Goal: Information Seeking & Learning: Check status

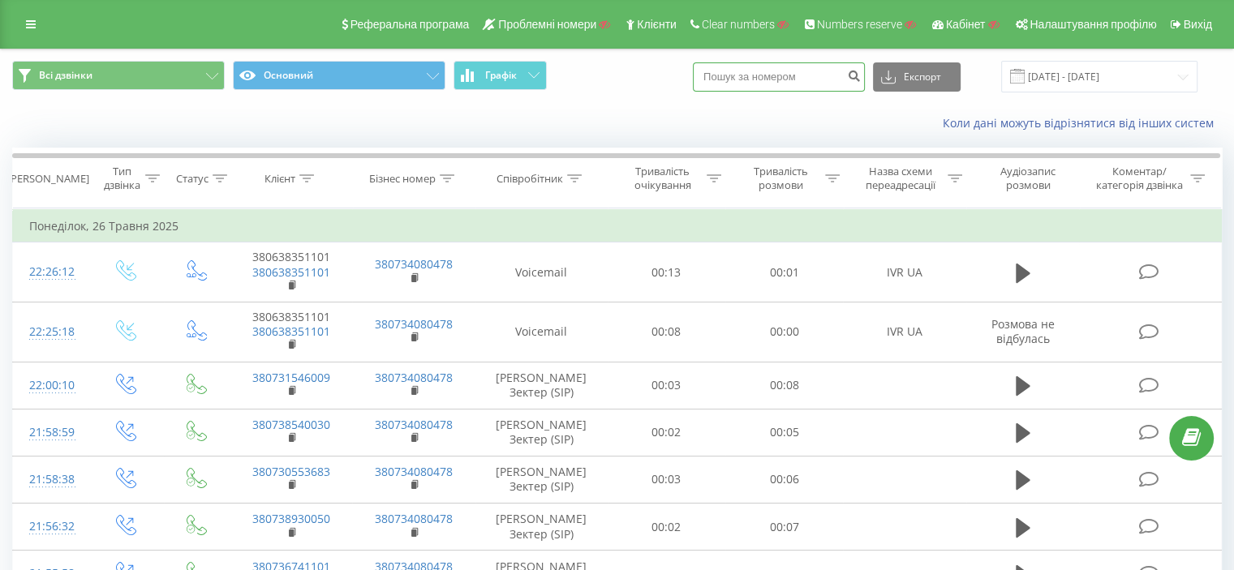
click at [789, 78] on input at bounding box center [779, 76] width 172 height 29
paste input "380978807279"
type input "380978807279"
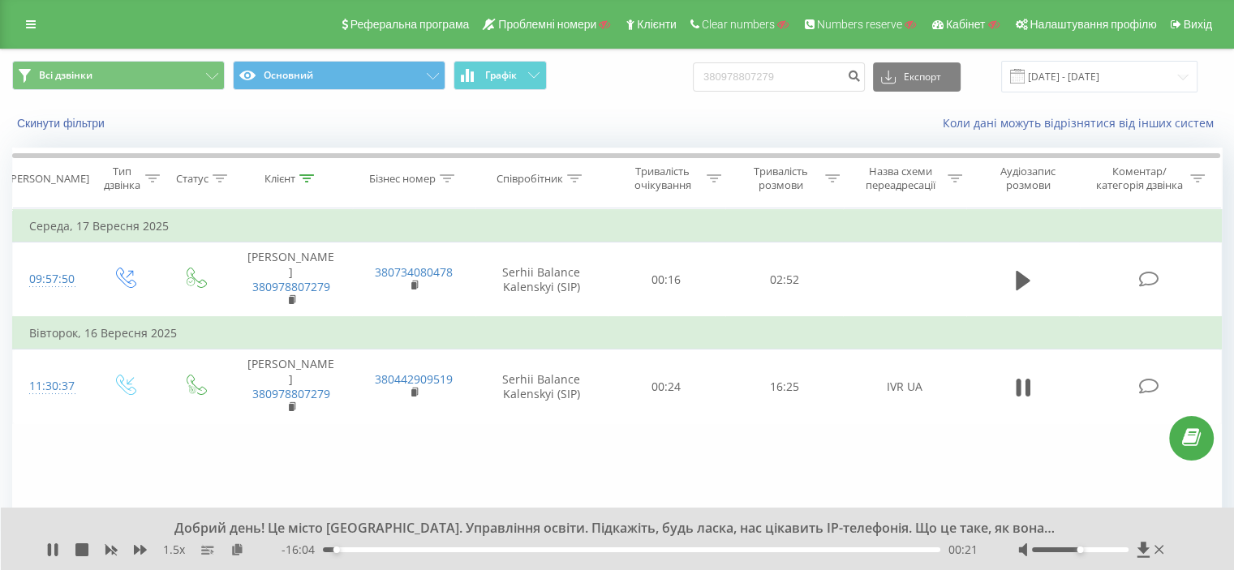
click at [1106, 553] on div at bounding box center [1092, 550] width 149 height 16
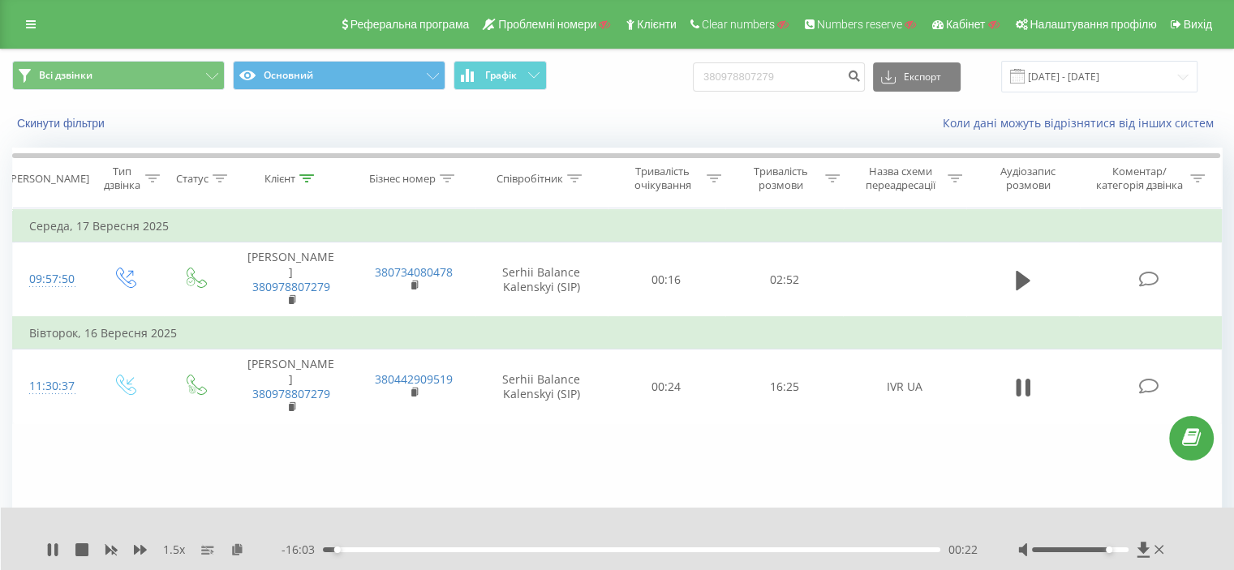
click at [1107, 549] on div at bounding box center [1080, 550] width 97 height 5
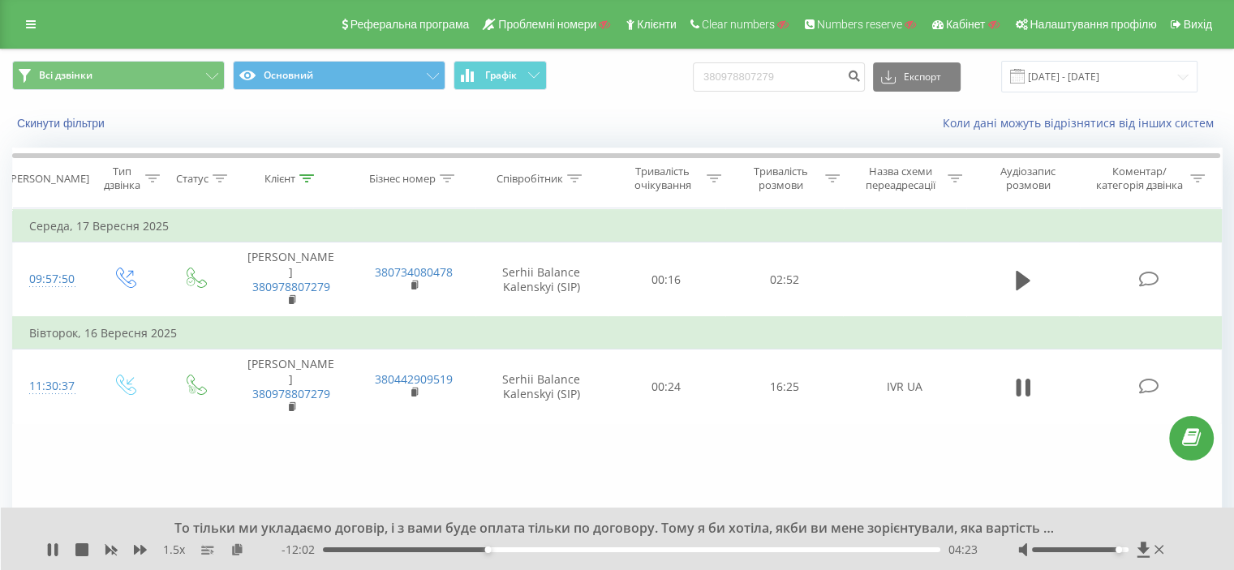
click at [1122, 550] on div at bounding box center [1080, 550] width 97 height 5
drag, startPoint x: 1117, startPoint y: 550, endPoint x: 1143, endPoint y: 546, distance: 25.5
click at [1143, 546] on div at bounding box center [1092, 550] width 149 height 16
click at [1117, 550] on div at bounding box center [1080, 550] width 97 height 5
click at [904, 549] on div "15:11" at bounding box center [632, 550] width 618 height 5
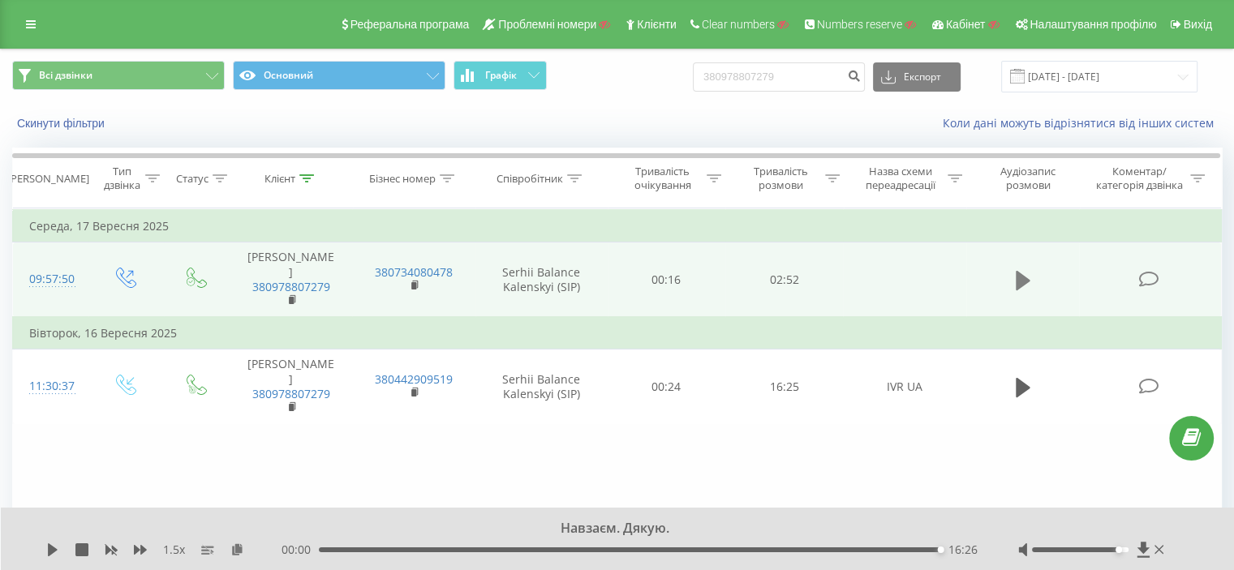
click at [1022, 280] on icon at bounding box center [1023, 280] width 15 height 19
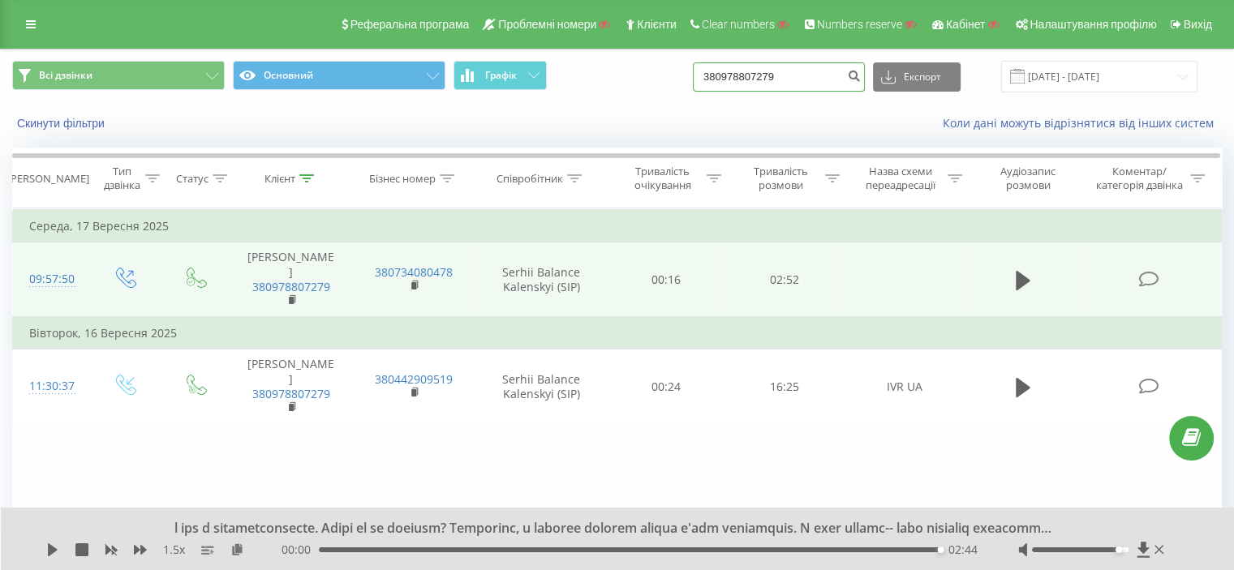
drag, startPoint x: 816, startPoint y: 80, endPoint x: 704, endPoint y: 67, distance: 111.9
click at [704, 67] on div "Всі дзвінки Основний Графік 380978807279 Експорт .csv .xls .xlsx 23.06.2025 - 2…" at bounding box center [617, 77] width 1210 height 32
paste input "57939724"
type input "380957939724"
click at [865, 82] on button "submit" at bounding box center [854, 76] width 22 height 29
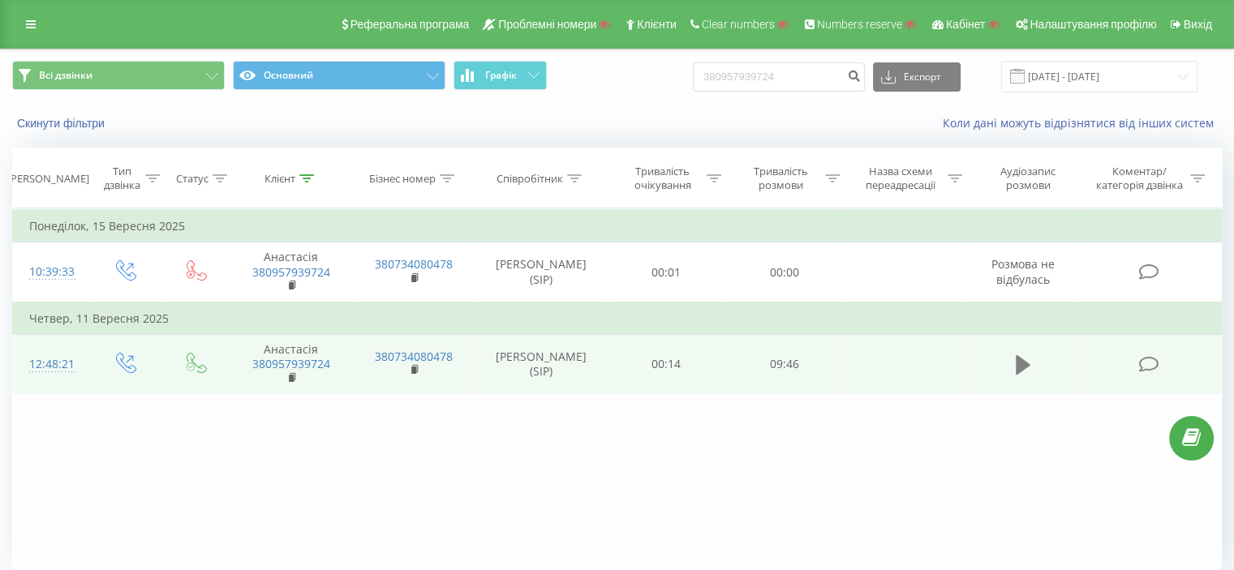
click at [1017, 364] on icon at bounding box center [1023, 364] width 15 height 19
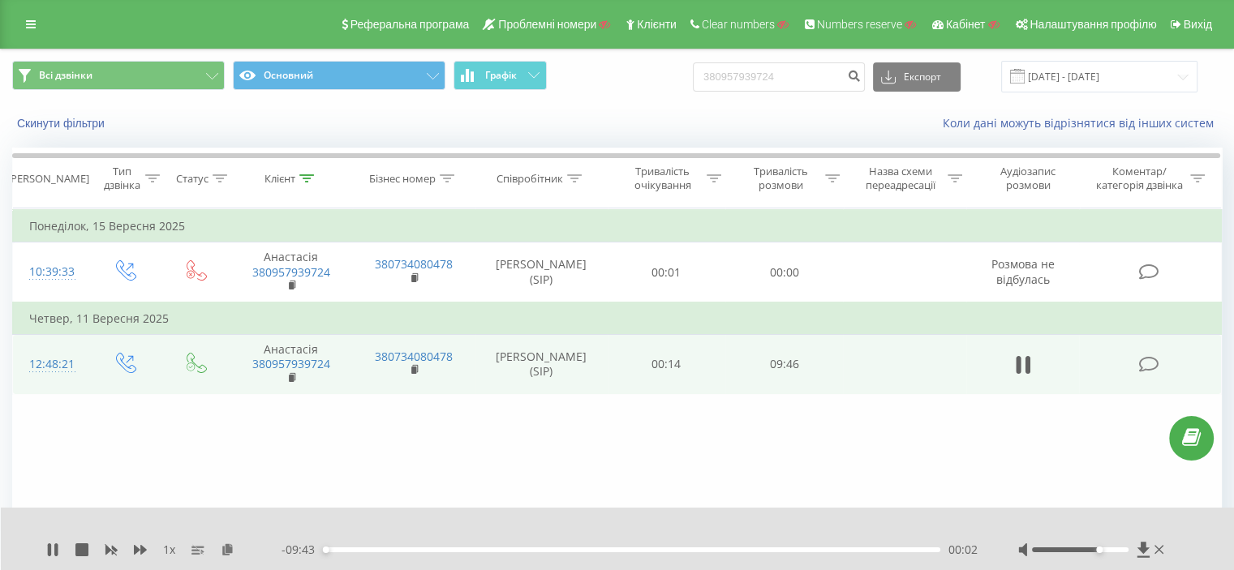
click at [1098, 551] on div at bounding box center [1080, 550] width 97 height 5
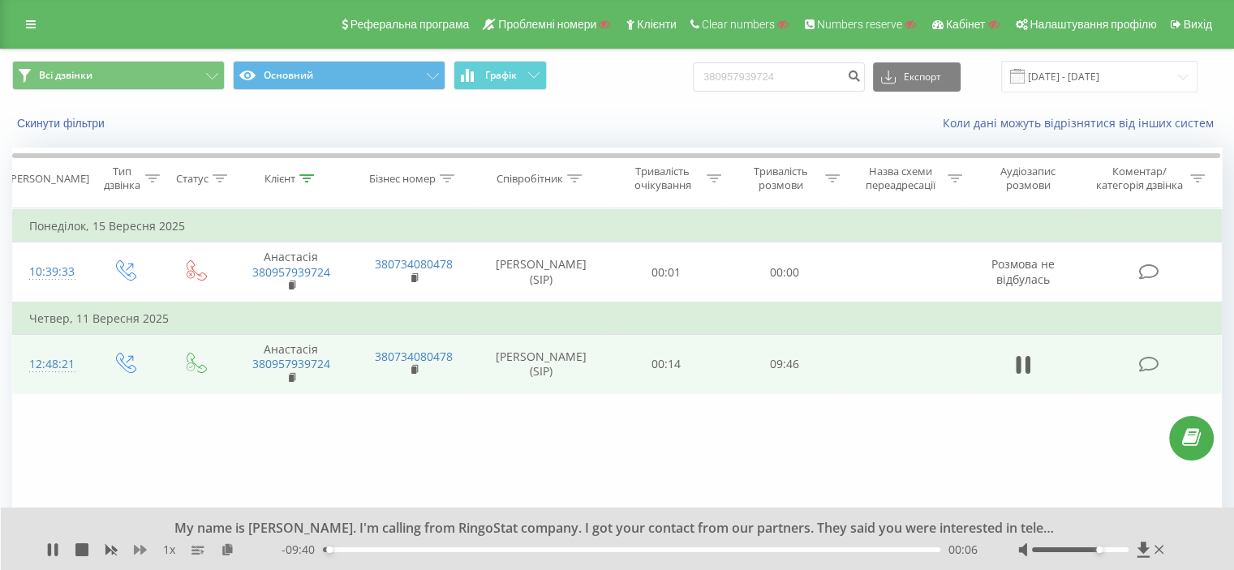
click at [138, 545] on icon at bounding box center [140, 550] width 13 height 13
click at [143, 548] on icon at bounding box center [140, 550] width 13 height 10
click at [1119, 550] on div at bounding box center [1080, 550] width 97 height 5
drag, startPoint x: 1122, startPoint y: 549, endPoint x: 1133, endPoint y: 550, distance: 10.7
click at [1134, 550] on div at bounding box center [1092, 550] width 149 height 16
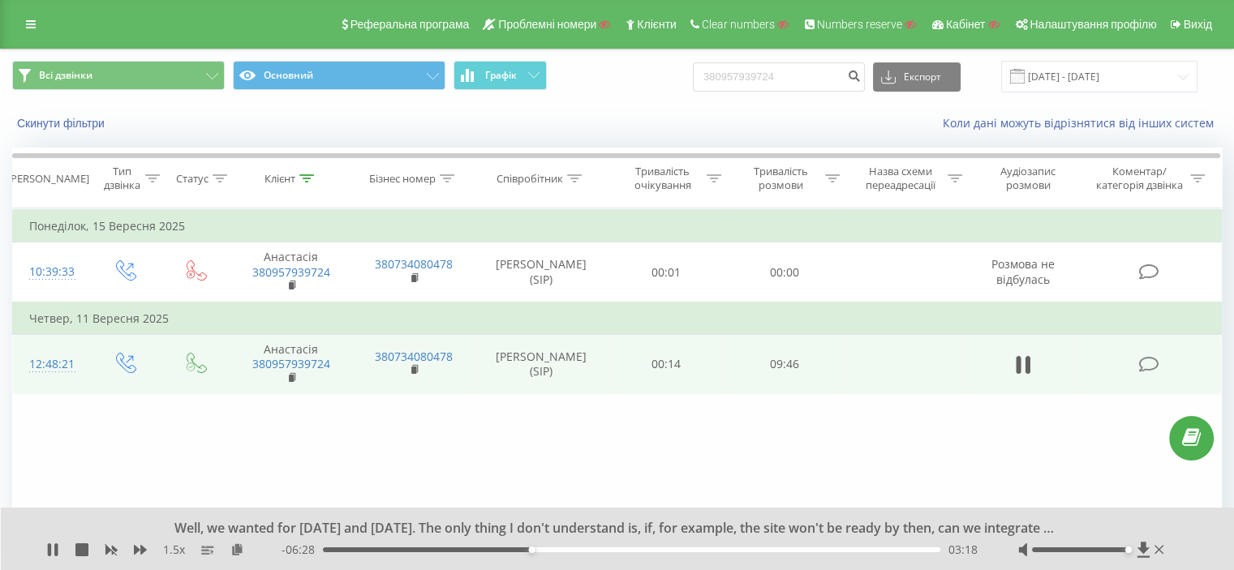
click at [57, 540] on div "Well, we wanted for Monday and Tuesday. The only thing I don't understand is, i…" at bounding box center [618, 539] width 1234 height 62
click at [54, 549] on icon at bounding box center [55, 550] width 3 height 13
click at [49, 545] on icon at bounding box center [53, 550] width 10 height 13
click at [52, 549] on icon at bounding box center [52, 550] width 13 height 13
click at [50, 549] on icon at bounding box center [53, 550] width 10 height 13
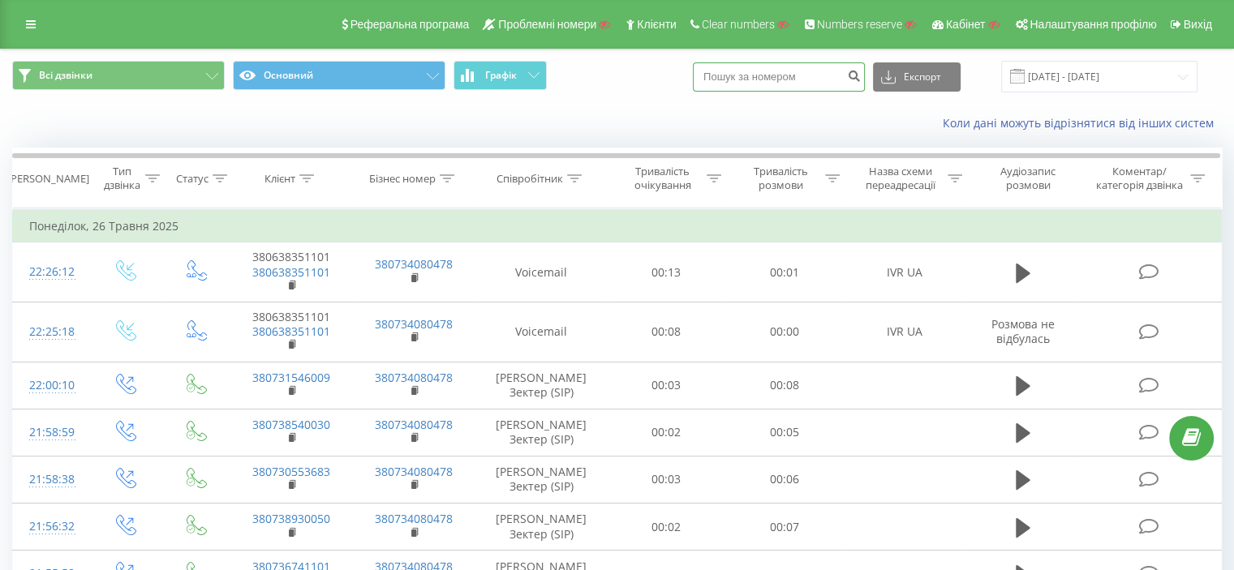
click at [781, 77] on input at bounding box center [779, 76] width 172 height 29
paste input "380991649003"
type input "380991649003"
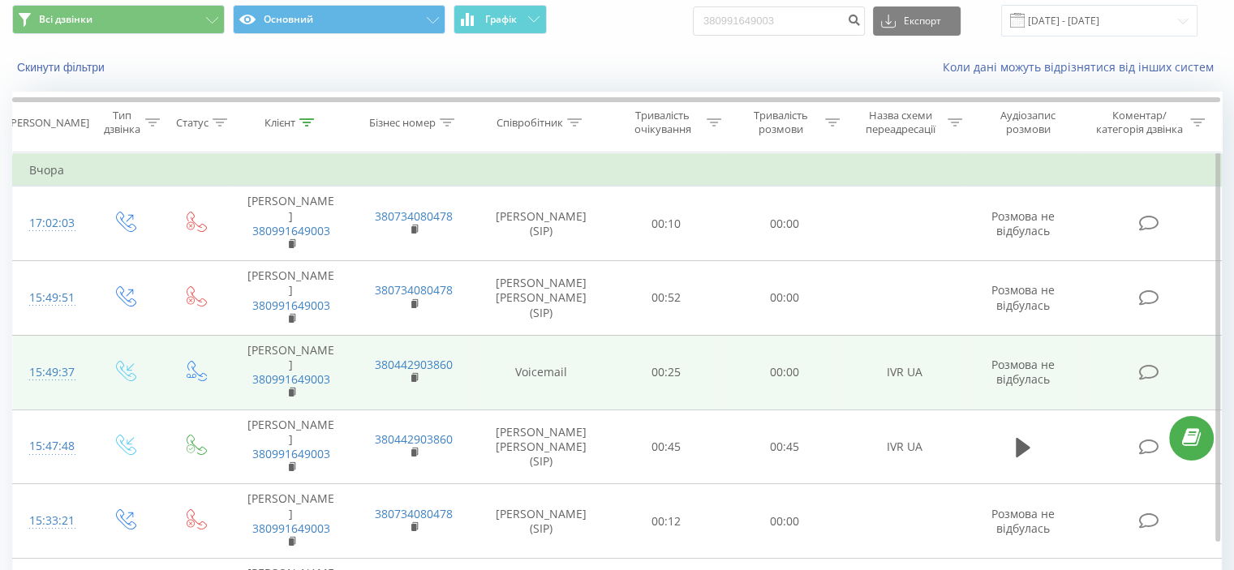
scroll to position [81, 0]
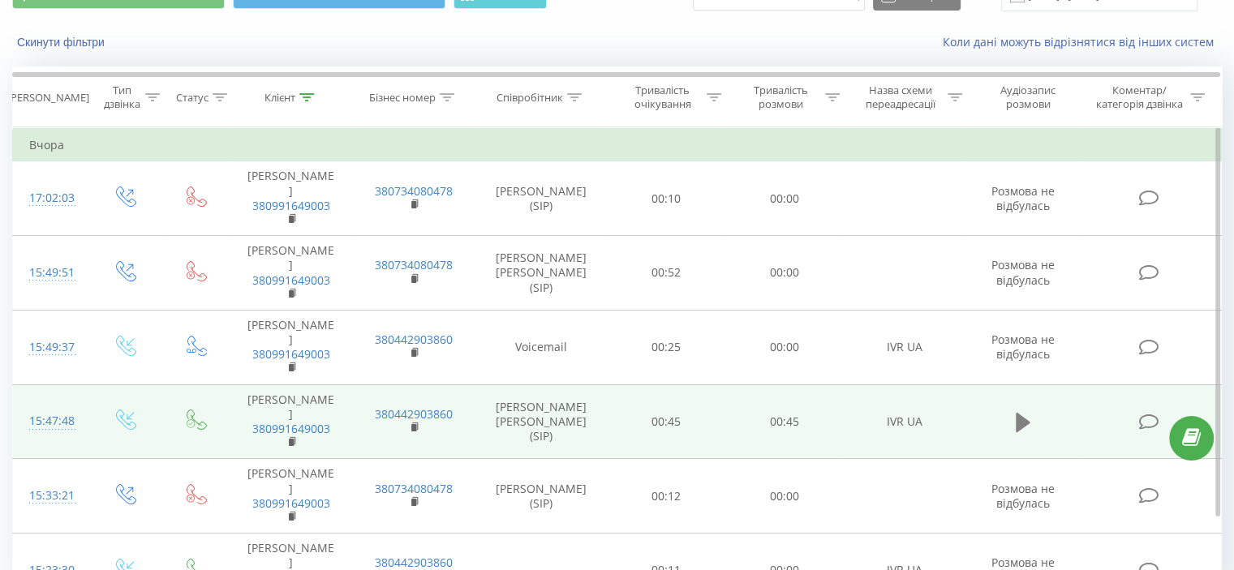
click at [1022, 413] on icon at bounding box center [1023, 422] width 15 height 19
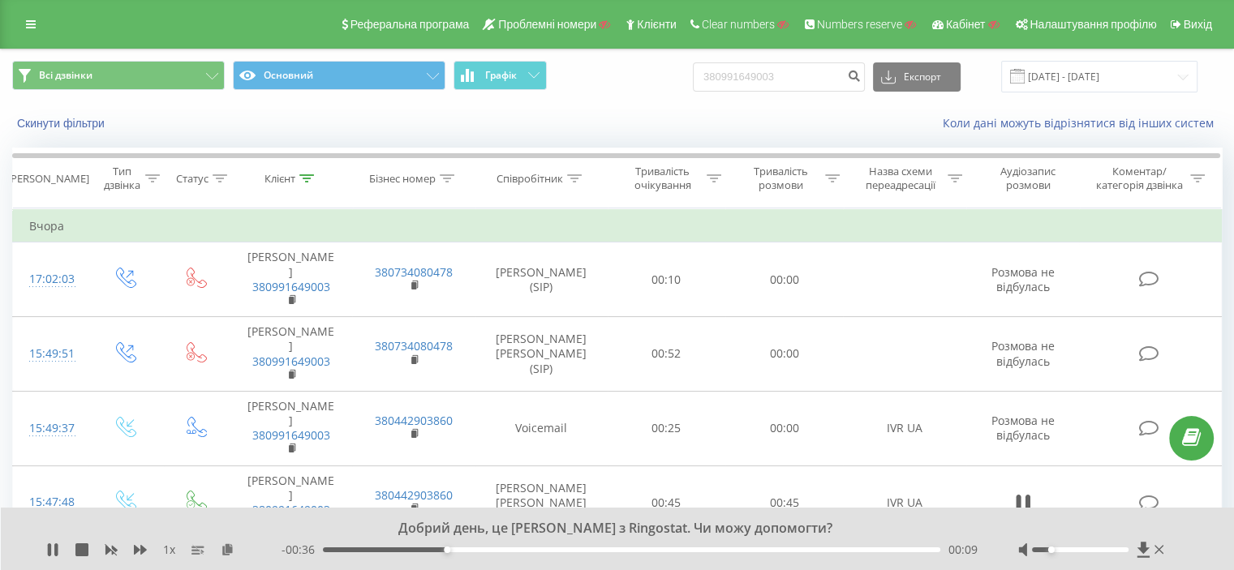
click at [1051, 549] on div at bounding box center [1080, 550] width 97 height 5
click at [893, 527] on div "Добрий день, це [PERSON_NAME] з Ringostat. Чи можу допомогти?" at bounding box center [607, 529] width 898 height 18
click at [1097, 549] on div at bounding box center [1080, 550] width 97 height 5
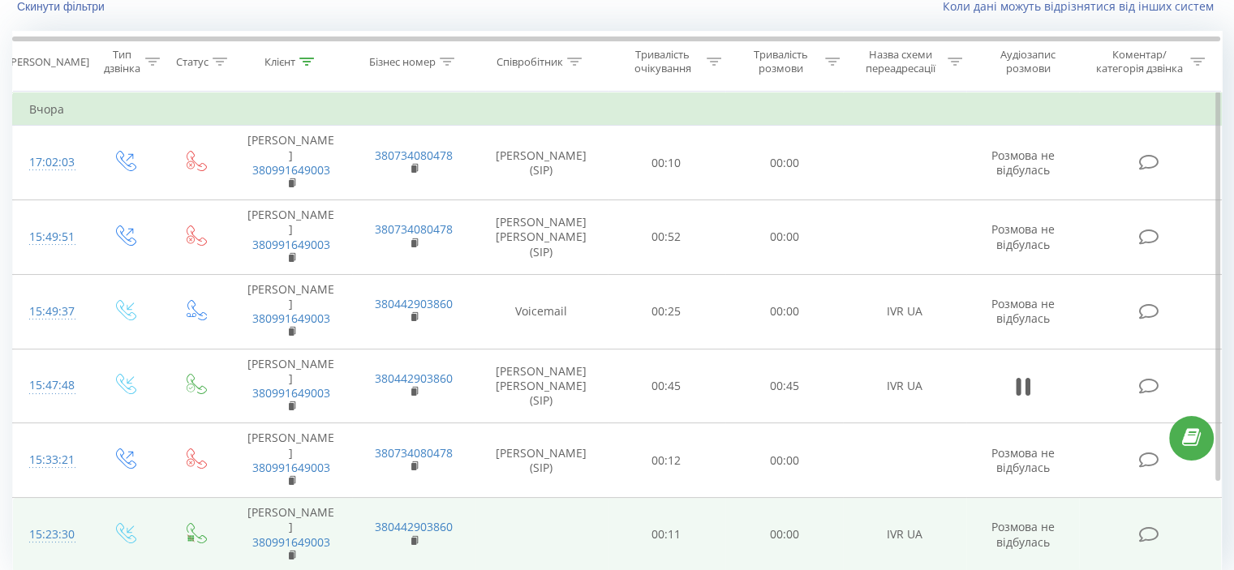
scroll to position [152, 0]
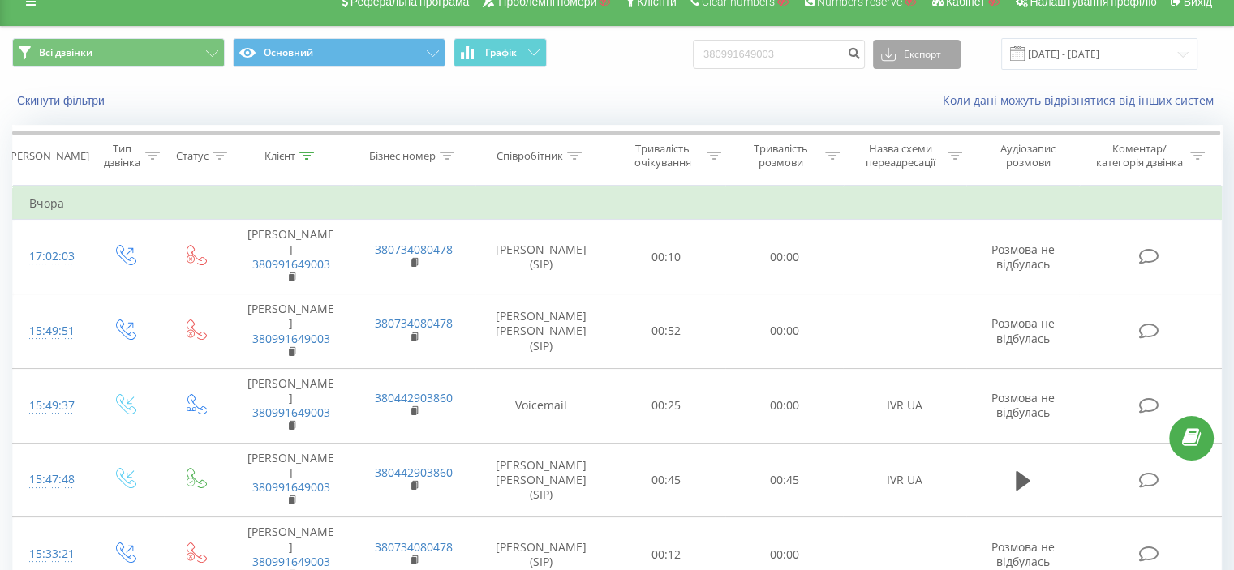
scroll to position [0, 0]
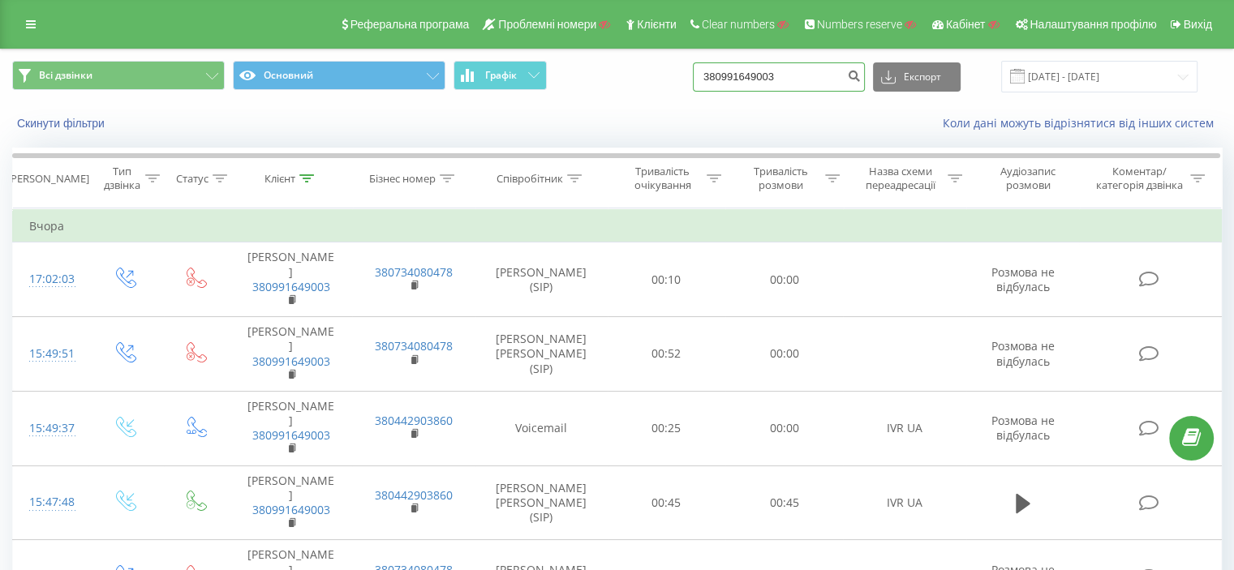
drag, startPoint x: 833, startPoint y: 75, endPoint x: 666, endPoint y: 67, distance: 166.5
click at [666, 67] on div "Всі дзвінки Основний Графік 380991649003 Експорт .csv .xls .xlsx 23.06.2025 - 2…" at bounding box center [617, 77] width 1210 height 32
paste input "48793666816"
type input "48793666816"
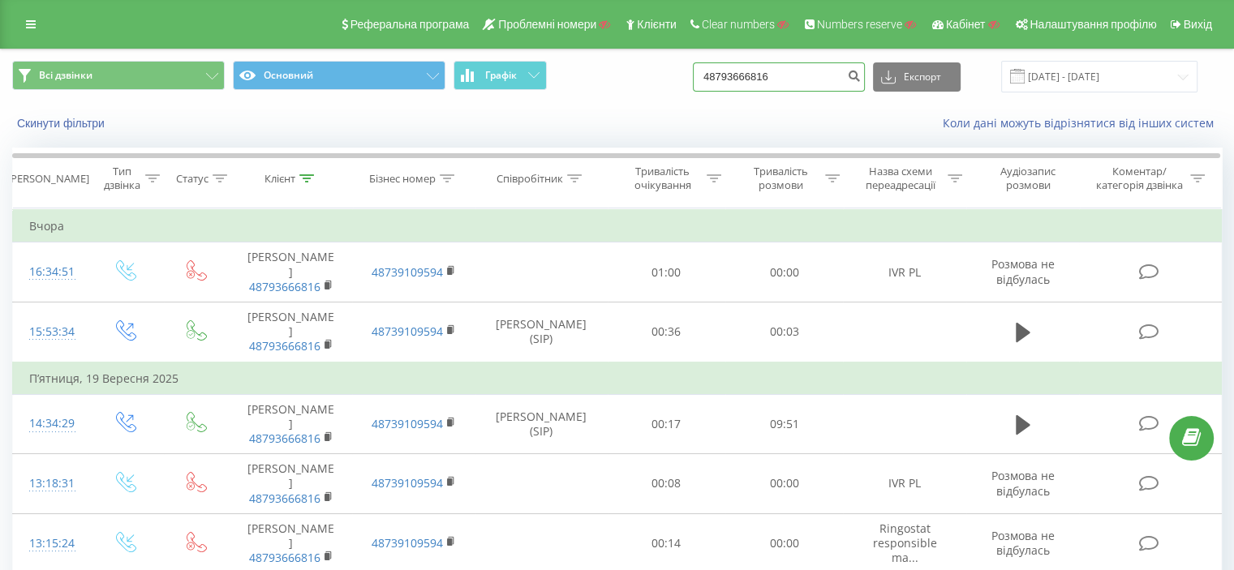
drag, startPoint x: 831, startPoint y: 80, endPoint x: 701, endPoint y: 70, distance: 130.3
click at [701, 70] on div "Всі дзвінки Основний Графік 48793666816 Експорт .csv .xls .xlsx 23.06.2025 - 23…" at bounding box center [617, 77] width 1210 height 32
paste input "77088083119"
type input "77088083119"
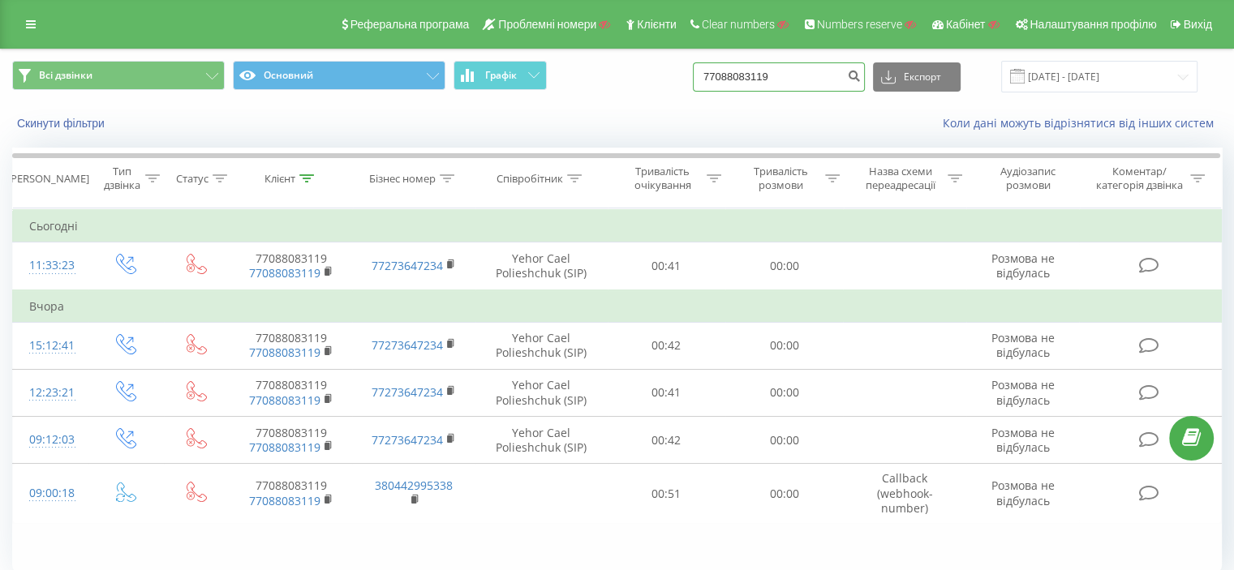
drag, startPoint x: 812, startPoint y: 73, endPoint x: 668, endPoint y: 75, distance: 143.7
click at [668, 75] on div "Всі дзвінки Основний Графік 77088083119 Експорт .csv .xls .xlsx 23.06.2025 - 23…" at bounding box center [617, 77] width 1210 height 32
paste input "380503082414"
type input "380503082414"
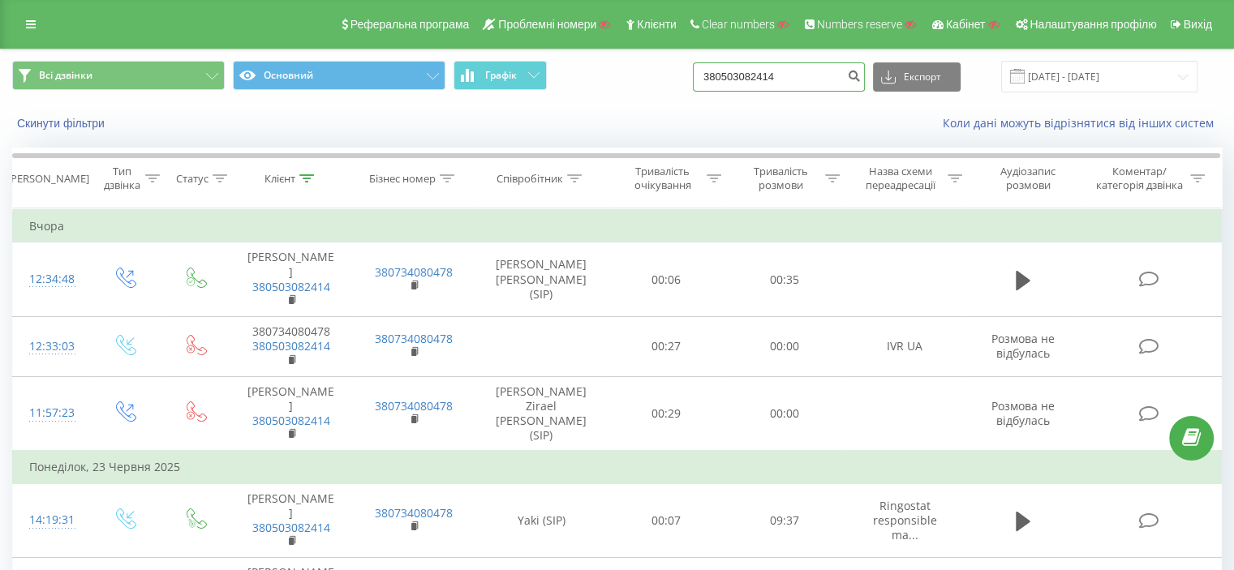
drag, startPoint x: 824, startPoint y: 75, endPoint x: 721, endPoint y: 81, distance: 103.2
click at [721, 81] on input "380503082414" at bounding box center [779, 76] width 172 height 29
paste input "48793666816"
type input "48793666816"
click at [861, 73] on icon "submit" at bounding box center [854, 74] width 14 height 10
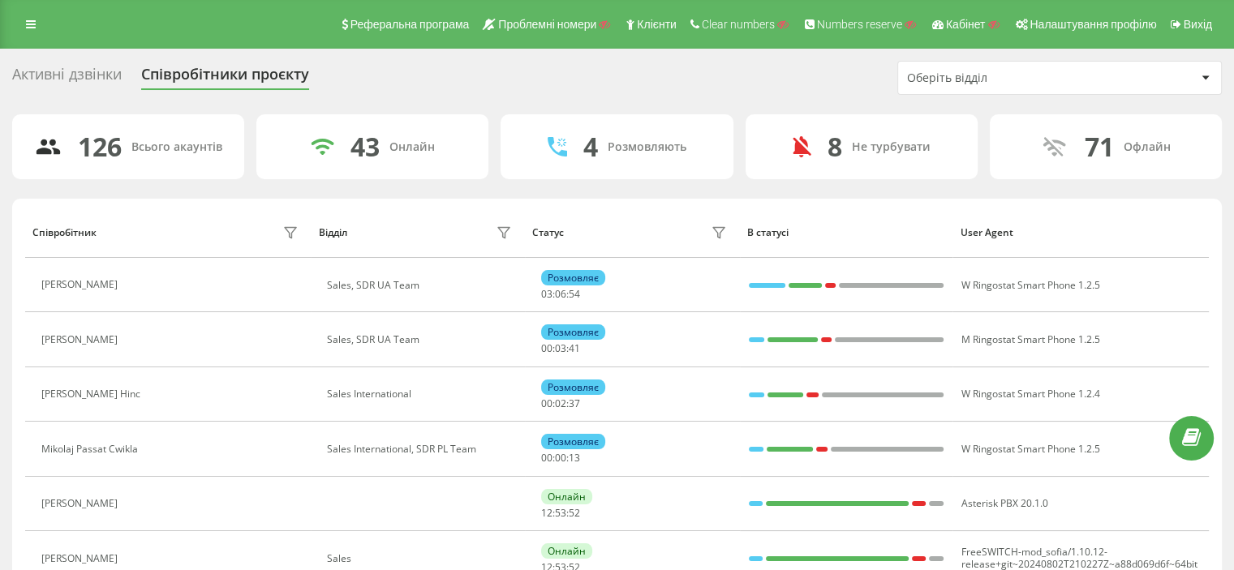
click at [997, 72] on div "Оберіть відділ" at bounding box center [1004, 78] width 194 height 14
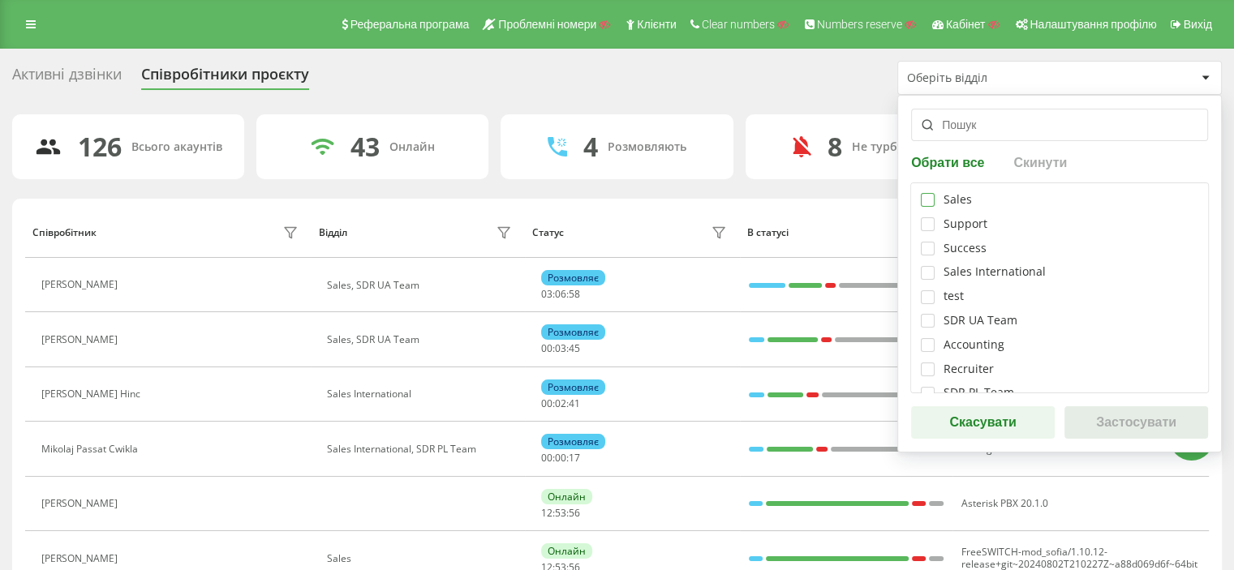
click at [930, 193] on label at bounding box center [928, 193] width 14 height 0
checkbox input "true"
click at [1123, 415] on button "Застосувати" at bounding box center [1137, 423] width 144 height 32
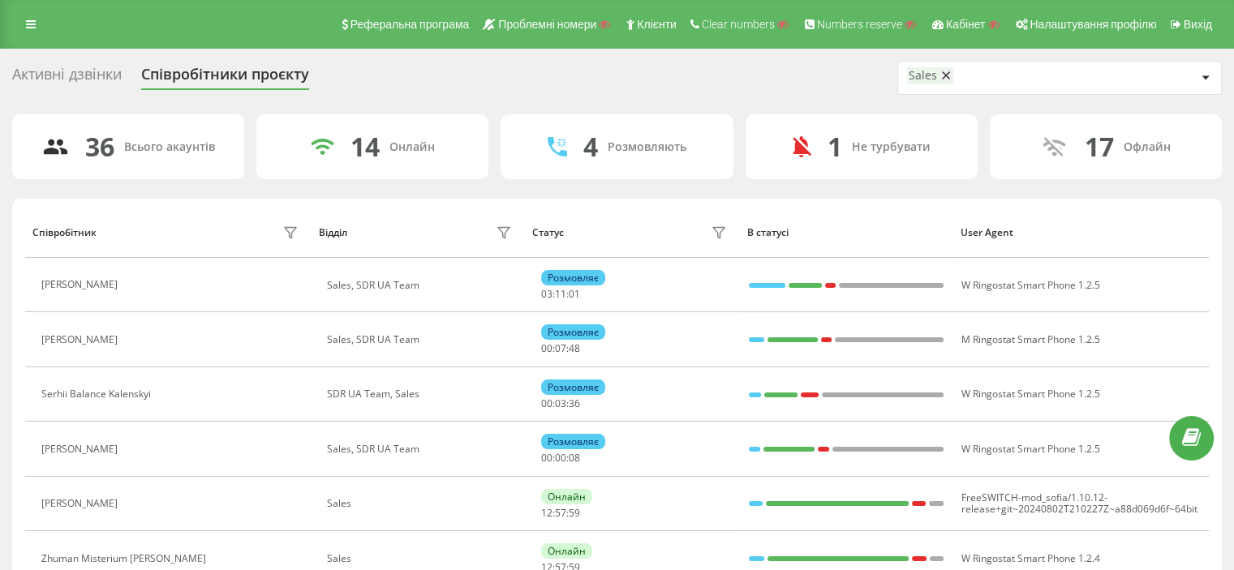
click at [945, 76] on icon at bounding box center [946, 75] width 7 height 7
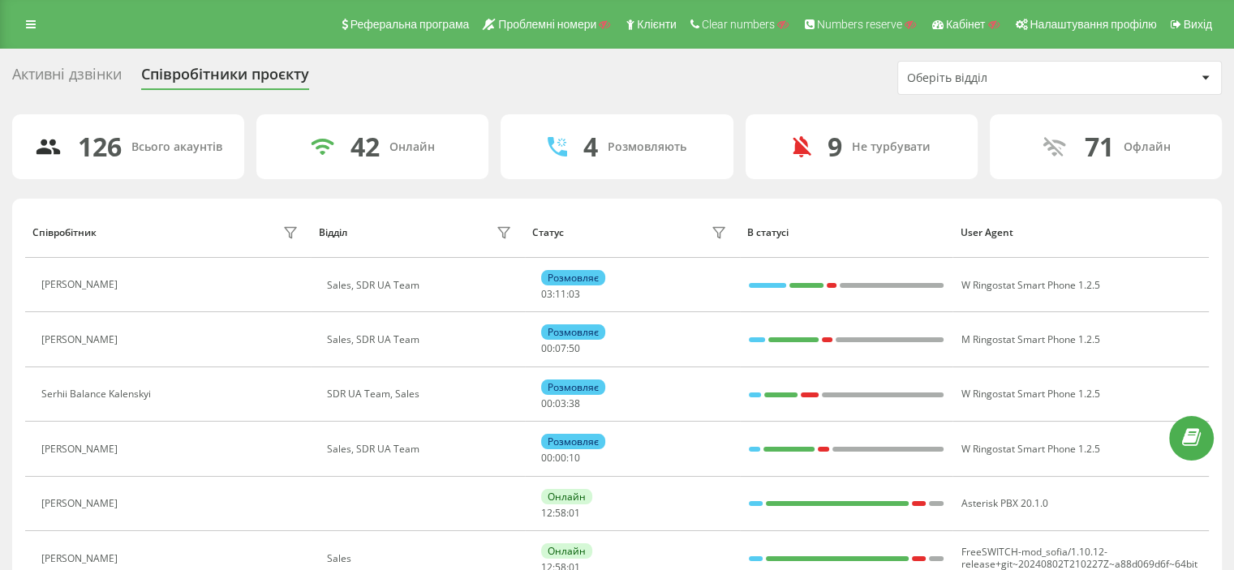
click at [988, 87] on div "Оберіть відділ" at bounding box center [1059, 78] width 323 height 32
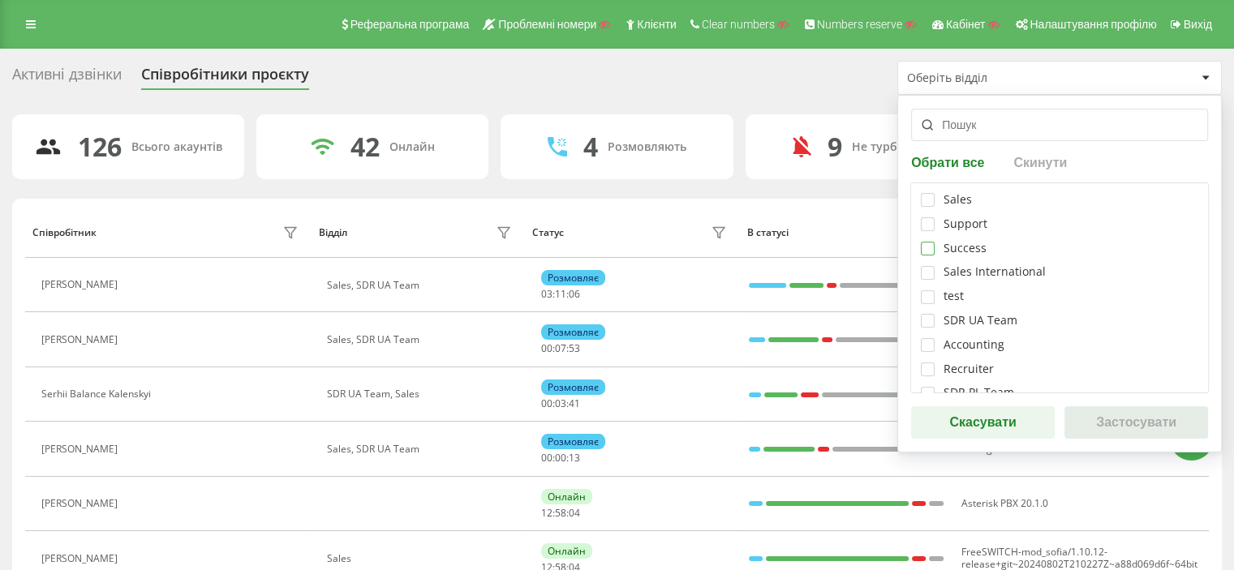
click at [926, 242] on label at bounding box center [928, 242] width 14 height 0
checkbox input "true"
click at [1122, 430] on button "Застосувати" at bounding box center [1137, 423] width 144 height 32
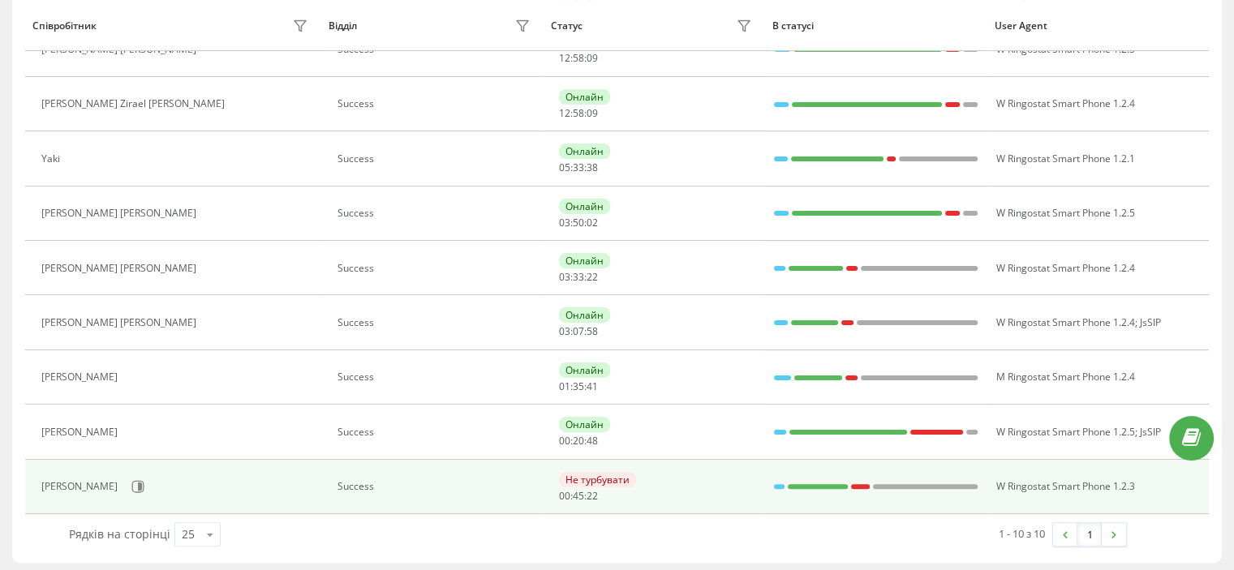
scroll to position [292, 0]
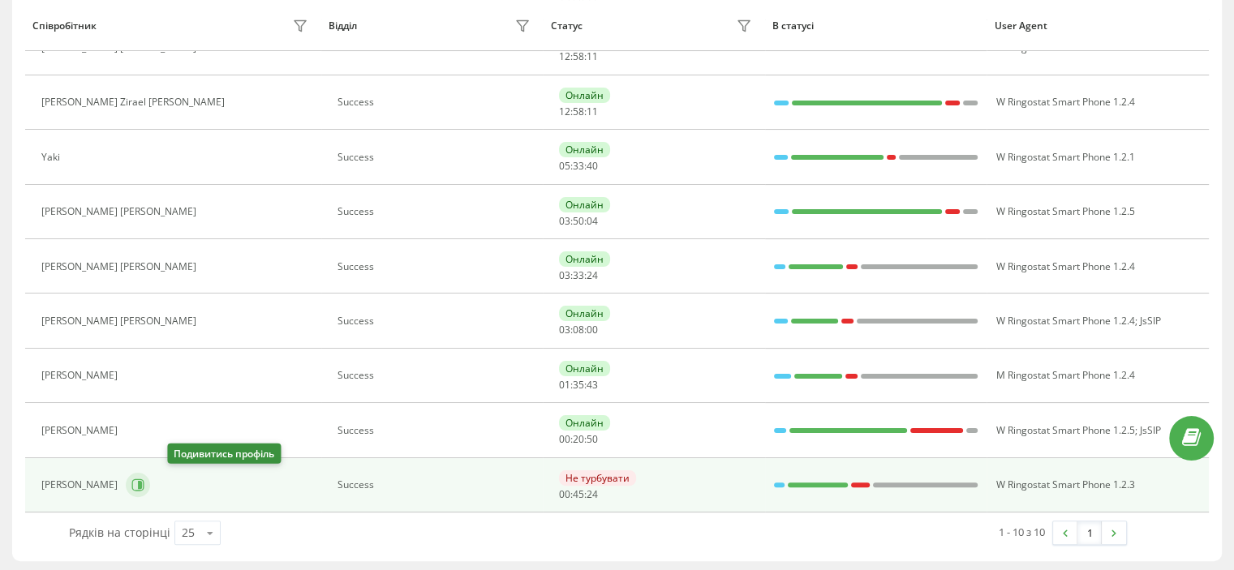
click at [142, 483] on icon at bounding box center [140, 485] width 4 height 8
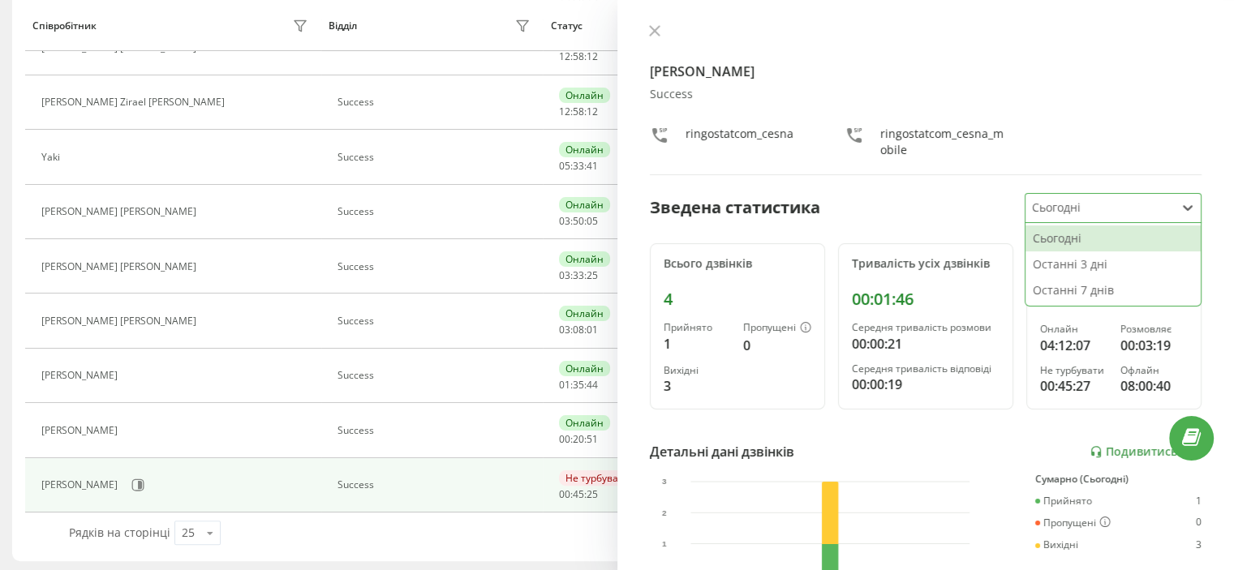
drag, startPoint x: 1055, startPoint y: 197, endPoint x: 1058, endPoint y: 217, distance: 19.7
click at [1053, 199] on div at bounding box center [1100, 208] width 137 height 19
click at [1061, 273] on div "Останні 3 дні" at bounding box center [1113, 265] width 175 height 26
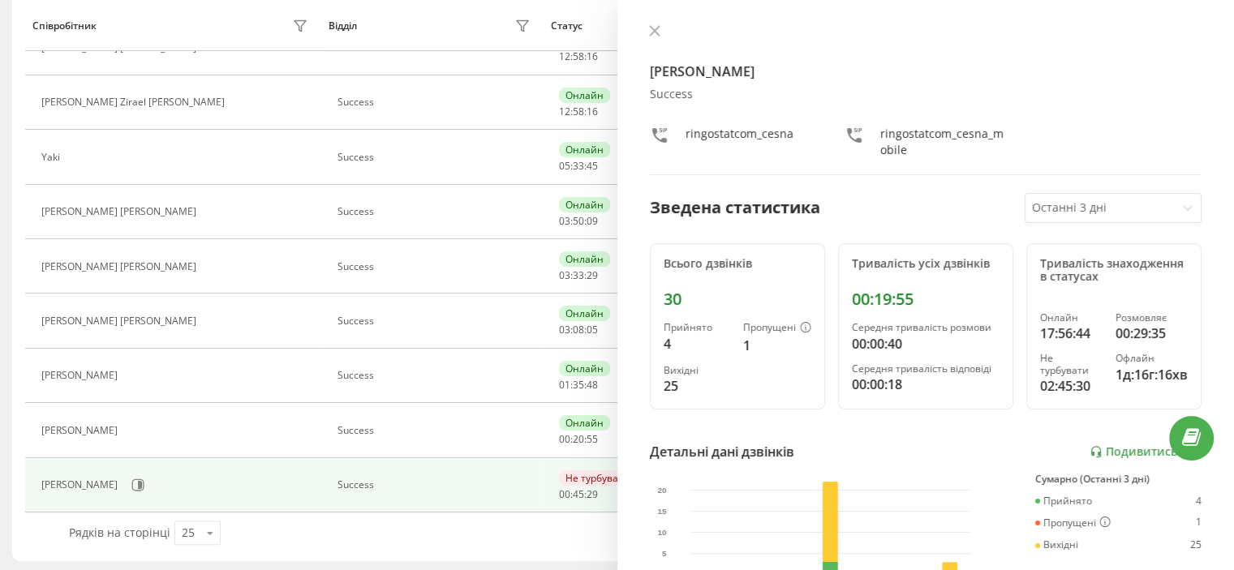
click at [986, 347] on div "00:00:40" at bounding box center [926, 343] width 148 height 19
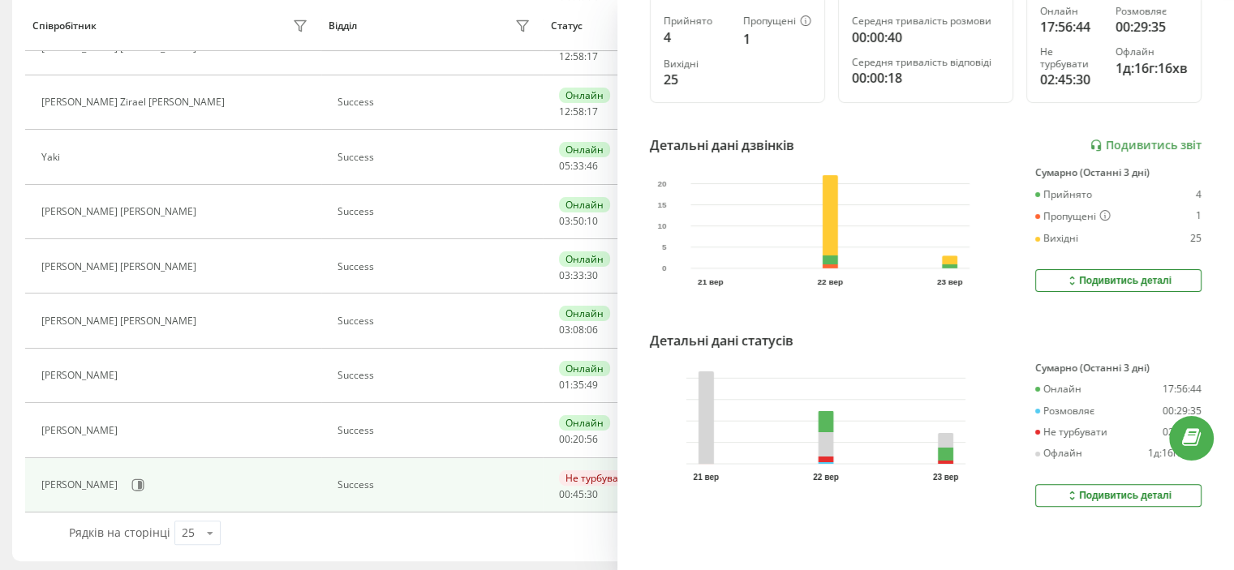
click at [1066, 489] on icon at bounding box center [1073, 495] width 14 height 13
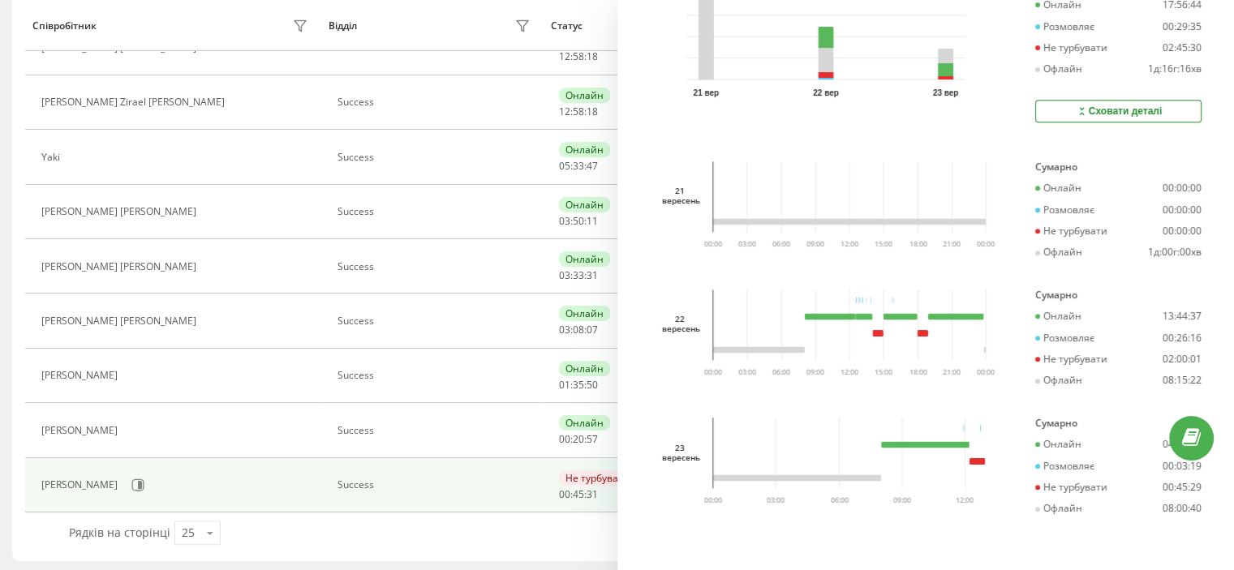
scroll to position [700, 0]
click at [942, 218] on rect at bounding box center [850, 221] width 274 height 6
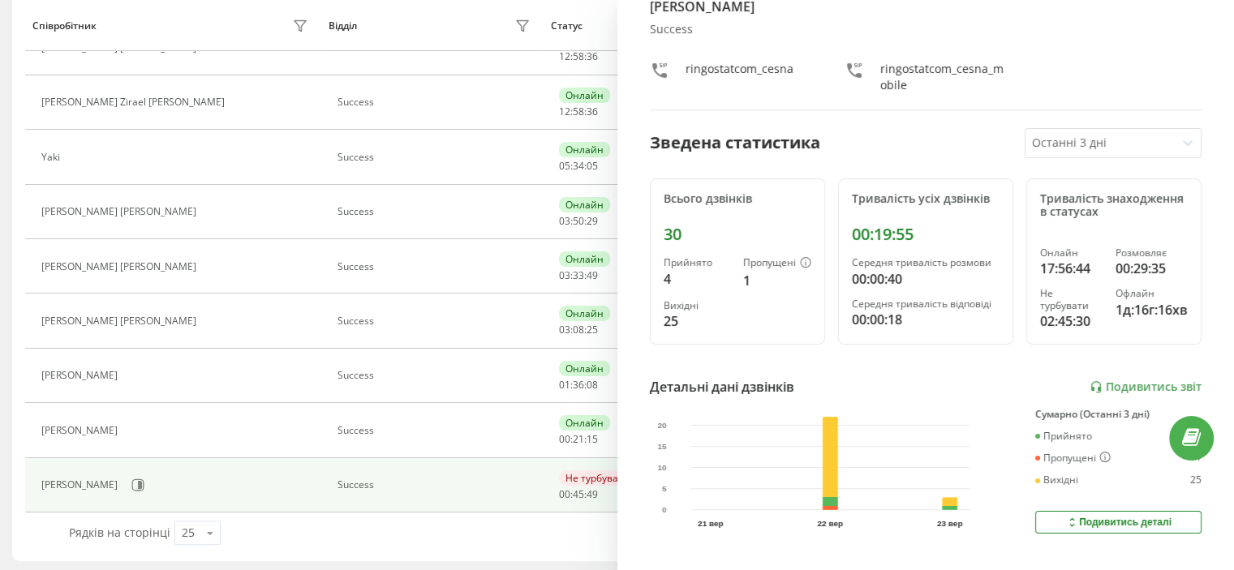
scroll to position [0, 0]
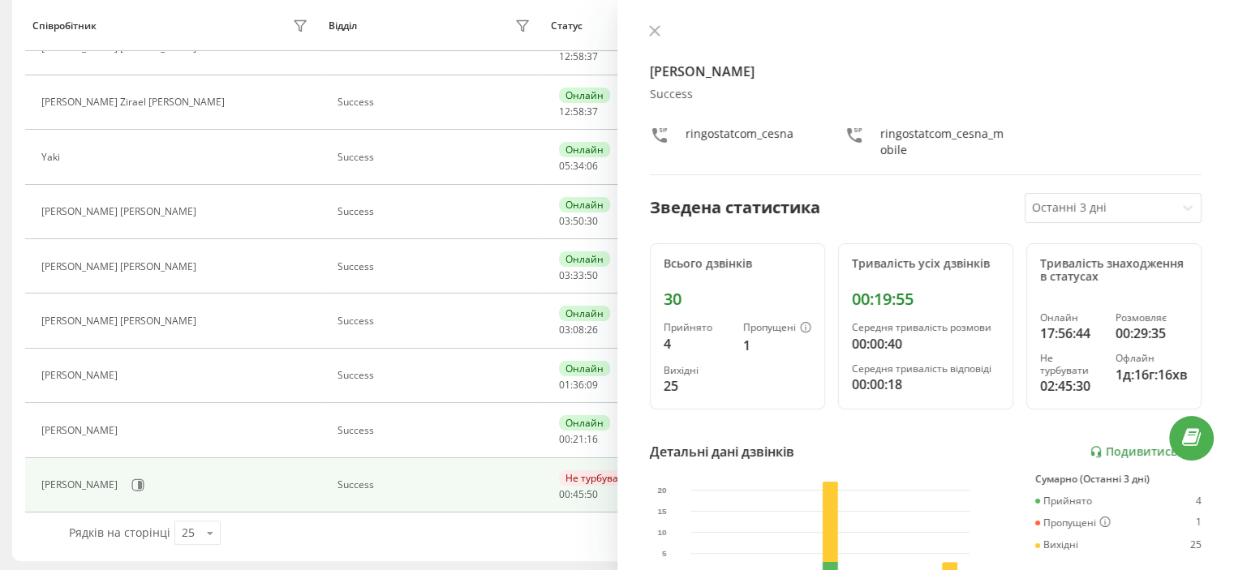
drag, startPoint x: 655, startPoint y: 28, endPoint x: 645, endPoint y: 32, distance: 10.5
click at [653, 28] on icon at bounding box center [654, 30] width 11 height 11
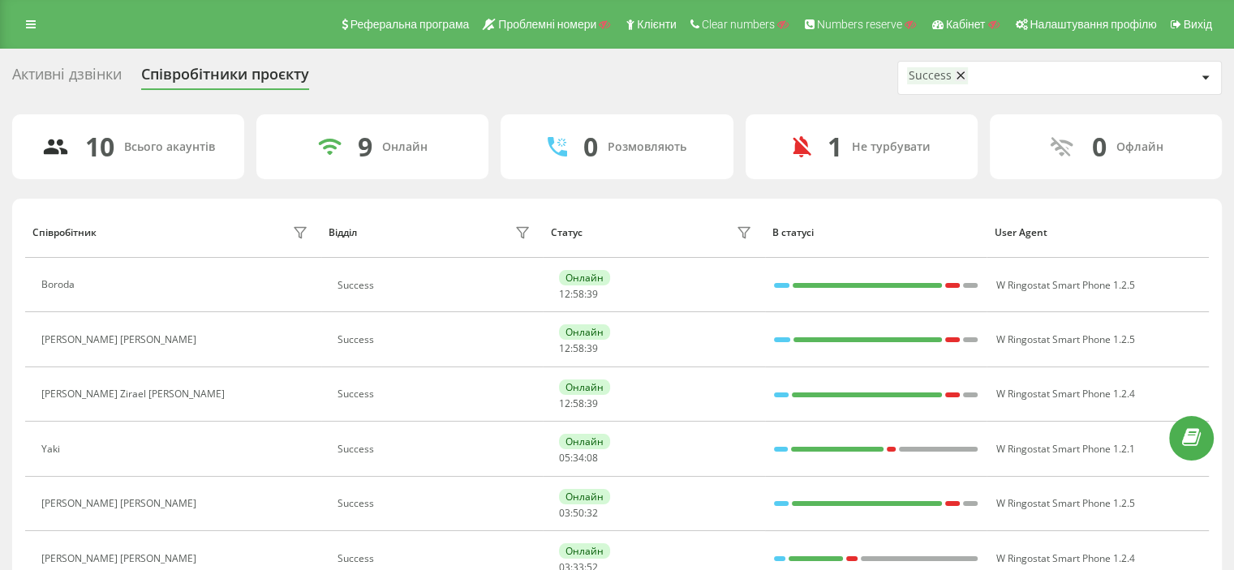
click at [957, 75] on icon at bounding box center [961, 75] width 8 height 11
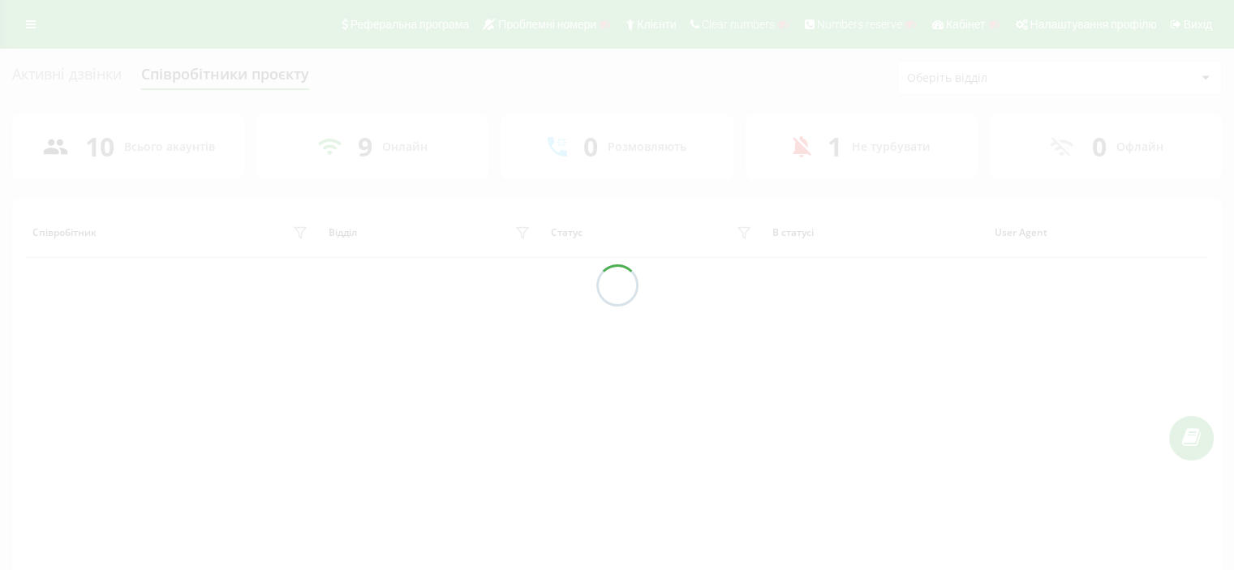
click at [969, 74] on div at bounding box center [617, 285] width 1234 height 570
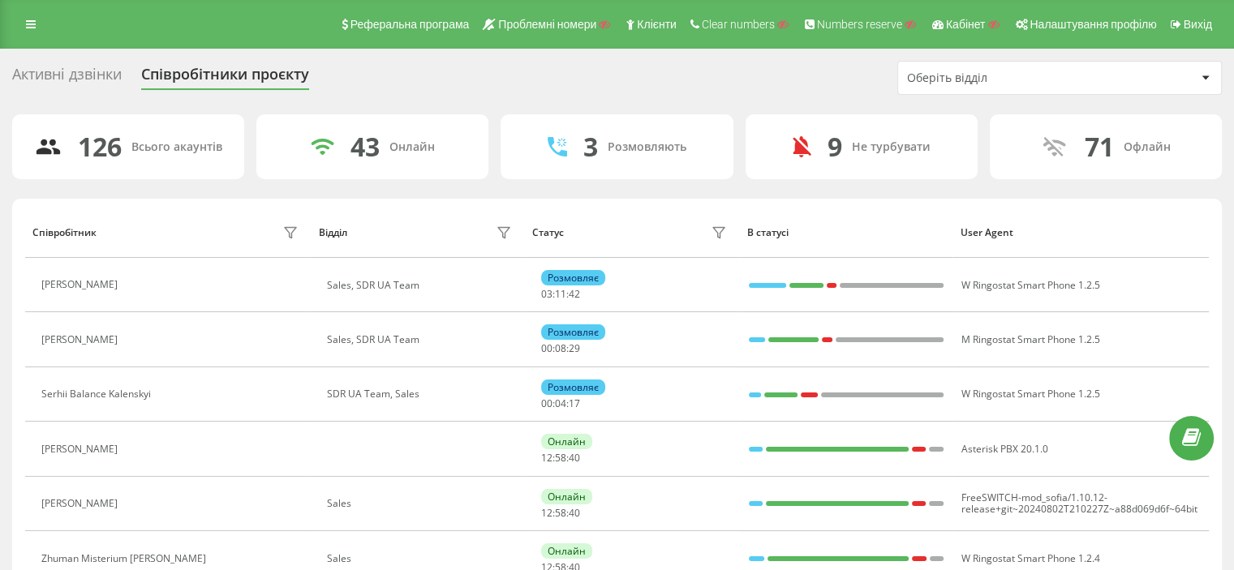
click at [947, 75] on div "Оберіть відділ" at bounding box center [1004, 78] width 194 height 14
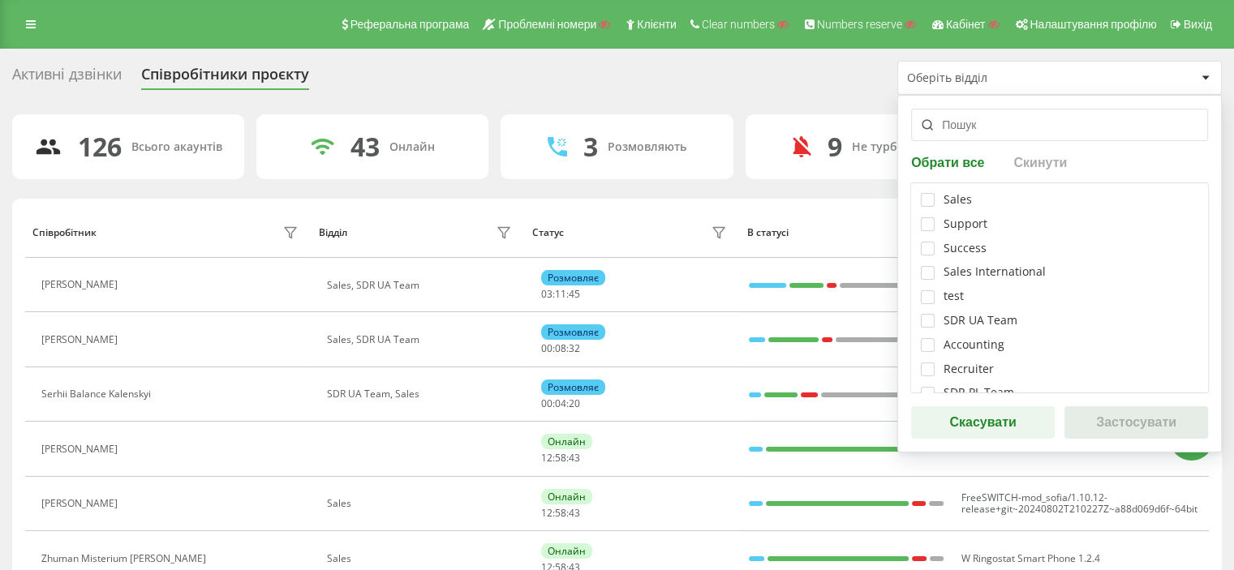
click at [990, 119] on input "text" at bounding box center [1059, 125] width 297 height 32
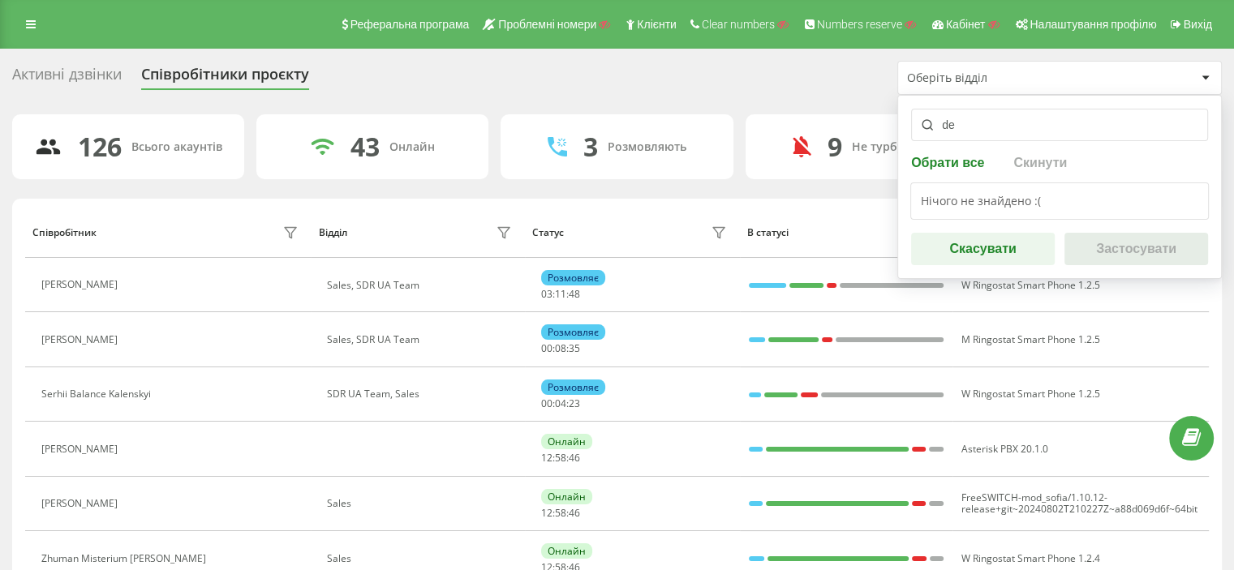
type input "d"
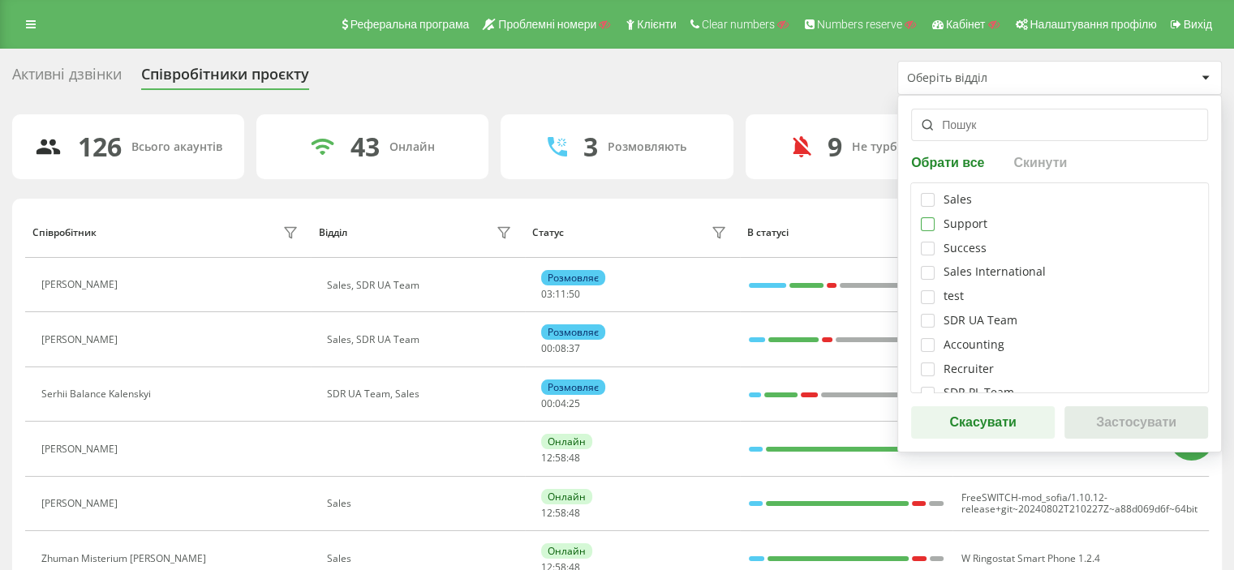
click at [931, 217] on label at bounding box center [928, 217] width 14 height 0
checkbox input "true"
click at [1124, 425] on button "Застосувати" at bounding box center [1137, 423] width 144 height 32
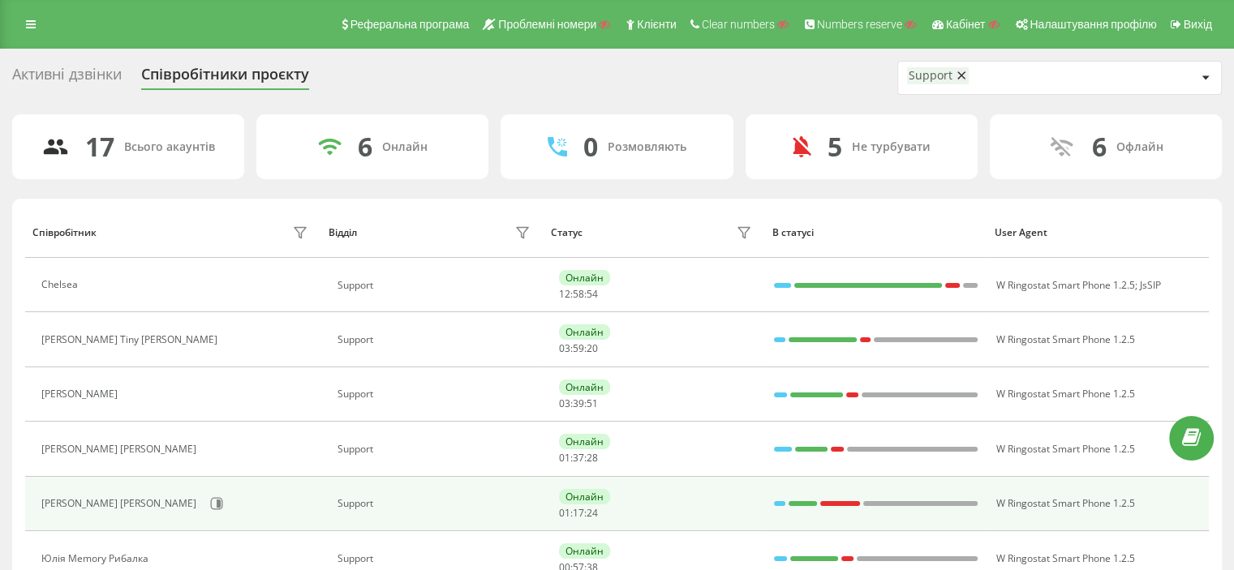
scroll to position [81, 0]
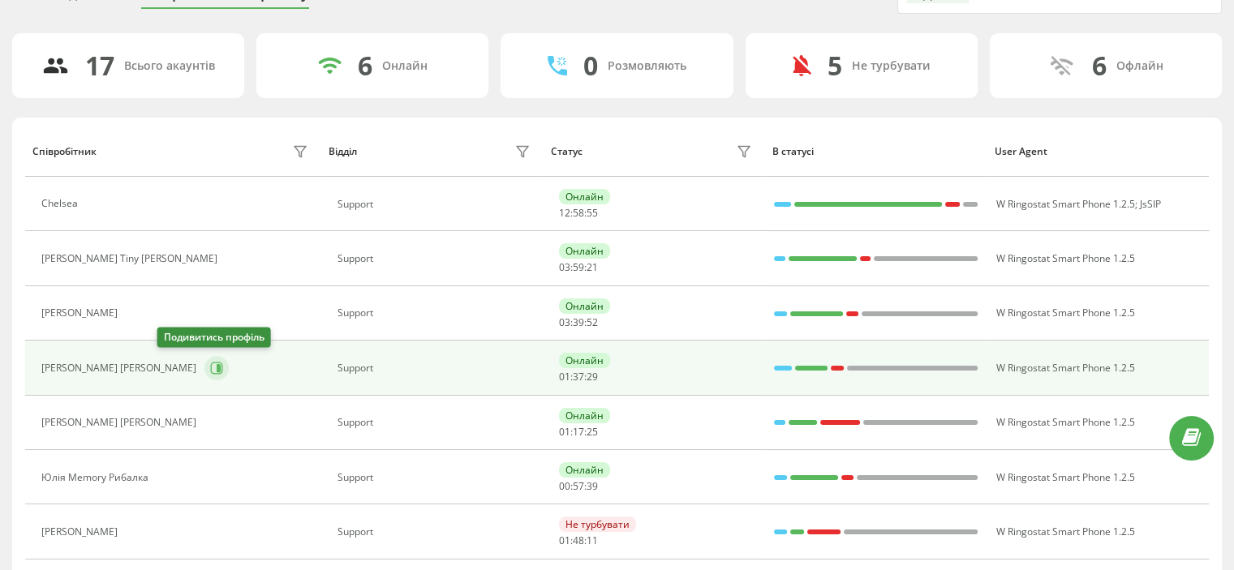
click at [210, 368] on icon at bounding box center [216, 368] width 13 height 13
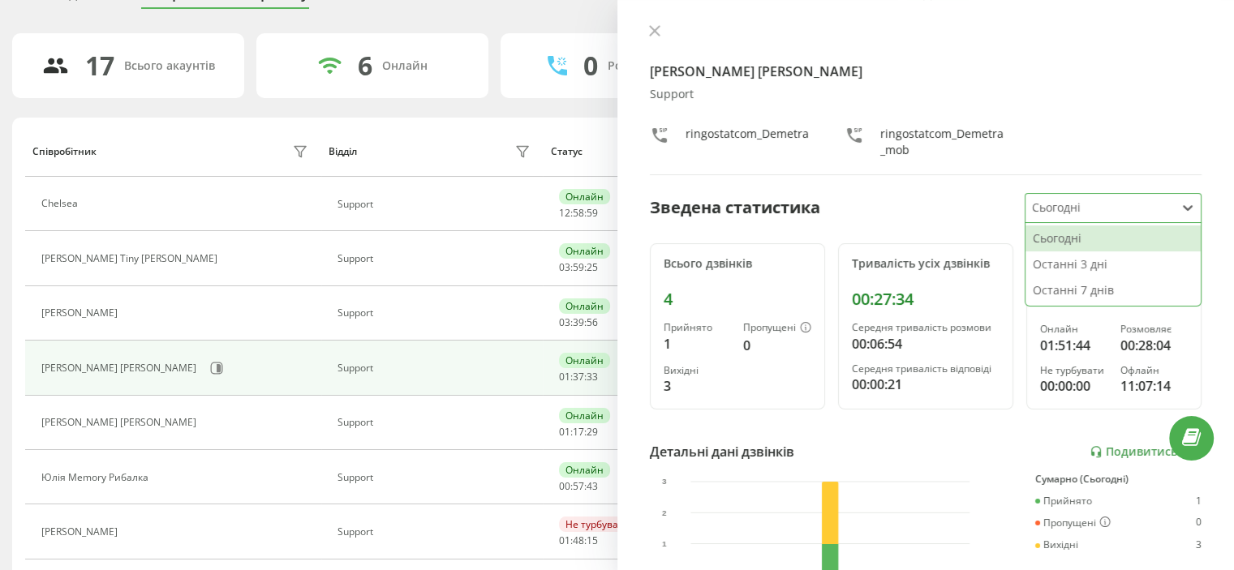
click at [1074, 208] on div at bounding box center [1100, 208] width 137 height 19
click at [1048, 265] on div "Останні 3 дні" at bounding box center [1113, 265] width 175 height 26
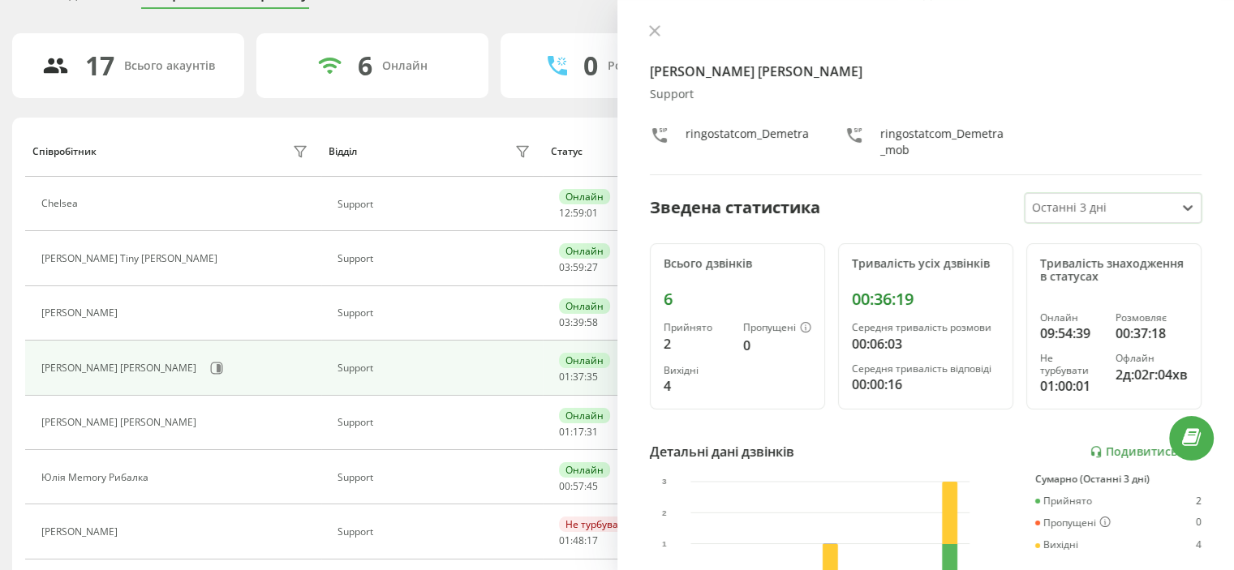
scroll to position [315, 0]
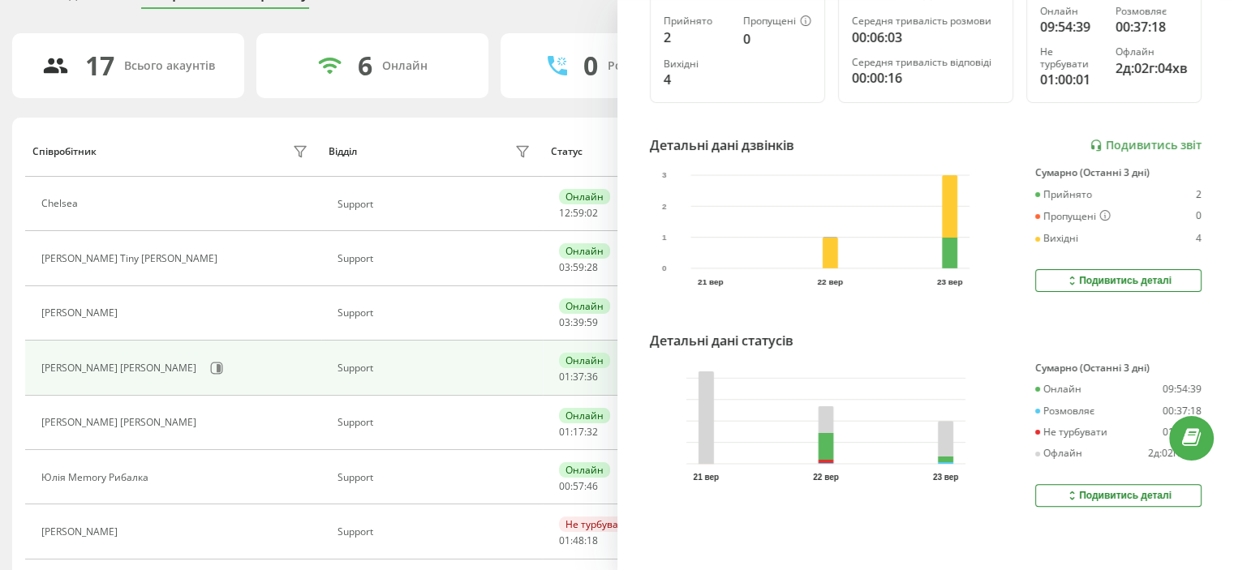
click at [1051, 484] on button "Подивитись деталі" at bounding box center [1118, 495] width 166 height 23
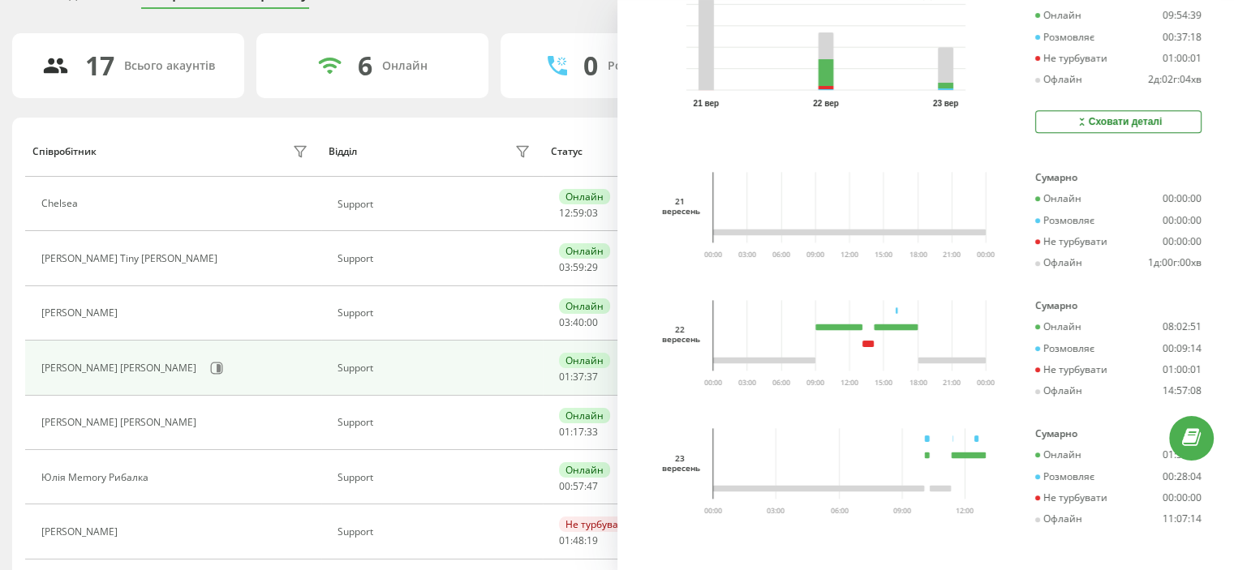
scroll to position [700, 0]
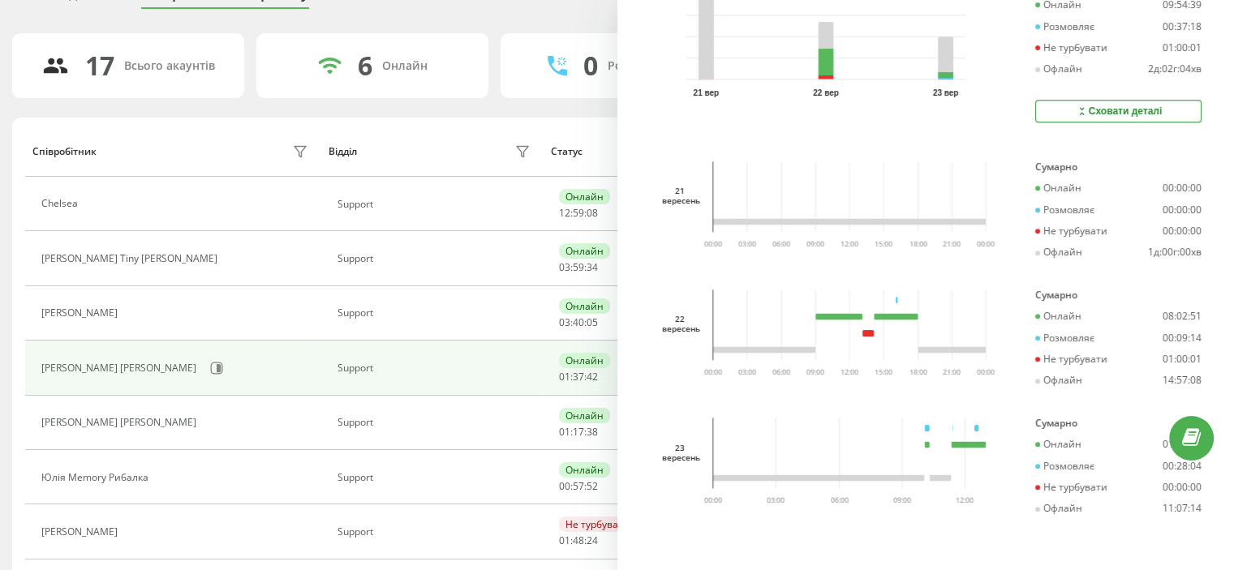
click at [851, 347] on icon "03:00 06:00 09:00 12:00 15:00 18:00 21:00 00:00 00:00" at bounding box center [851, 332] width 304 height 85
click at [935, 173] on icon "03:00 06:00 09:00 12:00 15:00 18:00 21:00 00:00 00:00" at bounding box center [851, 203] width 304 height 85
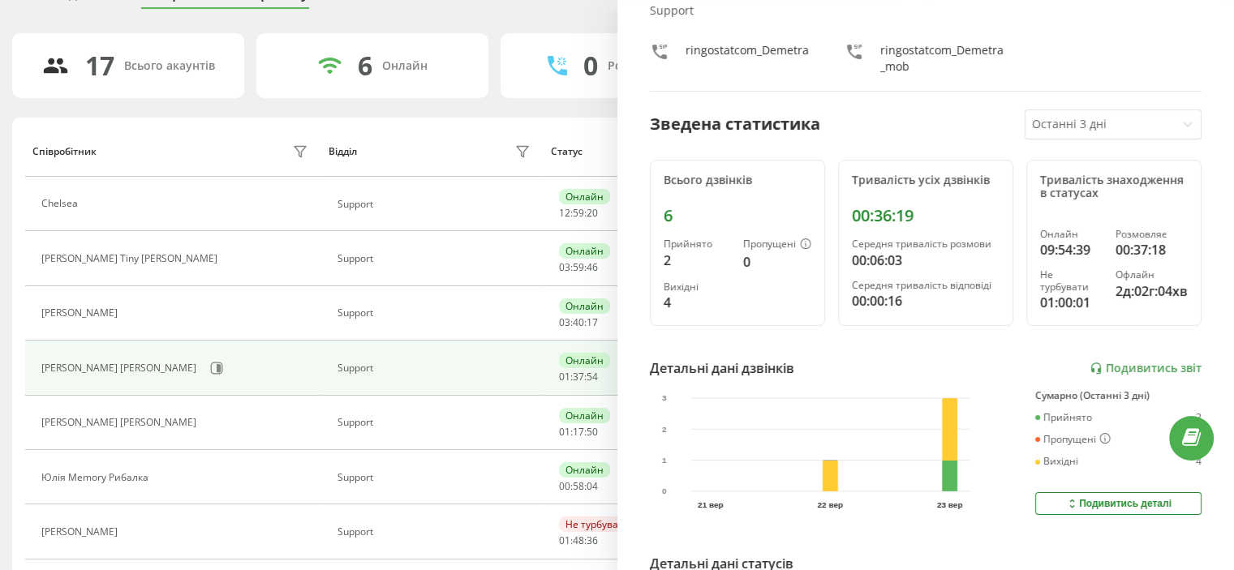
scroll to position [0, 0]
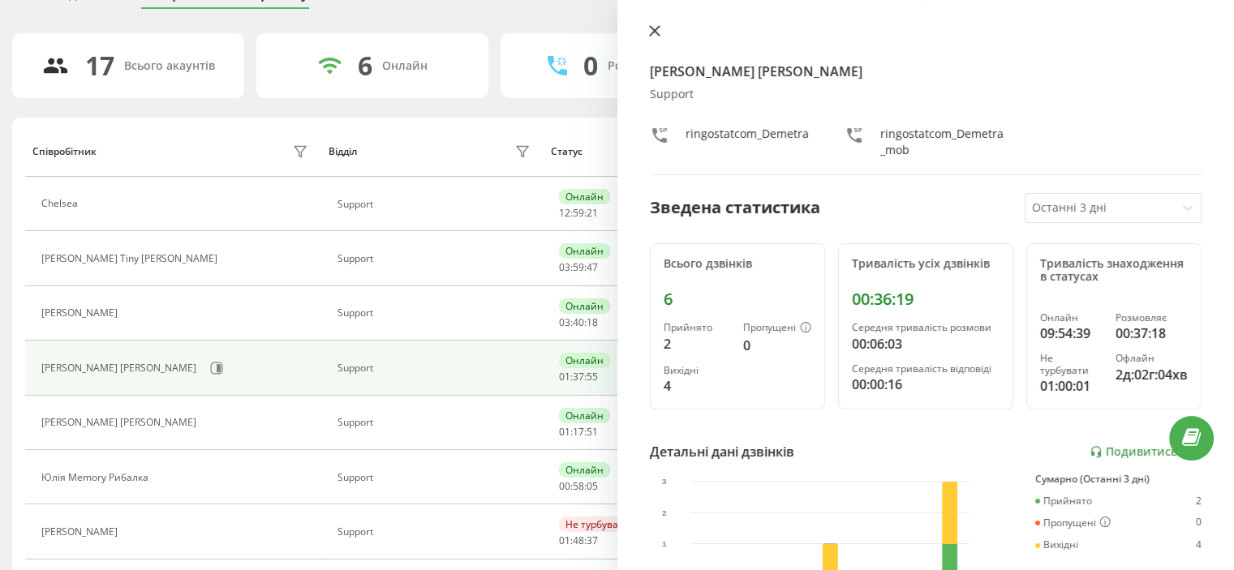
click at [656, 29] on icon at bounding box center [654, 31] width 10 height 10
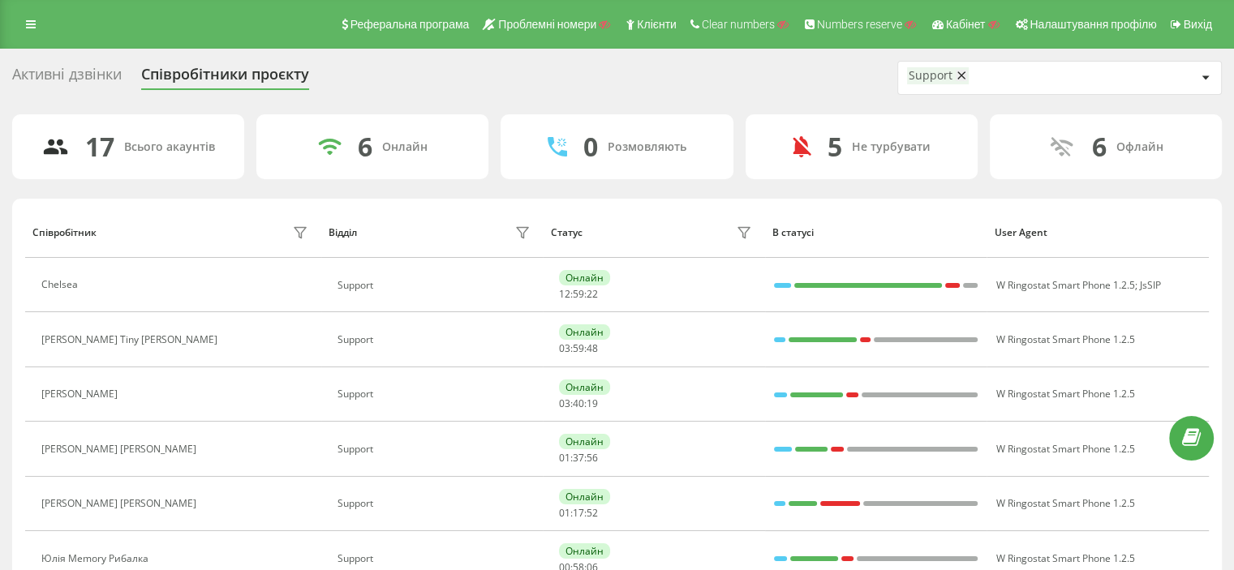
click at [961, 77] on icon at bounding box center [962, 75] width 8 height 11
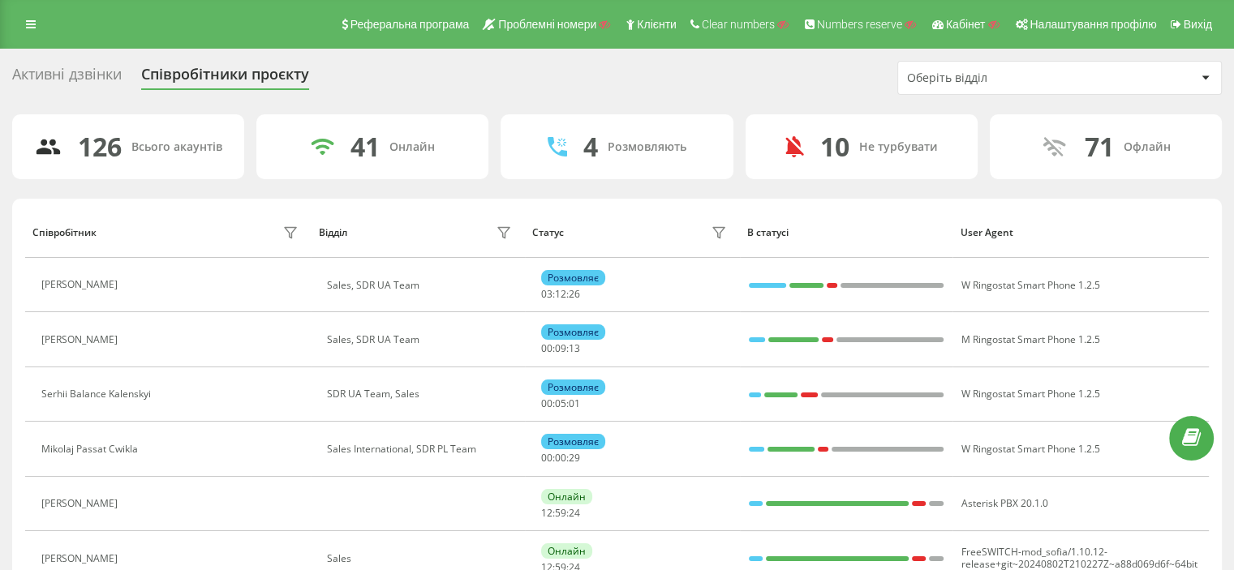
click at [986, 75] on div "Оберіть відділ" at bounding box center [1004, 78] width 194 height 14
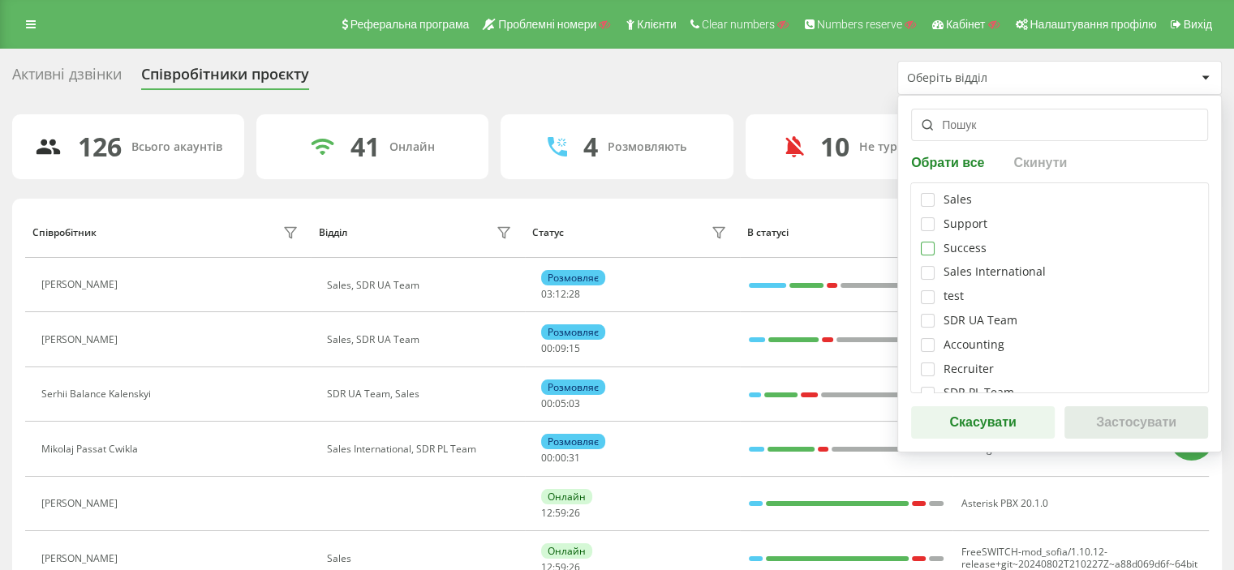
click at [923, 242] on label at bounding box center [928, 242] width 14 height 0
checkbox input "true"
click at [1117, 420] on button "Застосувати" at bounding box center [1137, 423] width 144 height 32
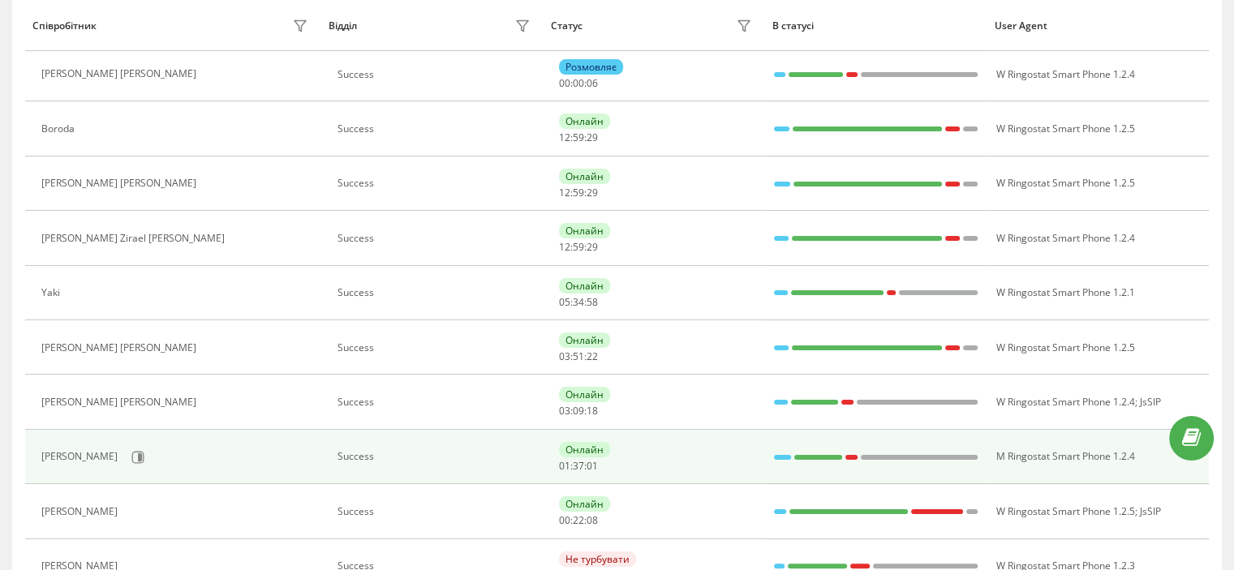
scroll to position [243, 0]
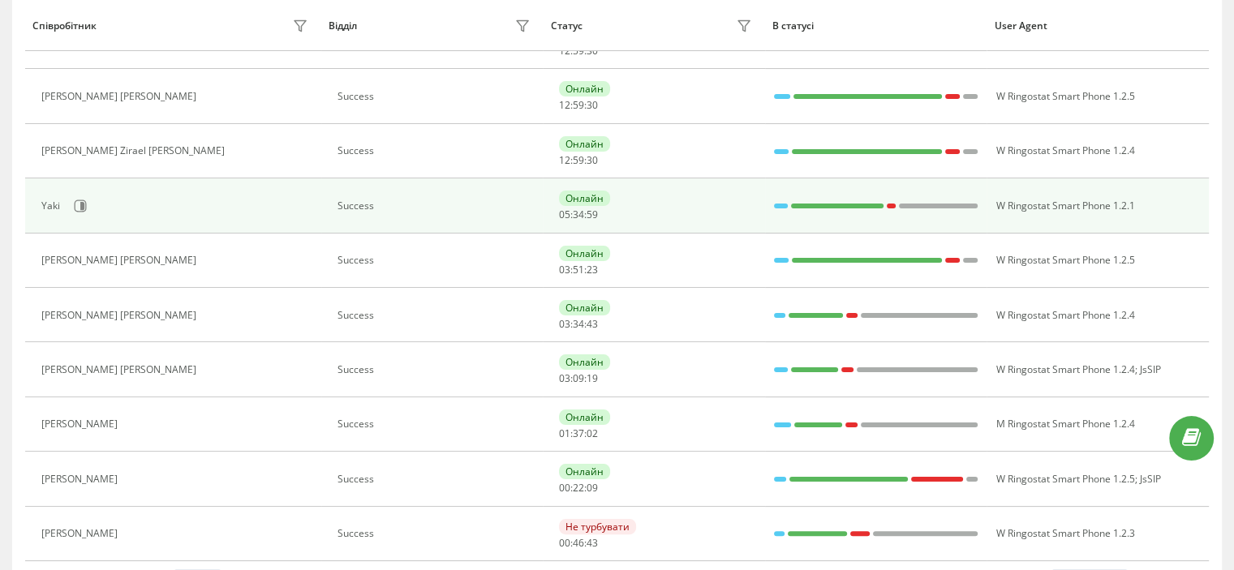
click at [166, 204] on div "Yaki" at bounding box center [176, 206] width 271 height 28
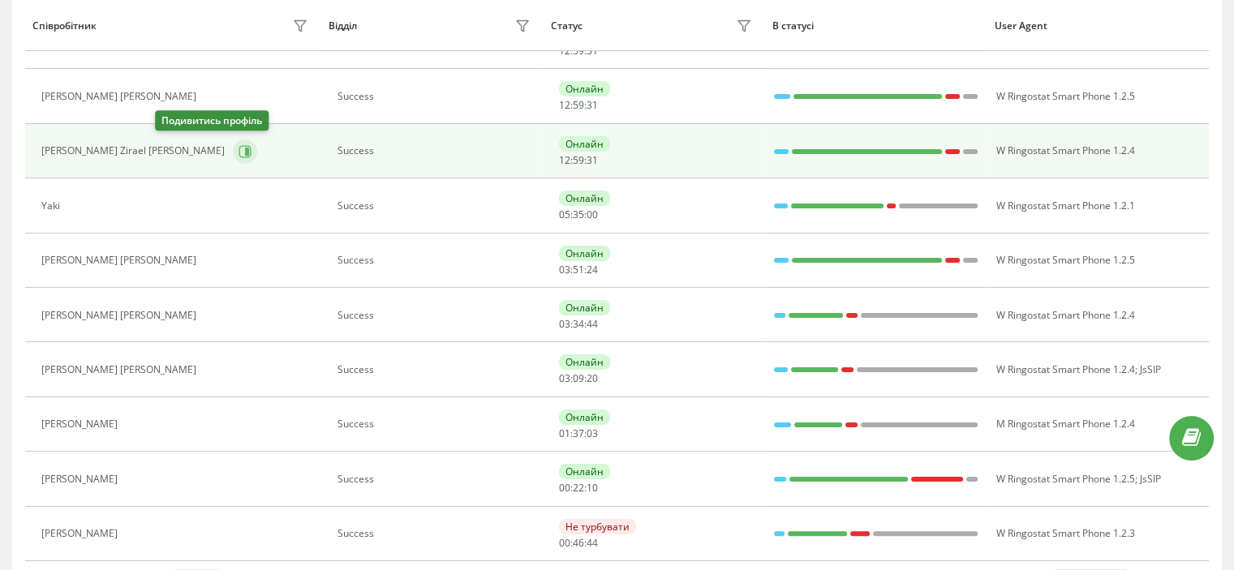
click at [233, 153] on button at bounding box center [245, 152] width 24 height 24
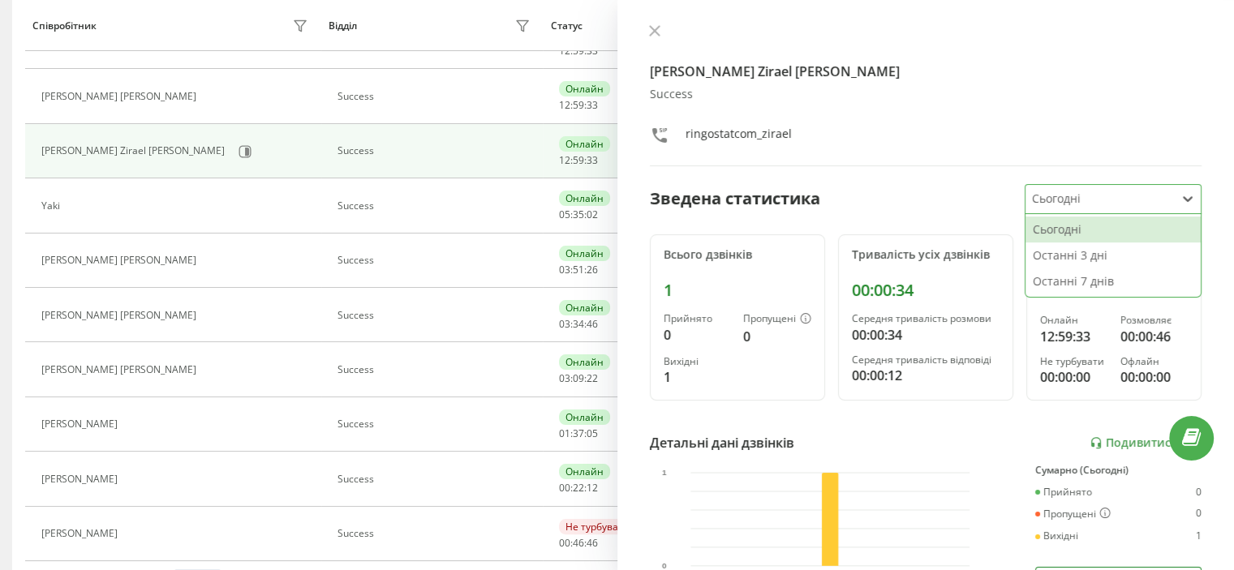
click at [1073, 201] on div at bounding box center [1100, 199] width 137 height 19
click at [1092, 257] on div "Останні 3 дні" at bounding box center [1113, 256] width 175 height 26
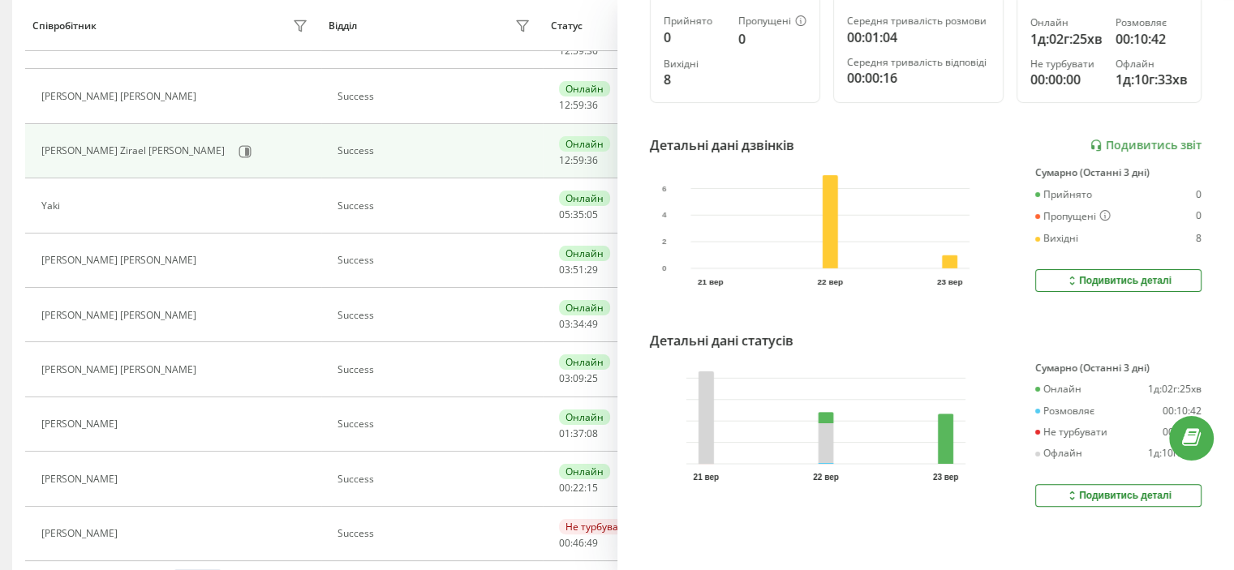
click at [1070, 489] on div "Подивитись деталі" at bounding box center [1119, 495] width 106 height 13
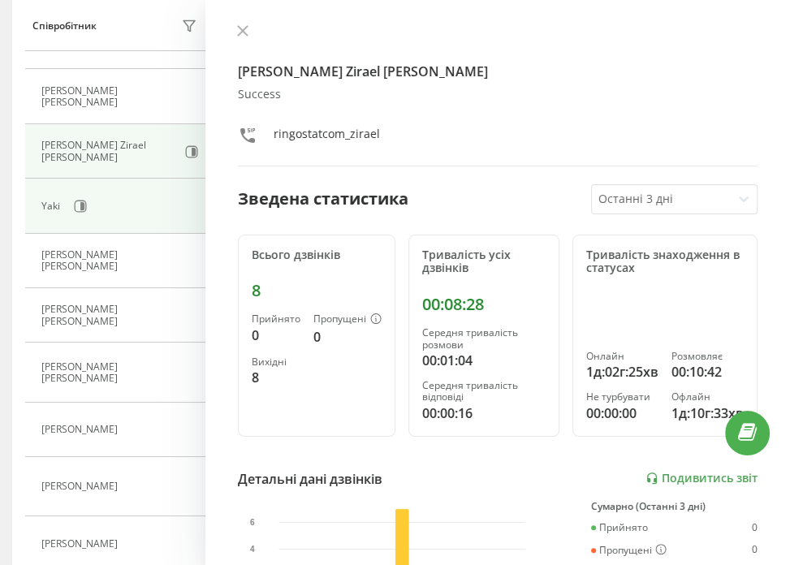
click at [123, 230] on td "Yaki" at bounding box center [117, 206] width 185 height 54
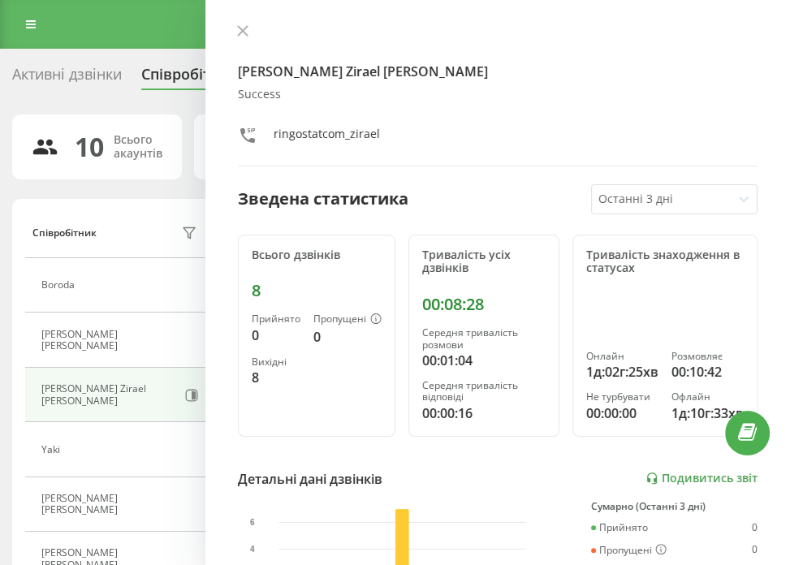
drag, startPoint x: 228, startPoint y: 25, endPoint x: 237, endPoint y: 30, distance: 10.2
click at [229, 25] on div "Мосолова Zirael Марія Success ringostatcom_zirael Зведена статистика Останні 3 …" at bounding box center [497, 282] width 584 height 565
click at [243, 32] on icon at bounding box center [243, 31] width 10 height 10
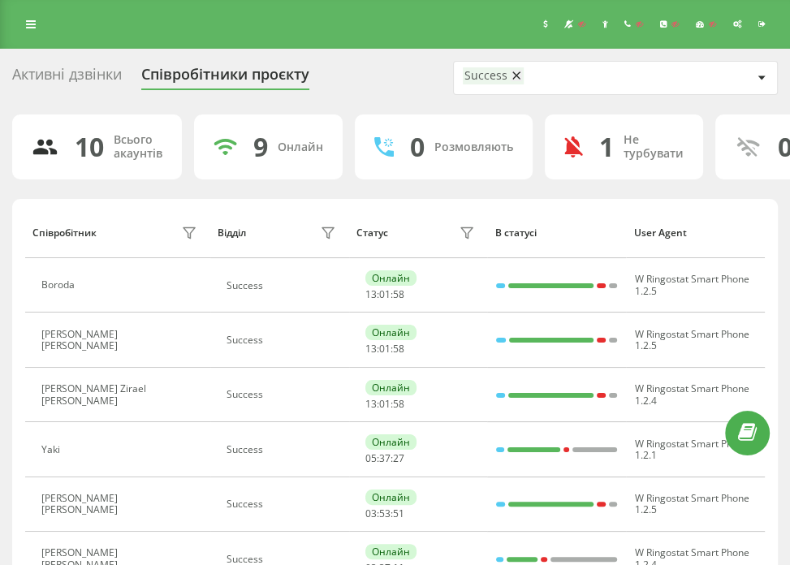
click at [514, 74] on icon at bounding box center [516, 75] width 8 height 11
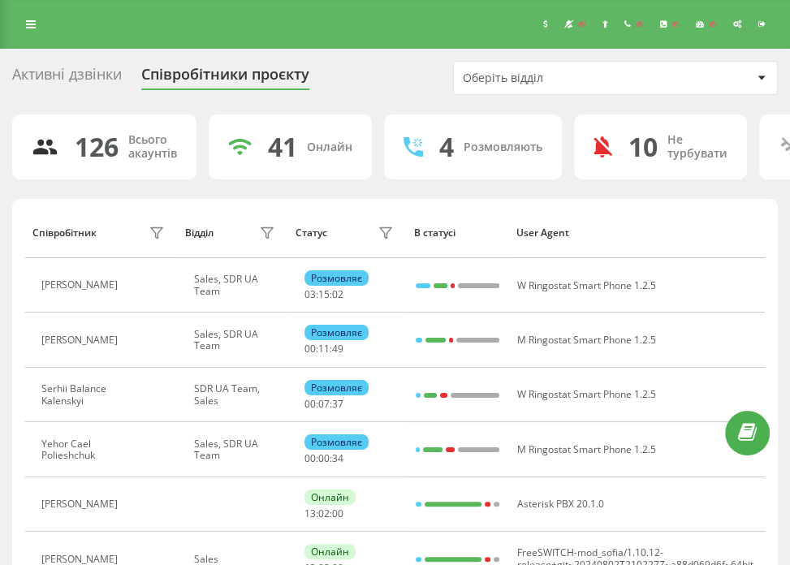
click at [519, 87] on div "Оберіть відділ" at bounding box center [615, 78] width 323 height 32
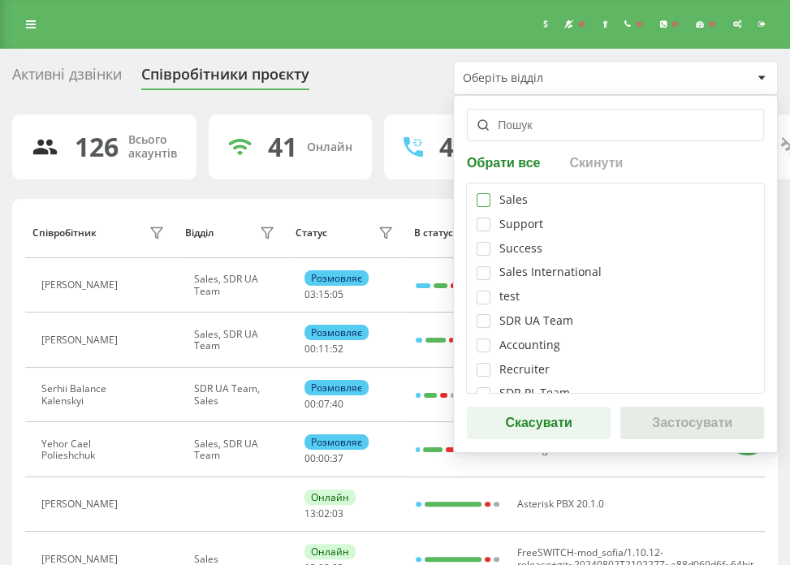
click at [478, 193] on label at bounding box center [483, 193] width 14 height 0
checkbox input "true"
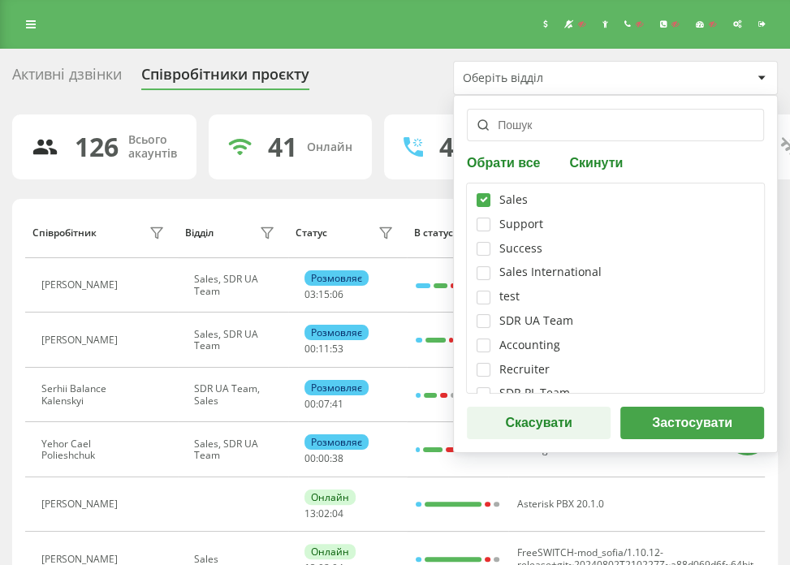
click at [638, 427] on button "Застосувати" at bounding box center [692, 423] width 144 height 32
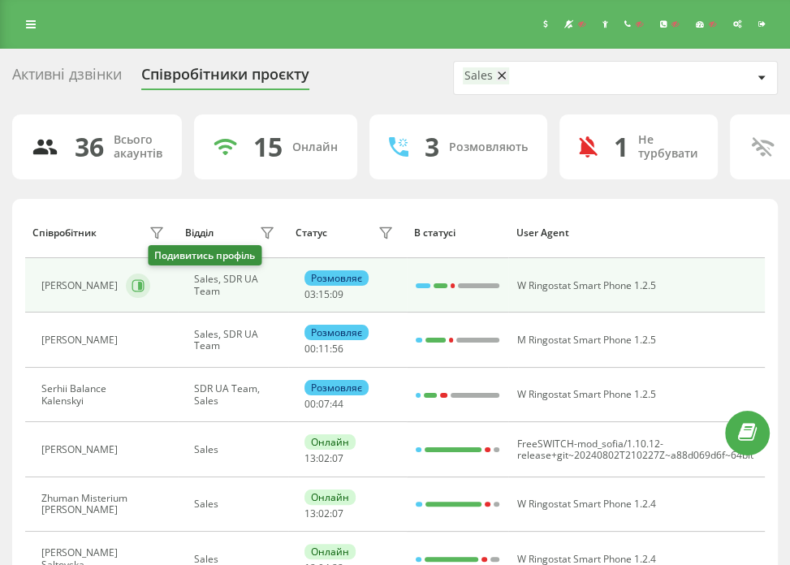
click at [144, 282] on icon at bounding box center [137, 285] width 13 height 13
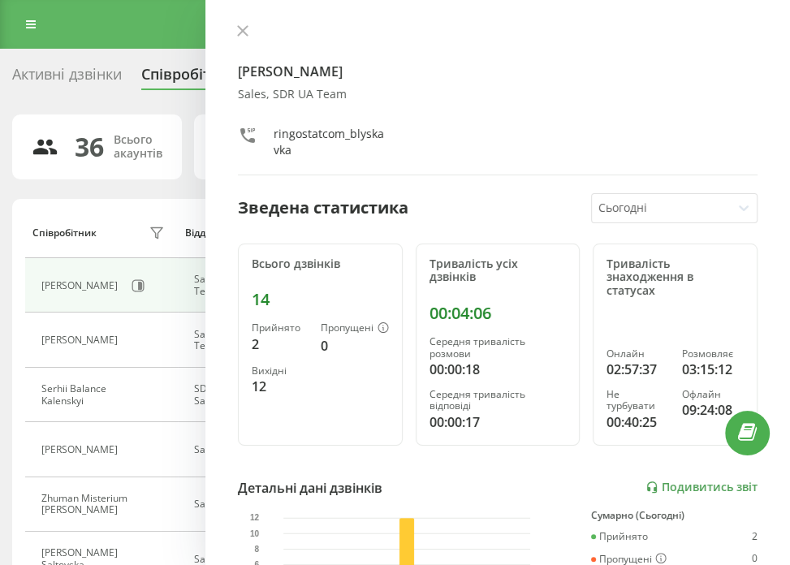
click at [631, 189] on div "Kyrylo Blyskavka Krasnov Sales, SDR UA Team ringostatcom_blyskavka Зведена стат…" at bounding box center [497, 282] width 584 height 565
click at [626, 209] on div at bounding box center [661, 208] width 127 height 19
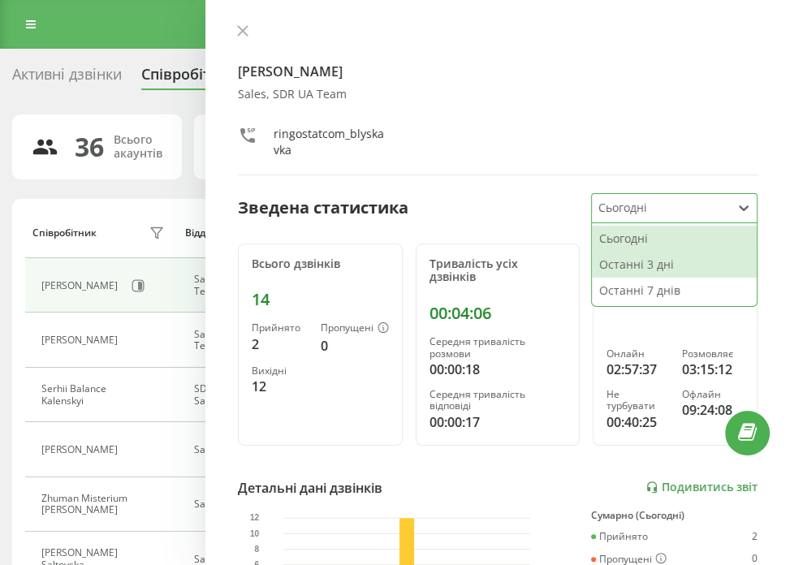
click at [641, 262] on div "Останні 3 дні" at bounding box center [674, 265] width 165 height 26
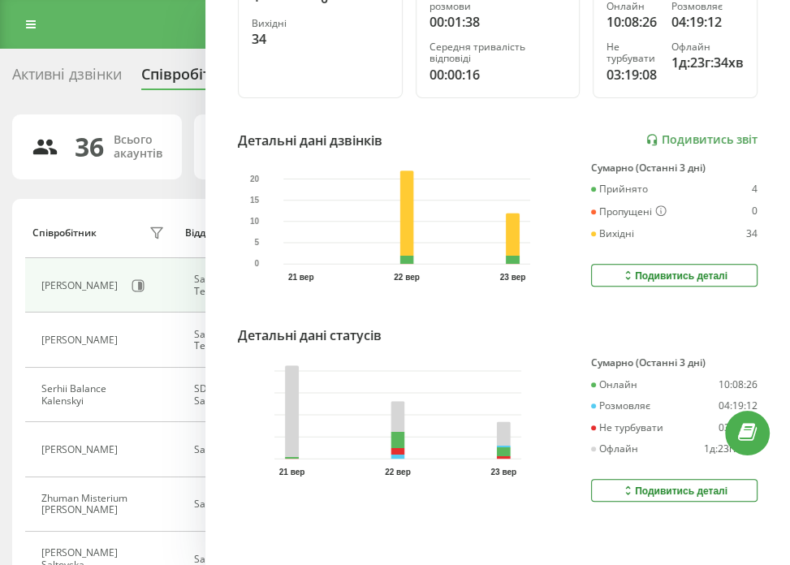
click at [665, 484] on div "Подивитись деталі" at bounding box center [674, 490] width 106 height 13
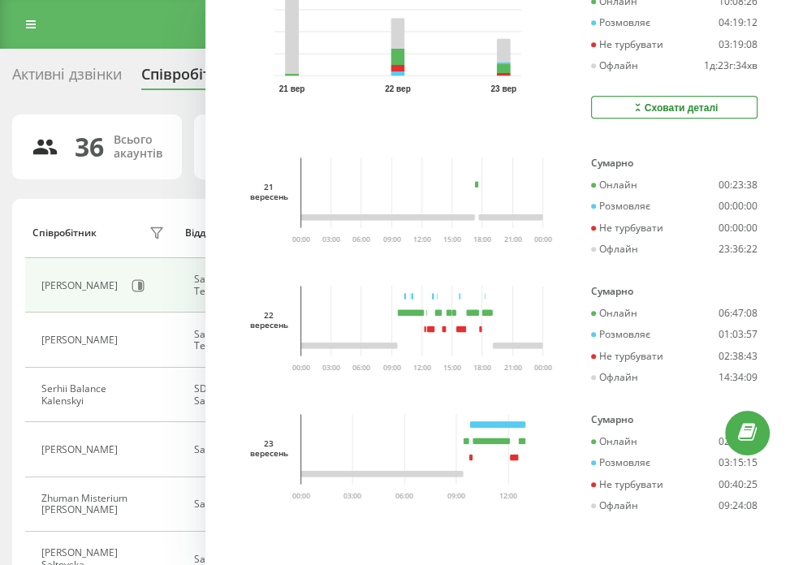
scroll to position [742, 0]
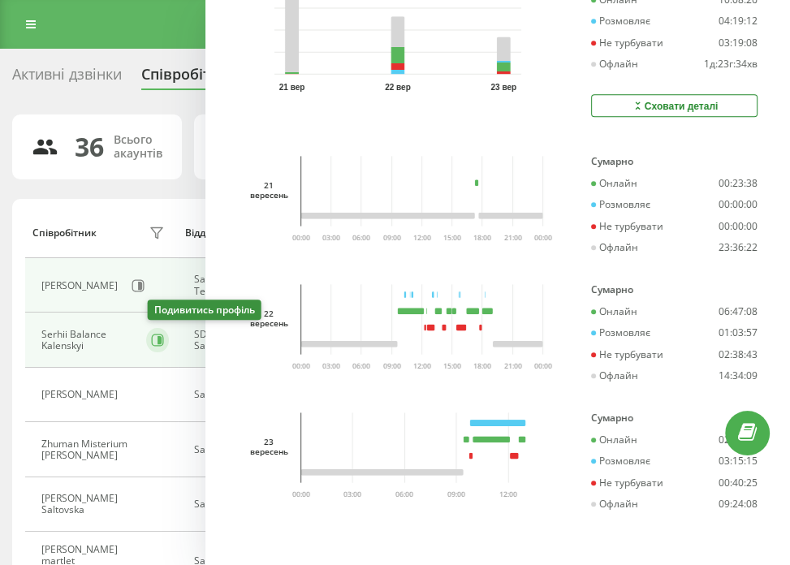
click at [161, 337] on icon at bounding box center [159, 340] width 4 height 8
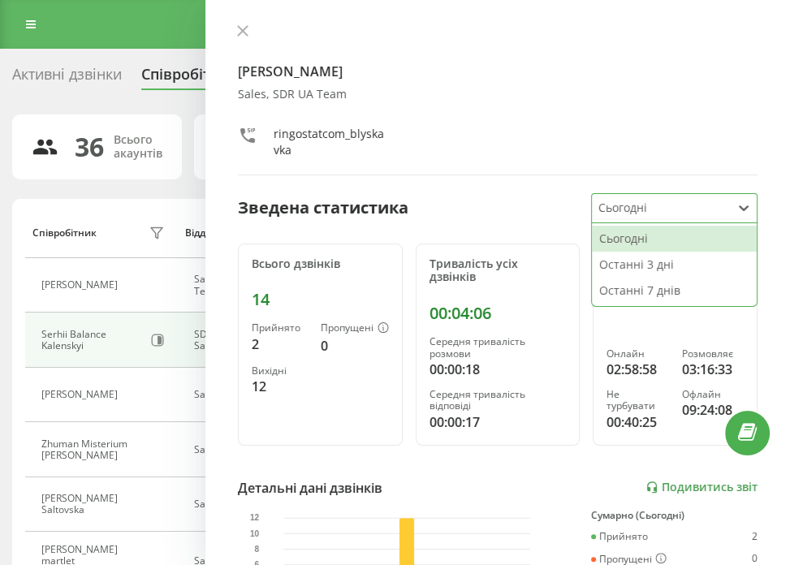
click at [667, 209] on div at bounding box center [661, 208] width 127 height 19
click at [656, 260] on div "Останні 3 дні" at bounding box center [674, 265] width 165 height 26
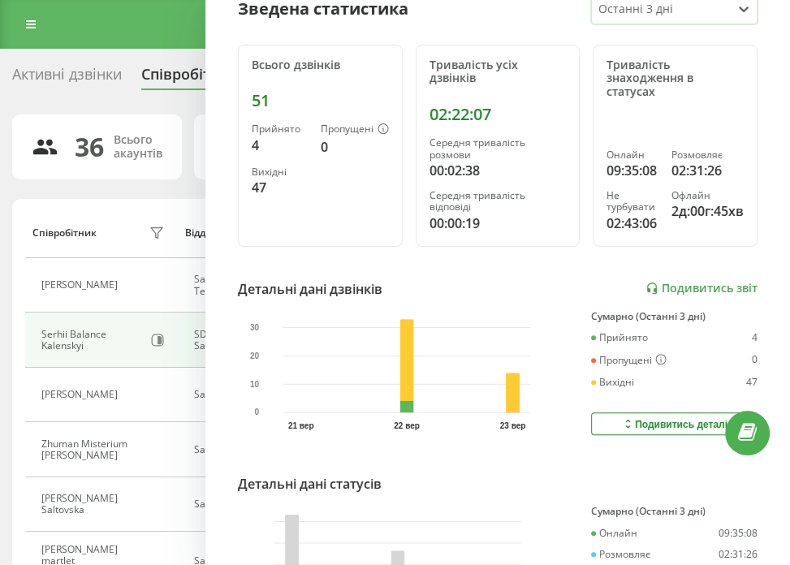
scroll to position [357, 0]
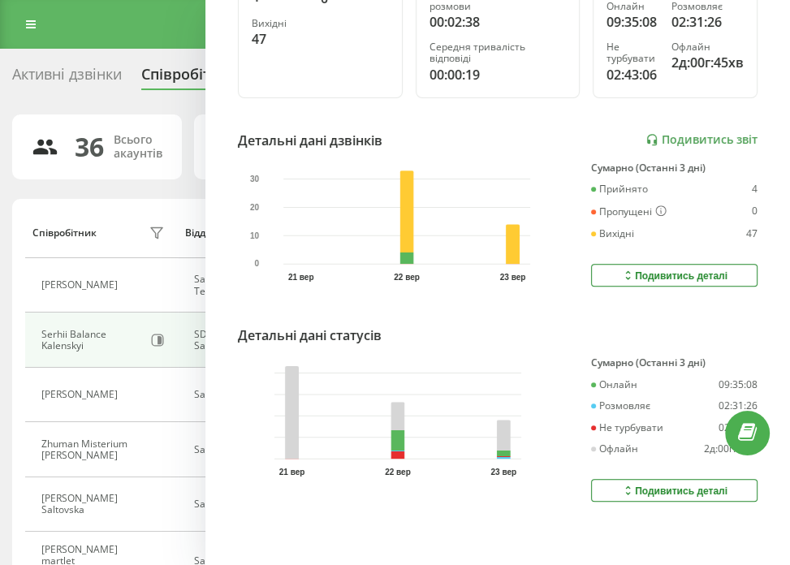
click at [639, 484] on div "Подивитись деталі" at bounding box center [674, 490] width 106 height 13
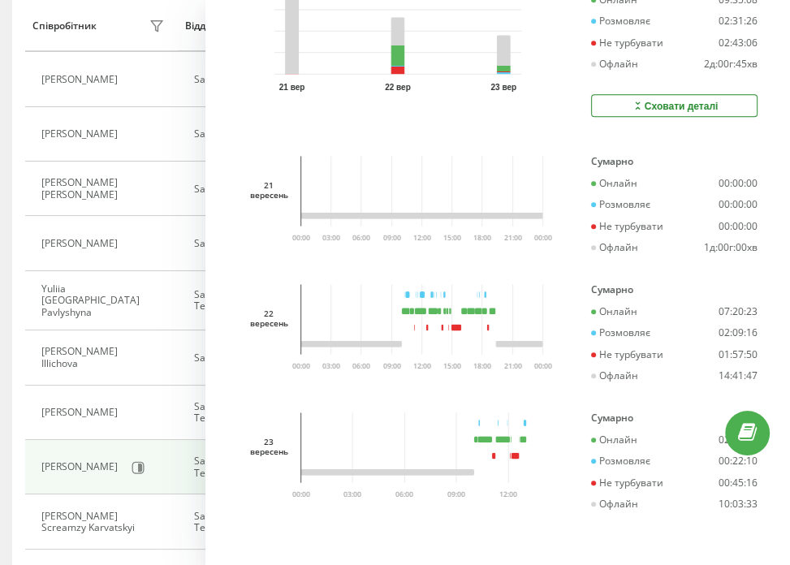
scroll to position [568, 0]
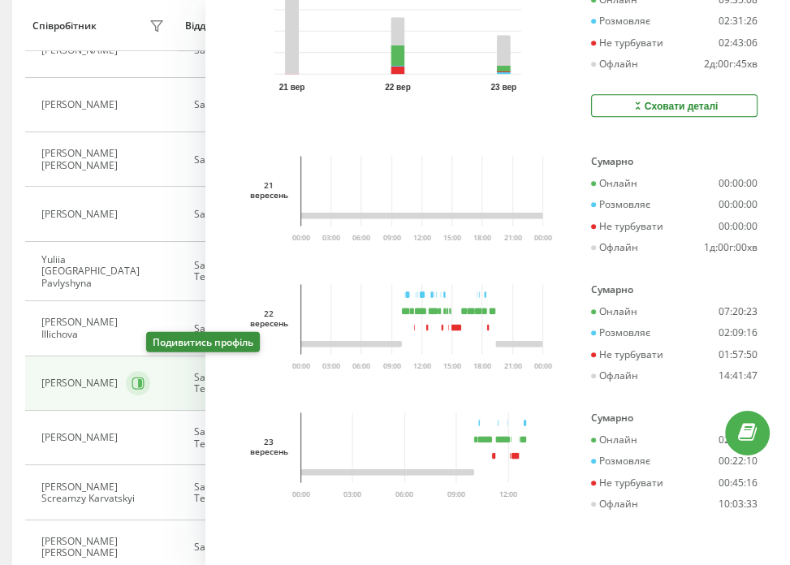
click at [142, 379] on icon at bounding box center [140, 383] width 4 height 8
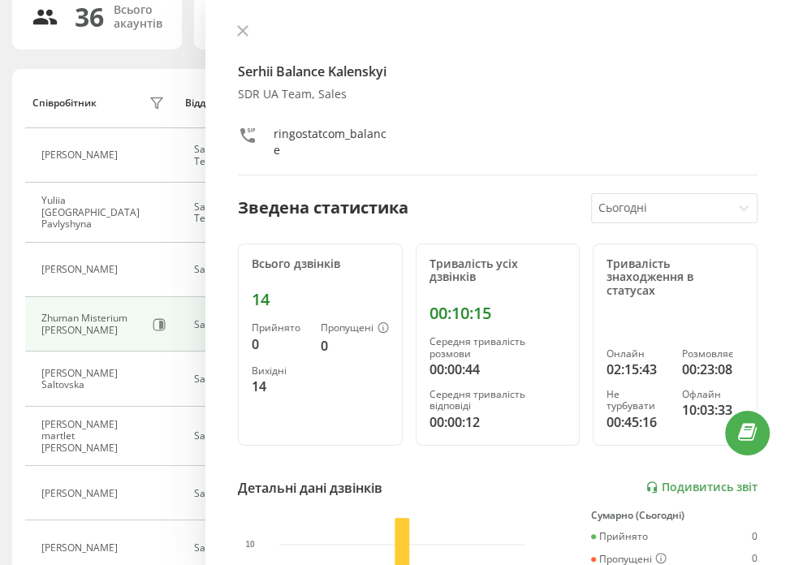
scroll to position [158, 0]
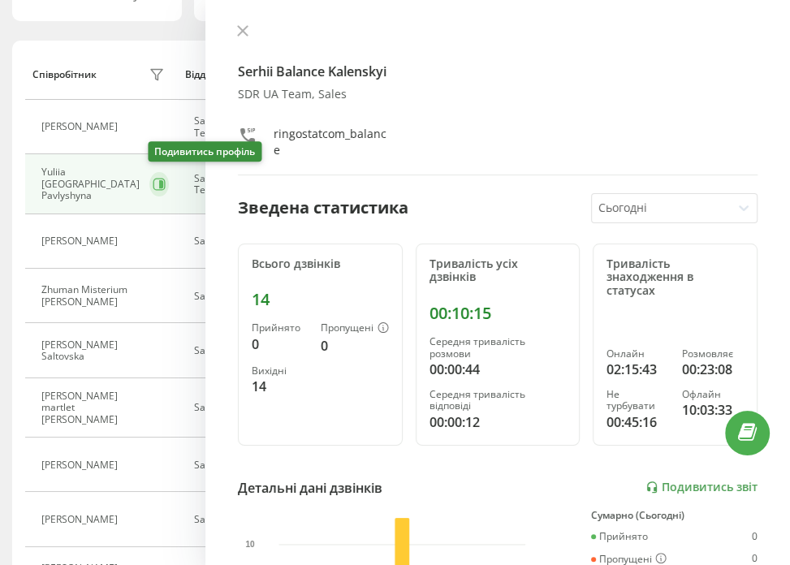
click at [156, 187] on button at bounding box center [158, 184] width 19 height 24
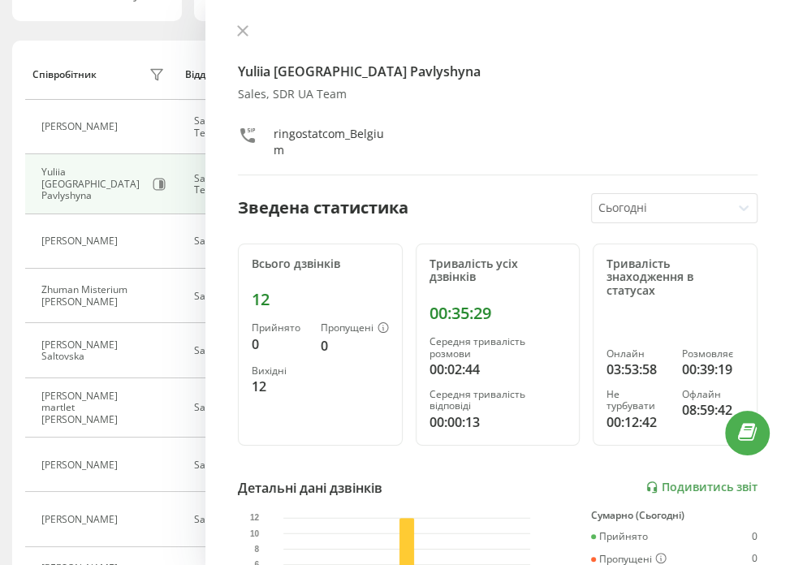
click at [629, 214] on div at bounding box center [661, 208] width 127 height 19
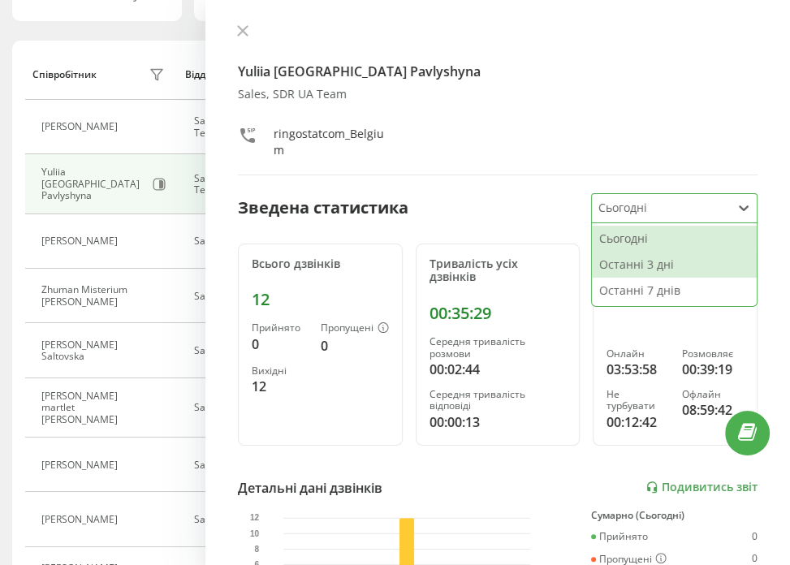
click at [633, 270] on div "Останні 3 дні" at bounding box center [674, 265] width 165 height 26
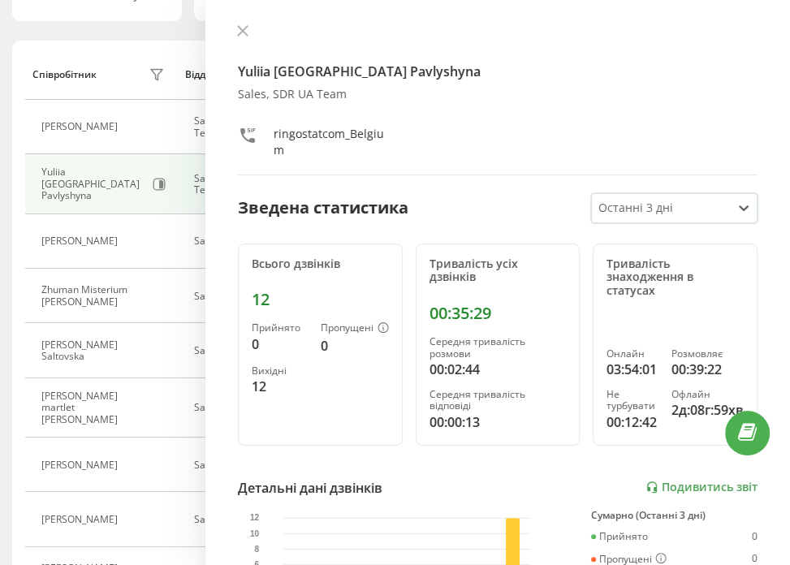
scroll to position [357, 0]
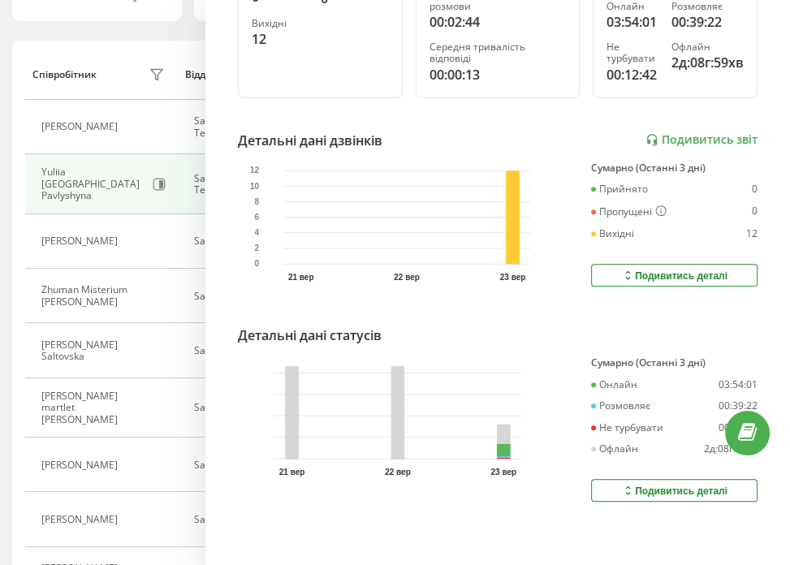
click at [627, 484] on div "Подивитись деталі" at bounding box center [674, 490] width 106 height 13
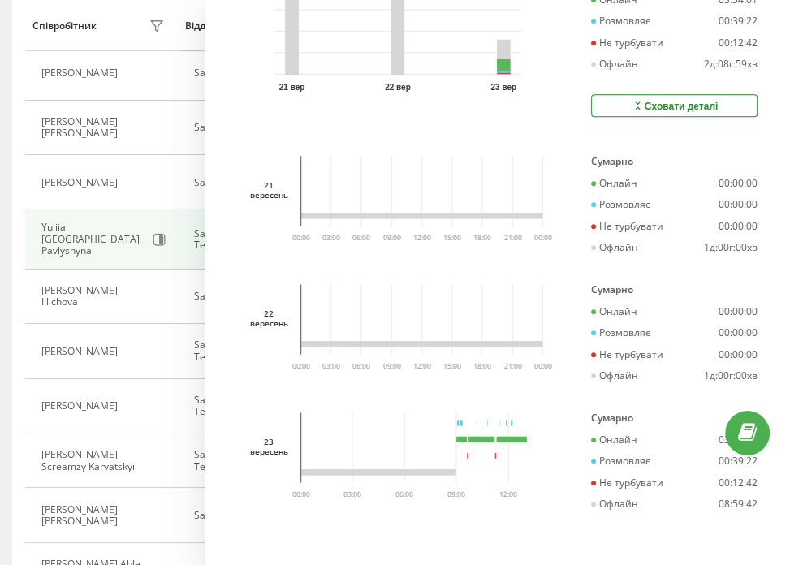
scroll to position [564, 0]
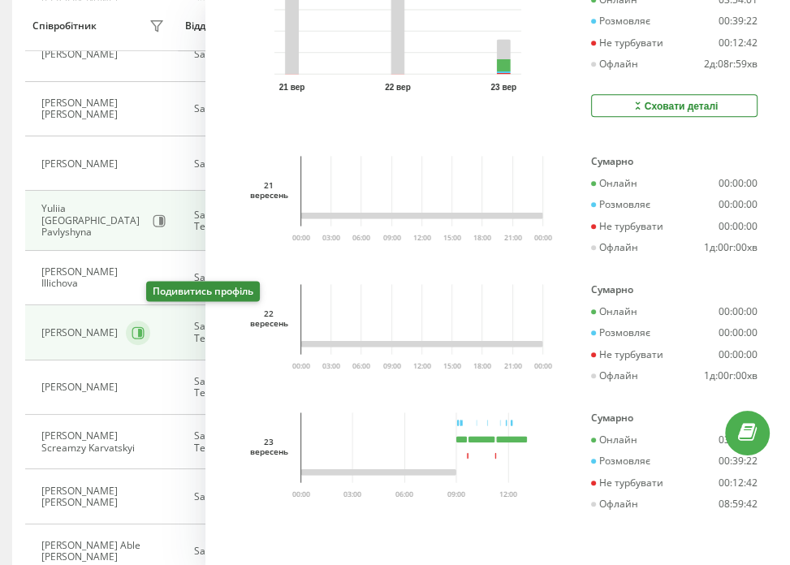
click at [142, 329] on icon at bounding box center [140, 333] width 4 height 8
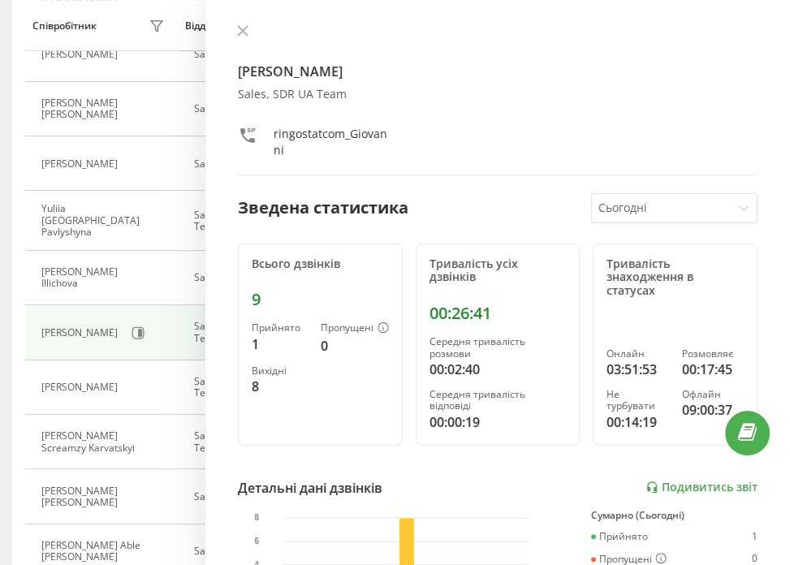
click at [633, 205] on div at bounding box center [661, 208] width 127 height 19
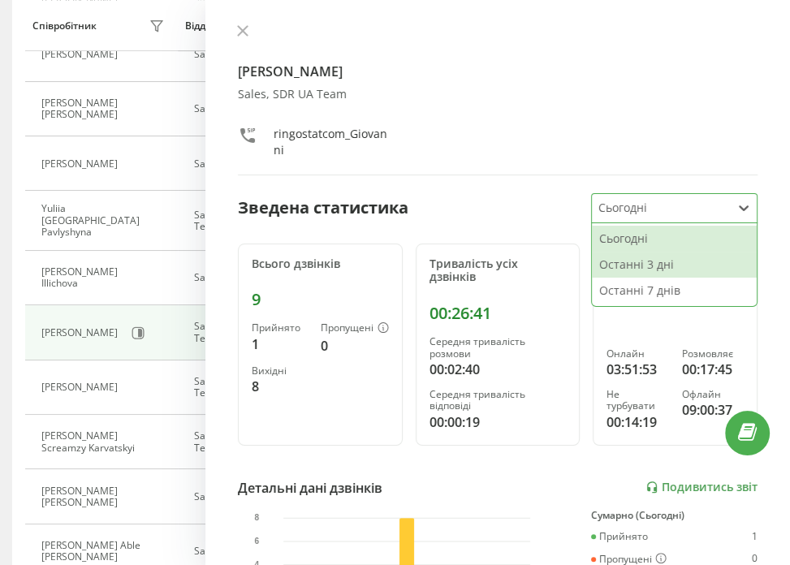
click at [644, 268] on div "Останні 3 дні" at bounding box center [674, 265] width 165 height 26
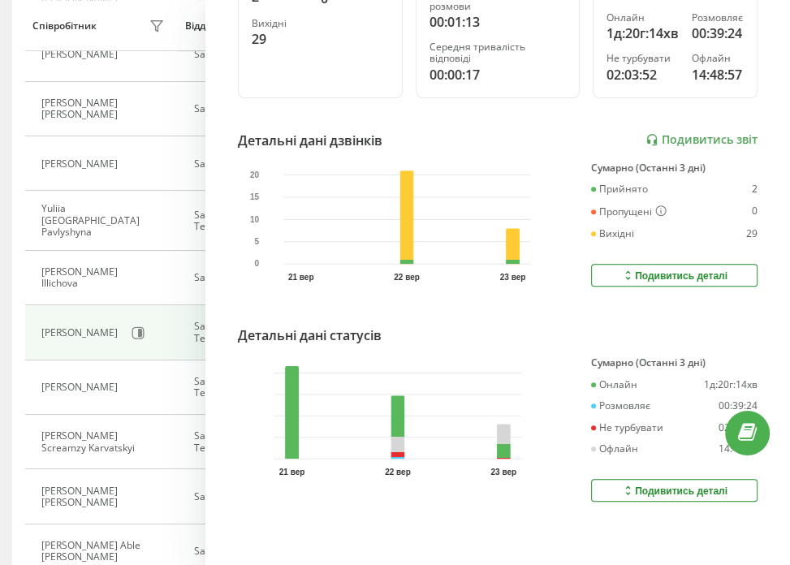
click at [652, 484] on div "Подивитись деталі" at bounding box center [674, 490] width 106 height 13
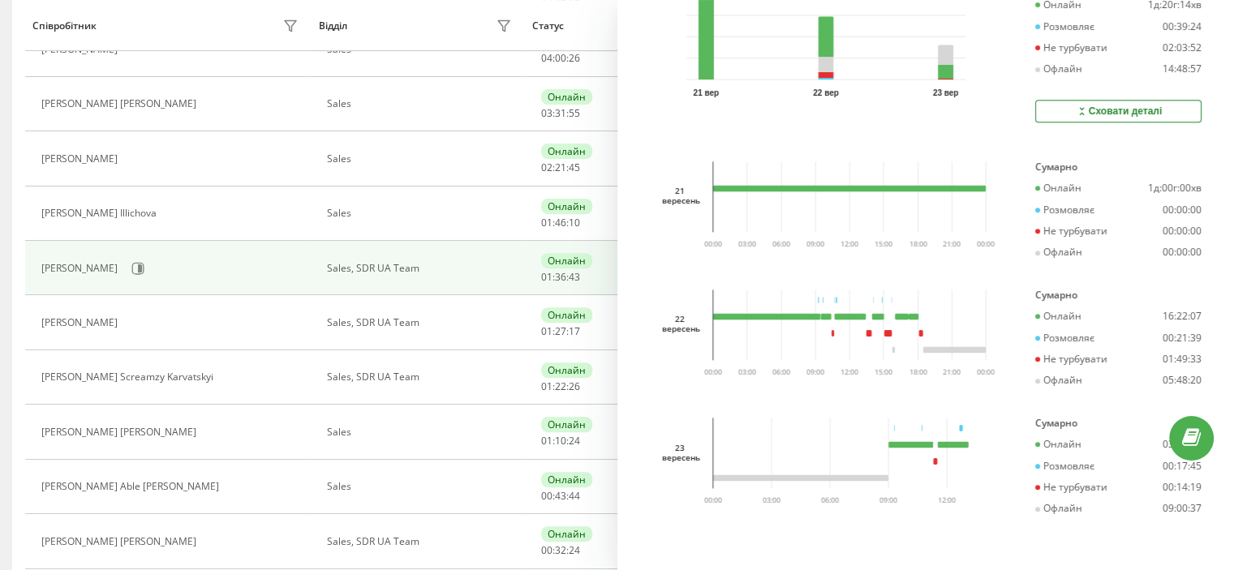
scroll to position [691, 0]
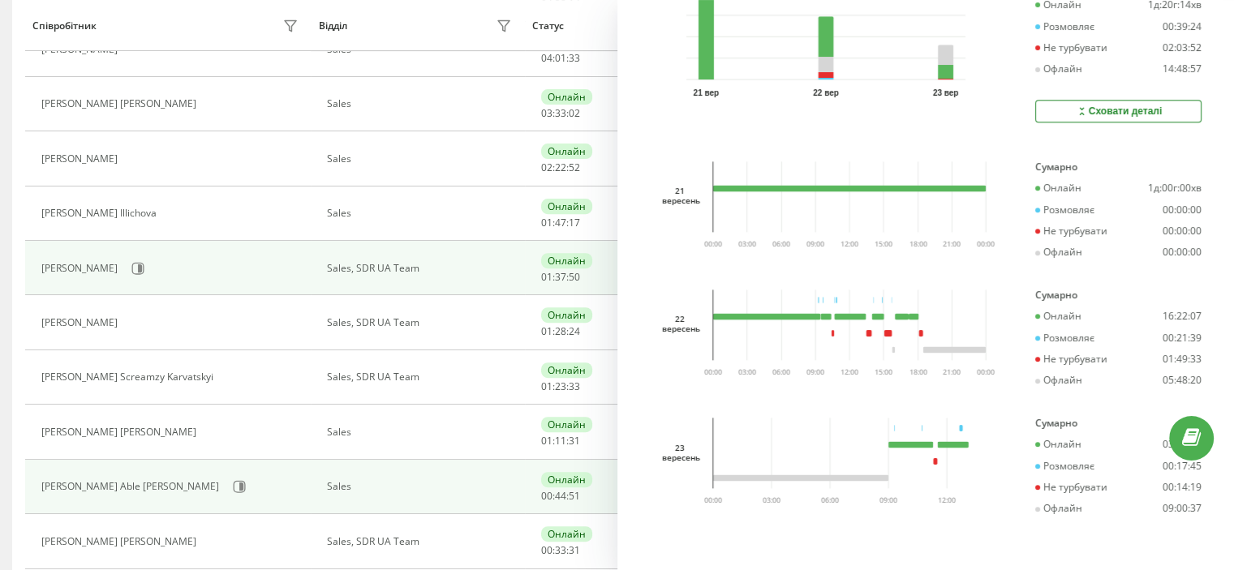
click at [490, 476] on td "Sales" at bounding box center [418, 487] width 214 height 54
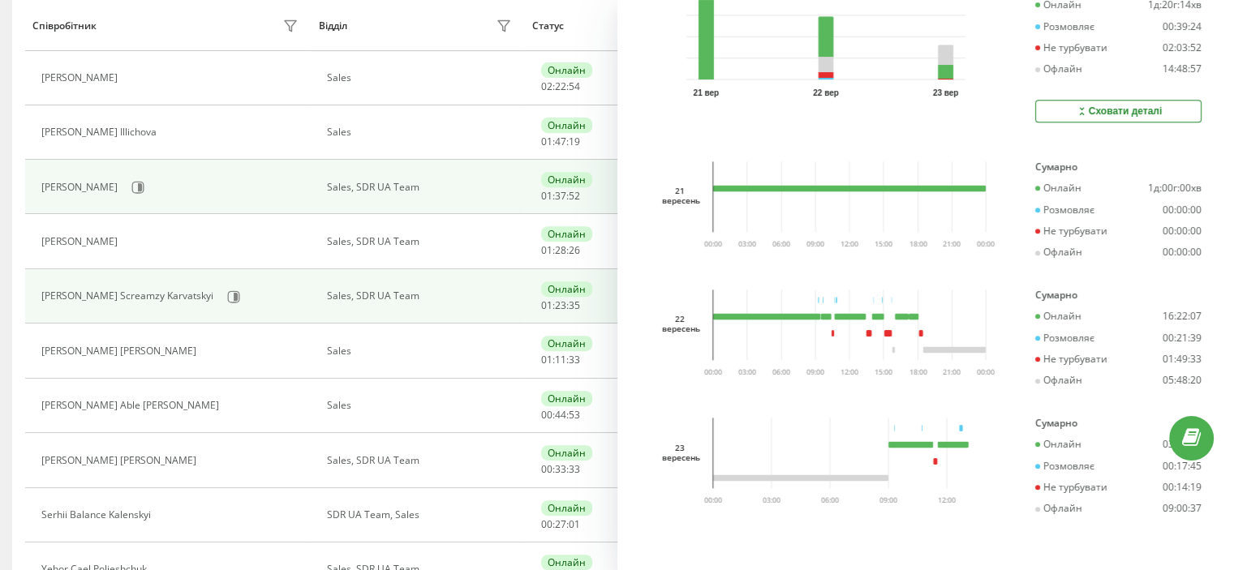
scroll to position [726, 0]
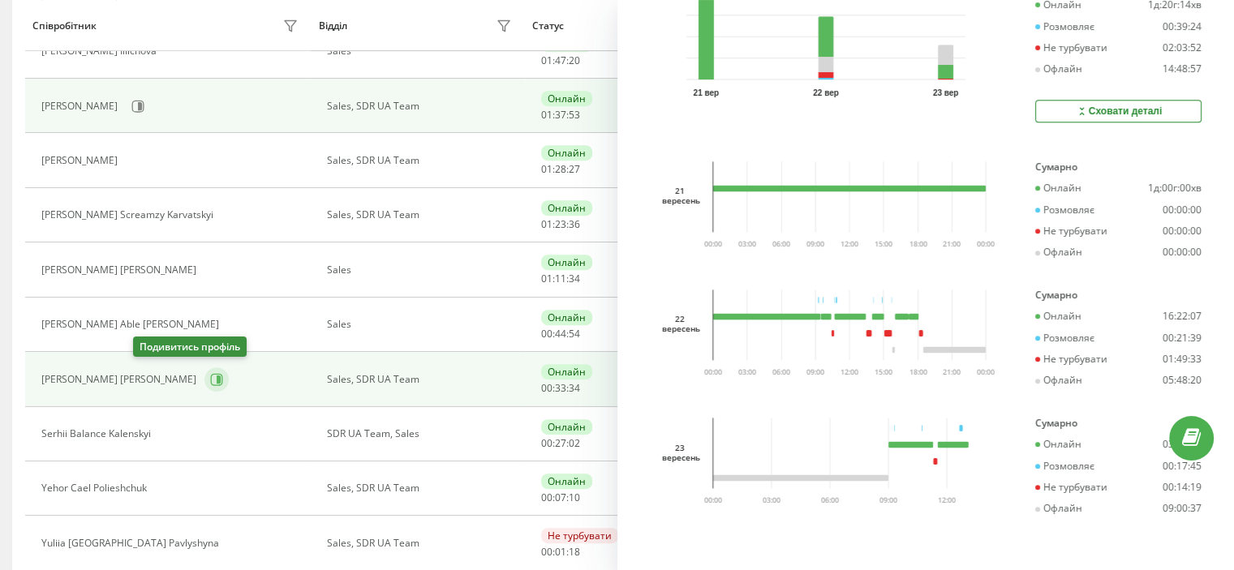
click at [210, 379] on icon at bounding box center [216, 379] width 13 height 13
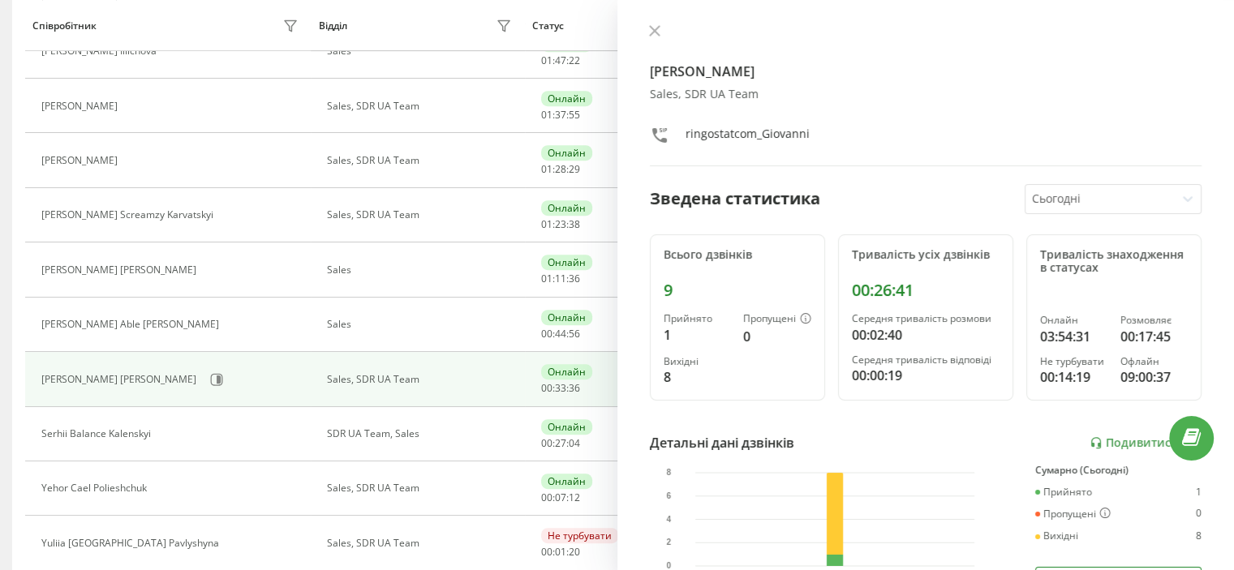
click at [1032, 196] on div at bounding box center [1100, 199] width 137 height 19
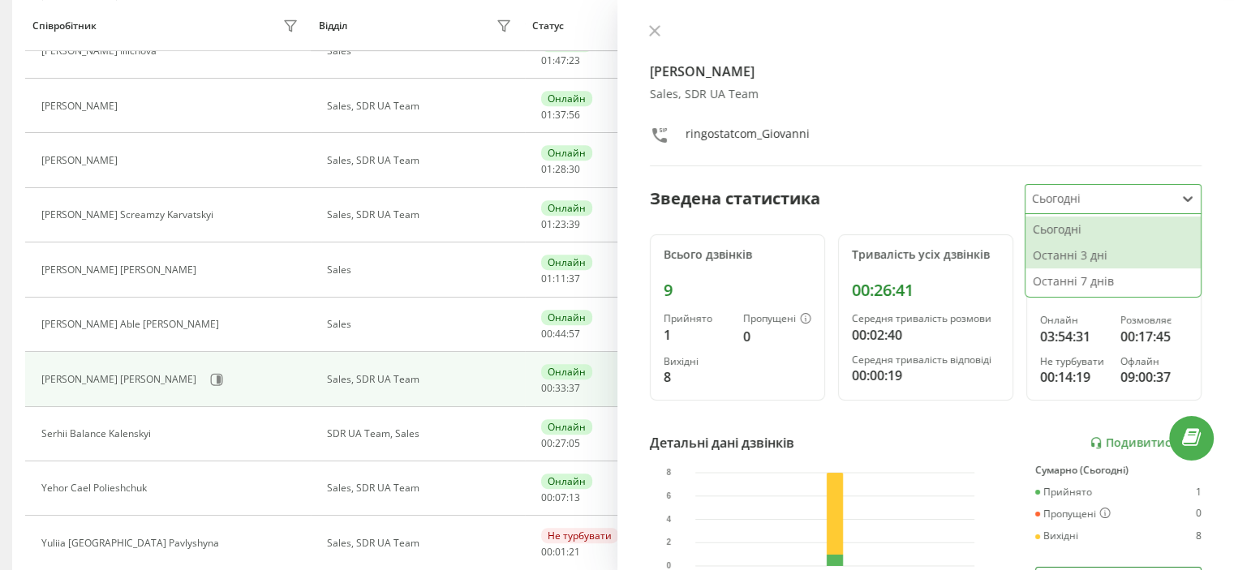
click at [1051, 249] on div "Останні 3 дні" at bounding box center [1113, 256] width 175 height 26
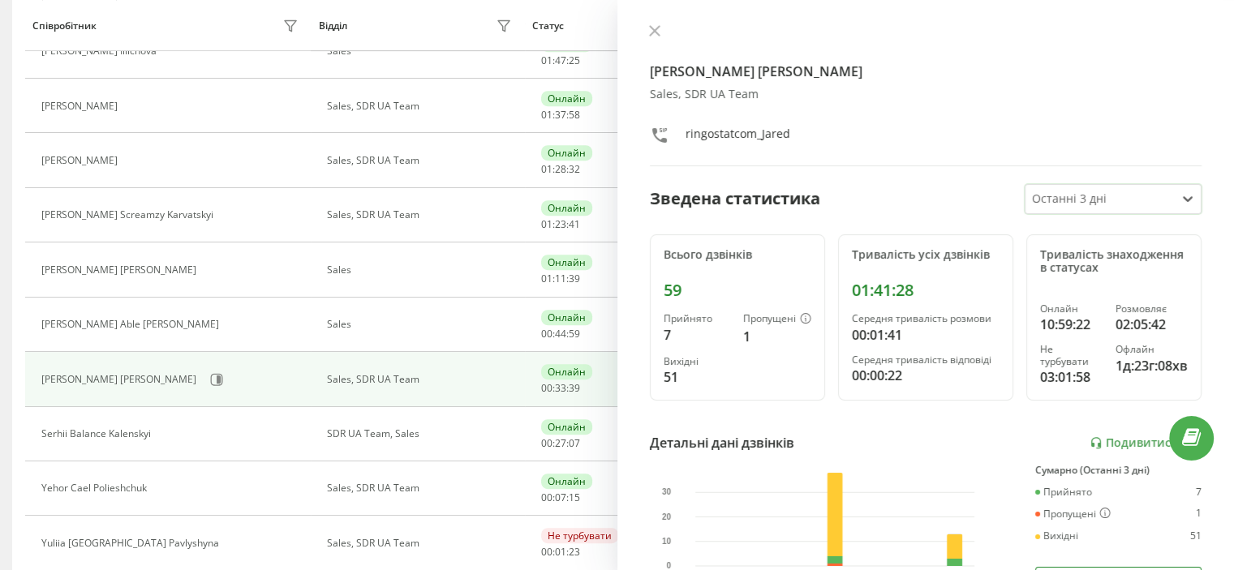
scroll to position [306, 0]
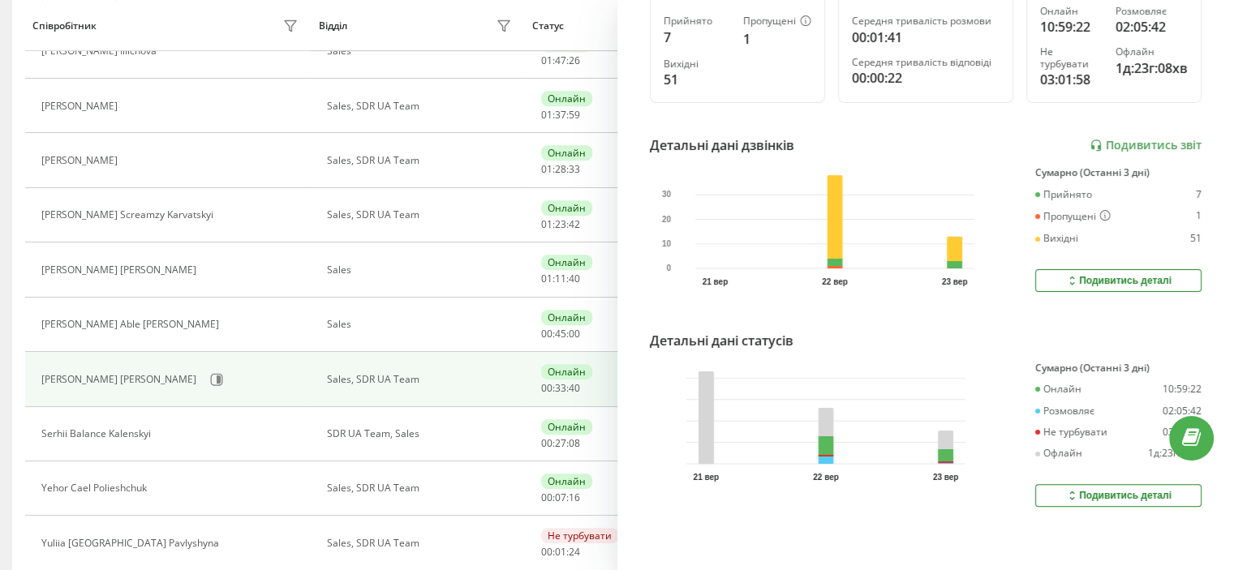
click at [1113, 489] on div "Подивитись деталі" at bounding box center [1119, 495] width 106 height 13
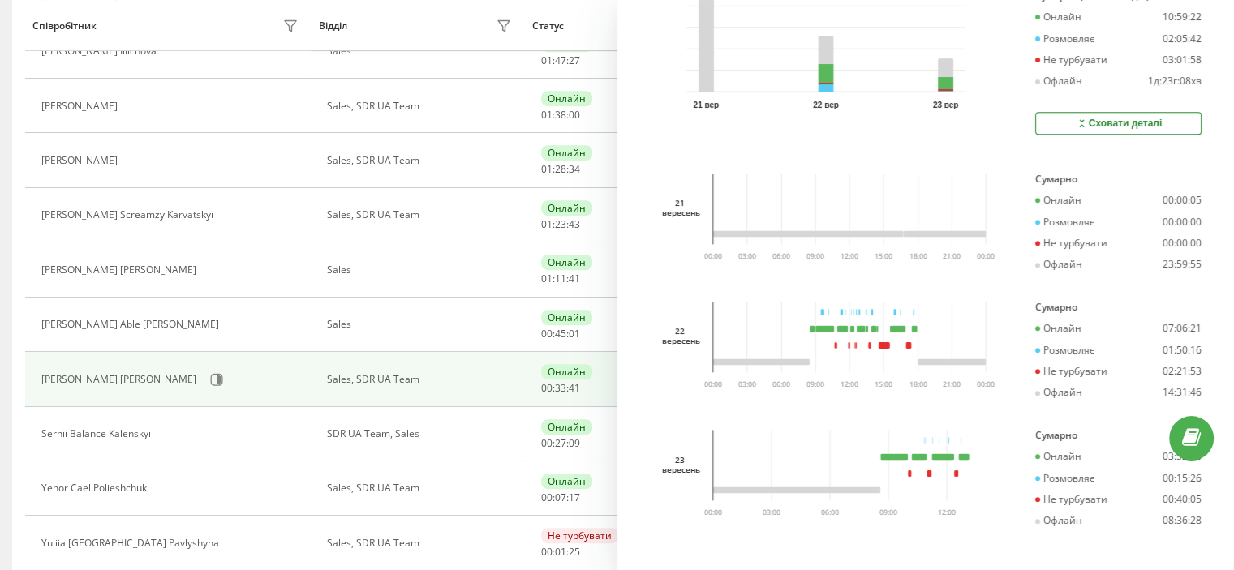
scroll to position [691, 0]
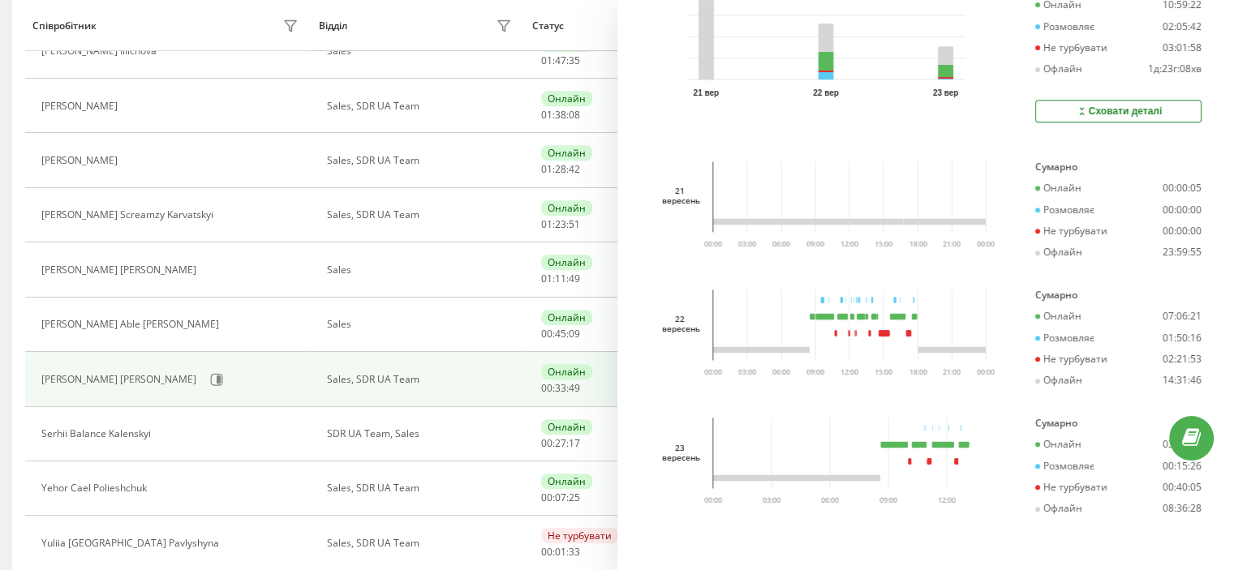
click at [835, 335] on icon "03:00 06:00 09:00 12:00 15:00 18:00 21:00 00:00 00:00" at bounding box center [851, 332] width 304 height 85
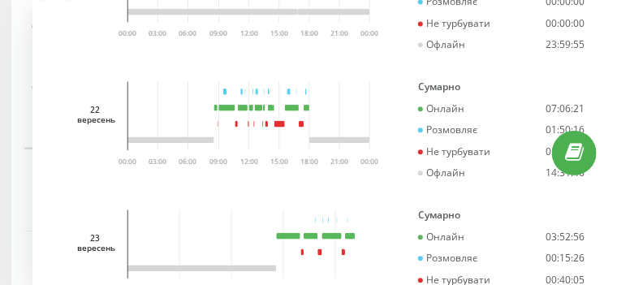
scroll to position [925, 0]
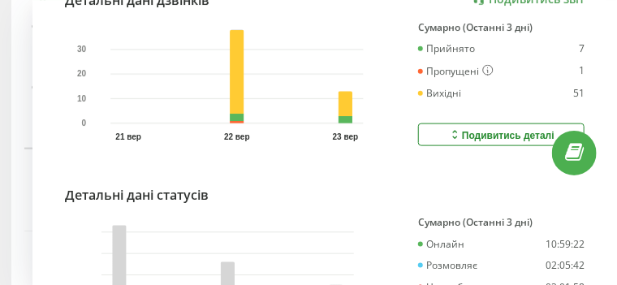
drag, startPoint x: 391, startPoint y: 98, endPoint x: 388, endPoint y: 108, distance: 10.3
click at [391, 98] on div "21 вер 22 вер 23 вер 0 10 20 30 Сумарно (Останні 3 дні) Прийнято 7 Пропущені 1 …" at bounding box center [324, 84] width 519 height 125
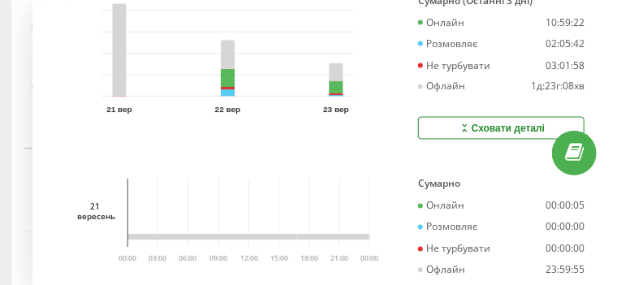
scroll to position [812, 0]
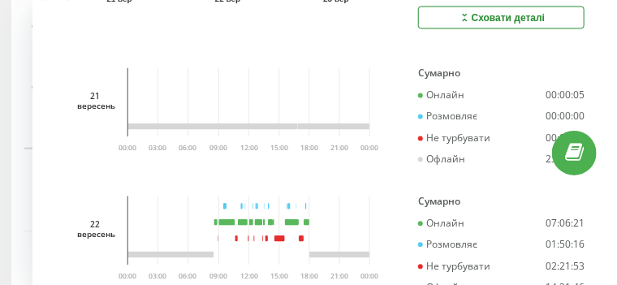
click at [369, 170] on div "21 вересень 03:00 06:00 09:00 12:00 15:00 18:00 21:00 00:00 00:00" at bounding box center [224, 128] width 319 height 122
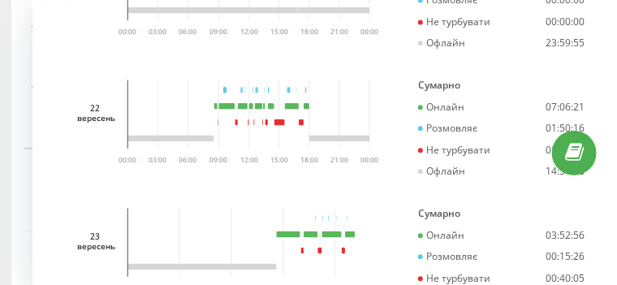
scroll to position [885, 0]
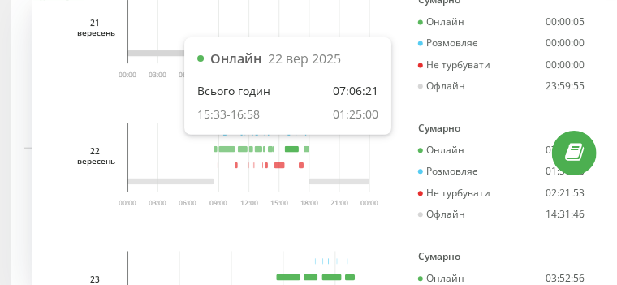
click at [288, 146] on rect at bounding box center [292, 149] width 14 height 6
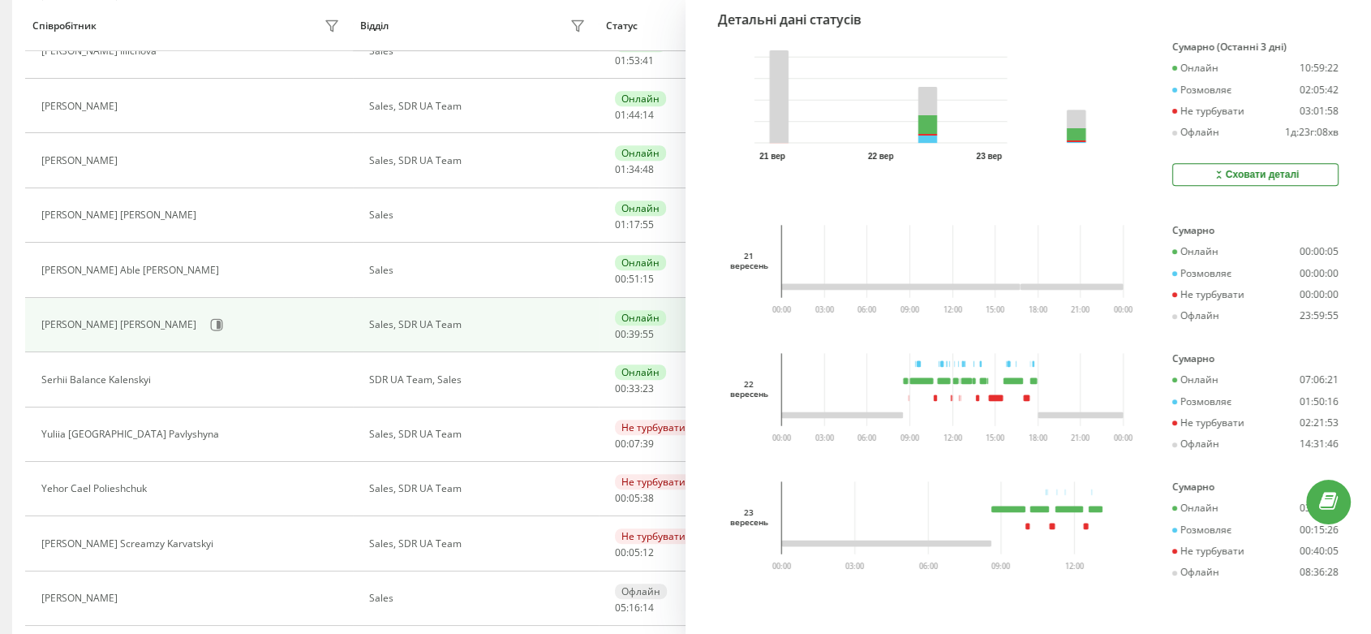
scroll to position [630, 0]
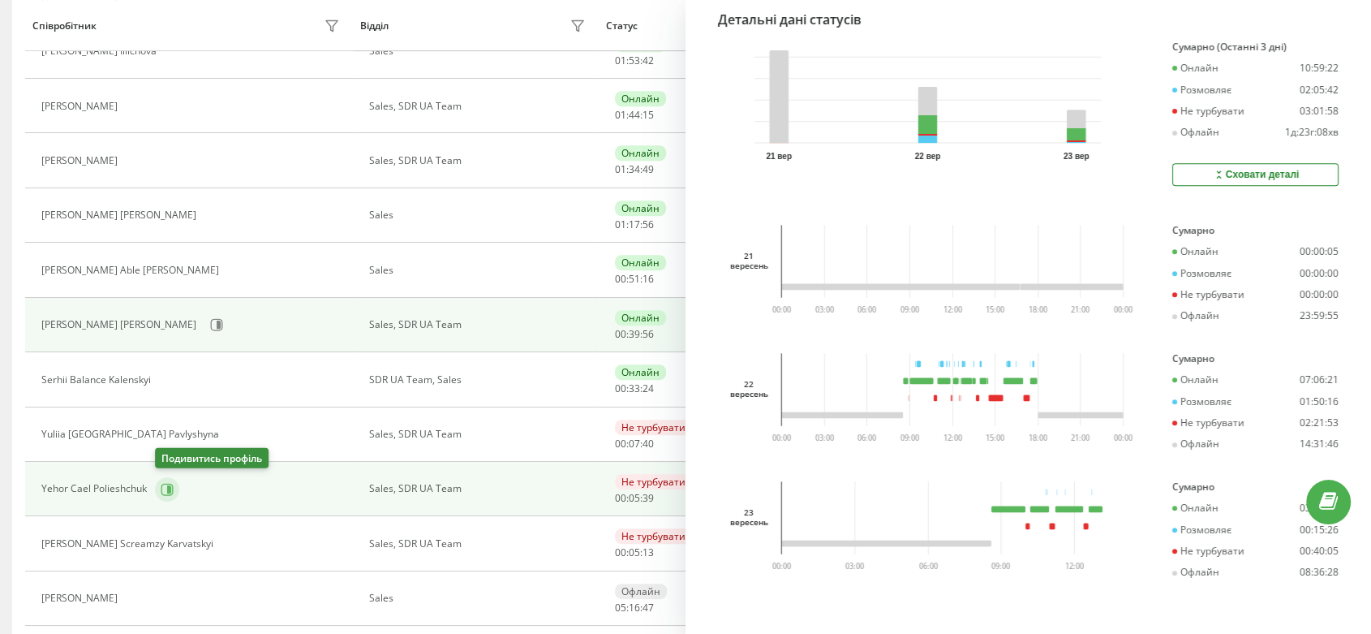
click at [157, 489] on button at bounding box center [167, 489] width 24 height 24
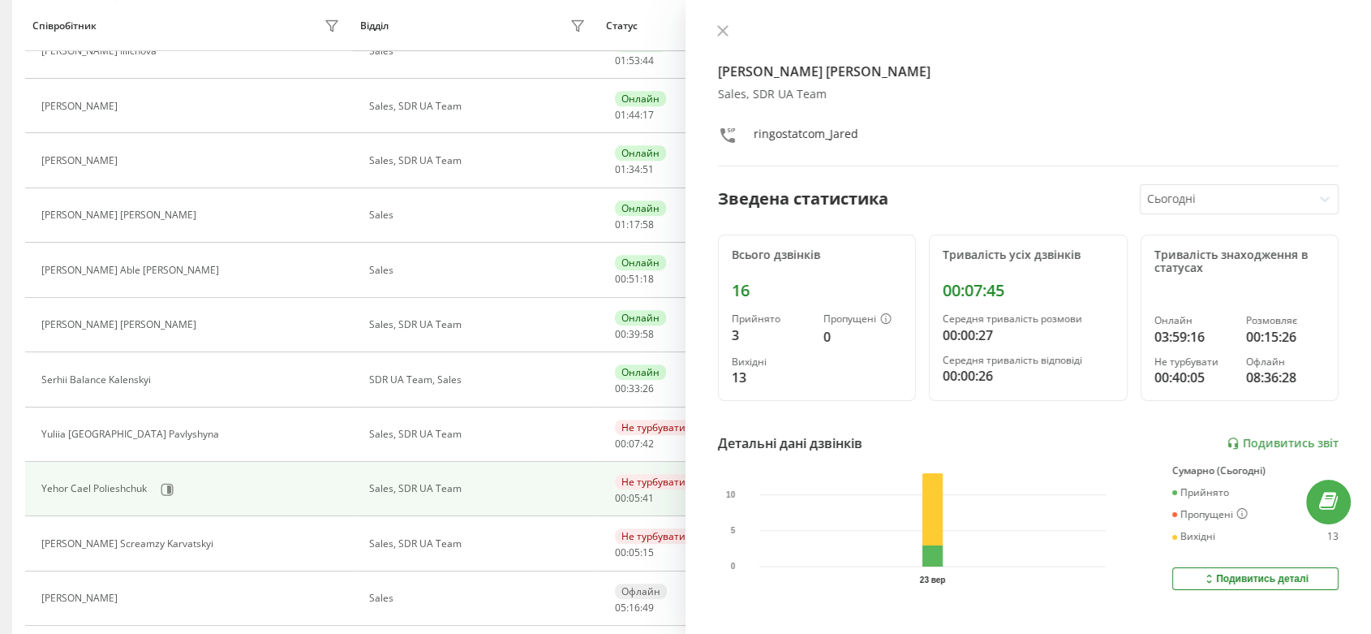
click at [1140, 184] on div "Сьогодні" at bounding box center [1239, 199] width 199 height 30
drag, startPoint x: 1131, startPoint y: 191, endPoint x: 1139, endPoint y: 205, distance: 15.6
click at [1141, 192] on div "Сьогодні" at bounding box center [1226, 199] width 171 height 28
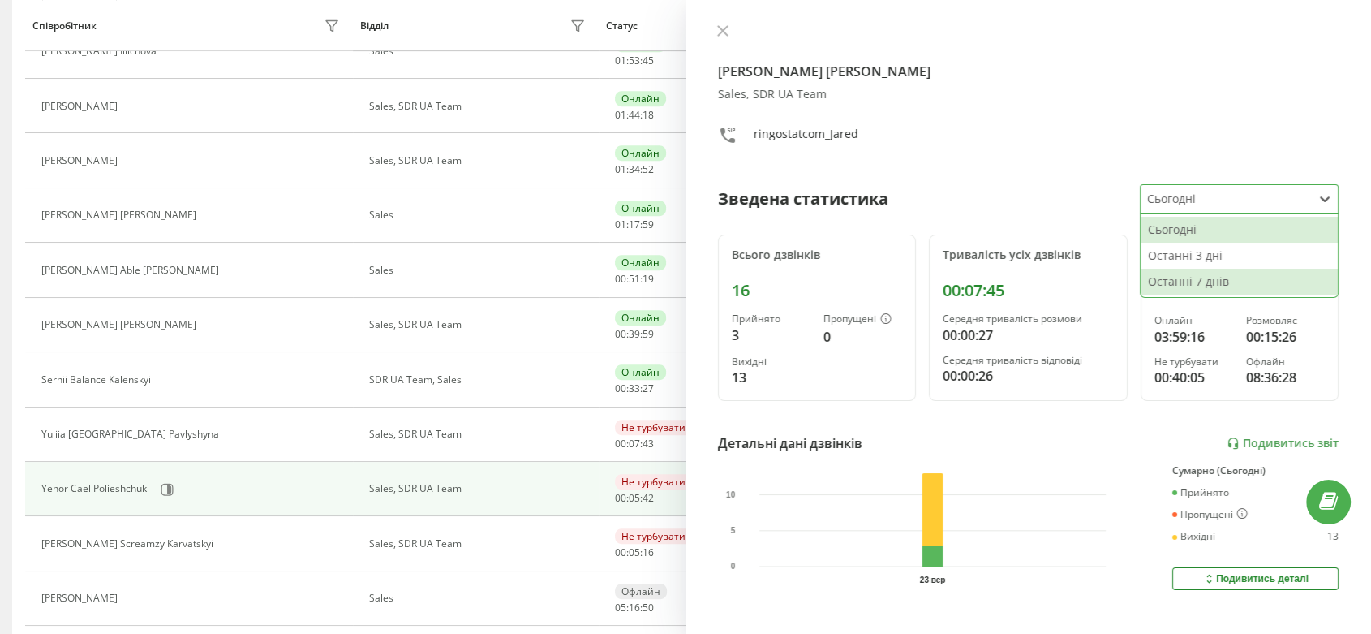
click at [1178, 273] on div "Останні 7 днів" at bounding box center [1239, 282] width 197 height 26
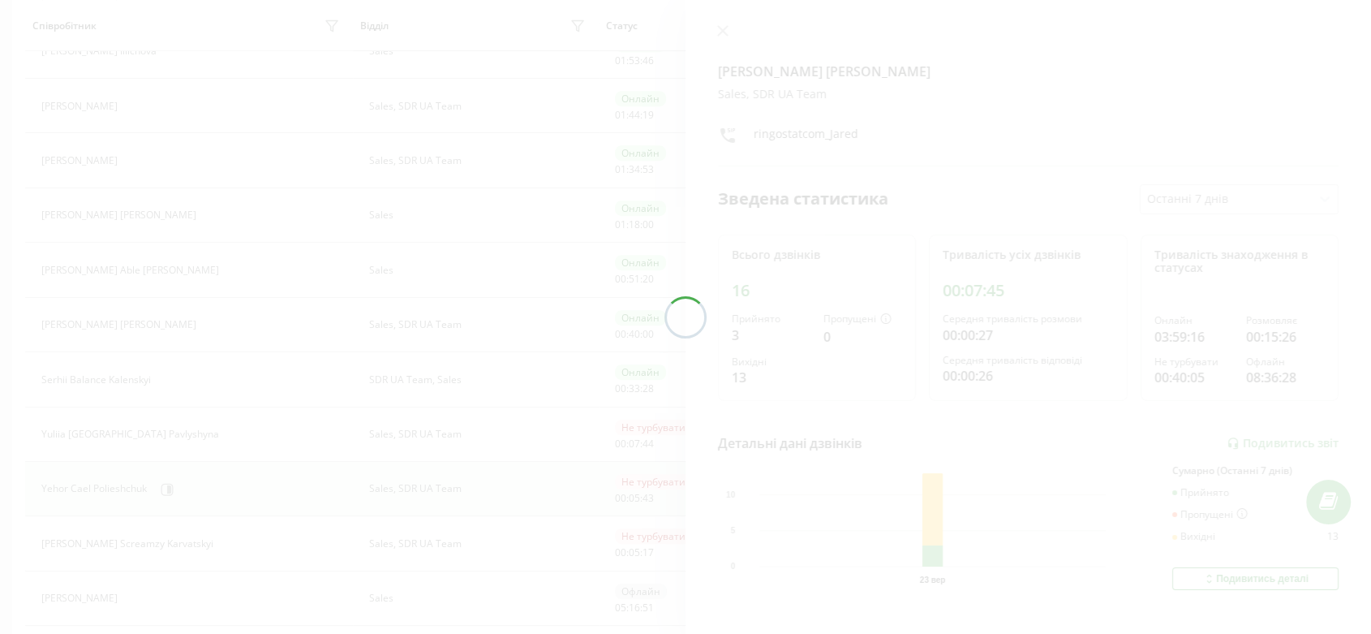
click at [1177, 209] on div "Активні дзвінки Співробітники проєкту Sales 36 Всього акаунтів 15 Онлайн 1 Розм…" at bounding box center [685, 141] width 1347 height 1613
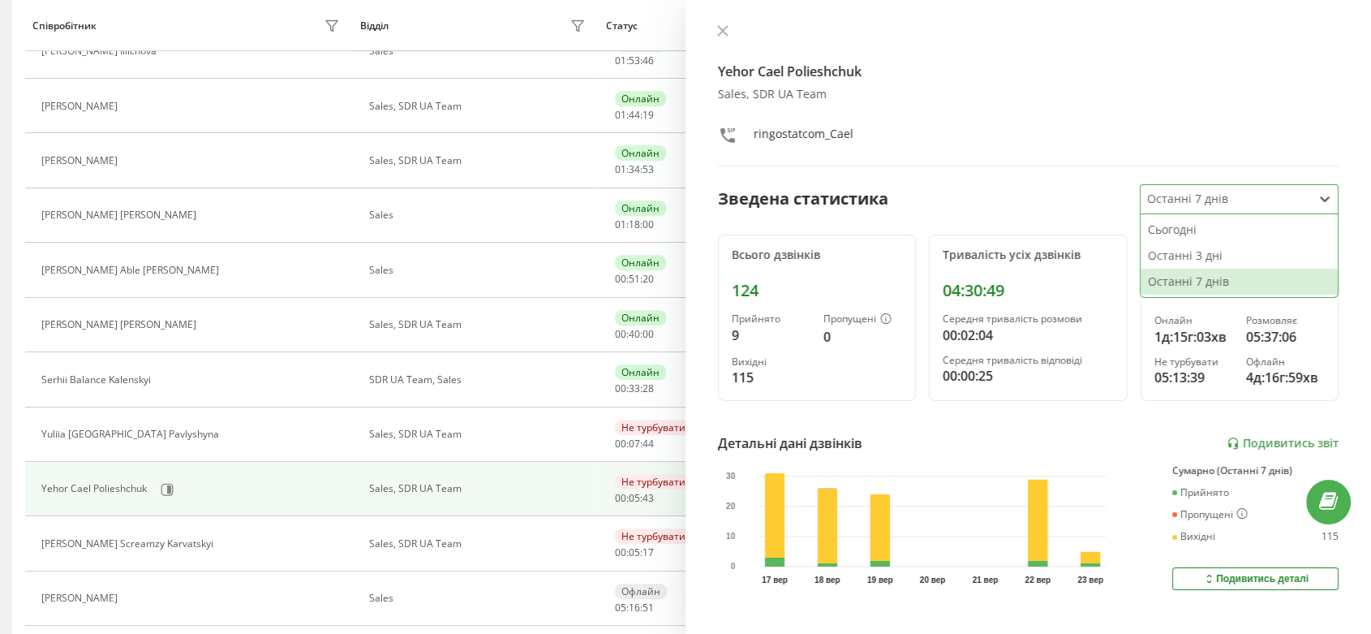
drag, startPoint x: 1173, startPoint y: 197, endPoint x: 1165, endPoint y: 208, distance: 13.3
click at [1169, 198] on div at bounding box center [1226, 199] width 159 height 19
click at [1169, 255] on div "Останні 3 дні" at bounding box center [1239, 256] width 197 height 26
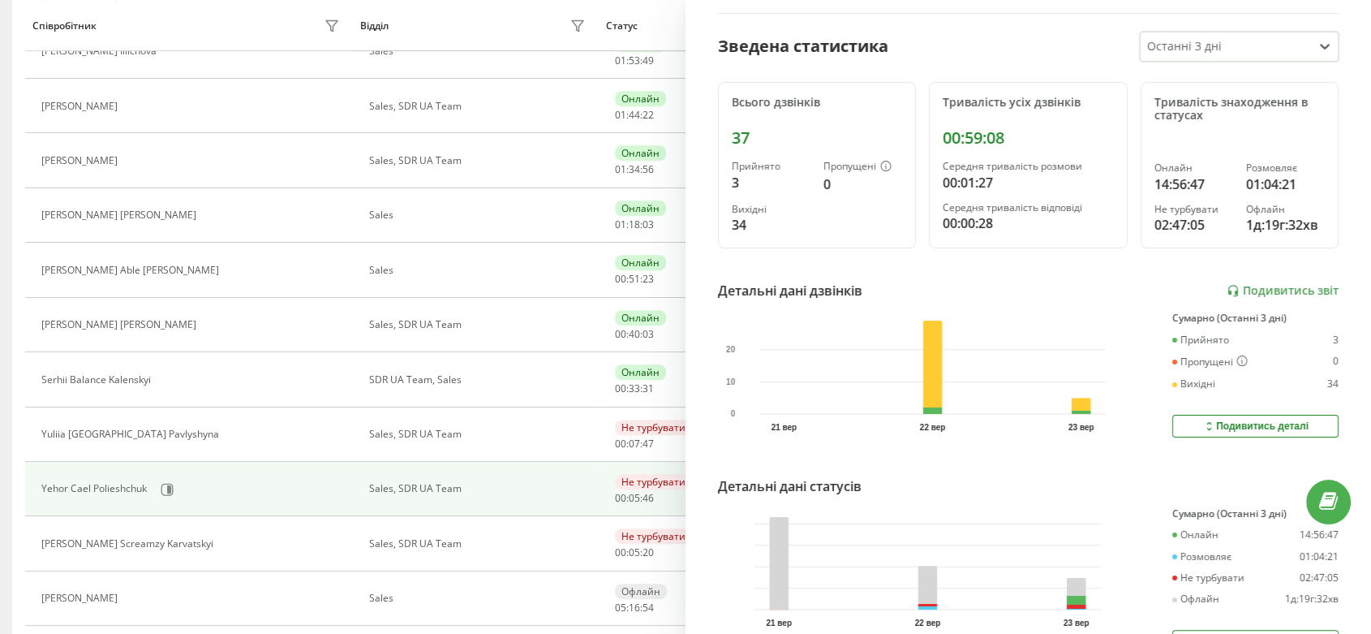
scroll to position [246, 0]
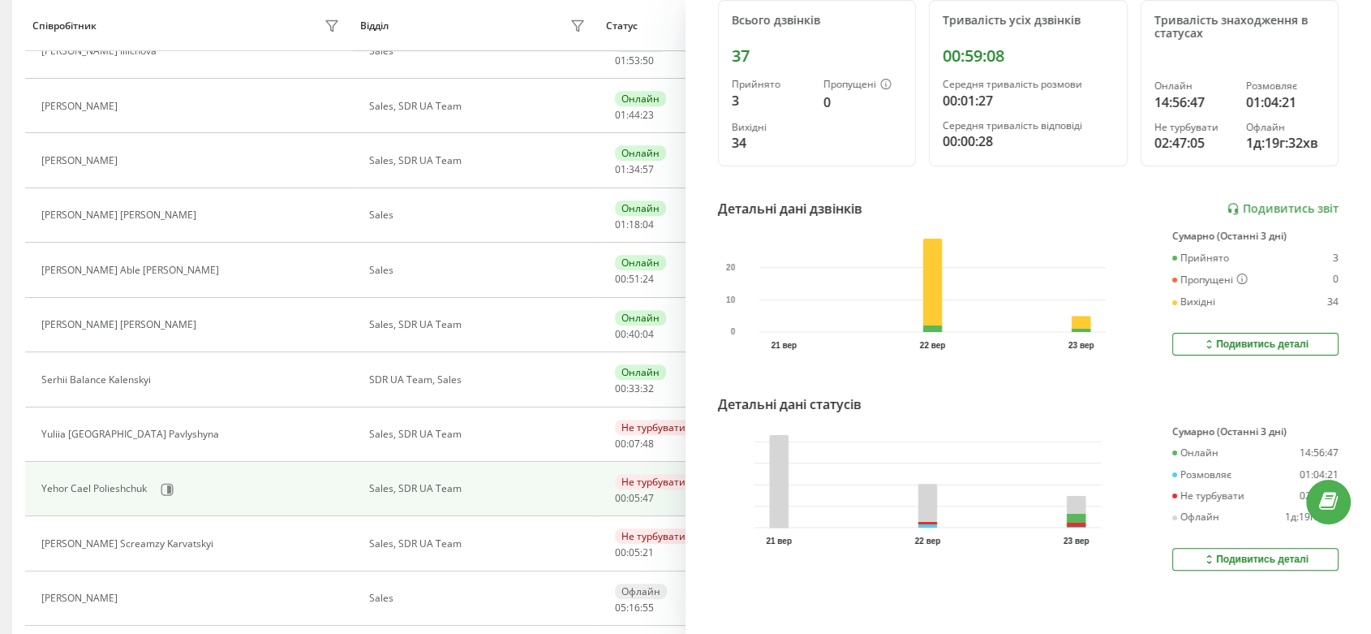
click at [1183, 548] on button "Подивитись деталі" at bounding box center [1256, 559] width 166 height 23
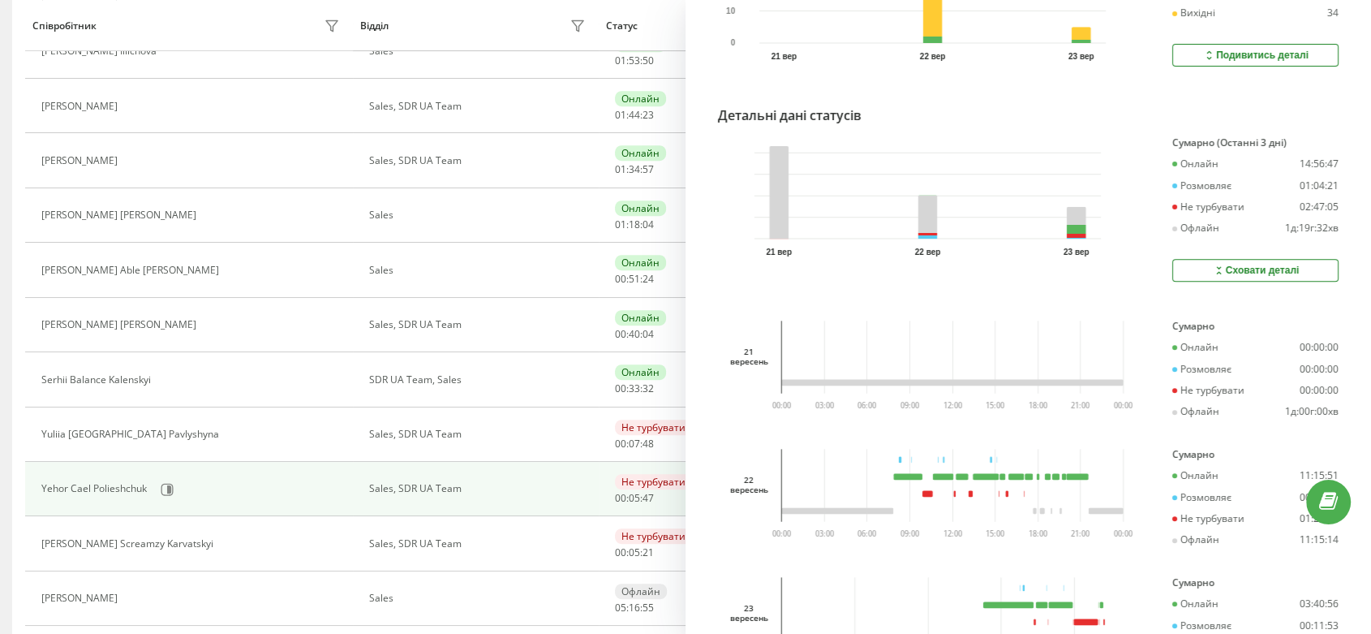
scroll to position [630, 0]
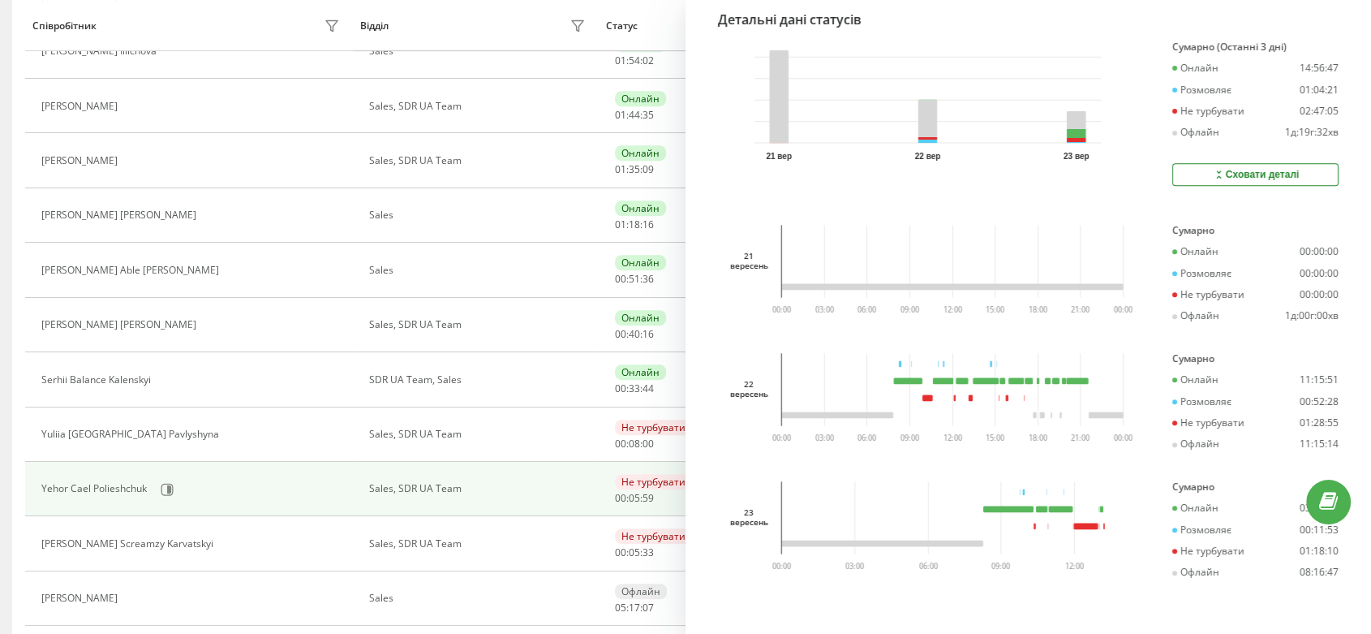
click at [936, 396] on icon "03:00 06:00 09:00 12:00 15:00 18:00 21:00 00:00 00:00" at bounding box center [953, 397] width 372 height 88
click at [775, 446] on div "22 вересень 03:00 06:00 09:00 12:00 15:00 18:00 21:00 00:00 00:00" at bounding box center [928, 414] width 420 height 122
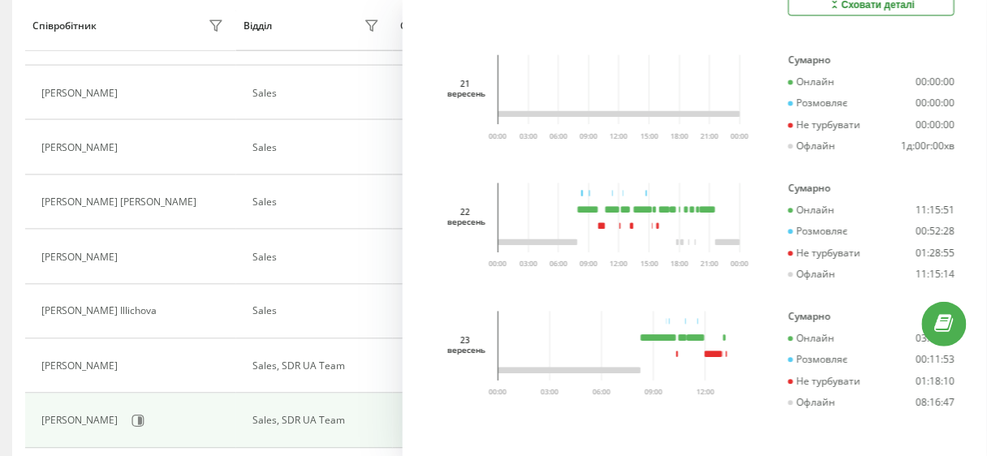
scroll to position [467, 0]
click at [144, 420] on icon at bounding box center [137, 420] width 13 height 13
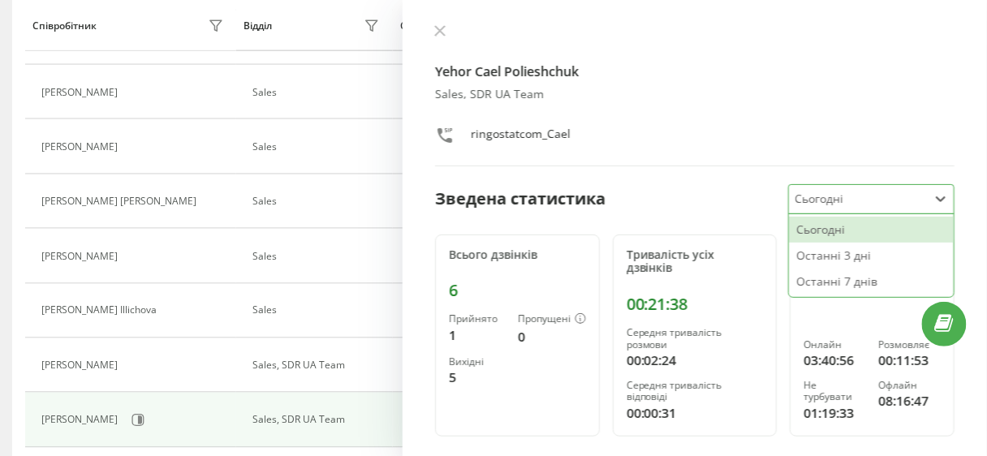
click at [864, 190] on div at bounding box center [858, 199] width 127 height 19
click at [864, 250] on div "Останні 3 дні" at bounding box center [871, 256] width 165 height 26
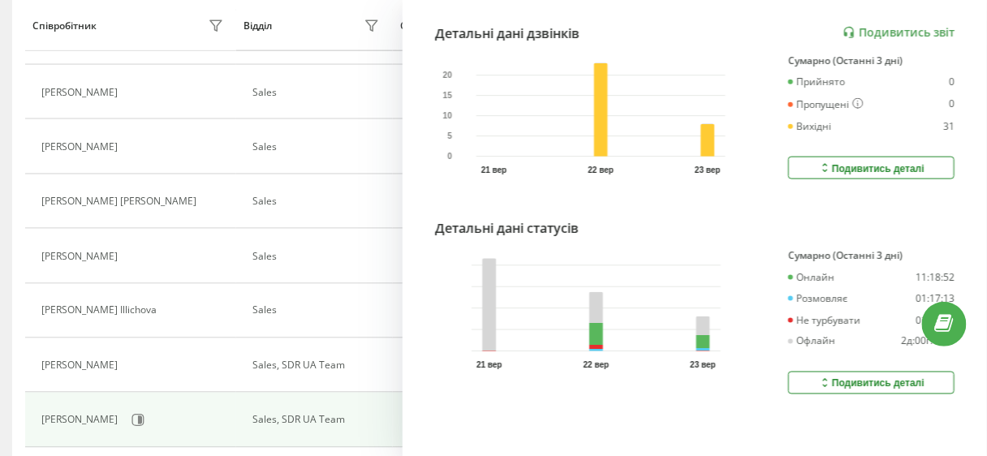
scroll to position [453, 0]
click at [846, 370] on button "Подивитись деталі" at bounding box center [871, 381] width 166 height 23
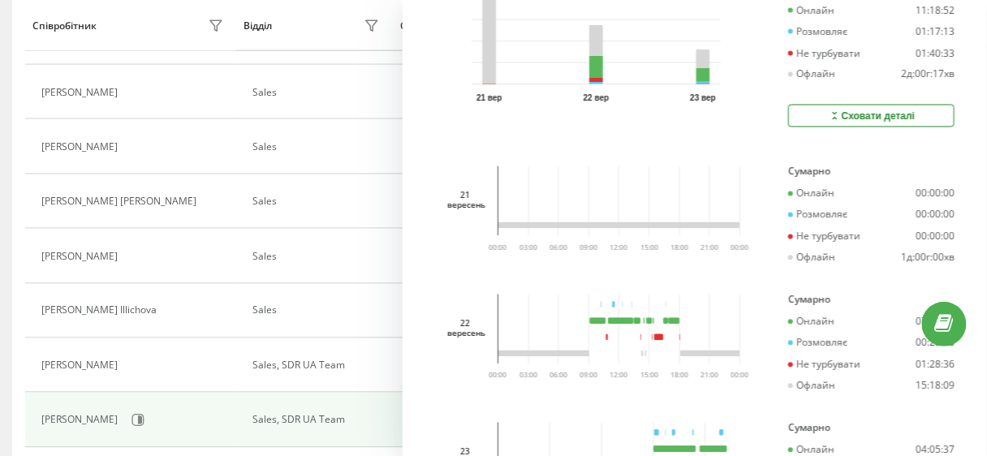
scroll to position [837, 0]
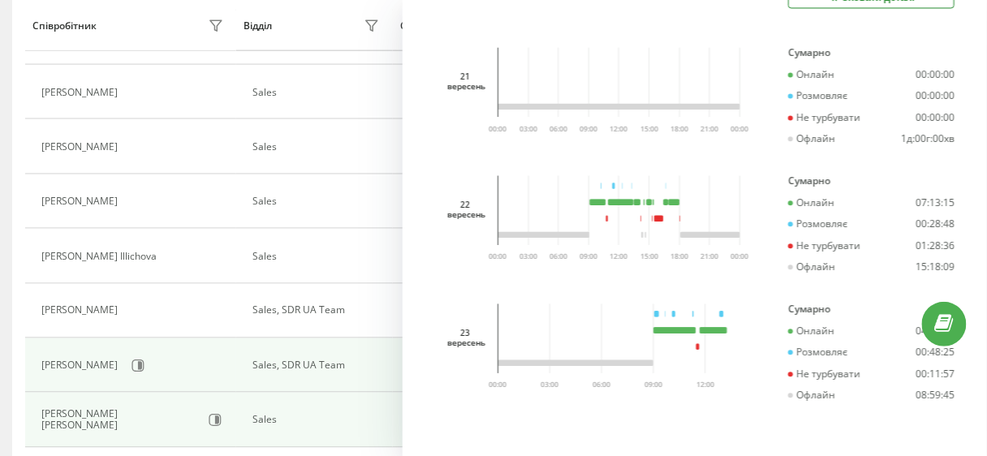
click at [235, 409] on td "Ольга Euphoria Лябах" at bounding box center [130, 420] width 211 height 54
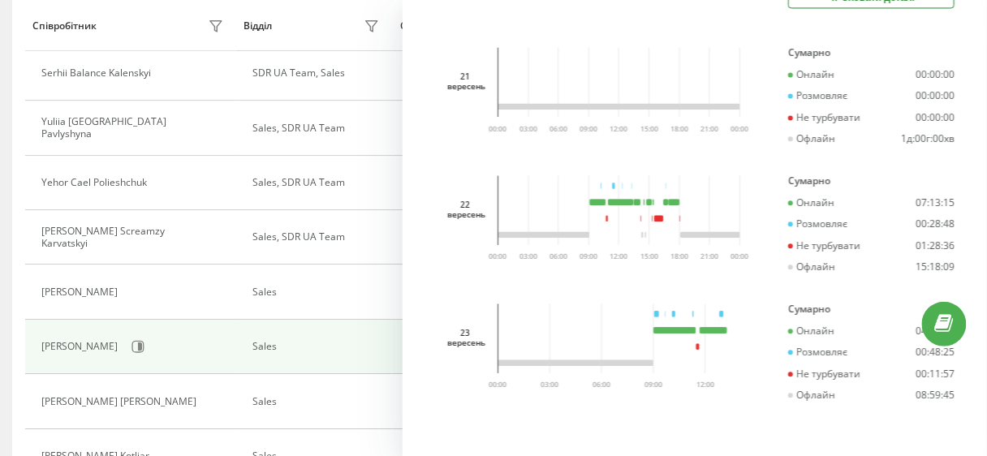
scroll to position [986, 0]
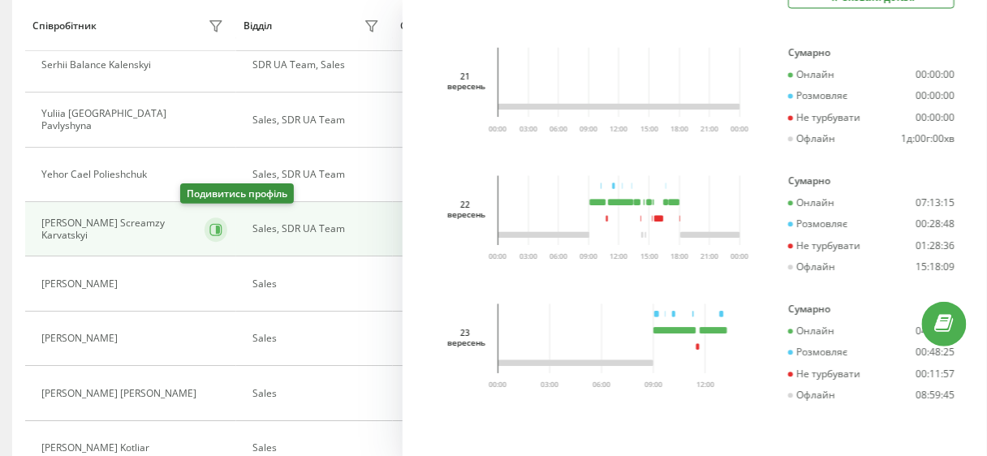
click at [205, 218] on button at bounding box center [216, 229] width 23 height 24
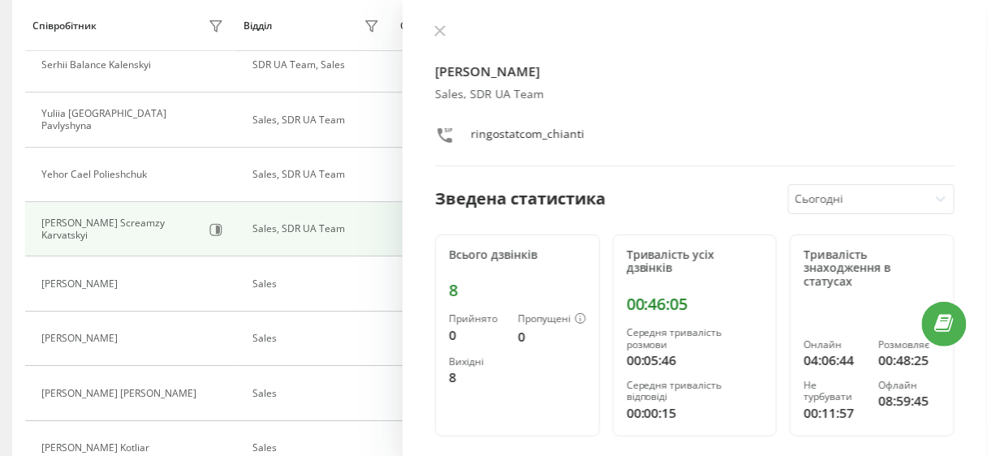
click at [864, 201] on div at bounding box center [858, 199] width 127 height 19
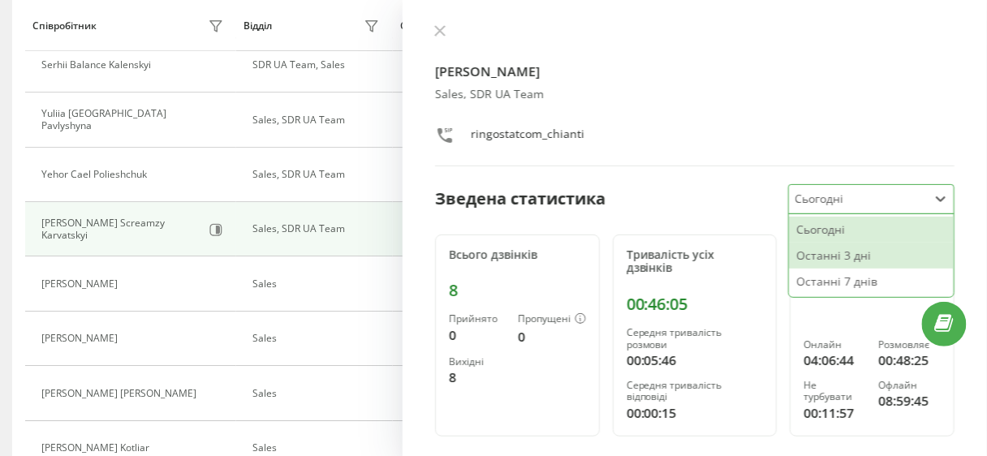
click at [841, 248] on div "Останні 3 дні" at bounding box center [871, 256] width 165 height 26
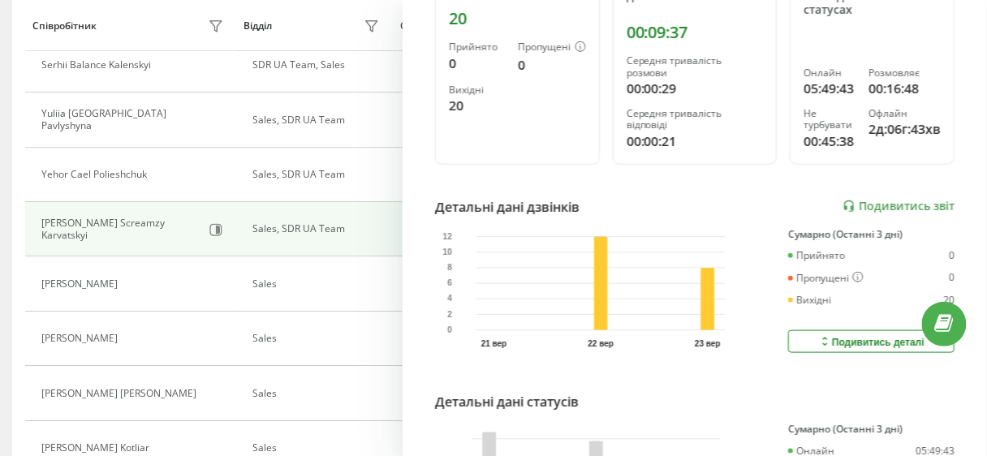
scroll to position [463, 0]
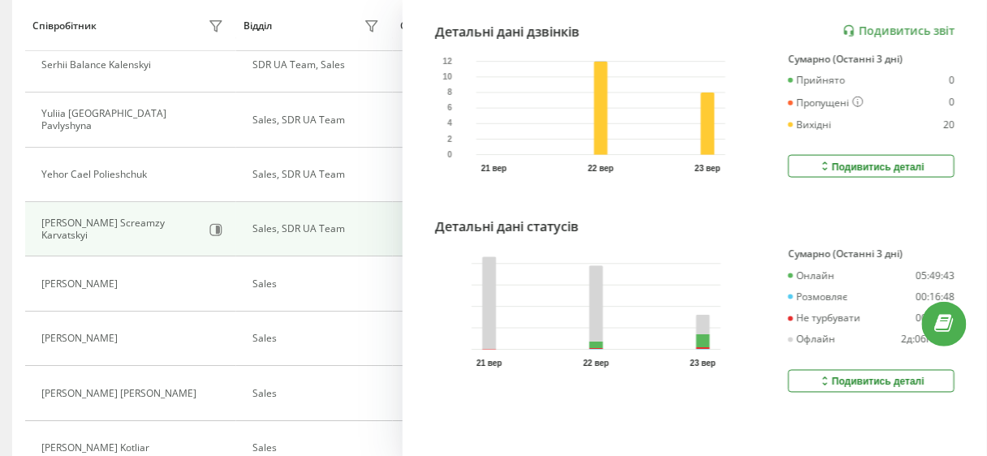
click at [897, 376] on div "Подивитись деталі" at bounding box center [871, 381] width 106 height 13
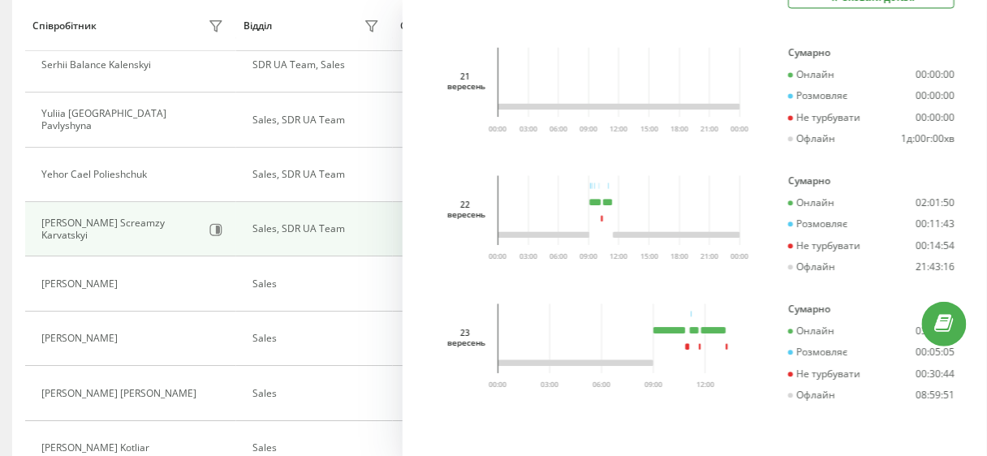
scroll to position [846, 0]
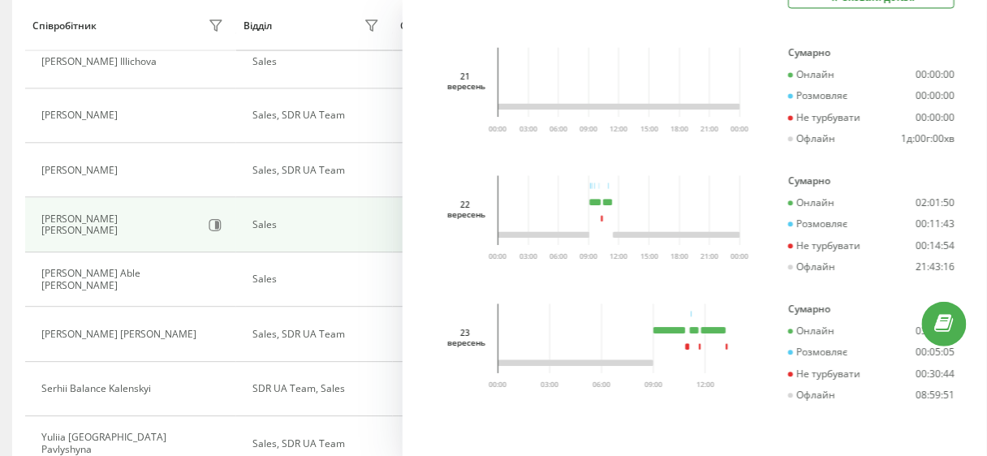
click at [213, 230] on div "Ольга Euphoria Лябах" at bounding box center [134, 226] width 186 height 28
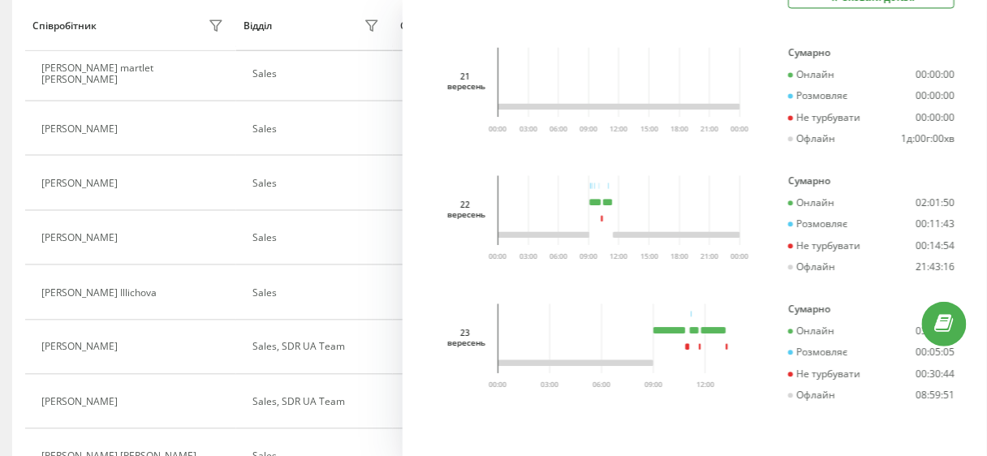
scroll to position [207, 0]
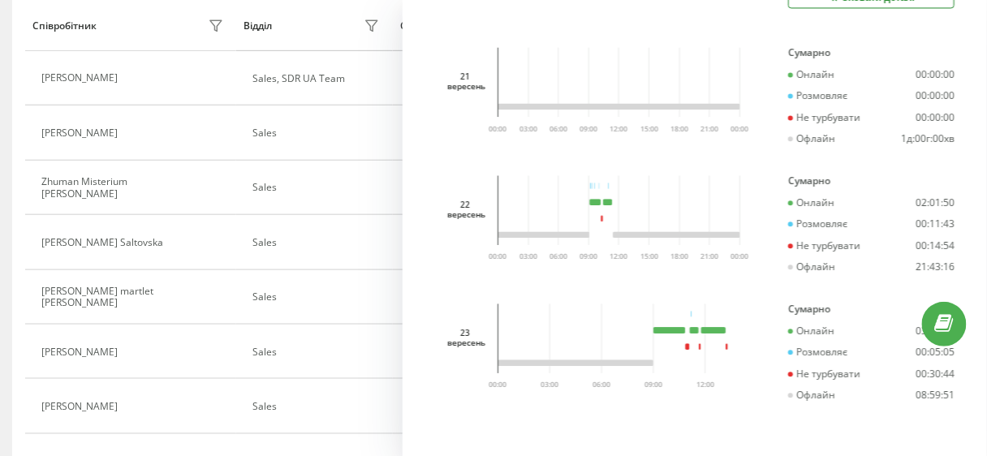
click at [438, 162] on div "Andrian Screamzy Karvatskyi Sales, SDR UA Team ringostatcom_Screamzy Зведена ст…" at bounding box center [695, 228] width 584 height 456
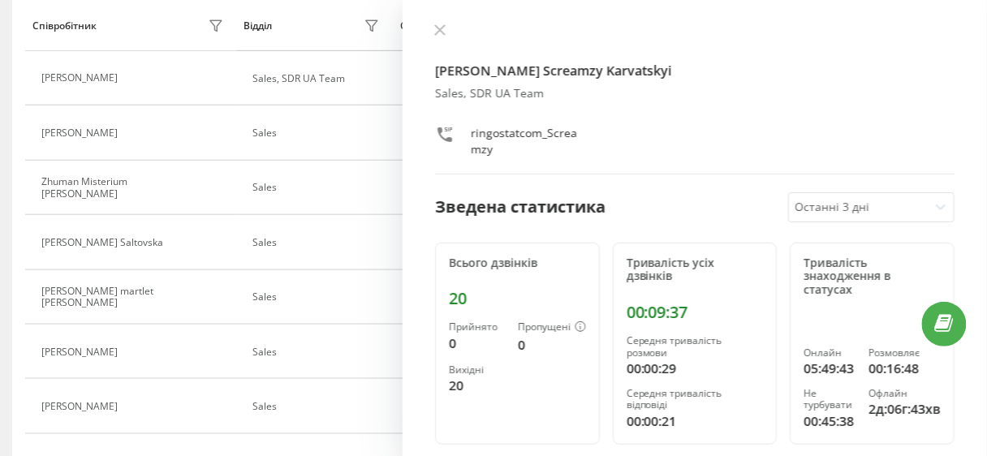
scroll to position [0, 0]
click at [433, 27] on button at bounding box center [439, 31] width 21 height 15
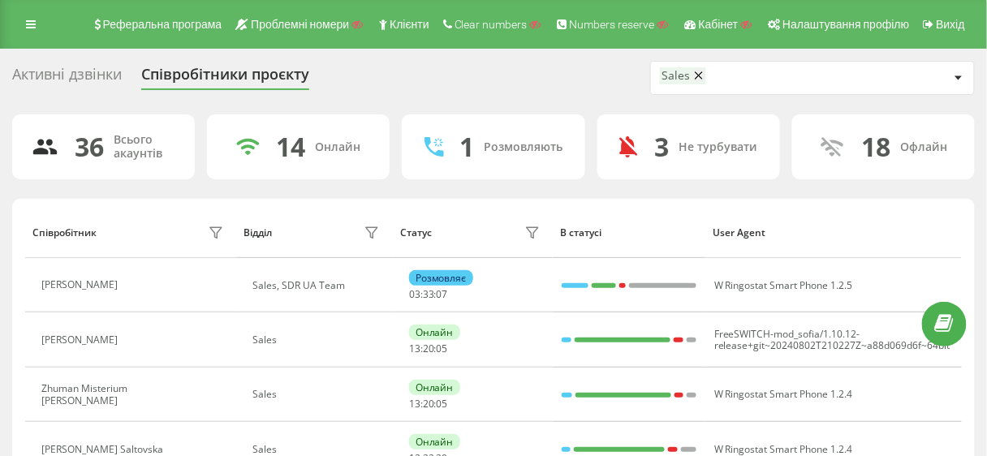
click at [699, 80] on icon at bounding box center [699, 75] width 8 height 11
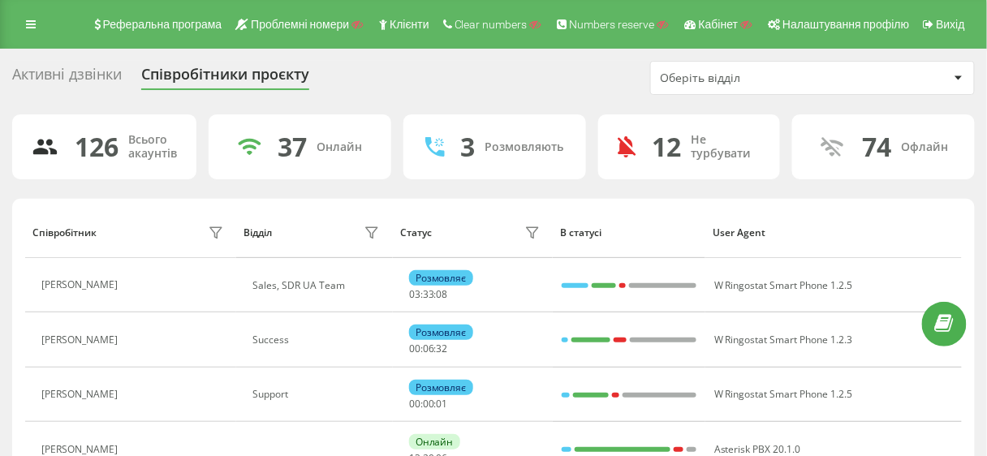
click at [713, 63] on div "Оберіть відділ" at bounding box center [812, 78] width 323 height 32
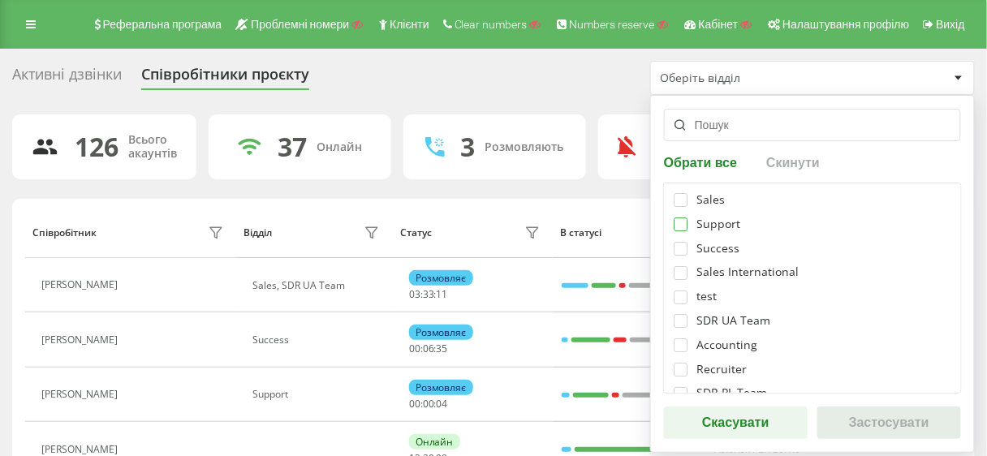
click at [682, 217] on label at bounding box center [681, 217] width 14 height 0
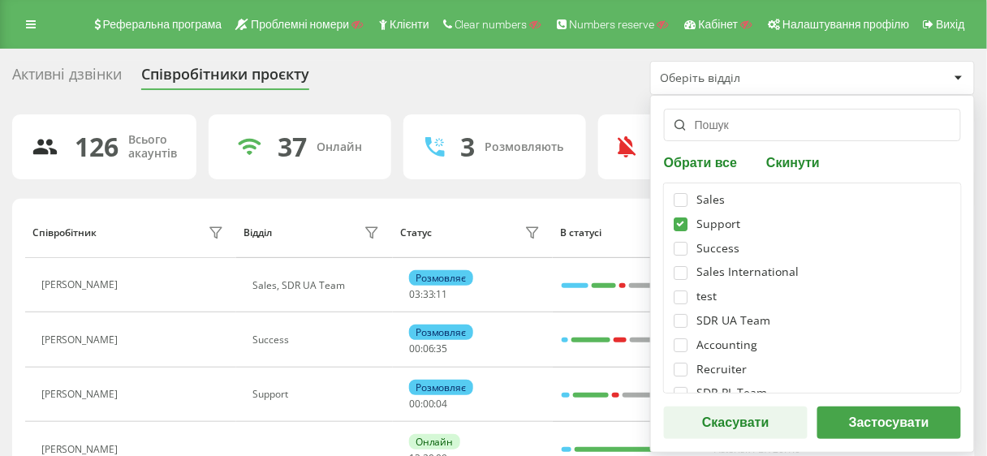
checkbox input "true"
click at [879, 419] on button "Застосувати" at bounding box center [889, 423] width 144 height 32
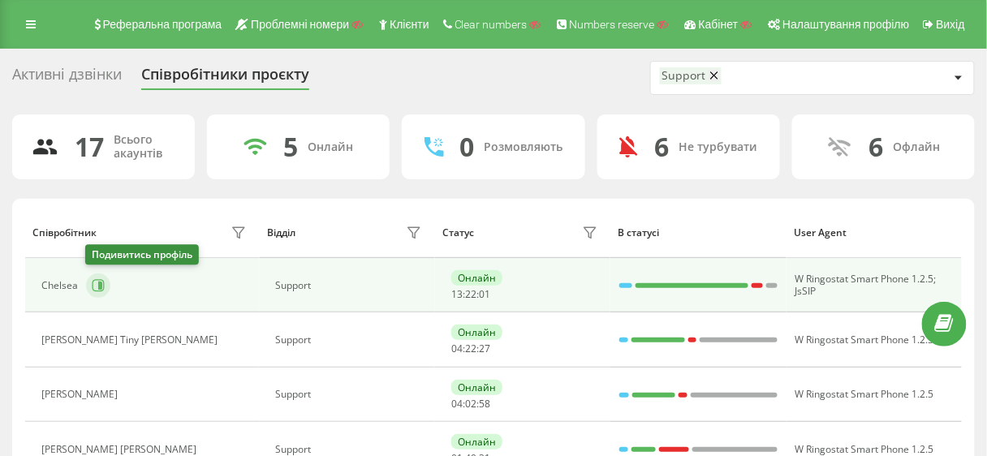
click at [96, 281] on icon at bounding box center [98, 285] width 13 height 13
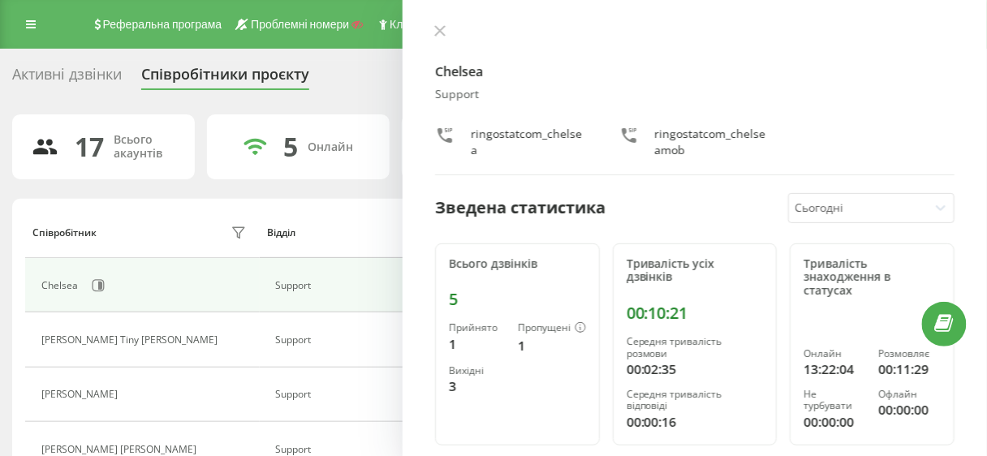
click at [795, 193] on div "Сьогодні" at bounding box center [871, 208] width 166 height 30
click at [798, 203] on div at bounding box center [858, 208] width 127 height 19
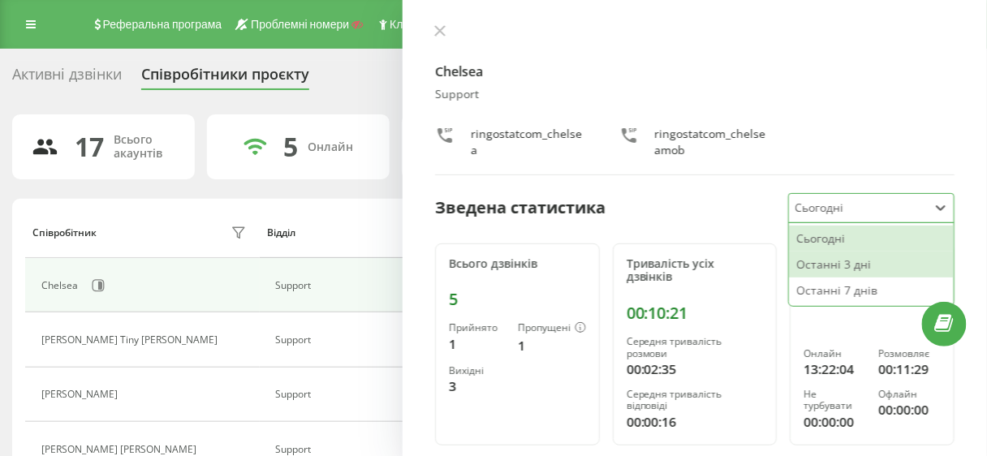
click at [805, 263] on div "Останні 3 дні" at bounding box center [871, 265] width 165 height 26
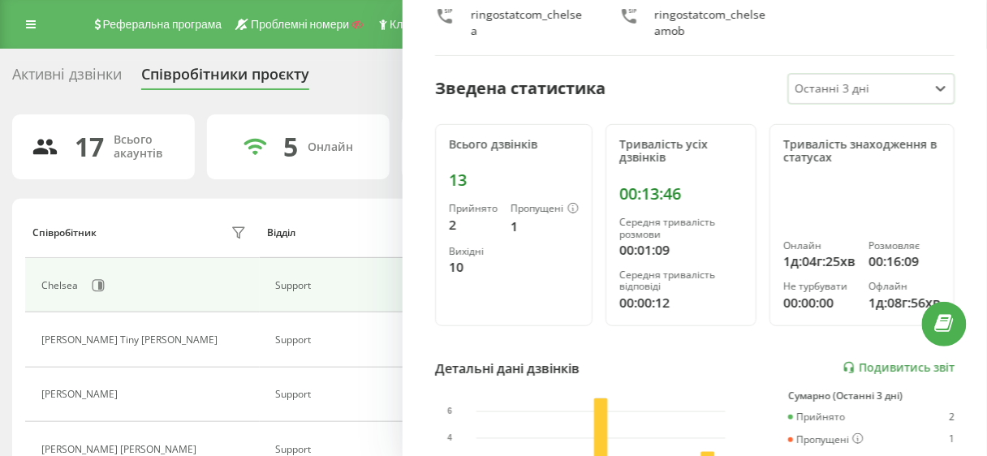
scroll to position [454, 0]
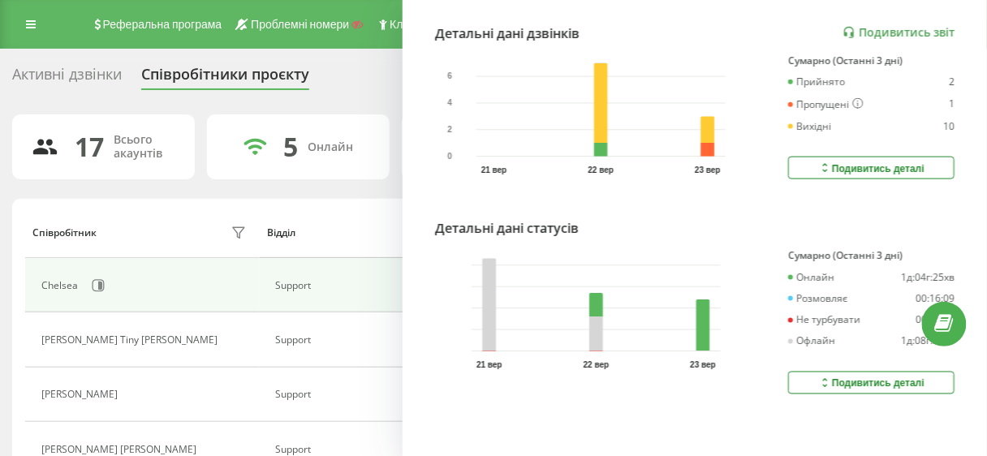
click at [803, 372] on button "Подивитись деталі" at bounding box center [871, 383] width 166 height 23
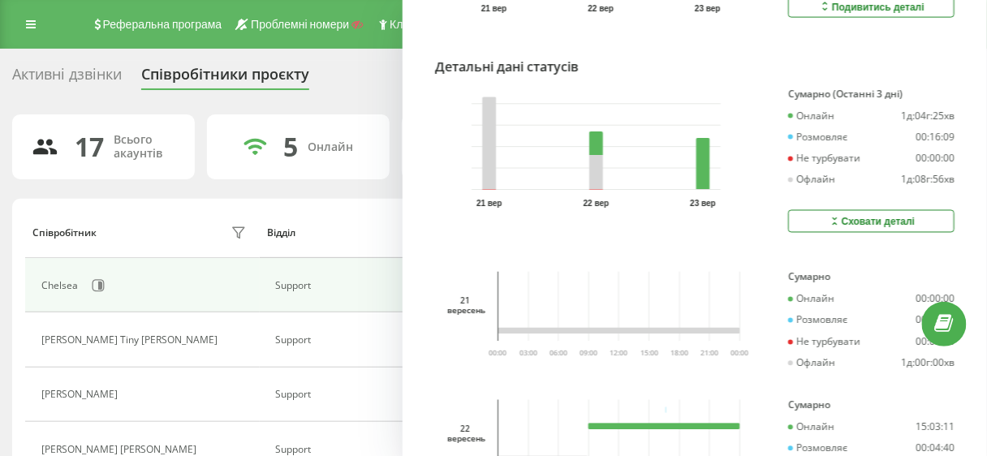
scroll to position [844, 0]
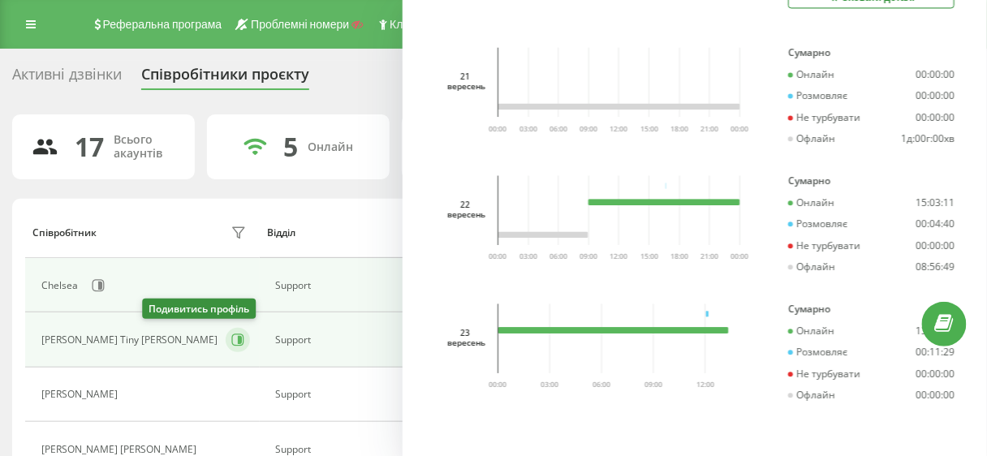
click at [231, 341] on icon at bounding box center [237, 340] width 13 height 13
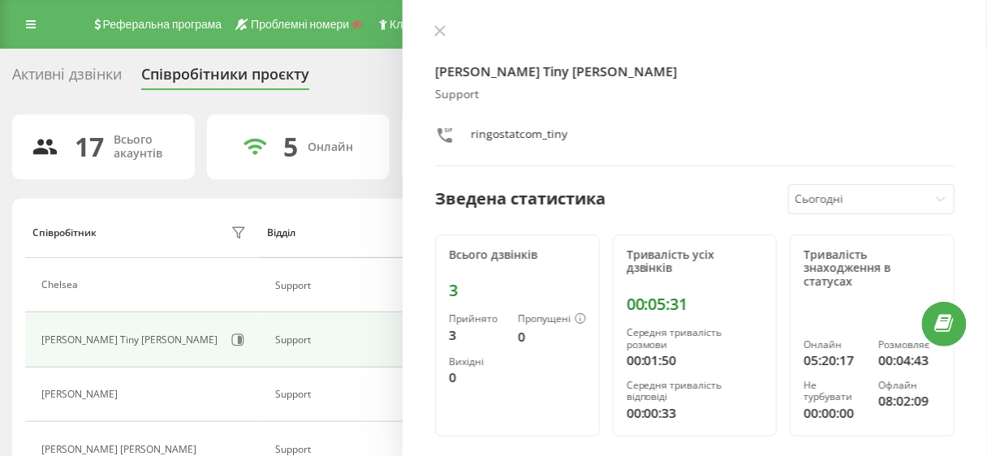
click at [859, 198] on div at bounding box center [858, 199] width 127 height 19
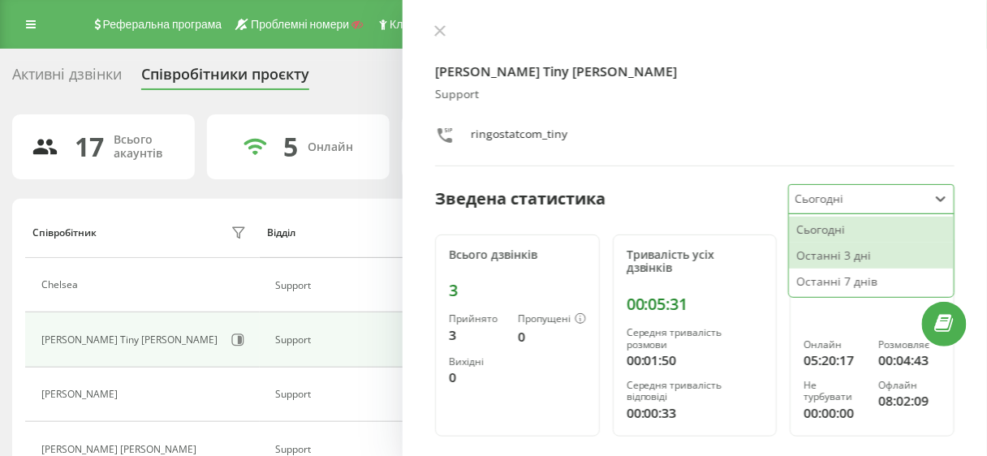
click at [846, 259] on div "Останні 3 дні" at bounding box center [871, 256] width 165 height 26
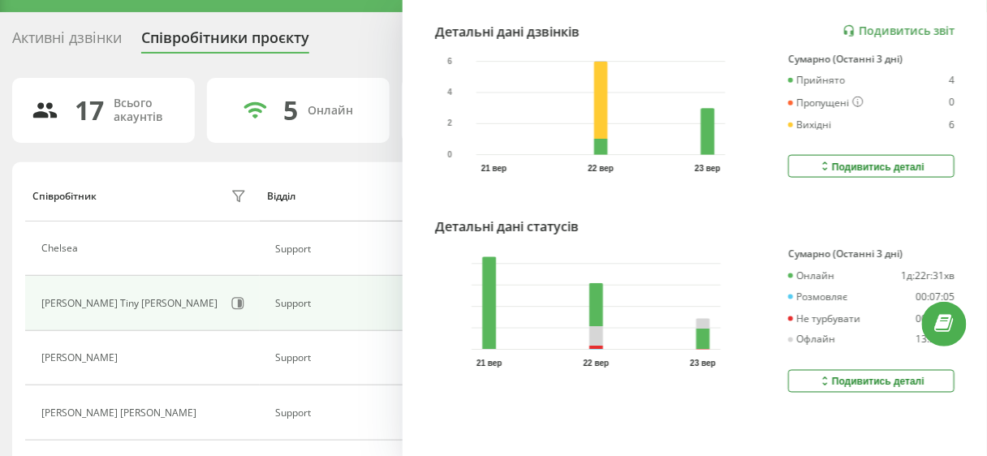
scroll to position [195, 0]
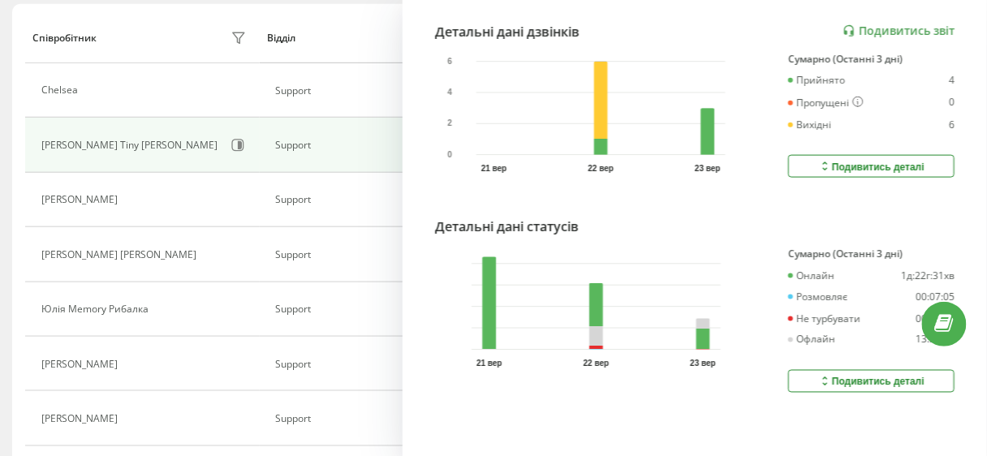
click at [883, 375] on div "Подивитись деталі" at bounding box center [871, 381] width 106 height 13
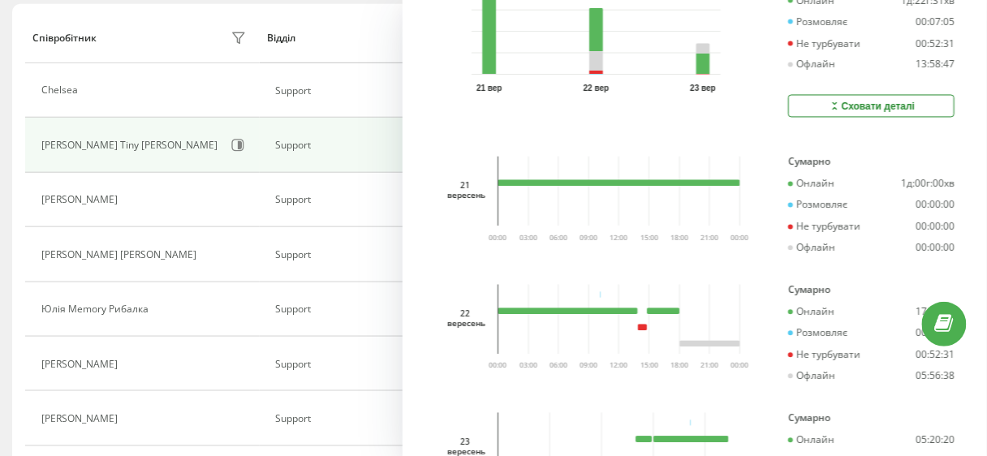
scroll to position [777, 0]
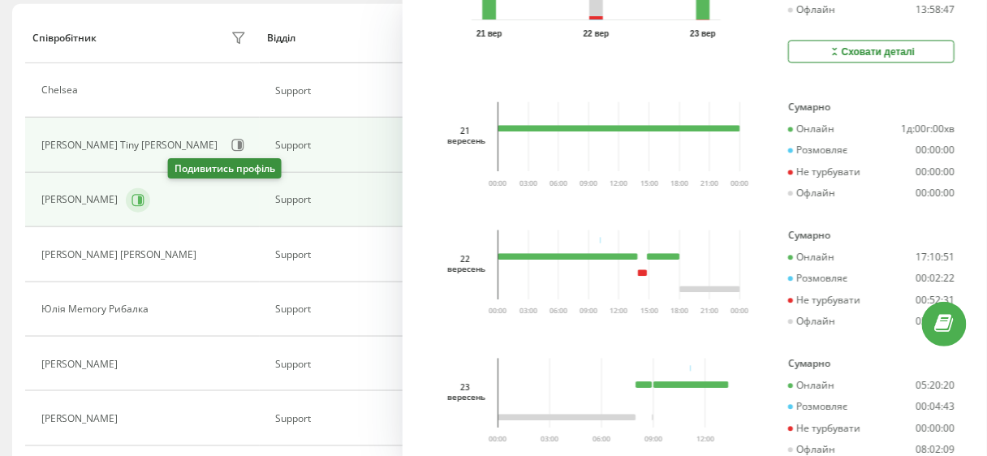
click at [142, 196] on icon at bounding box center [140, 200] width 4 height 8
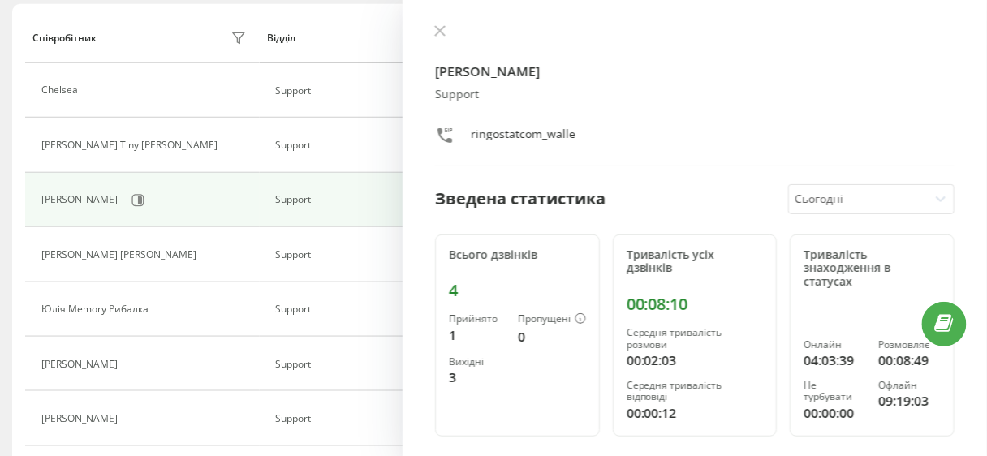
click at [855, 193] on div at bounding box center [858, 199] width 127 height 19
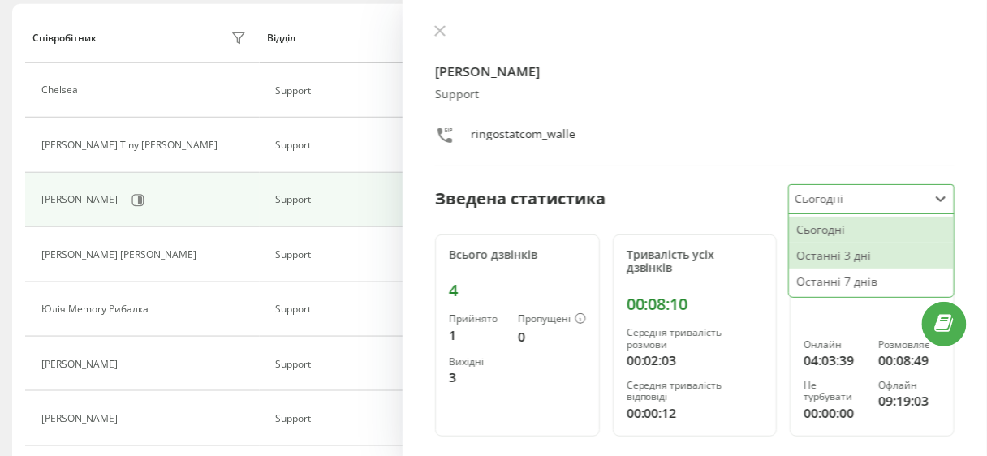
click at [857, 260] on div "Останні 3 дні" at bounding box center [871, 256] width 165 height 26
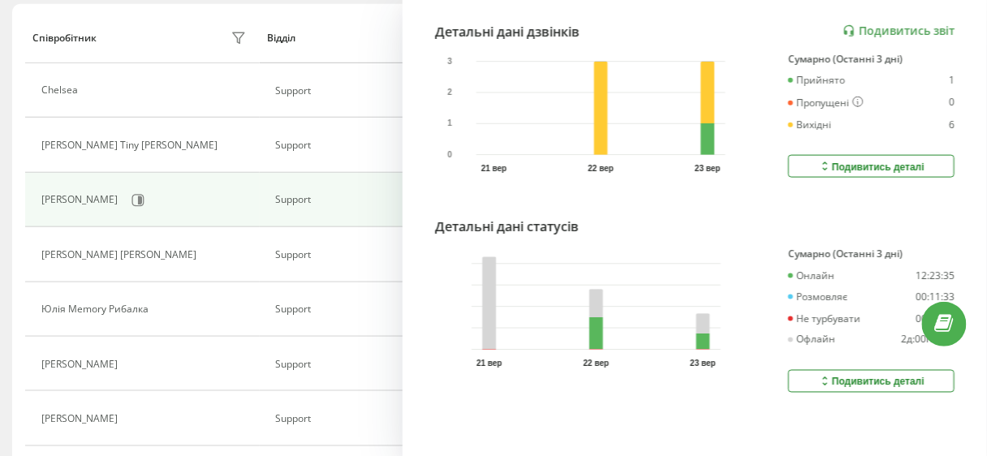
click at [809, 383] on button "Подивитись деталі" at bounding box center [871, 381] width 166 height 23
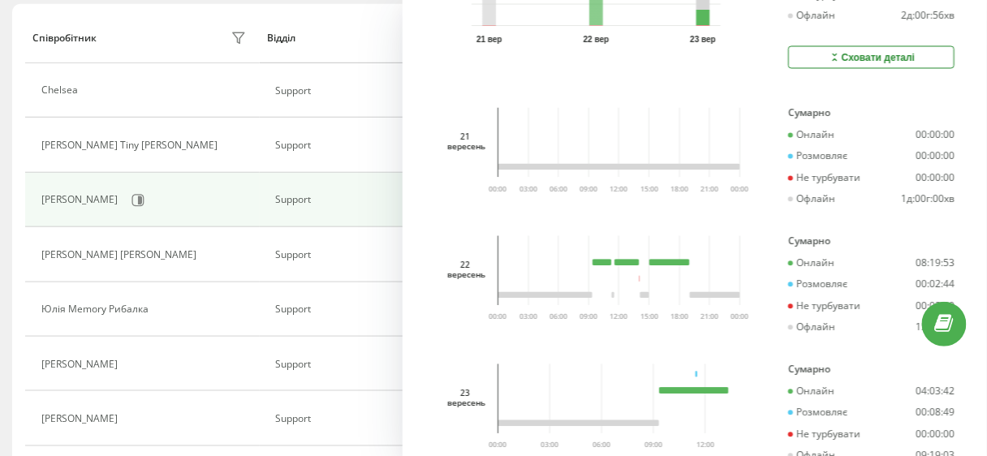
scroll to position [837, 0]
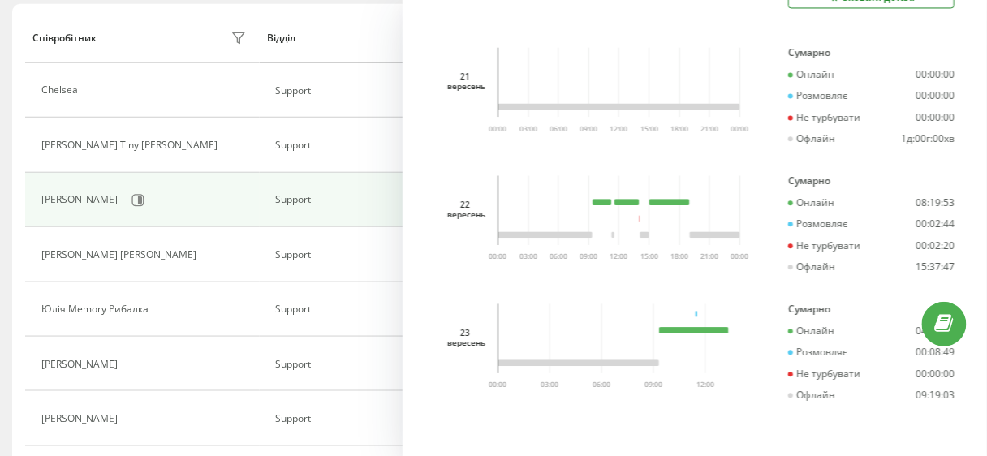
click at [535, 375] on div "23 вересень 03:00 06:00 09:00 12:00 00:00" at bounding box center [594, 365] width 319 height 122
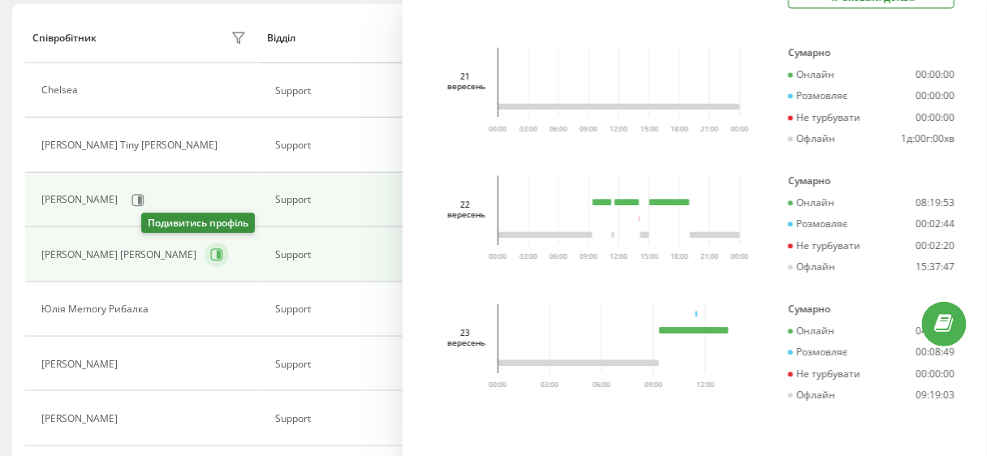
click at [217, 254] on icon at bounding box center [219, 255] width 4 height 8
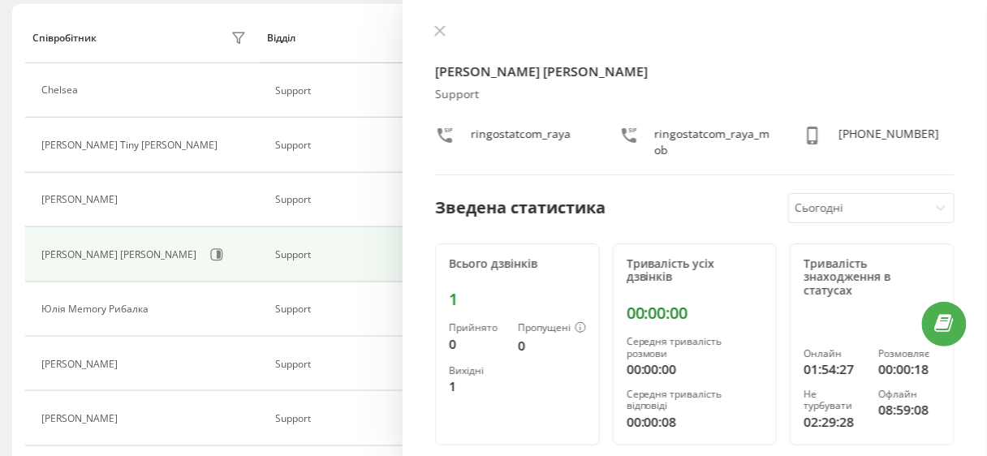
click at [820, 199] on div at bounding box center [858, 208] width 127 height 19
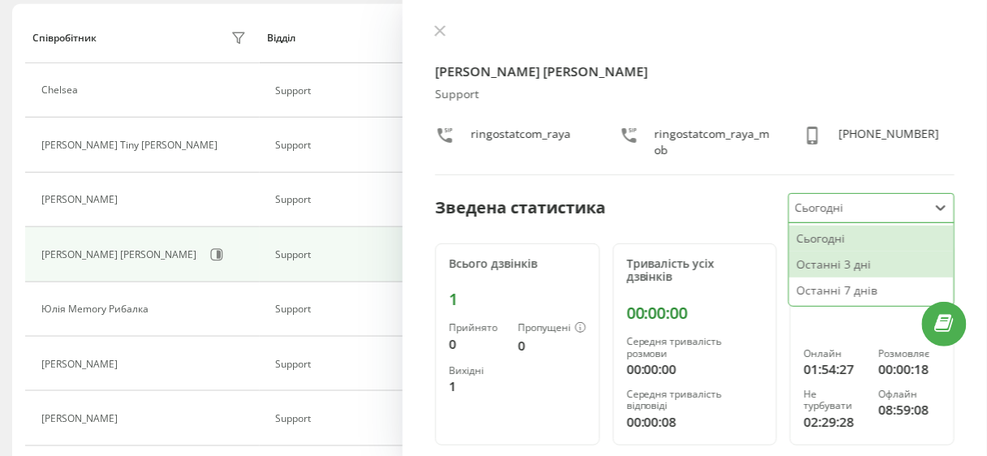
click at [859, 264] on div "Останні 3 дні" at bounding box center [871, 265] width 165 height 26
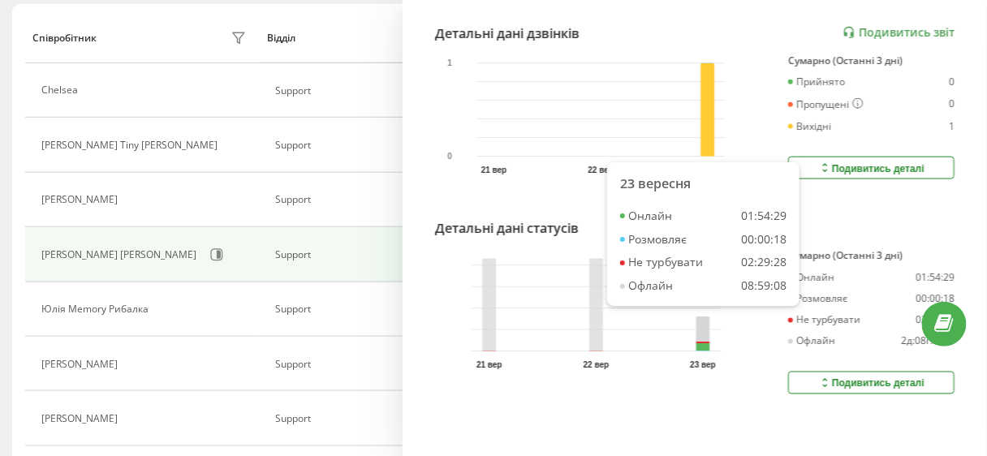
drag, startPoint x: 821, startPoint y: 379, endPoint x: 772, endPoint y: 380, distance: 49.5
click at [820, 379] on icon at bounding box center [825, 383] width 14 height 13
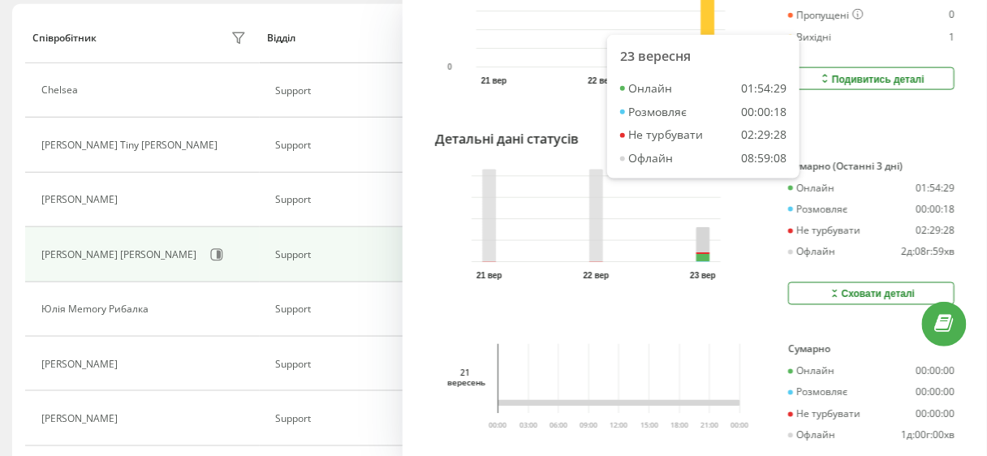
scroll to position [779, 0]
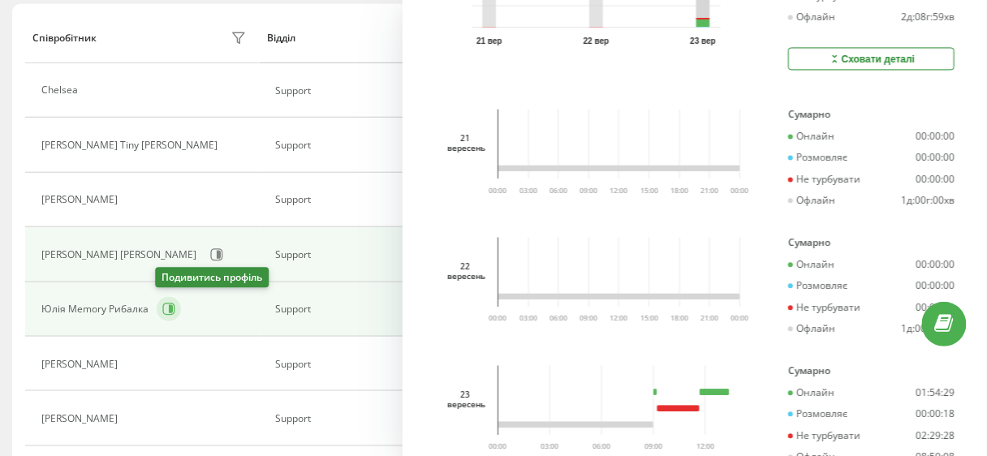
click at [170, 303] on icon at bounding box center [168, 309] width 13 height 13
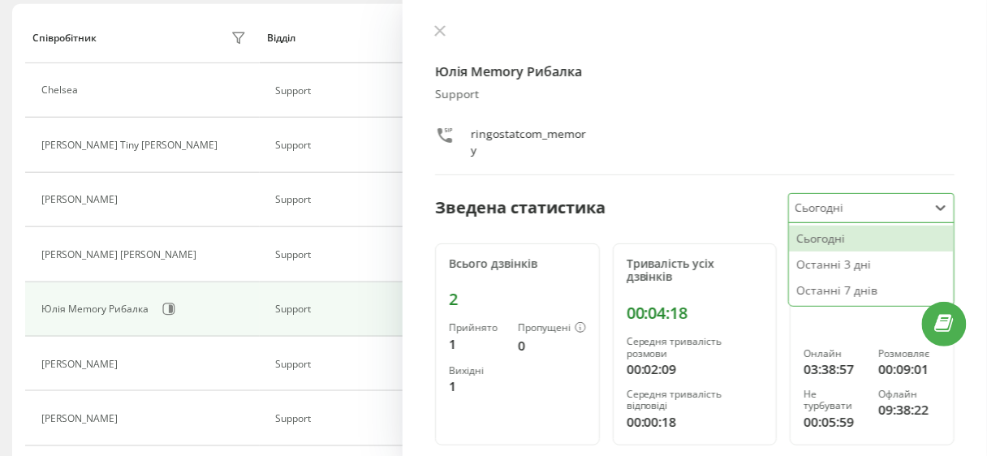
click at [796, 211] on div at bounding box center [858, 208] width 127 height 19
click at [831, 272] on div "Останні 3 дні" at bounding box center [871, 265] width 165 height 26
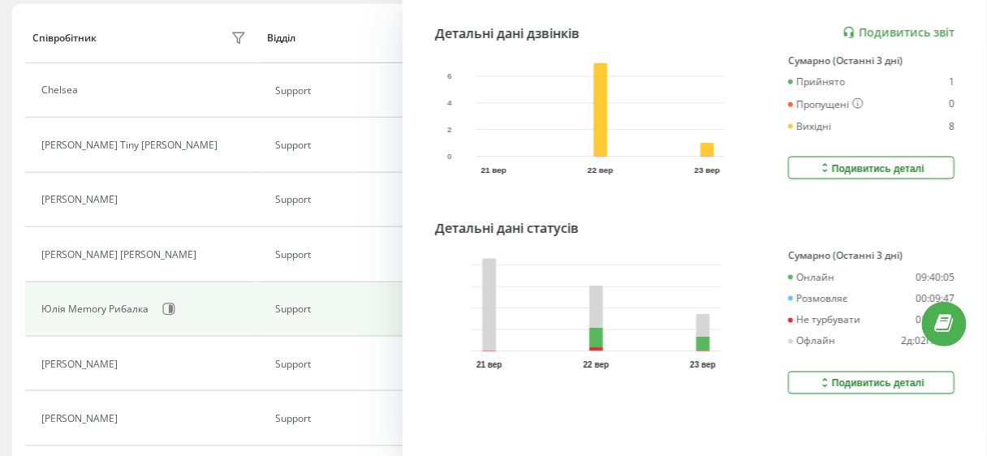
click at [860, 383] on div "Подивитись деталі" at bounding box center [871, 383] width 106 height 13
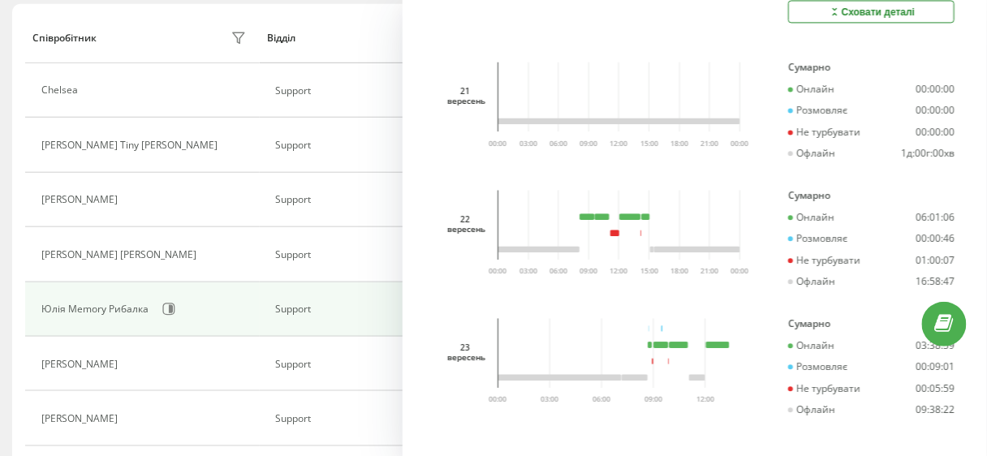
scroll to position [844, 0]
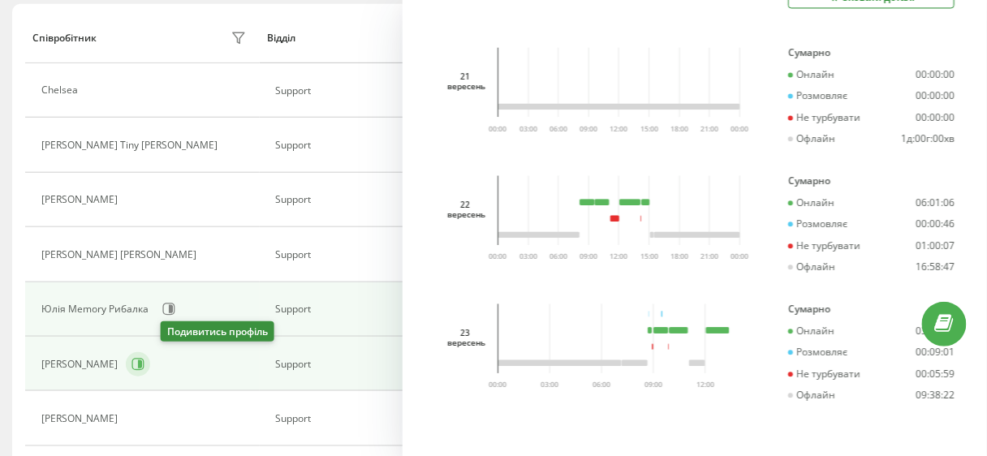
click at [144, 364] on icon at bounding box center [138, 364] width 12 height 12
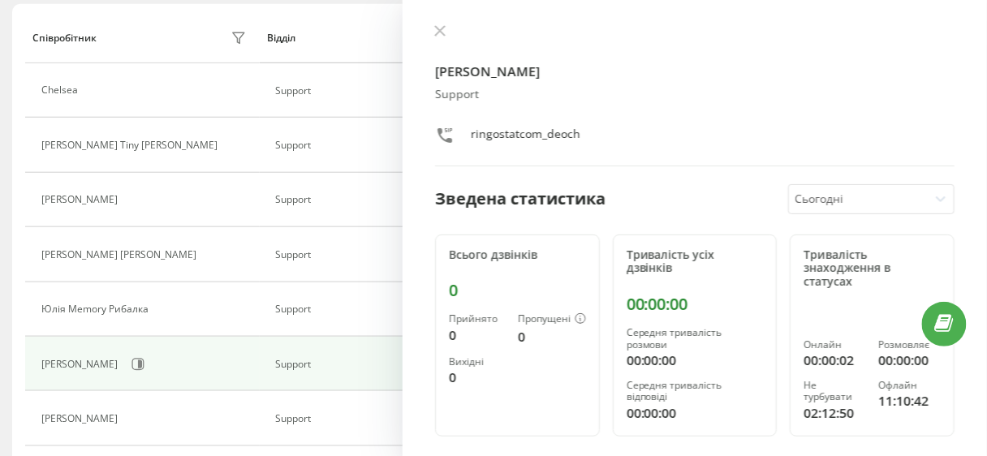
click at [833, 209] on div "Сьогодні" at bounding box center [858, 199] width 139 height 28
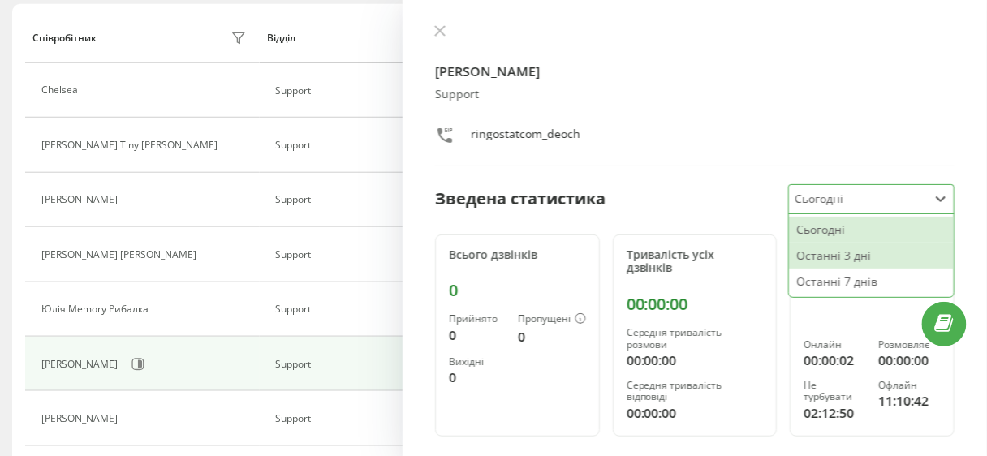
click at [848, 252] on div "Останні 3 дні" at bounding box center [871, 256] width 165 height 26
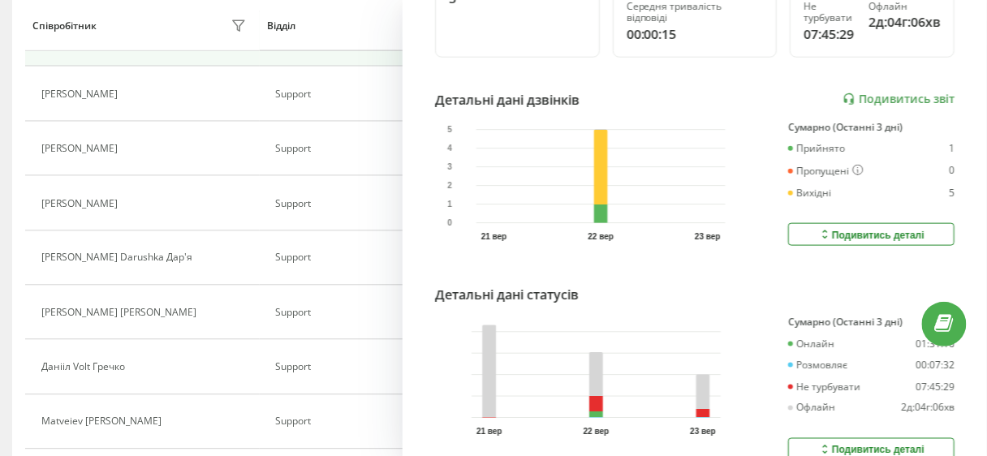
scroll to position [453, 0]
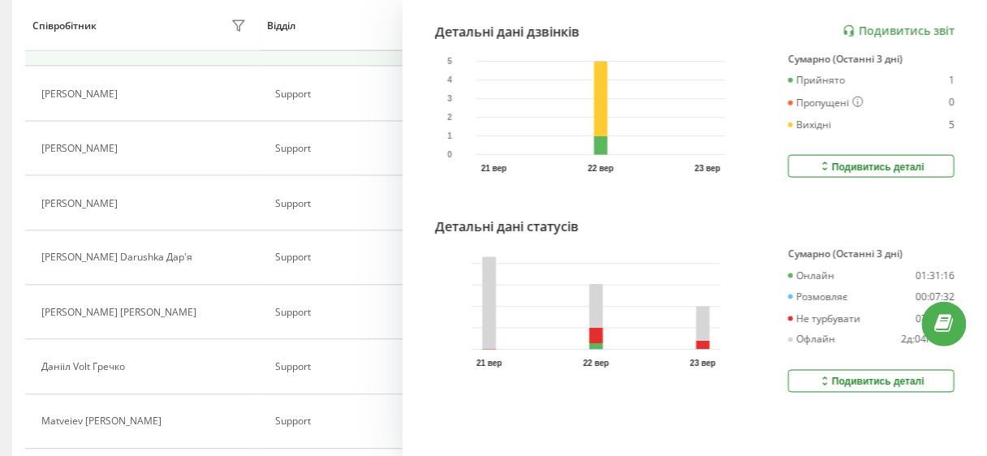
click at [805, 370] on button "Подивитись деталі" at bounding box center [871, 381] width 166 height 23
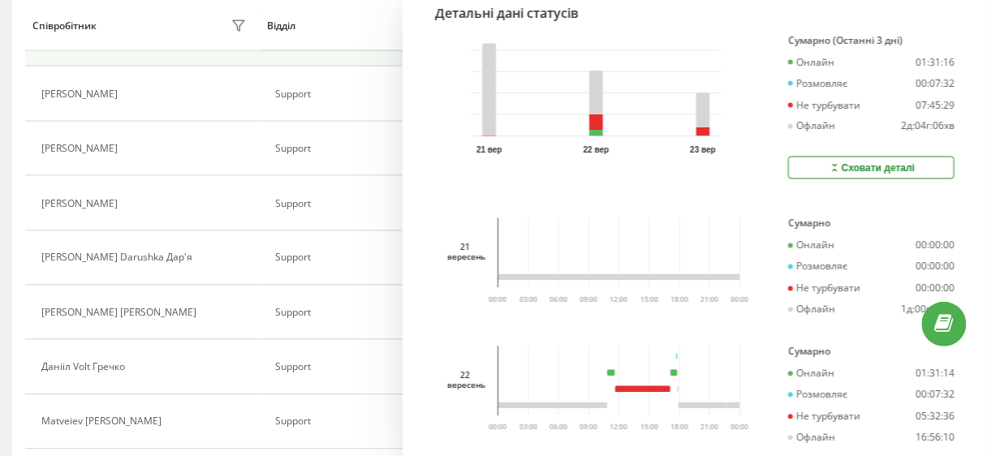
scroll to position [837, 0]
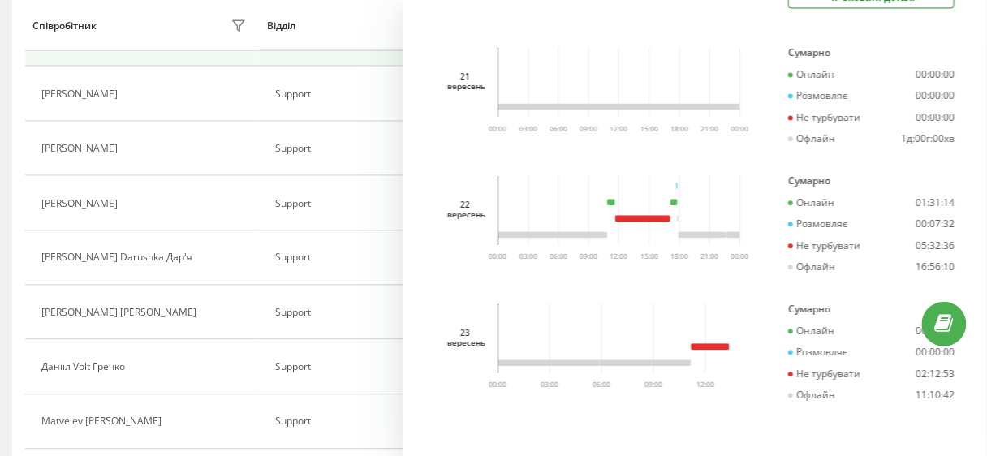
click at [404, 159] on div "Valerii Deoch Kupriianov Support ringostatcom_deoch Зведена статистика Останні …" at bounding box center [695, 228] width 584 height 456
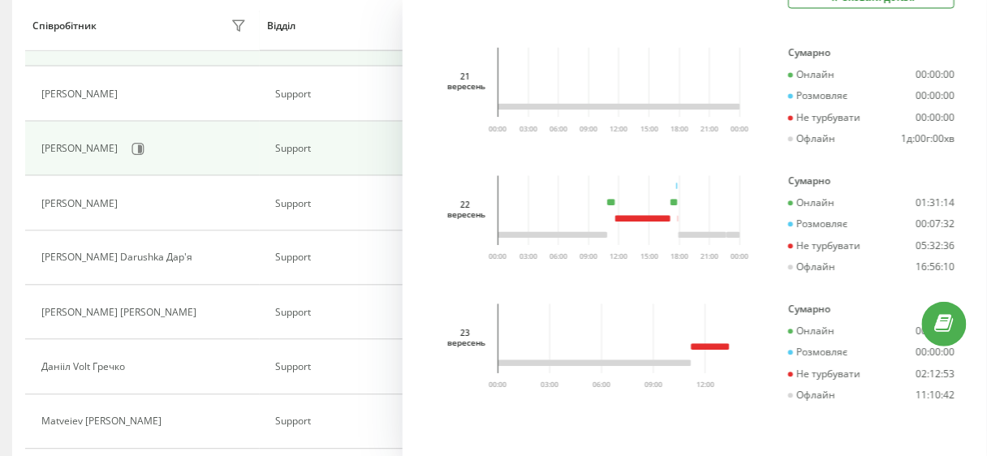
scroll to position [390, 0]
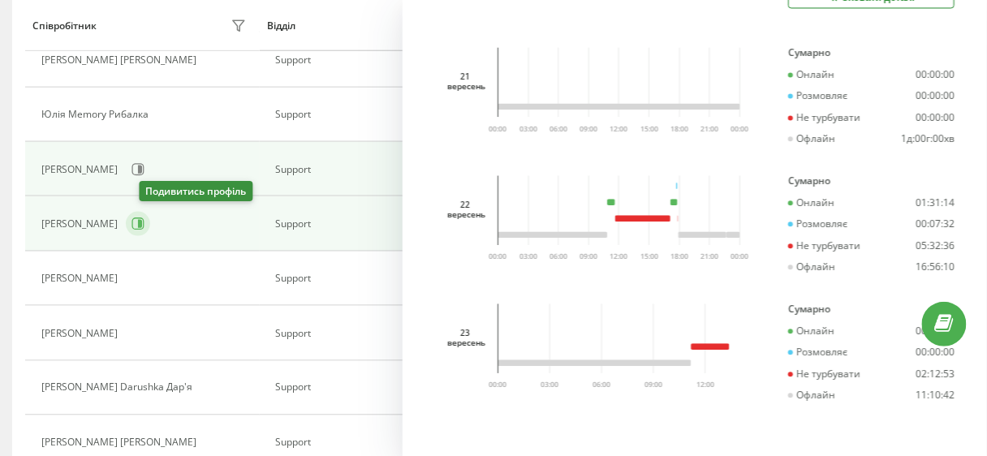
click at [144, 223] on icon at bounding box center [138, 224] width 12 height 12
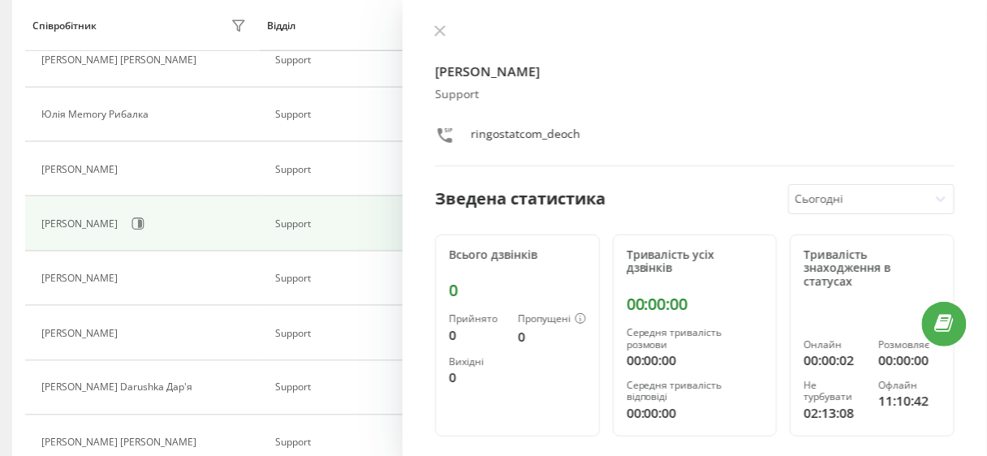
click at [806, 200] on div at bounding box center [858, 199] width 127 height 19
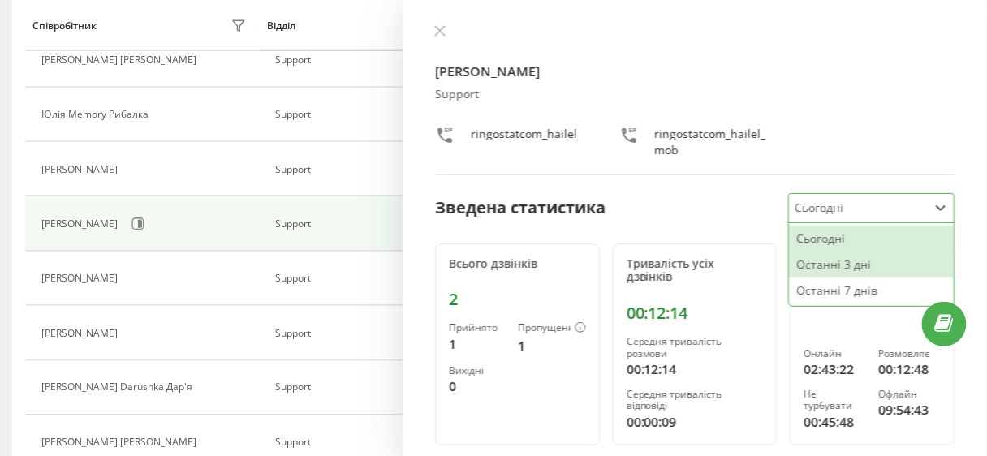
click at [809, 260] on div "Останні 3 дні" at bounding box center [871, 265] width 165 height 26
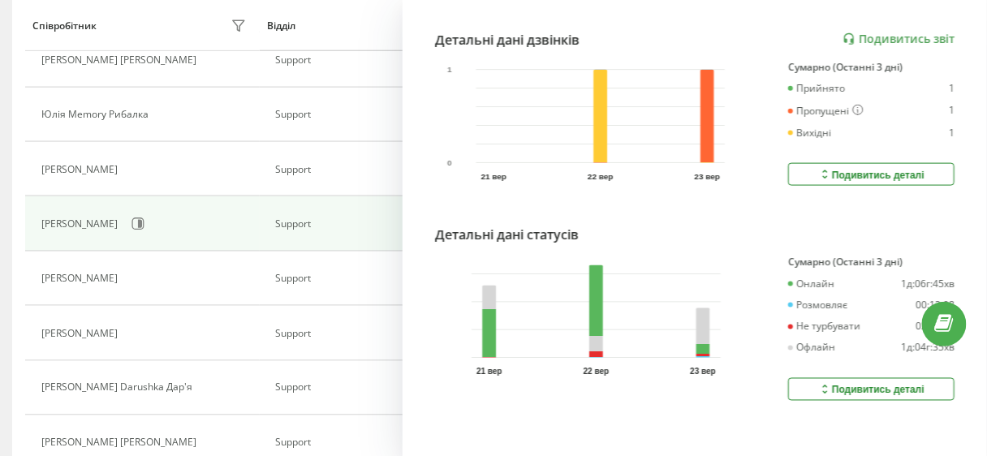
scroll to position [463, 0]
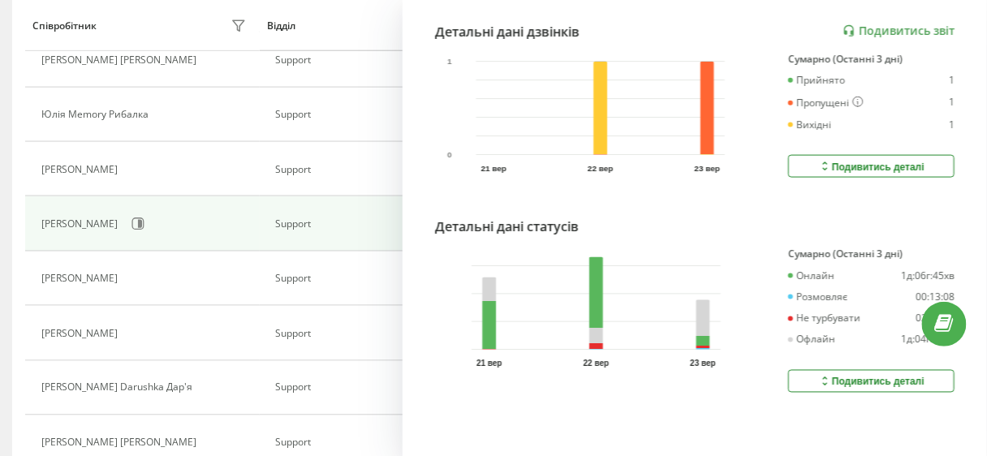
click at [852, 375] on div "Подивитись деталі" at bounding box center [871, 381] width 106 height 13
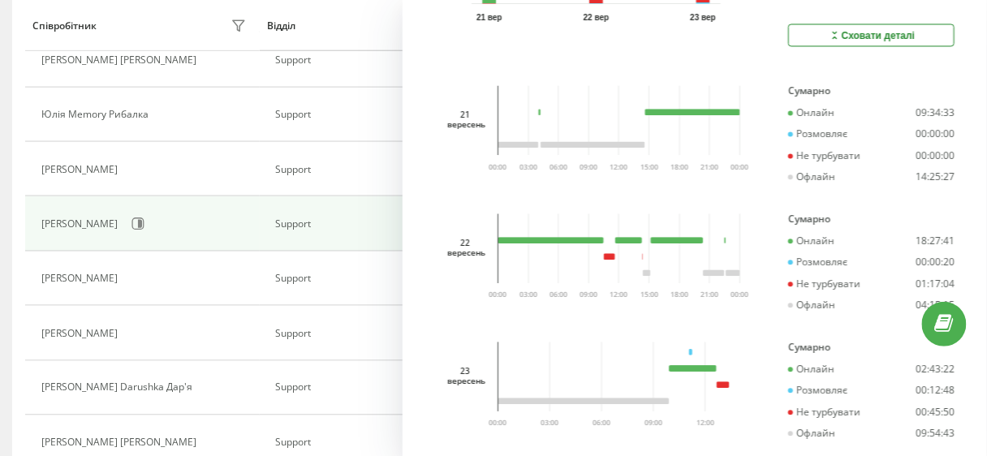
scroll to position [846, 0]
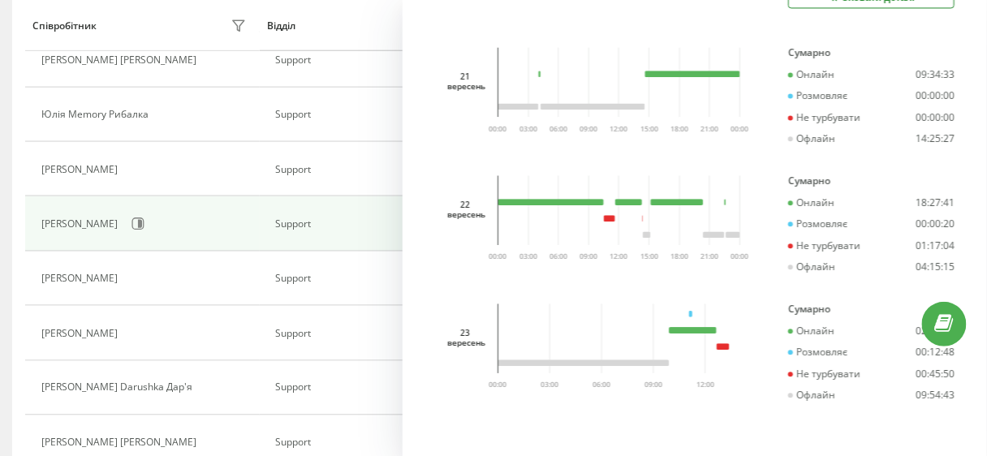
click at [463, 279] on div "22 вересень 03:00 06:00 09:00 12:00 15:00 18:00 21:00 00:00 00:00" at bounding box center [594, 236] width 319 height 122
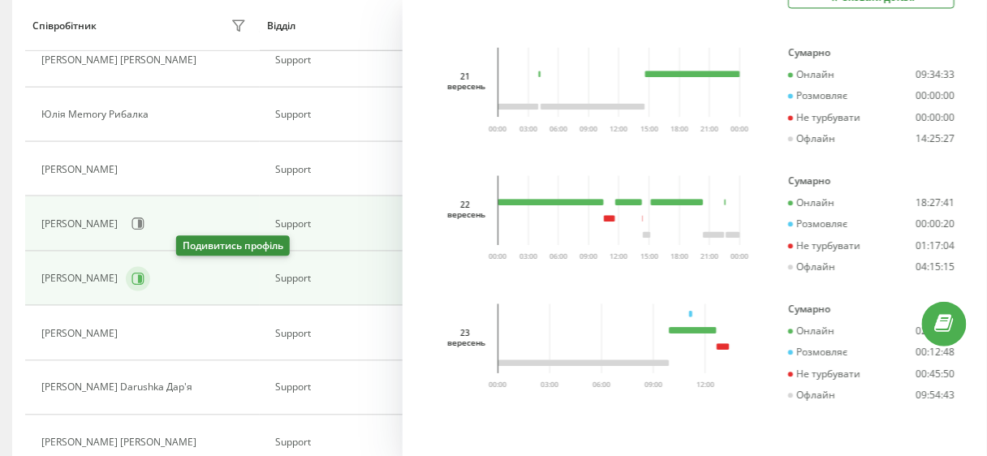
click at [142, 276] on icon at bounding box center [140, 278] width 4 height 8
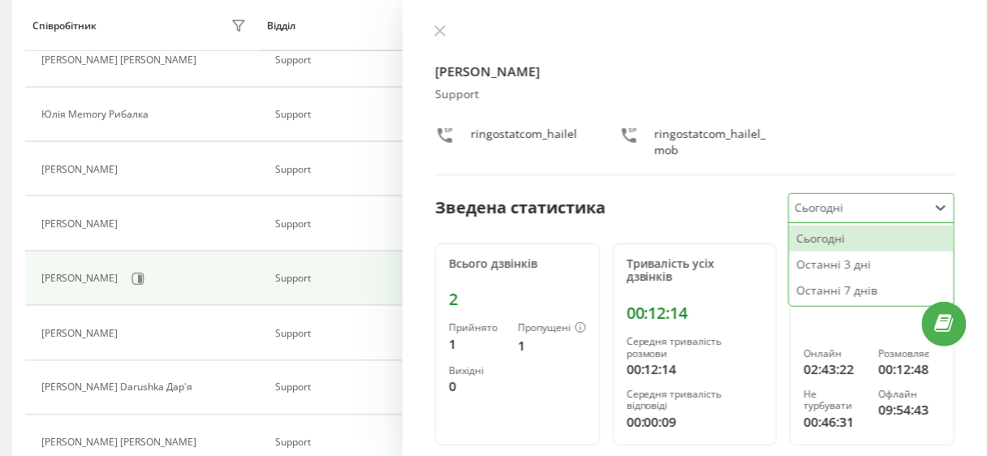
click at [837, 205] on div at bounding box center [858, 208] width 127 height 19
click at [848, 259] on div "Останні 3 дні" at bounding box center [871, 265] width 165 height 26
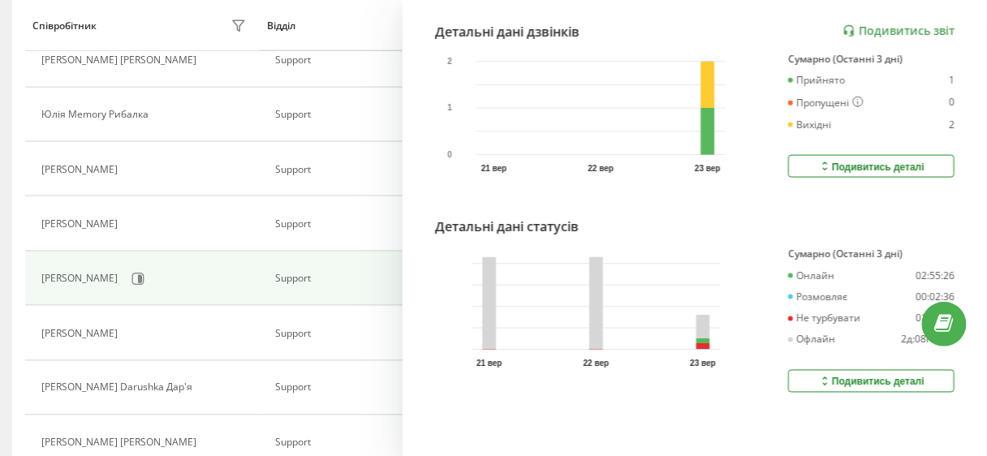
click at [846, 375] on div "Подивитись деталі" at bounding box center [871, 381] width 106 height 13
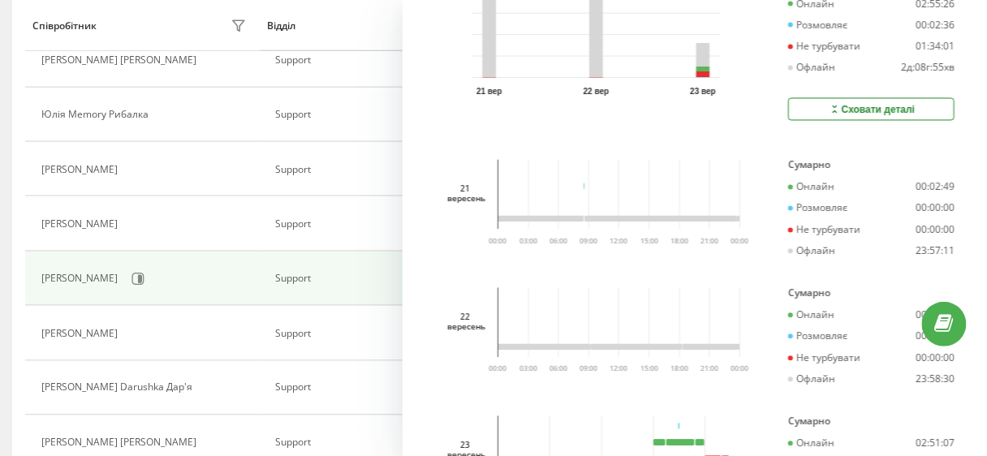
scroll to position [787, 0]
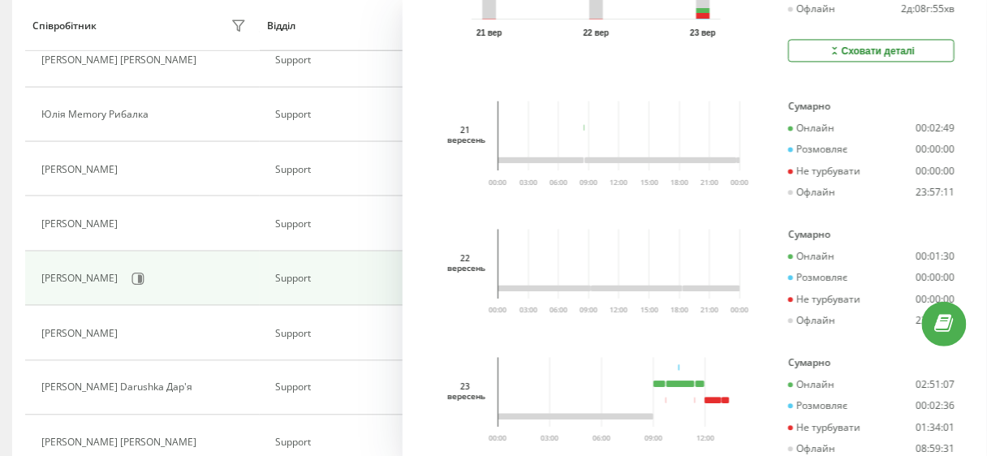
click at [421, 283] on div "Oleksandr Akame Nestoriak Support ringostatcom_akame ringostatcom_akame1 Зведен…" at bounding box center [695, 228] width 584 height 456
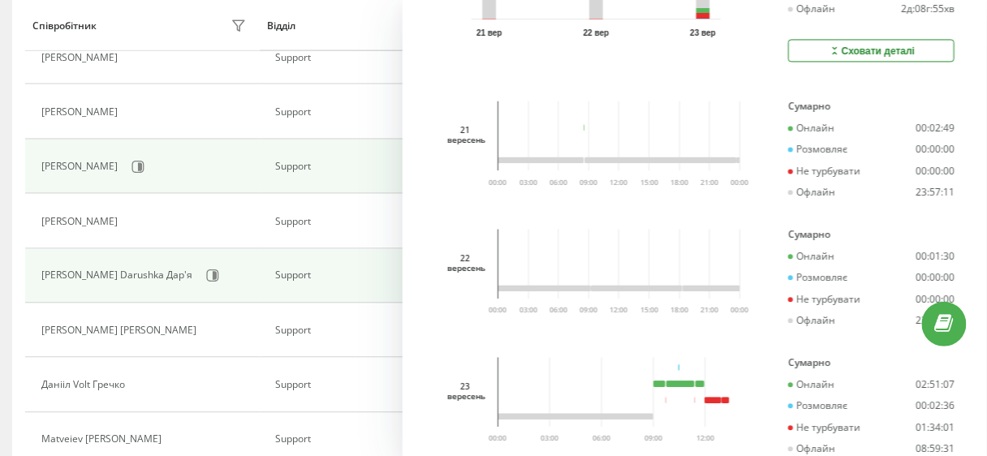
scroll to position [519, 0]
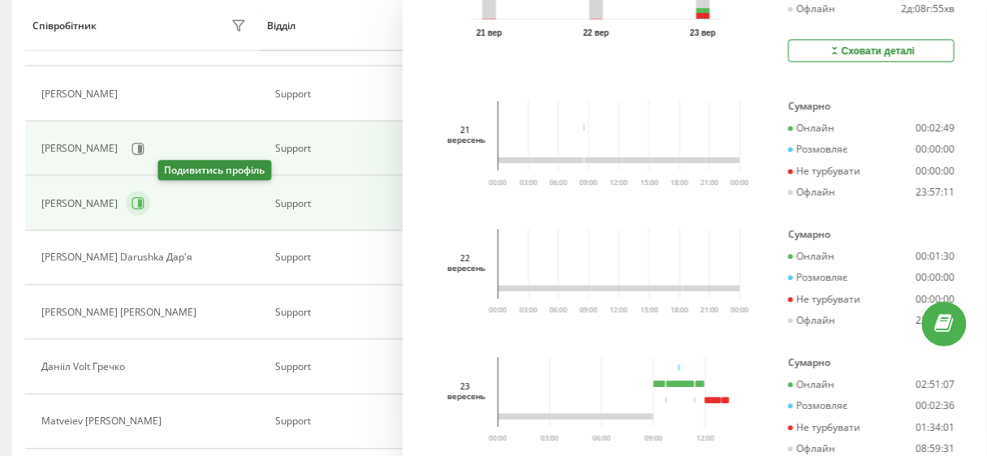
click at [144, 204] on icon at bounding box center [137, 203] width 13 height 13
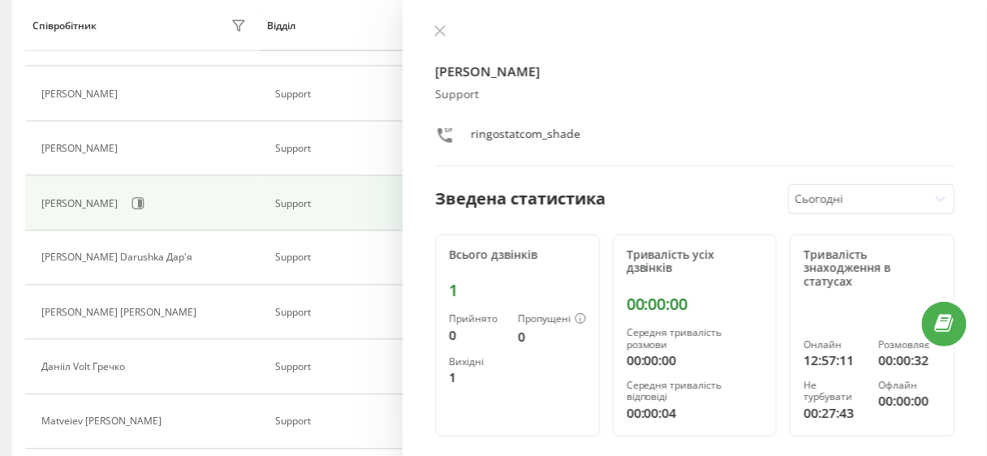
click at [819, 187] on div "Сьогодні" at bounding box center [858, 199] width 139 height 28
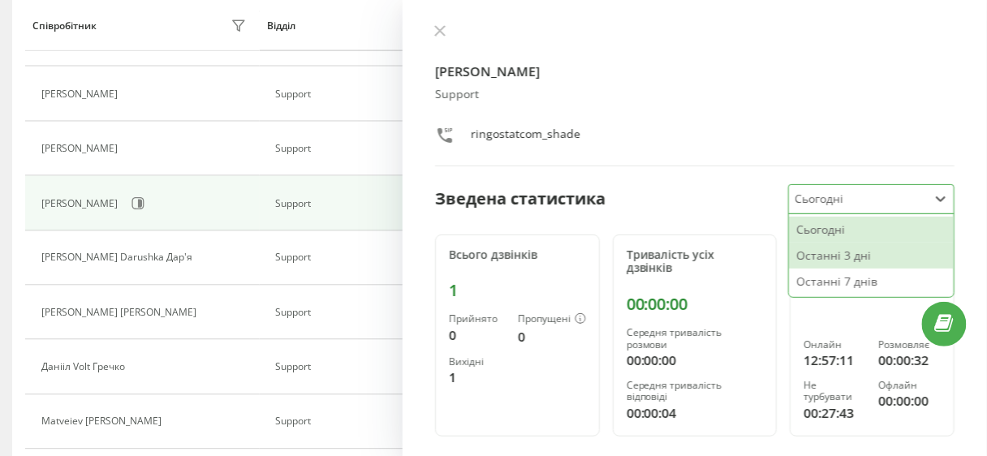
click at [825, 255] on div "Останні 3 дні" at bounding box center [871, 256] width 165 height 26
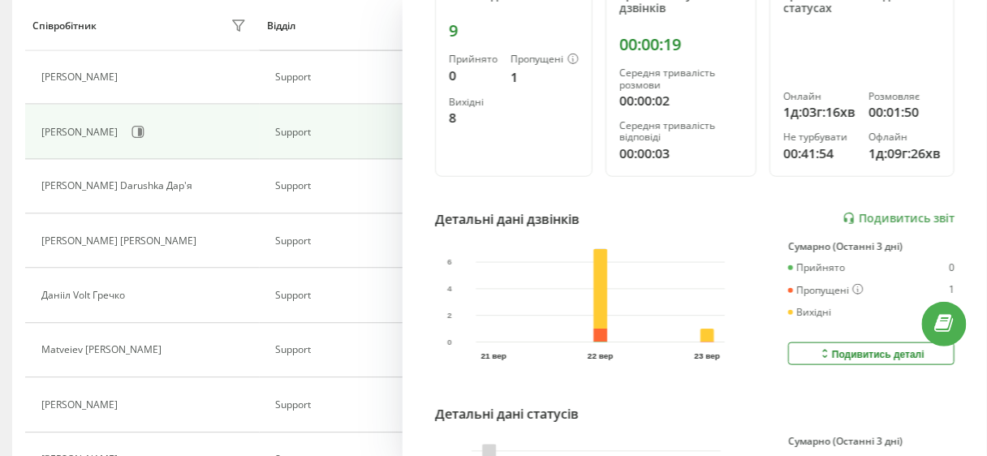
scroll to position [453, 0]
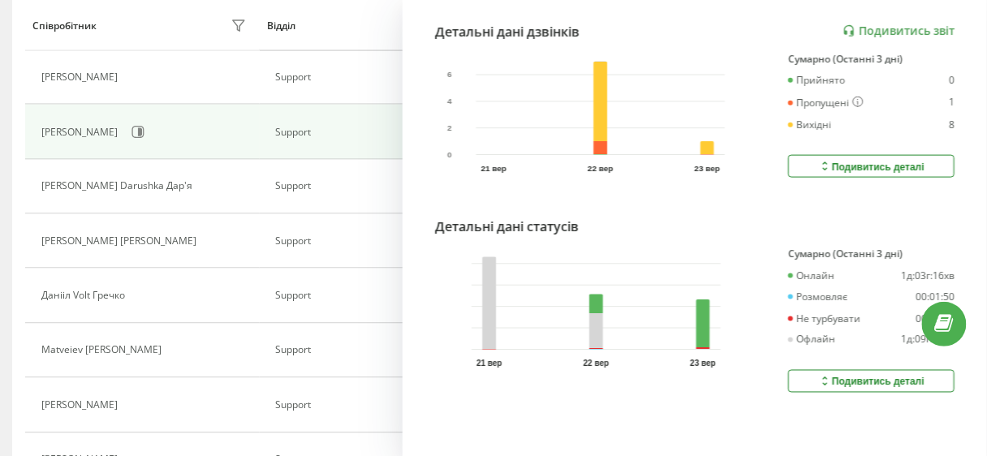
click at [854, 375] on div "Подивитись деталі" at bounding box center [871, 381] width 106 height 13
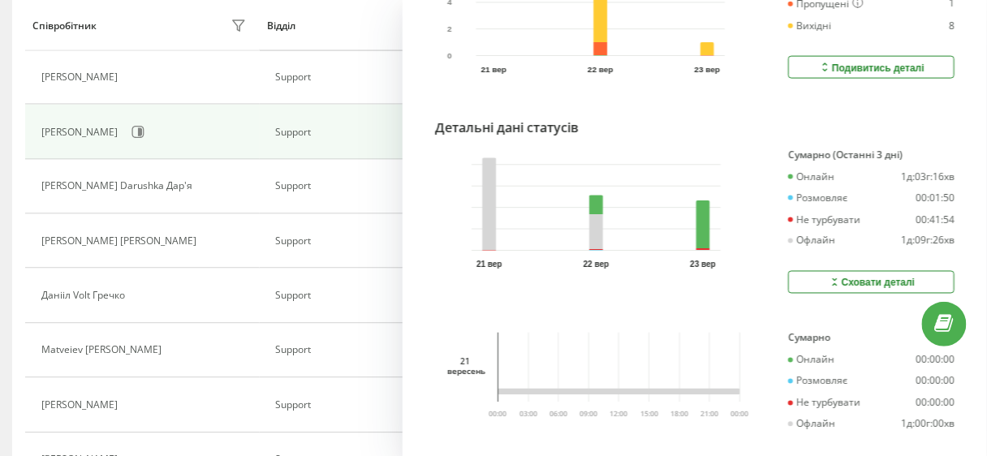
scroll to position [837, 0]
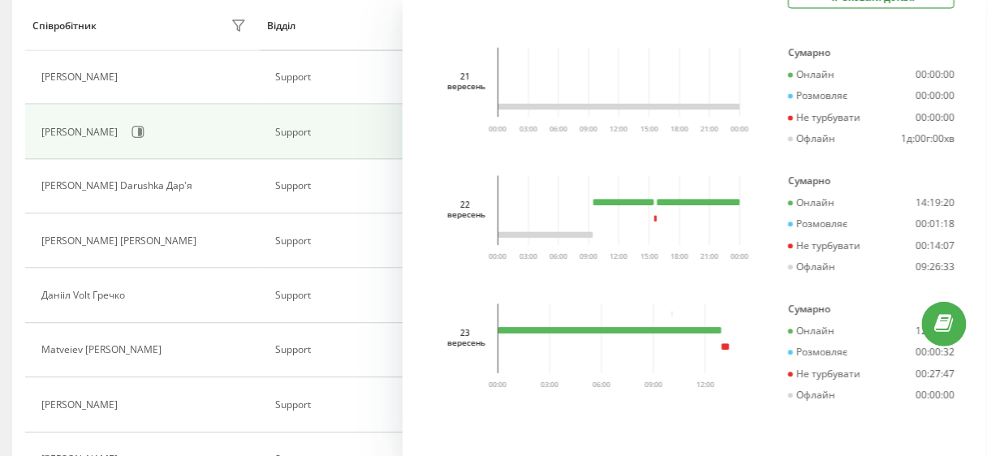
click at [480, 269] on div "22 вересень 03:00 06:00 09:00 12:00 15:00 18:00 21:00 00:00 00:00" at bounding box center [594, 236] width 319 height 122
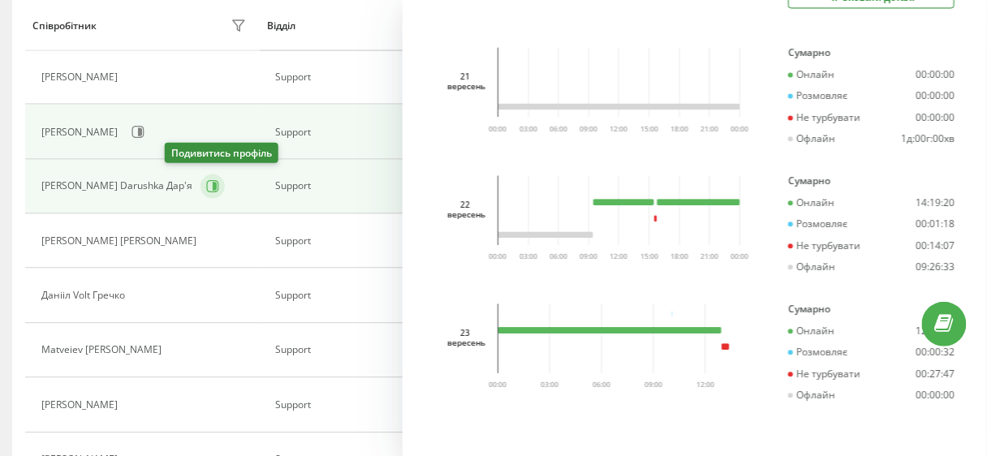
click at [213, 183] on icon at bounding box center [215, 187] width 4 height 8
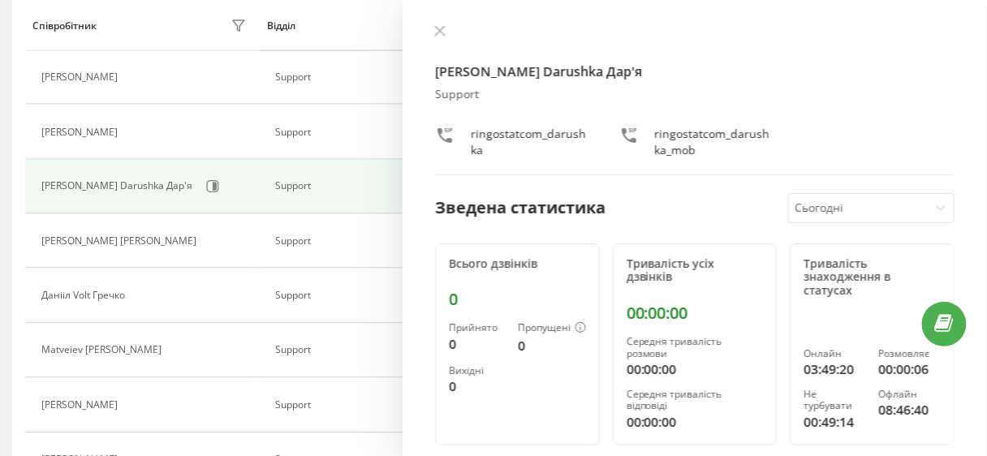
click at [846, 200] on div at bounding box center [858, 208] width 127 height 19
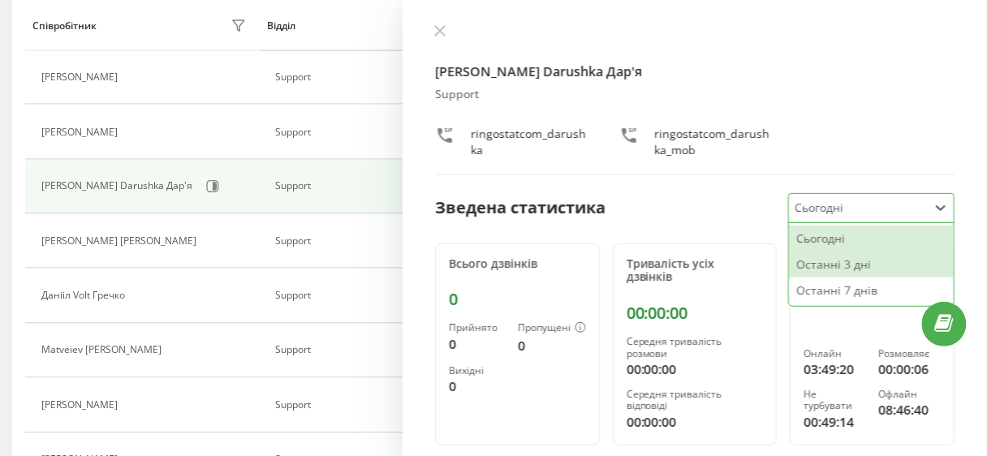
click at [840, 262] on div "Останні 3 дні" at bounding box center [871, 265] width 165 height 26
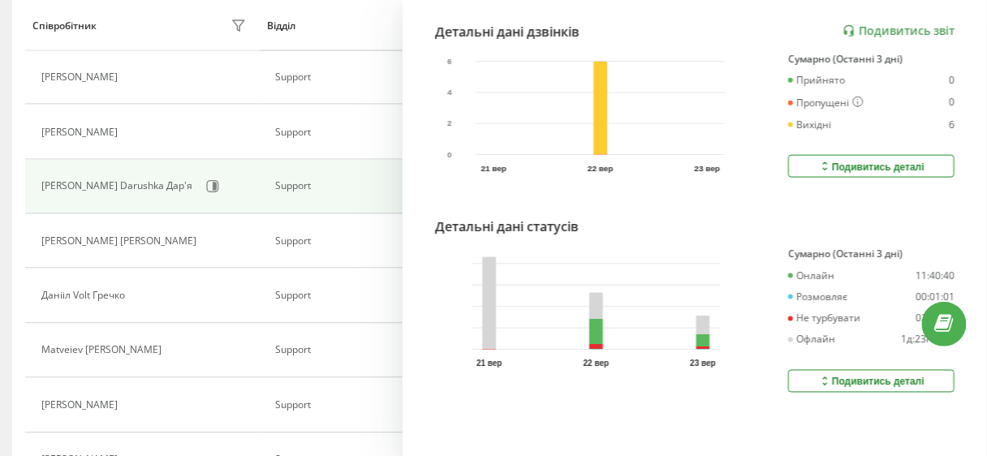
scroll to position [463, 0]
click at [795, 379] on button "Подивитись деталі" at bounding box center [871, 381] width 166 height 23
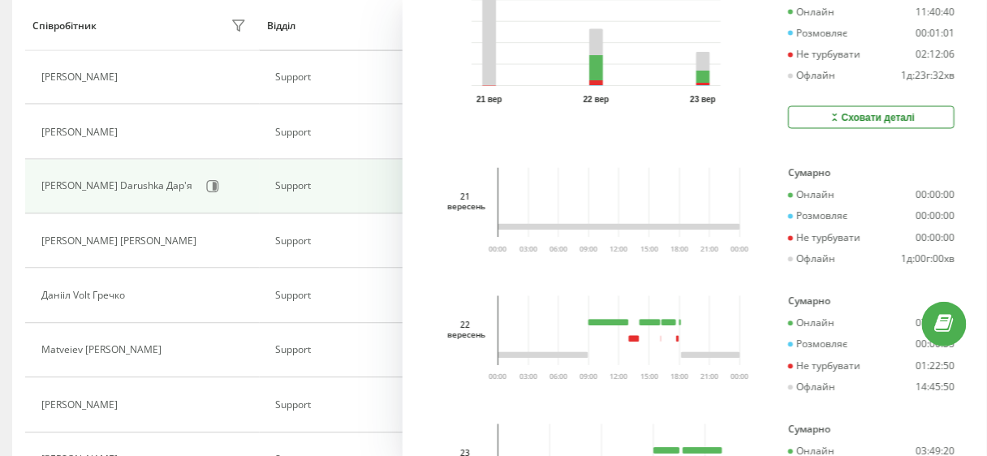
scroll to position [722, 0]
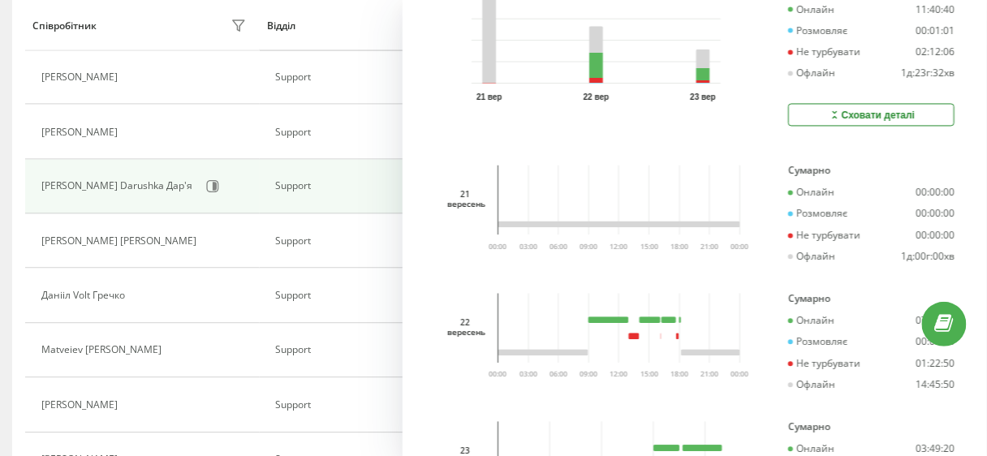
click at [455, 256] on div "21 вересень 03:00 06:00 09:00 12:00 15:00 18:00 21:00 00:00 00:00" at bounding box center [594, 227] width 319 height 122
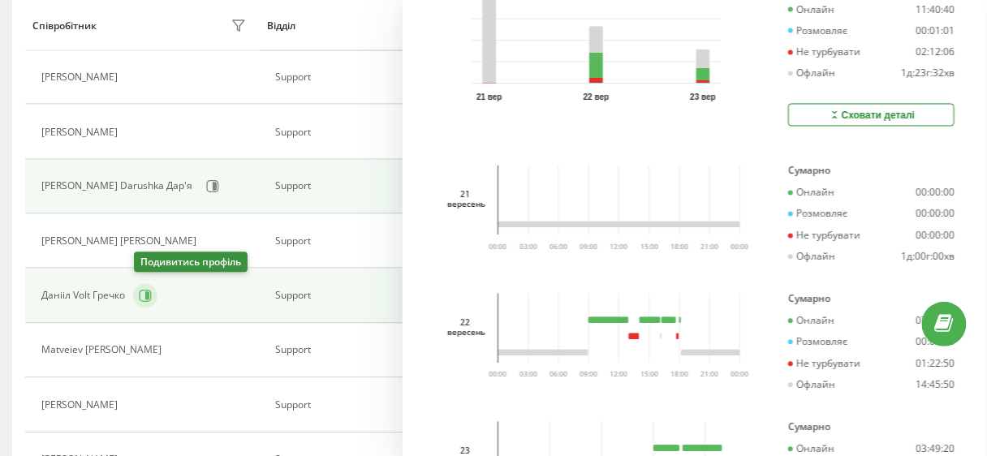
click at [149, 292] on icon at bounding box center [147, 296] width 4 height 8
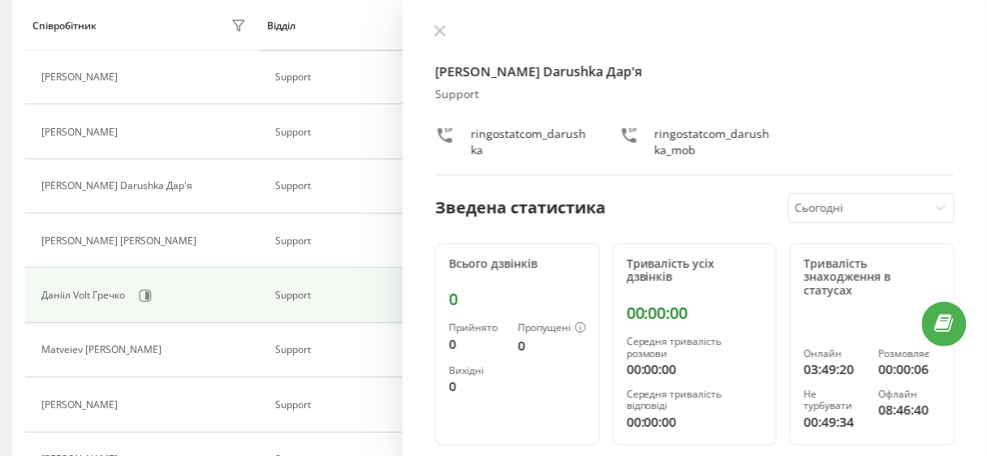
click at [824, 213] on div at bounding box center [858, 208] width 127 height 19
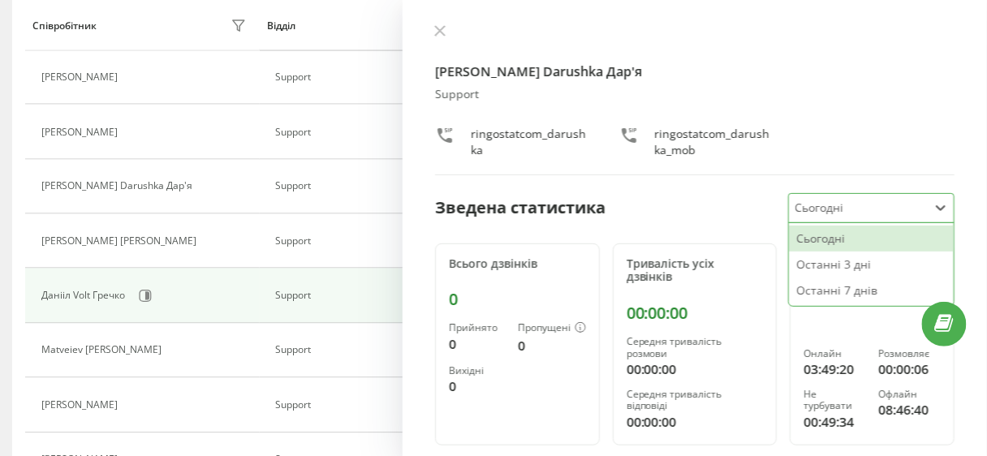
scroll to position [130, 0]
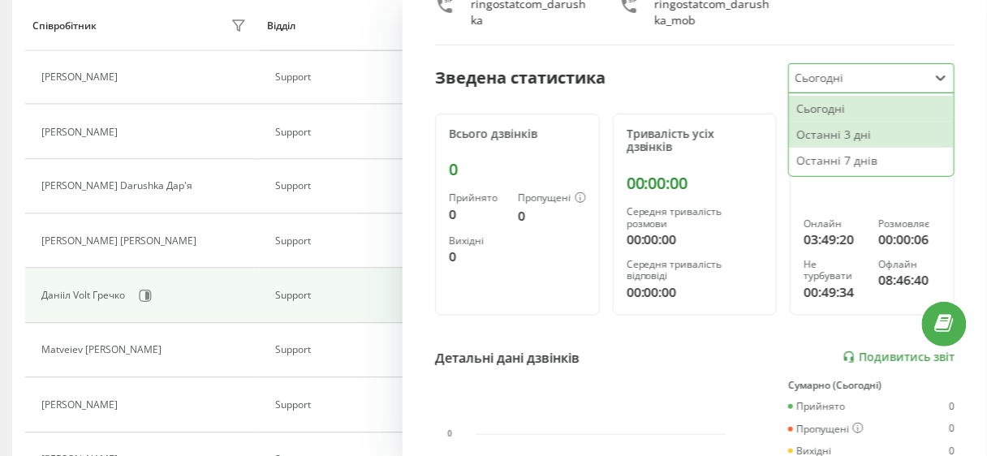
click at [837, 127] on div "Останні 3 дні" at bounding box center [871, 135] width 165 height 26
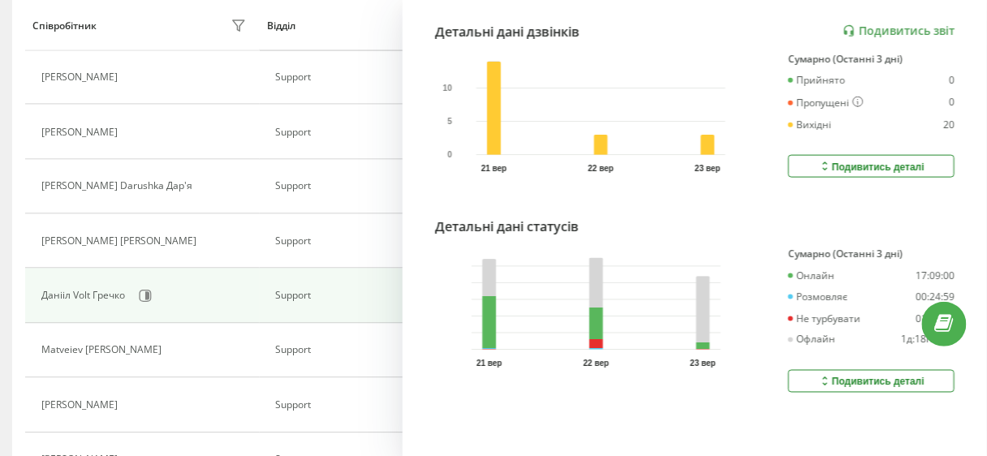
click at [836, 375] on div "Подивитись деталі" at bounding box center [871, 381] width 106 height 13
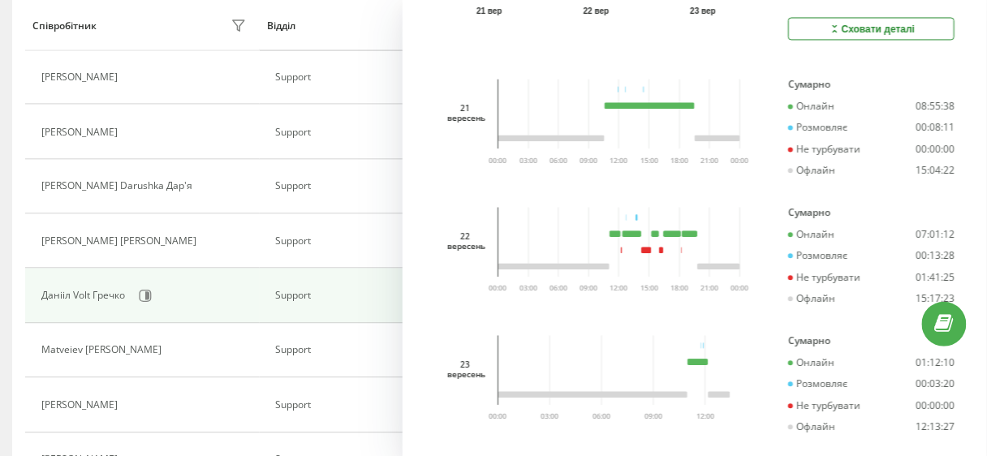
scroll to position [837, 0]
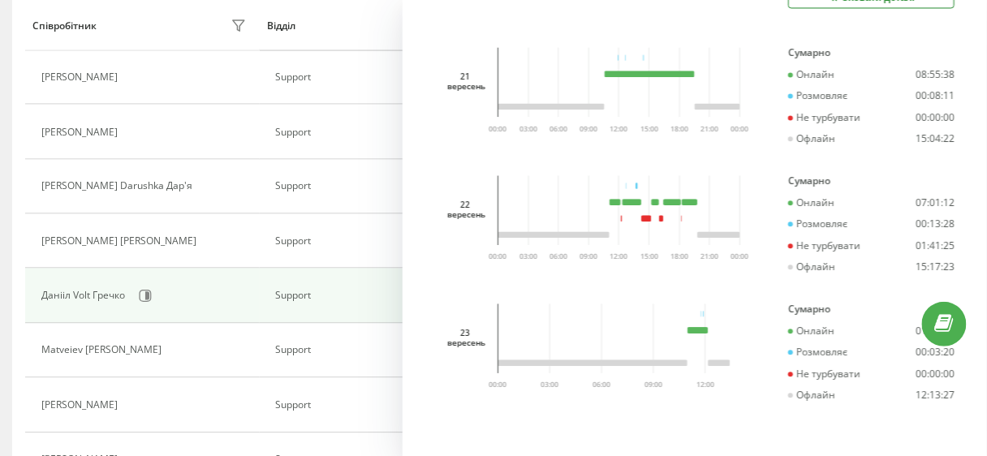
click at [446, 268] on div "22 вересень 03:00 06:00 09:00 12:00 15:00 18:00 21:00 00:00 00:00" at bounding box center [594, 236] width 319 height 122
click at [186, 349] on icon at bounding box center [180, 351] width 12 height 12
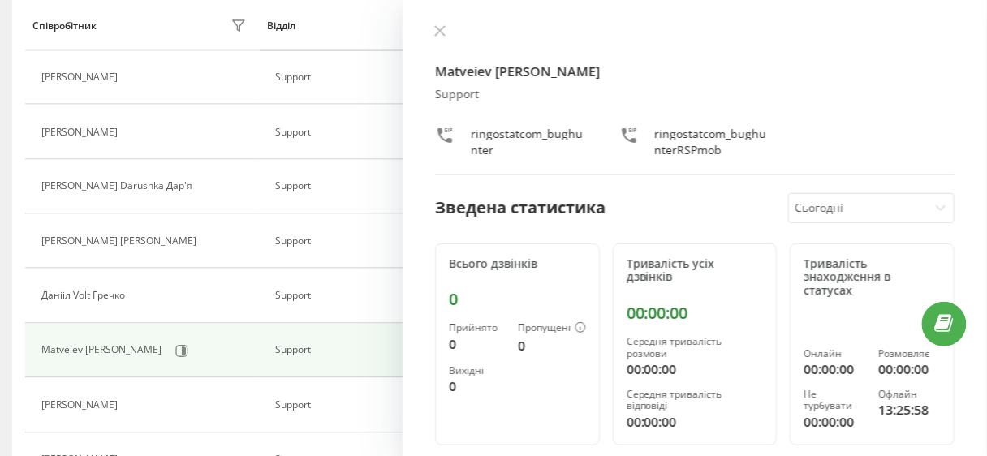
click at [847, 206] on div at bounding box center [858, 208] width 127 height 19
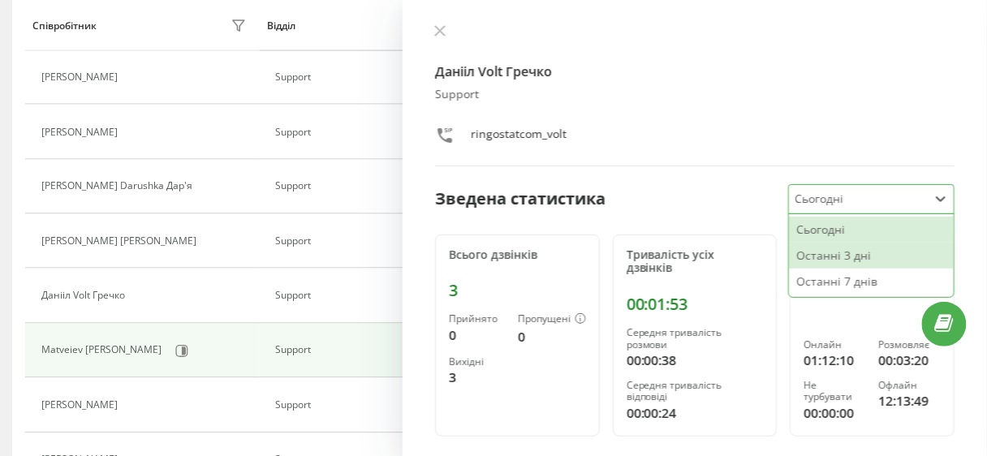
click at [844, 255] on div "Останні 3 дні" at bounding box center [871, 256] width 165 height 26
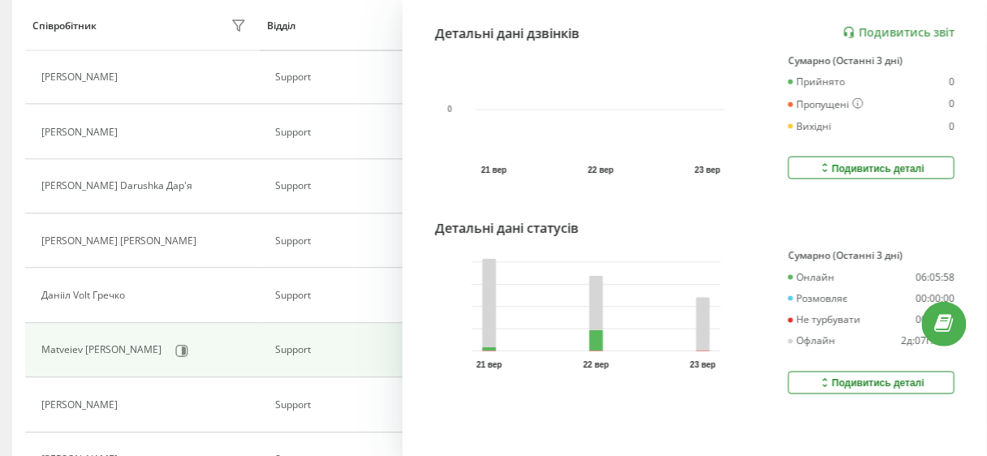
drag, startPoint x: 863, startPoint y: 375, endPoint x: 807, endPoint y: 378, distance: 56.9
click at [861, 377] on div "Подивитись деталі" at bounding box center [871, 383] width 106 height 13
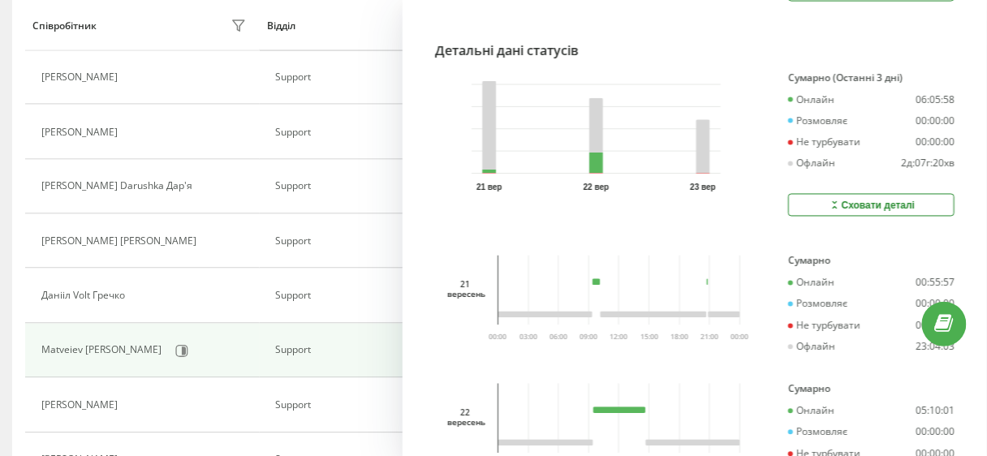
scroll to position [846, 0]
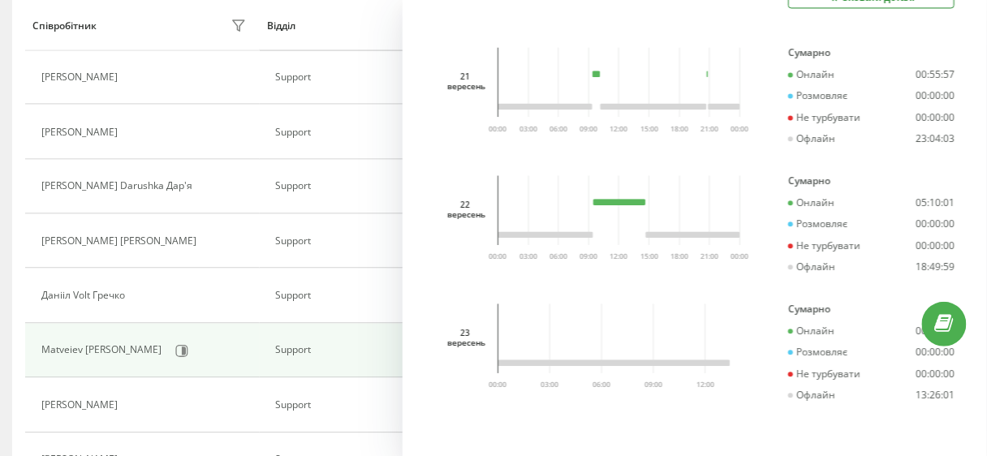
click at [463, 328] on div "23" at bounding box center [465, 333] width 37 height 10
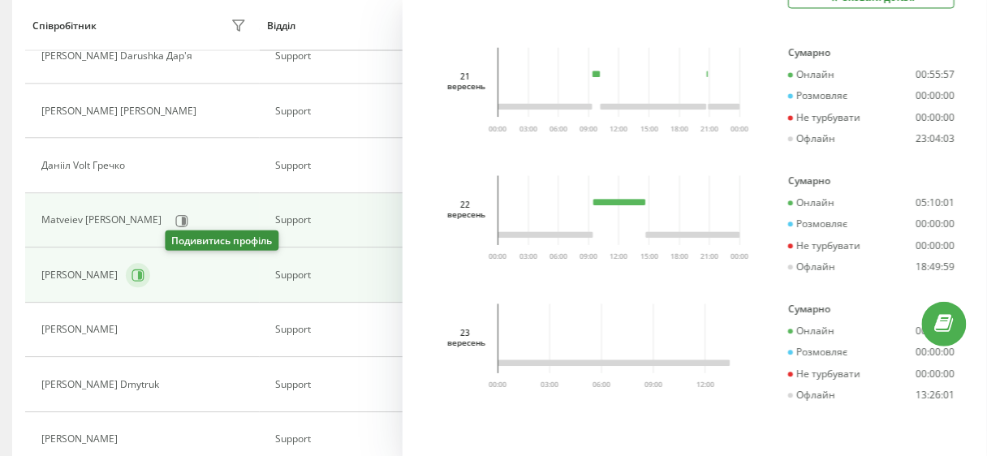
click at [144, 275] on icon at bounding box center [138, 275] width 12 height 12
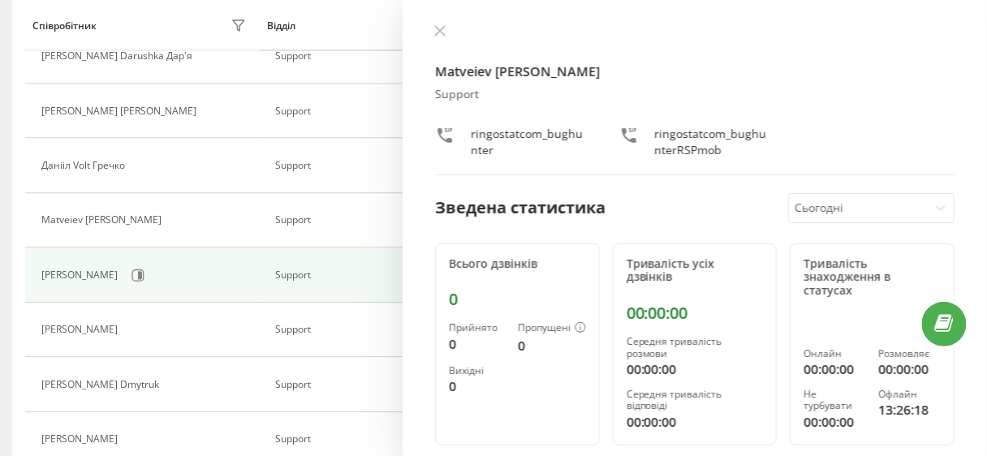
click at [807, 207] on div at bounding box center [858, 208] width 127 height 19
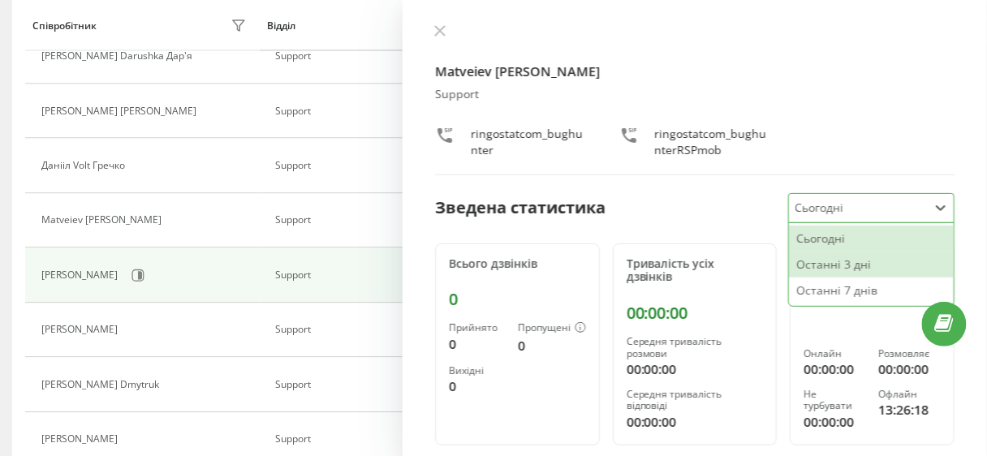
click at [833, 269] on div "Останні 3 дні" at bounding box center [871, 265] width 165 height 26
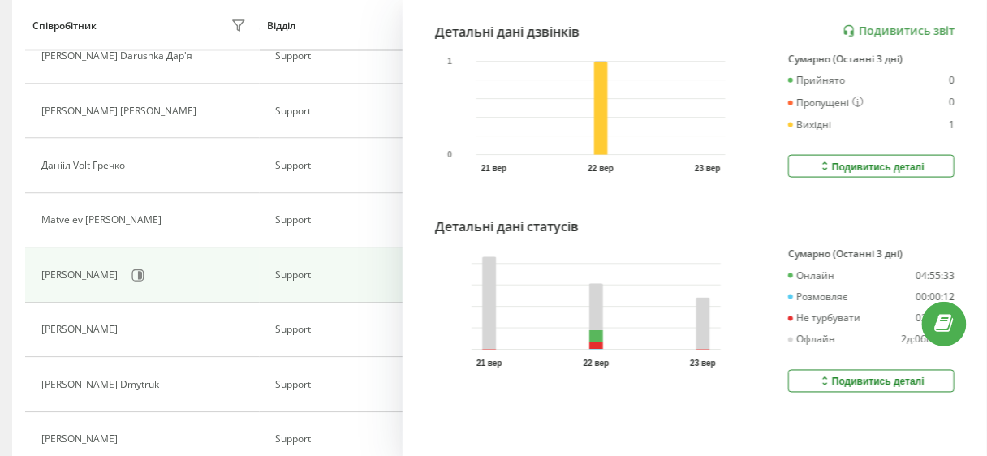
scroll to position [463, 0]
click at [819, 375] on icon at bounding box center [825, 381] width 14 height 13
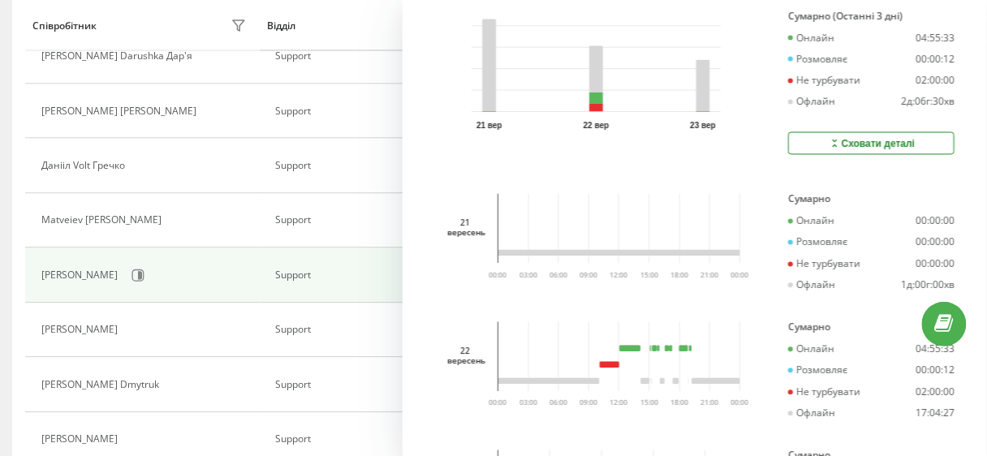
scroll to position [846, 0]
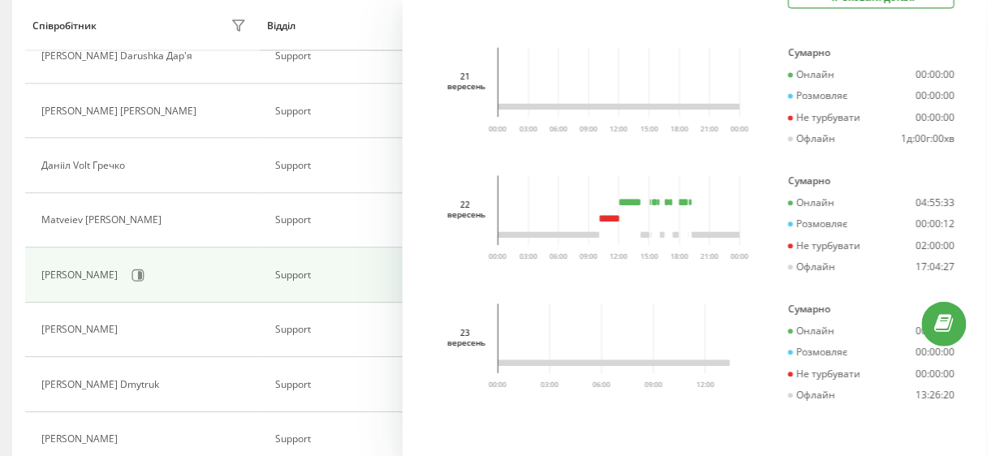
click at [643, 309] on icon "03:00 06:00 09:00 12:00 00:00" at bounding box center [619, 346] width 270 height 84
click at [431, 302] on div "Valeriia Chayka Zaptalova Support ringostatcom_chayka ringostatcom_chayka_mob З…" at bounding box center [695, 228] width 584 height 456
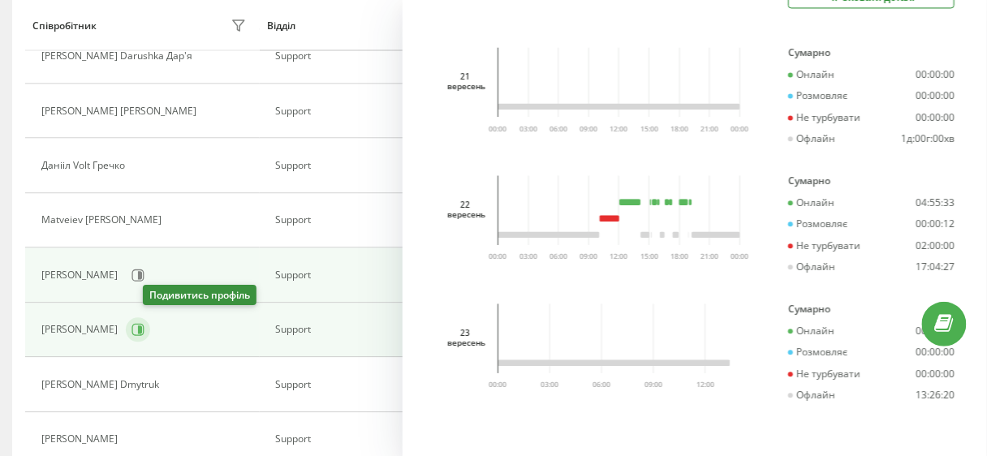
click at [144, 325] on icon at bounding box center [137, 330] width 13 height 13
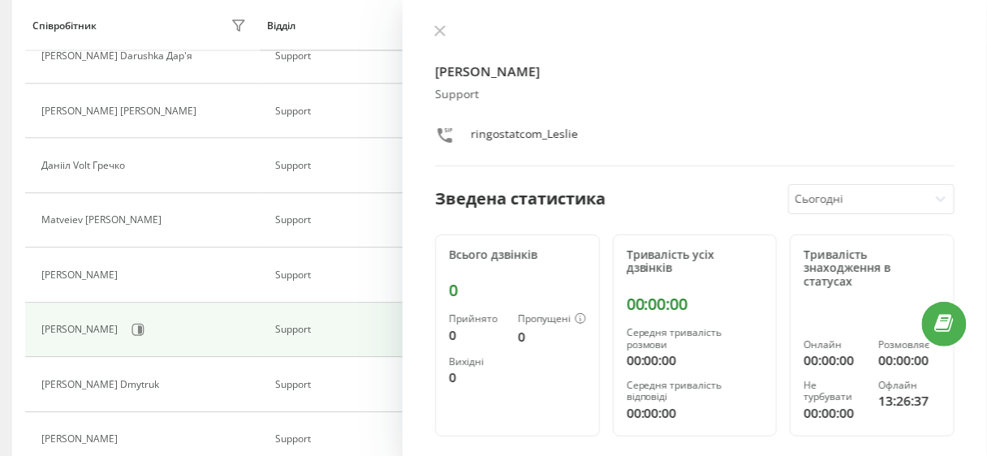
click at [835, 200] on div at bounding box center [858, 199] width 127 height 19
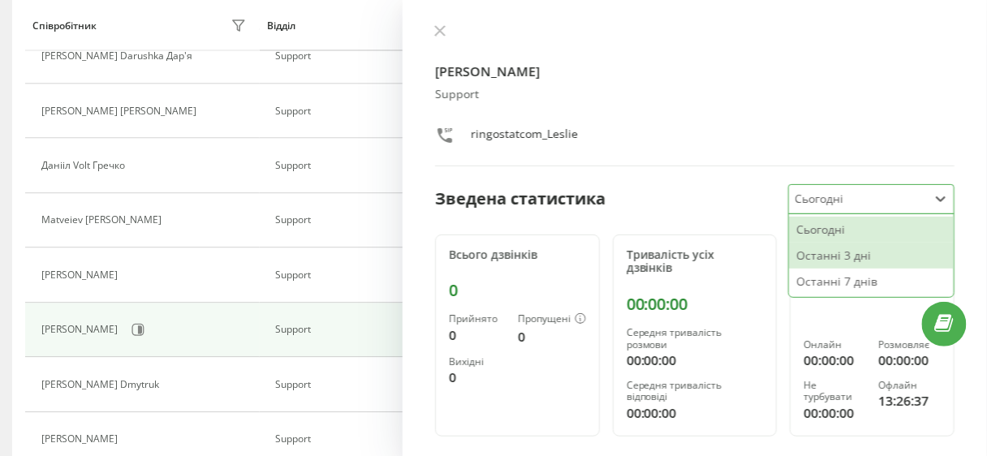
click at [855, 262] on div "Останні 3 дні" at bounding box center [871, 256] width 165 height 26
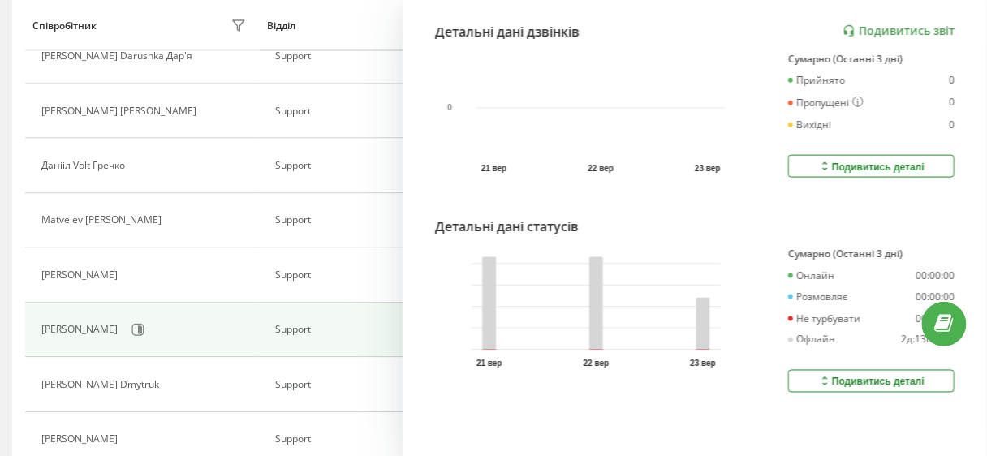
click at [829, 376] on div "Подивитись деталі" at bounding box center [871, 381] width 106 height 13
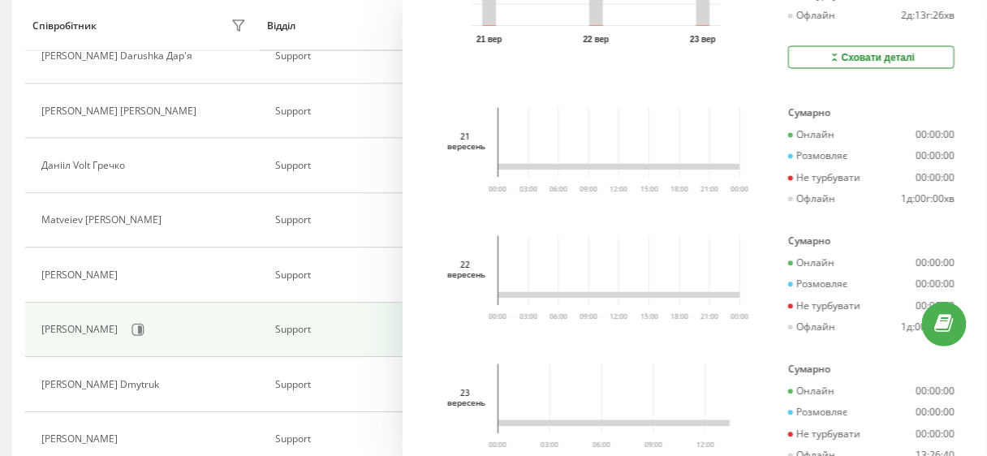
scroll to position [777, 0]
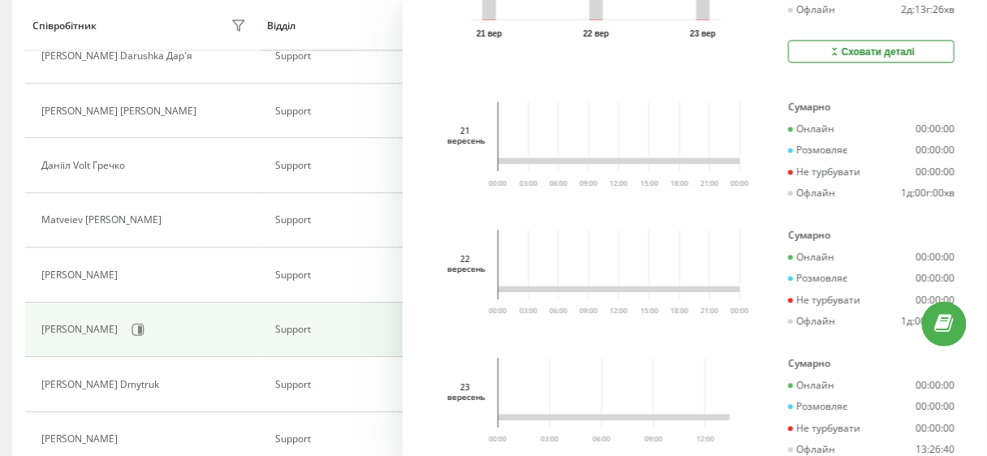
click at [500, 348] on div "Tetiana Leslie Zekter Support ringostatcom_Leslie Зведена статистика Останні 3 …" at bounding box center [695, 228] width 584 height 456
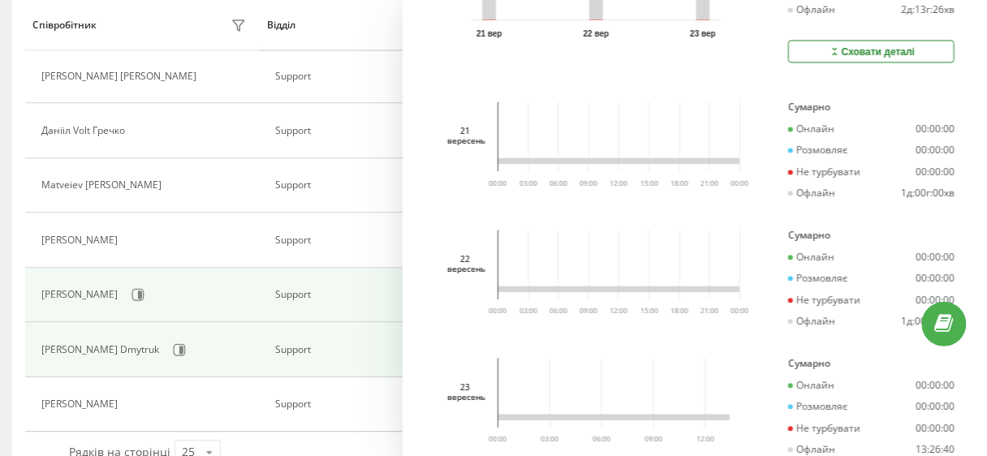
scroll to position [786, 0]
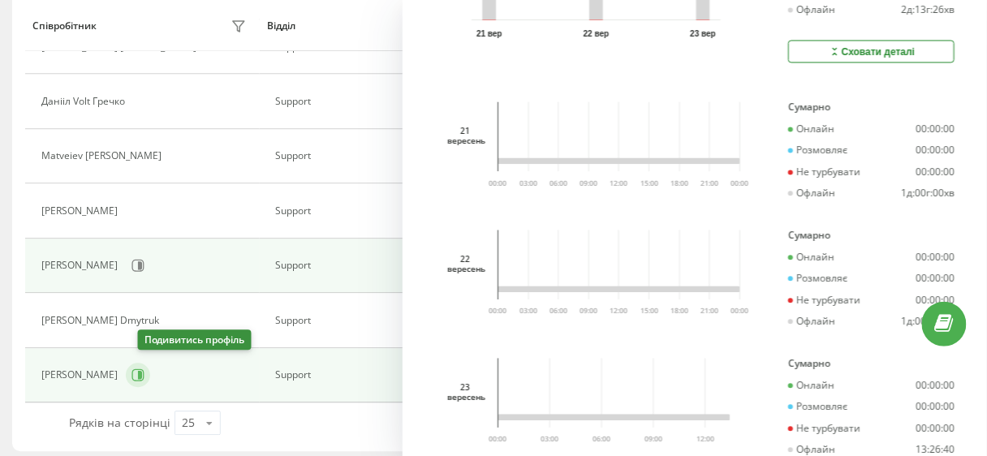
click at [144, 374] on icon at bounding box center [138, 375] width 12 height 12
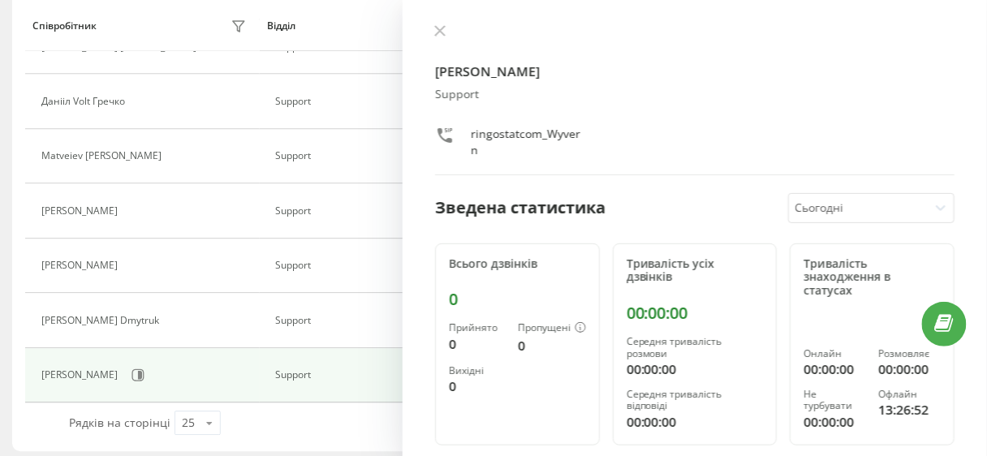
click at [846, 209] on div at bounding box center [858, 208] width 127 height 19
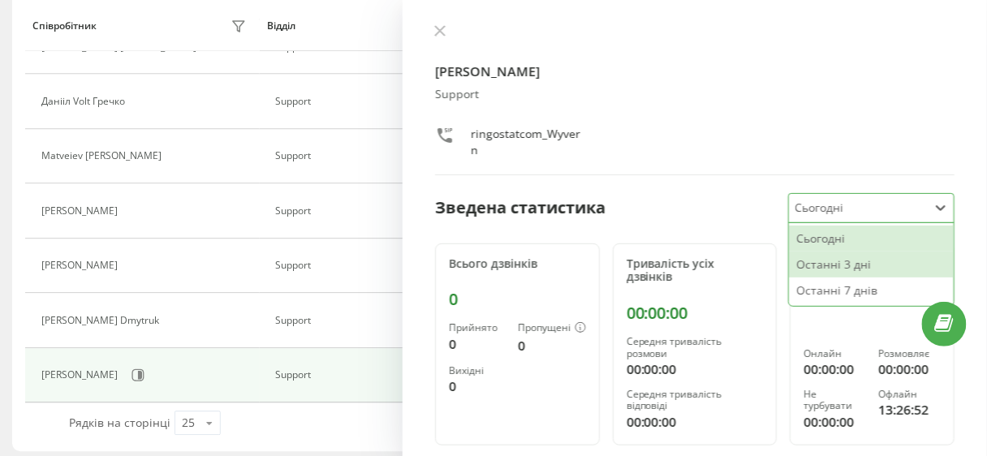
click at [850, 260] on div "Останні 3 дні" at bounding box center [871, 265] width 165 height 26
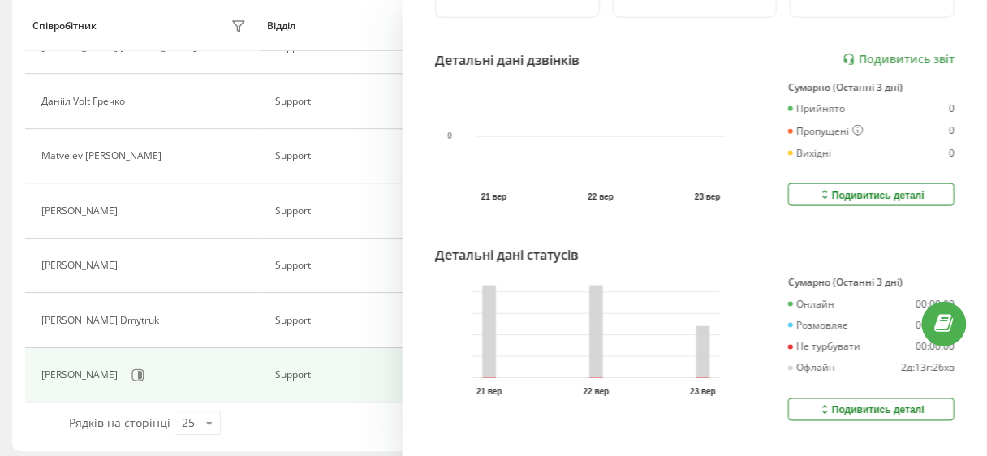
scroll to position [463, 0]
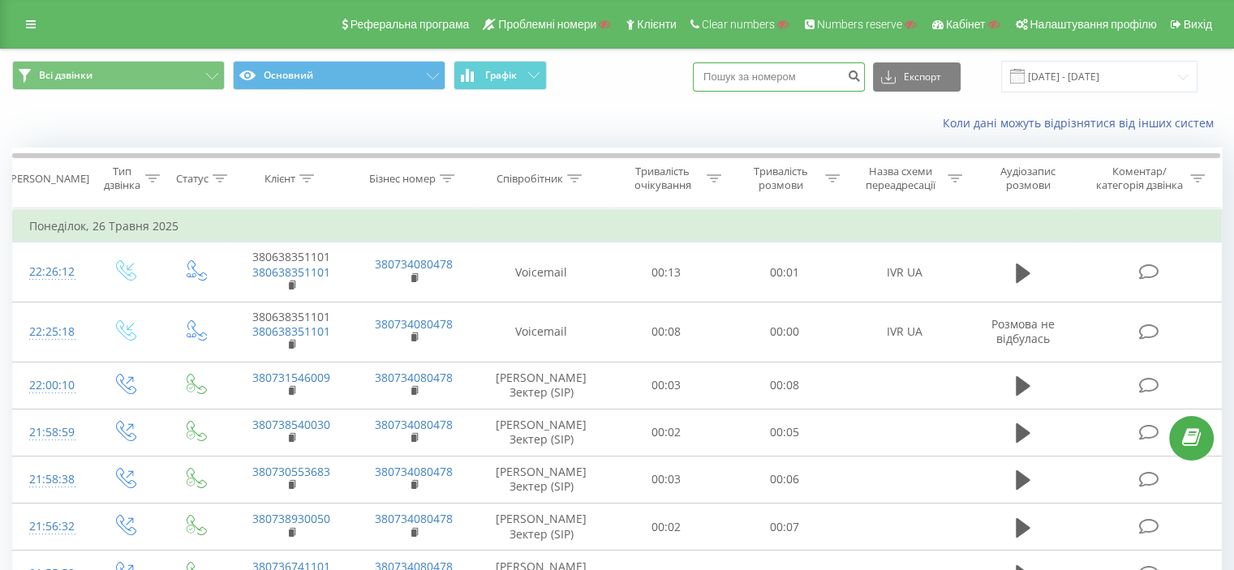
click at [786, 80] on input at bounding box center [779, 76] width 172 height 29
paste input "380503082414"
type input "380503082414"
click at [1084, 75] on input "[DATE] - [DATE]" at bounding box center [1099, 77] width 196 height 32
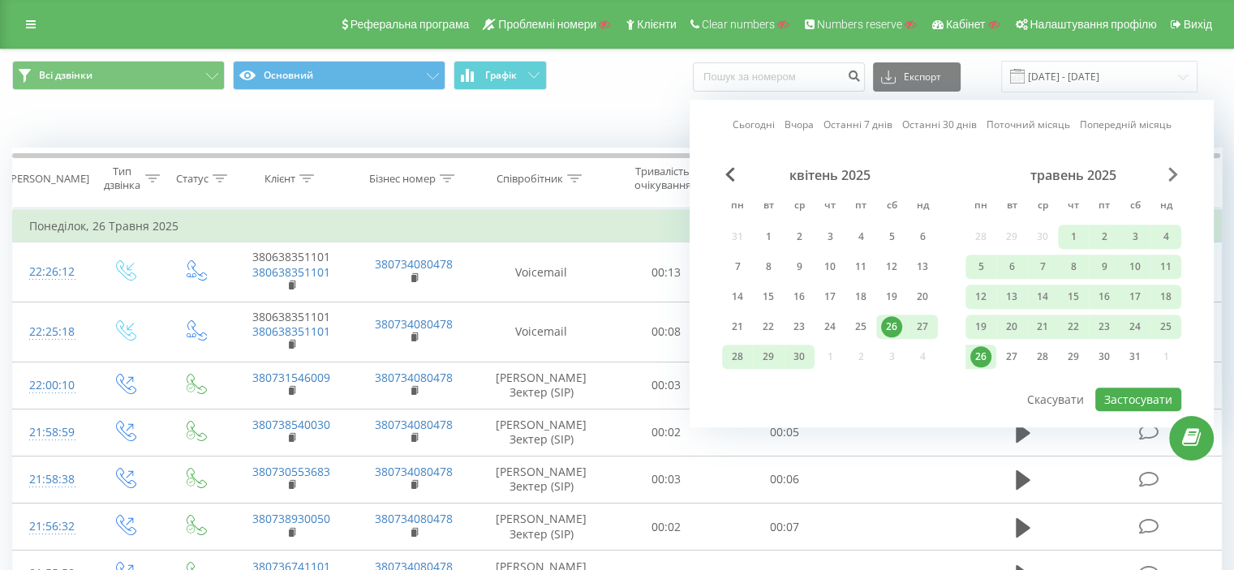
click at [1175, 174] on span "Next Month" at bounding box center [1174, 174] width 10 height 15
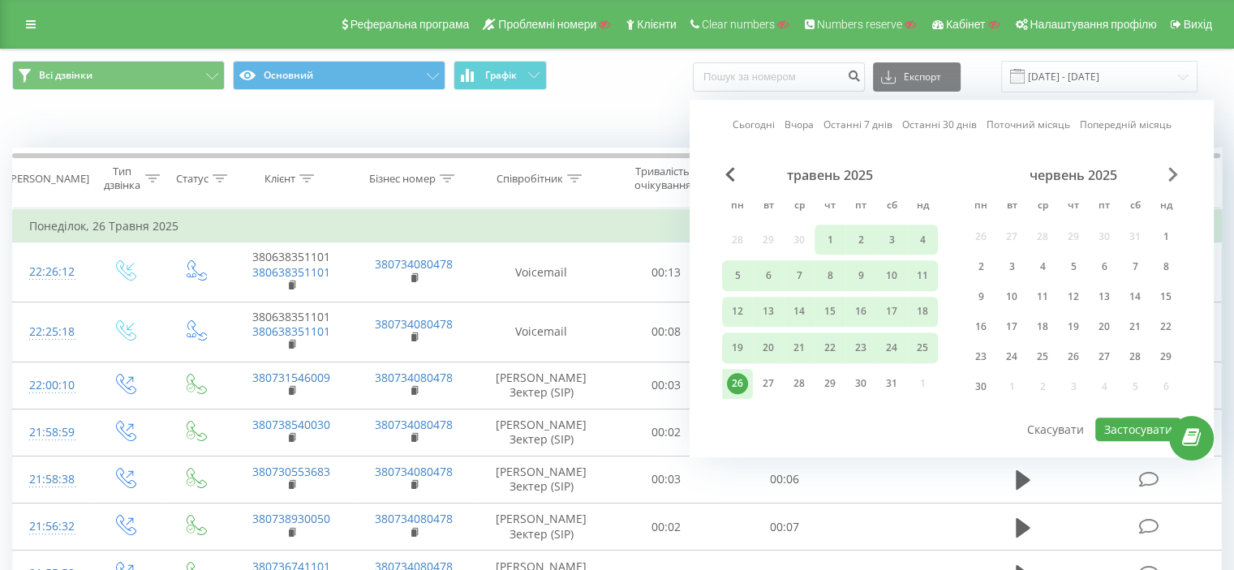
click at [1175, 174] on span "Next Month" at bounding box center [1174, 174] width 10 height 15
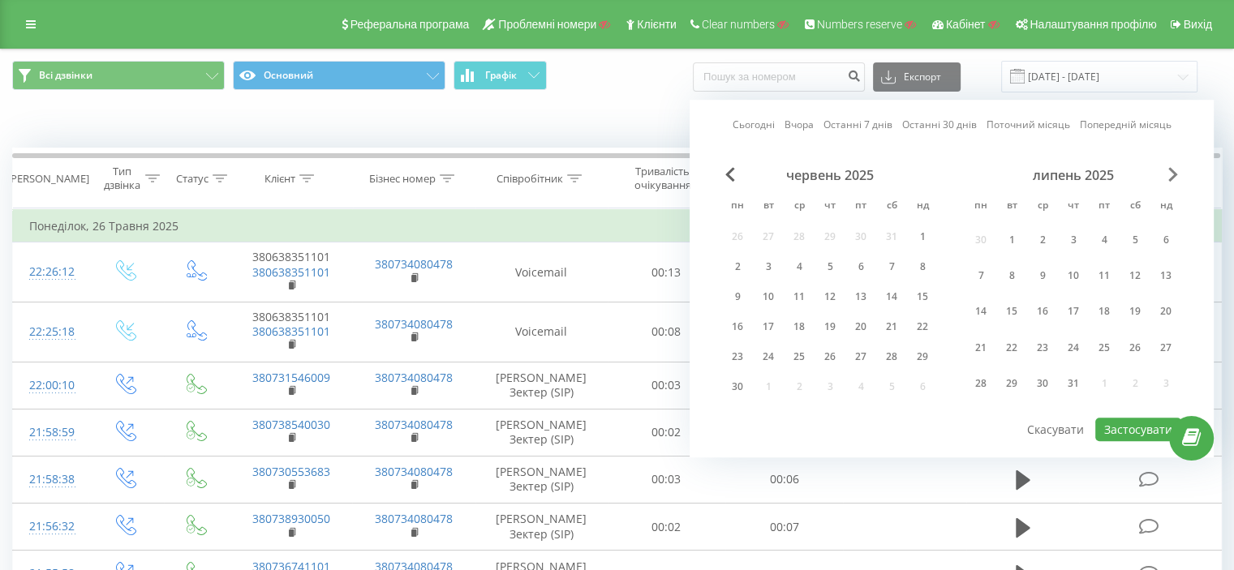
click at [1175, 174] on span "Next Month" at bounding box center [1174, 174] width 10 height 15
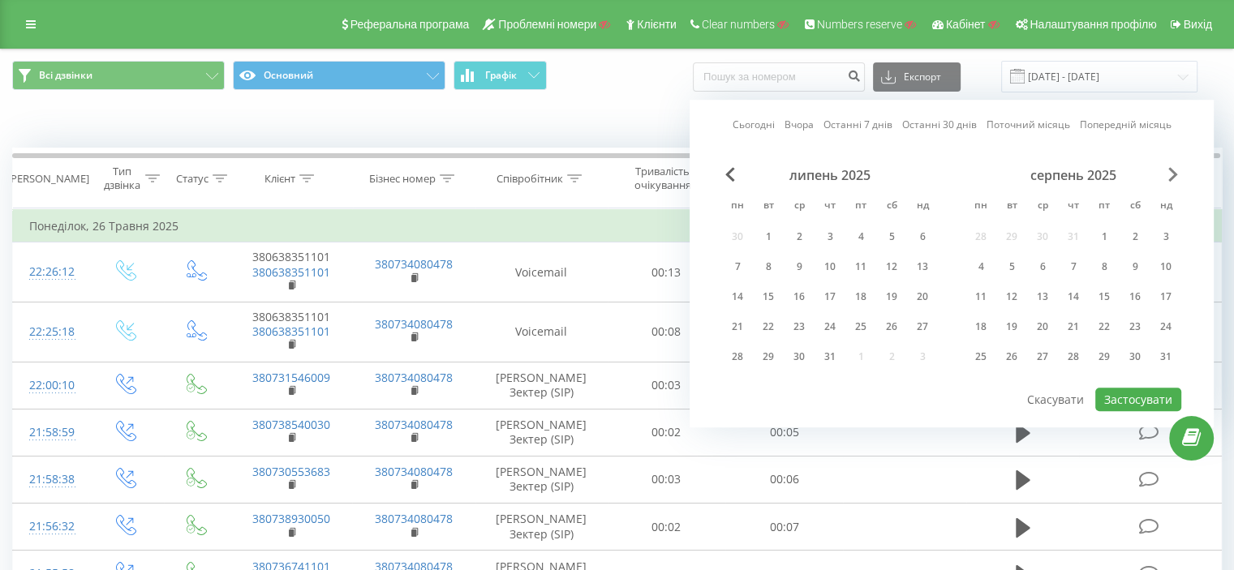
click at [1172, 172] on span "Next Month" at bounding box center [1174, 174] width 10 height 15
click at [989, 320] on div "22" at bounding box center [981, 326] width 21 height 21
click at [1123, 394] on button "Застосувати" at bounding box center [1139, 400] width 86 height 24
type input "22.09.2025 - 22.09.2025"
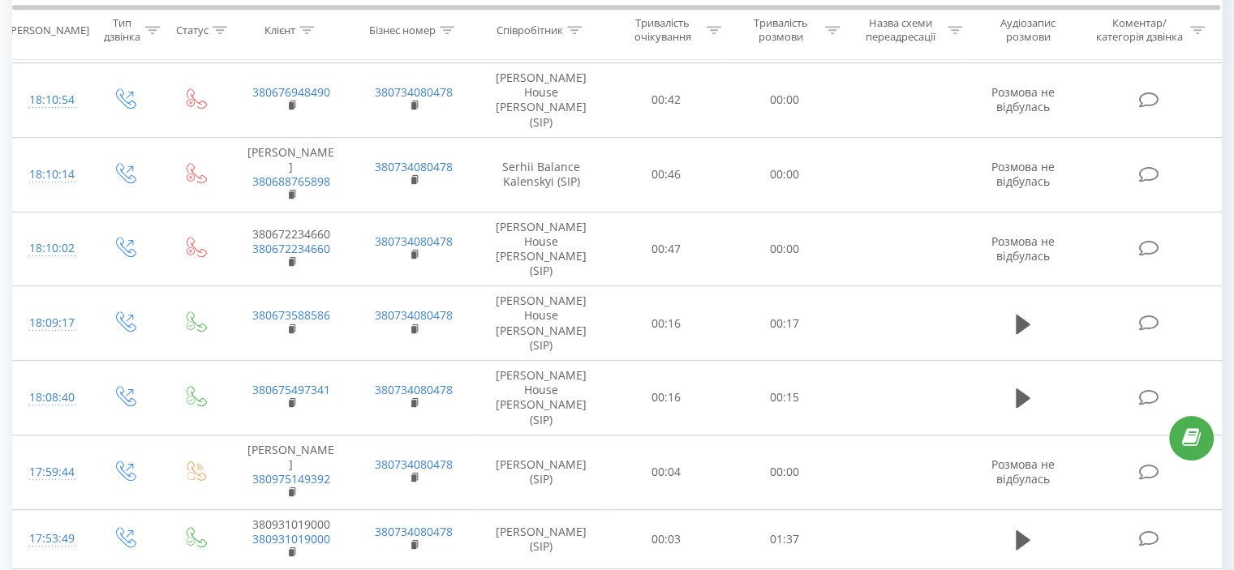
scroll to position [1115, 0]
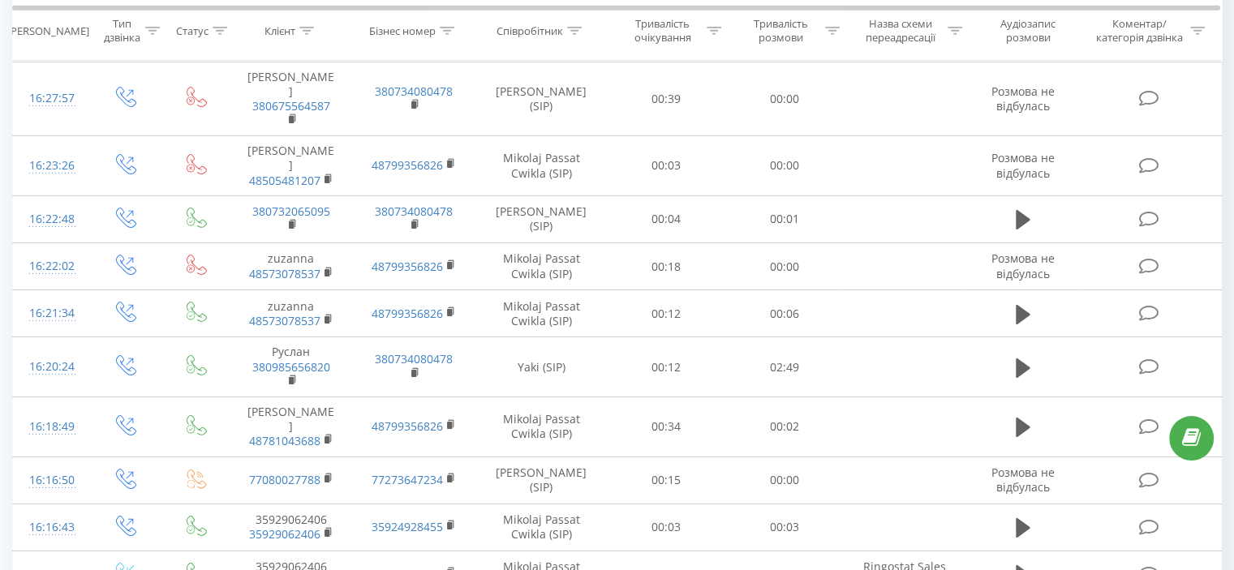
scroll to position [5380, 0]
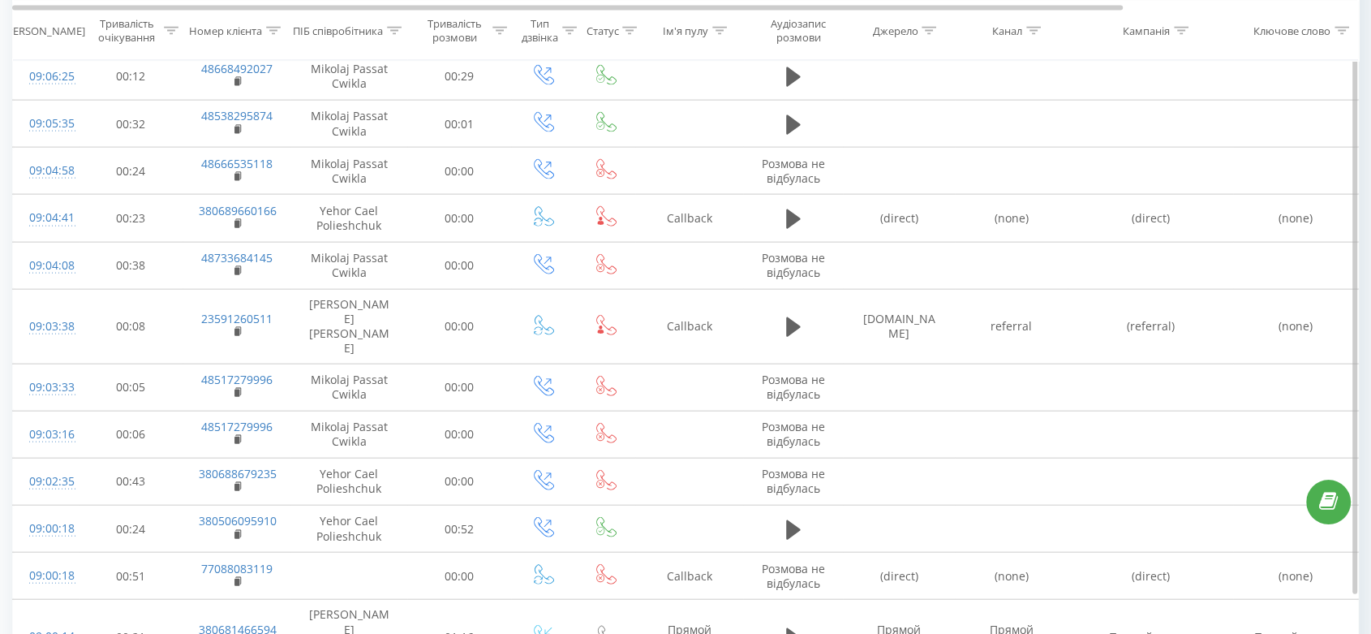
scroll to position [3652, 0]
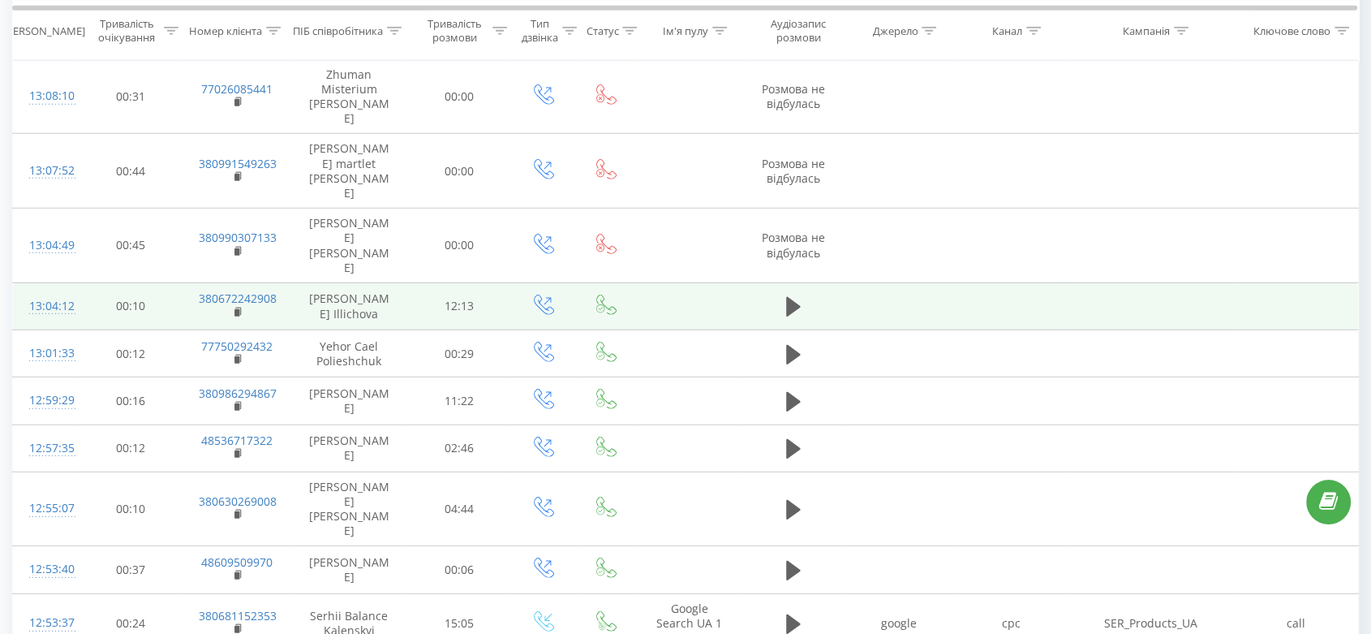
scroll to position [4907, 0]
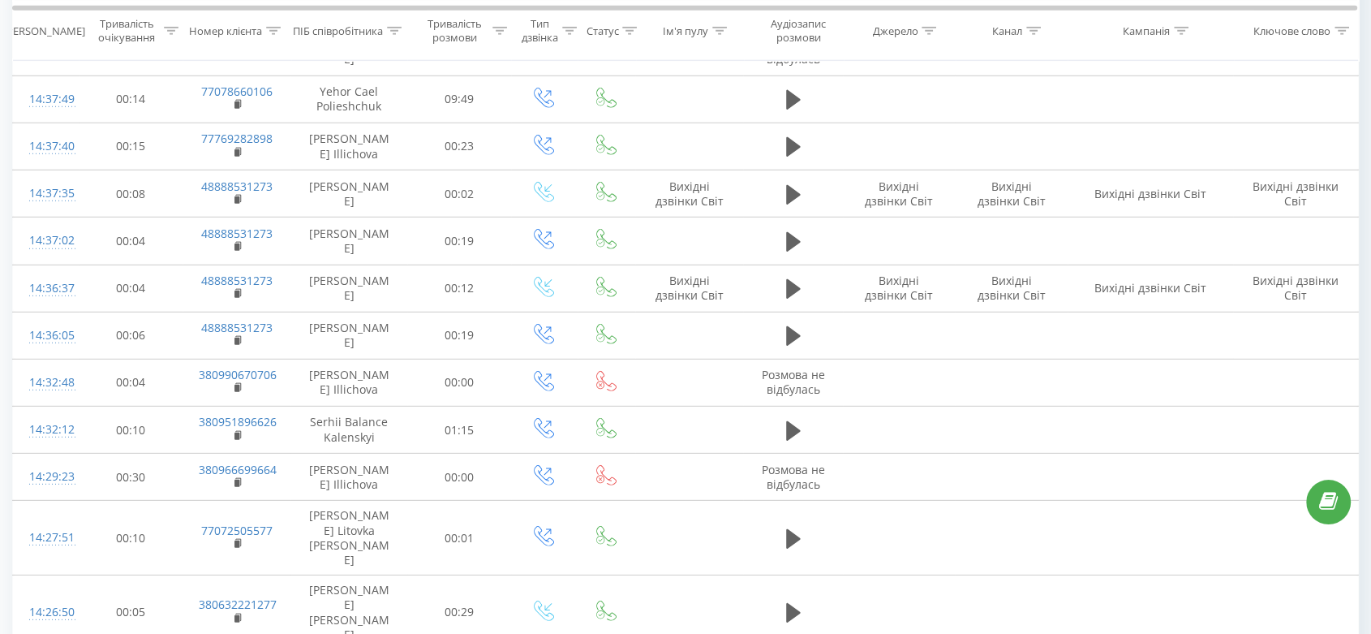
scroll to position [4824, 0]
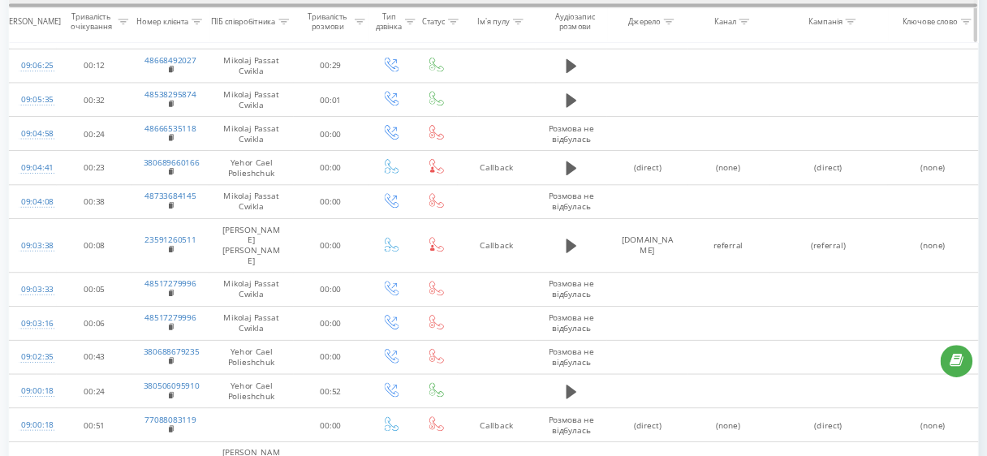
scroll to position [3623, 0]
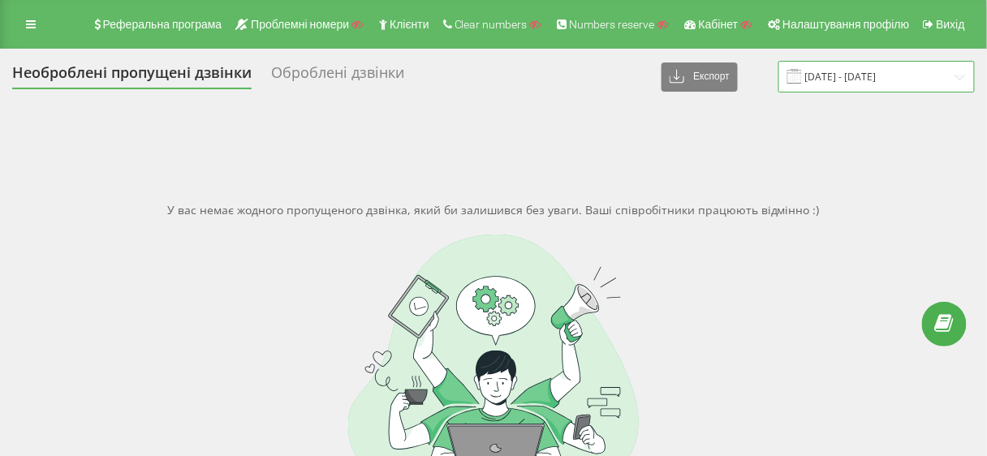
click at [836, 75] on input "[DATE] - [DATE]" at bounding box center [876, 77] width 196 height 32
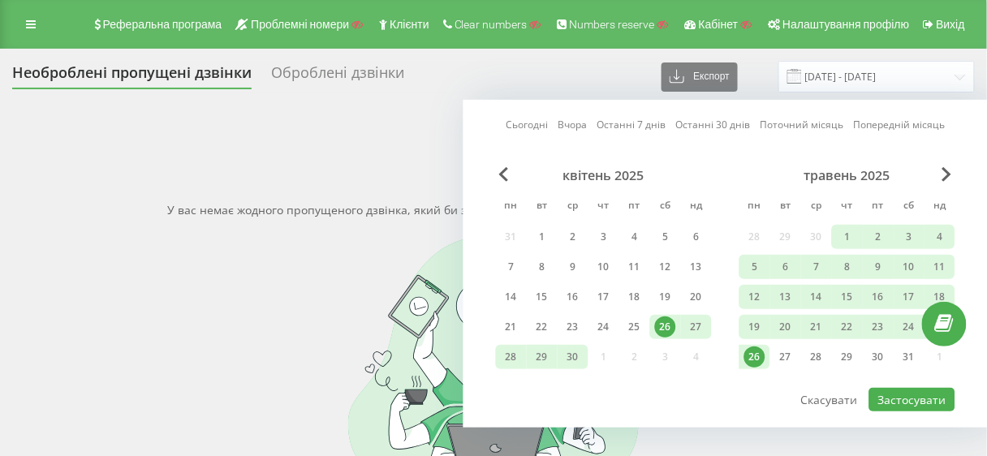
click at [633, 128] on link "Останні 7 днів" at bounding box center [630, 124] width 69 height 15
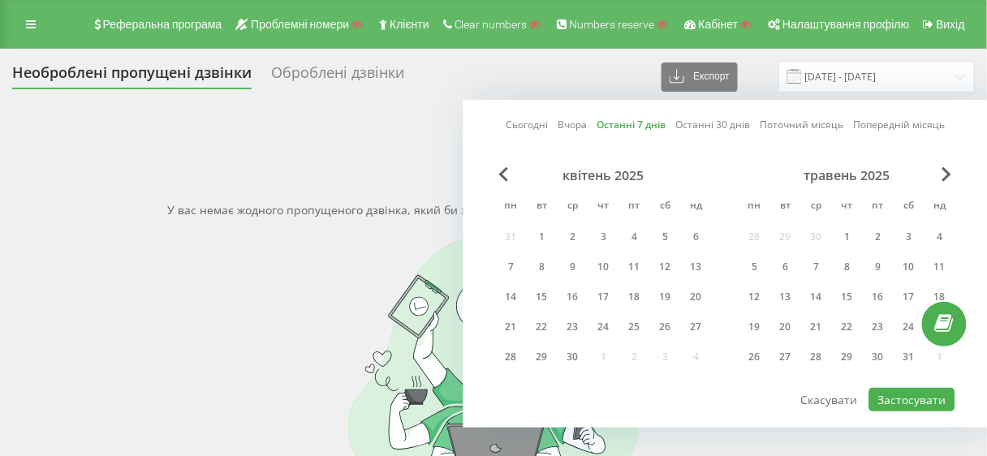
click at [906, 386] on div at bounding box center [725, 387] width 459 height 2
click at [906, 389] on button "Застосувати" at bounding box center [912, 400] width 86 height 24
type input "17.09.2025 - 23.09.2025"
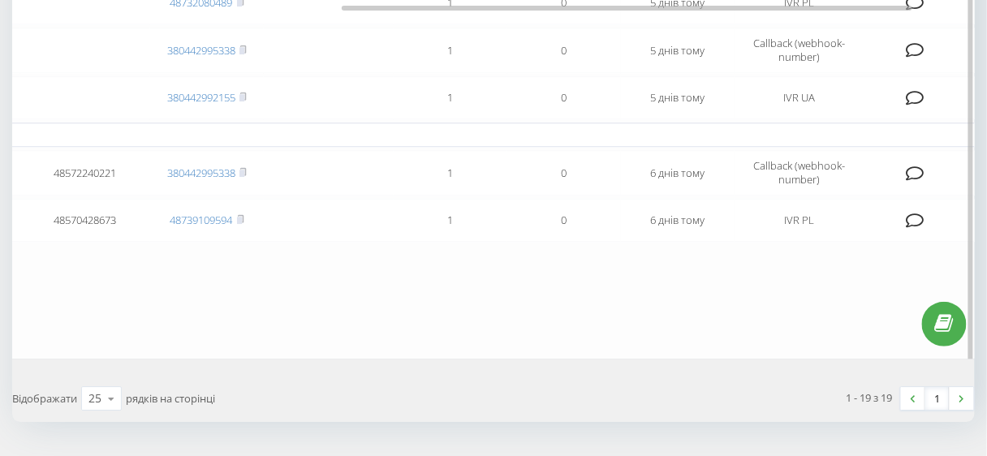
scroll to position [992, 0]
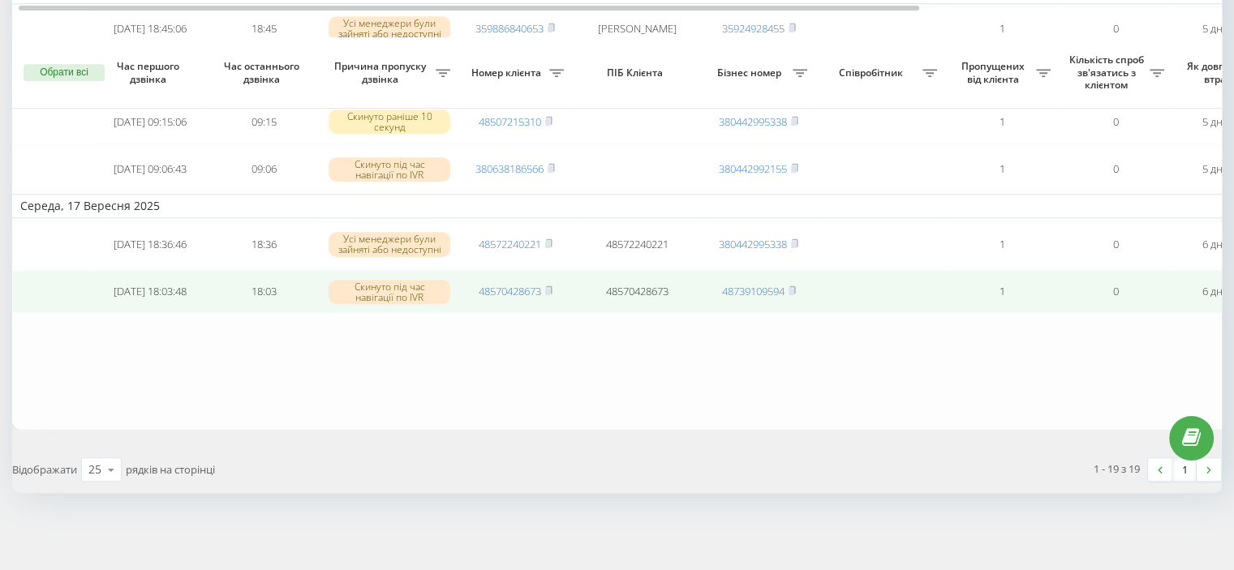
scroll to position [0, 412]
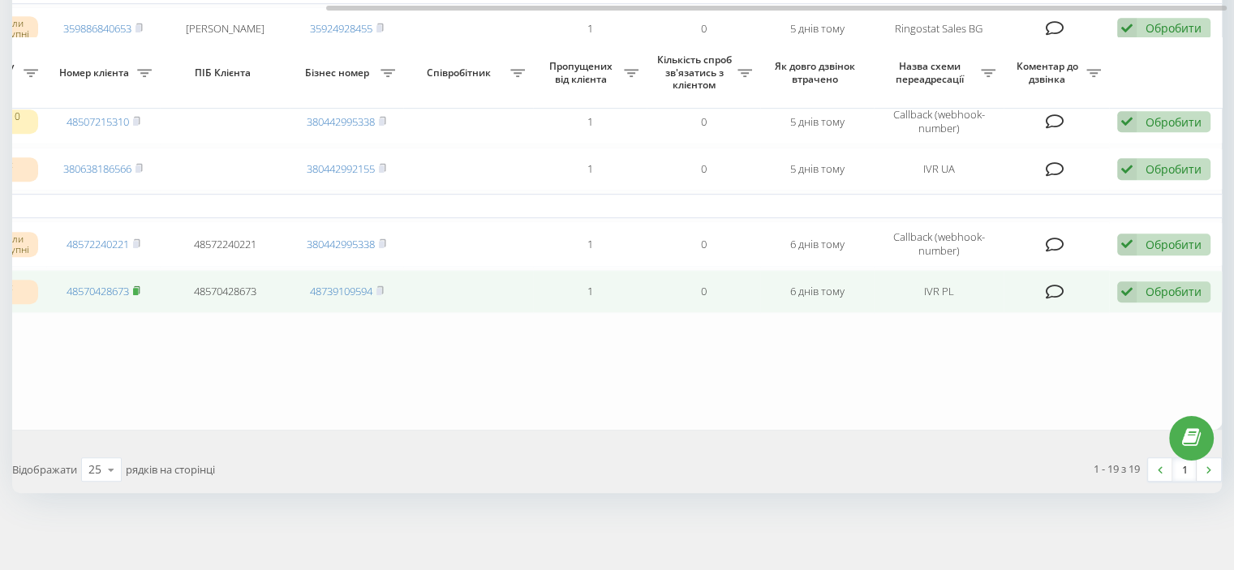
click at [134, 288] on rect at bounding box center [135, 291] width 5 height 7
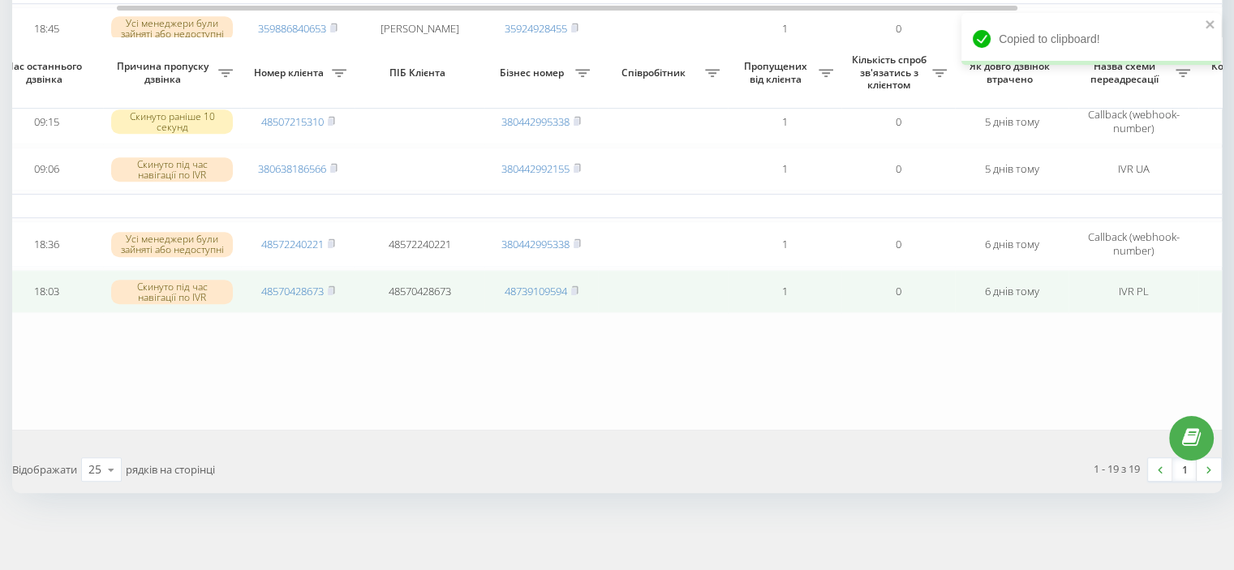
scroll to position [0, 132]
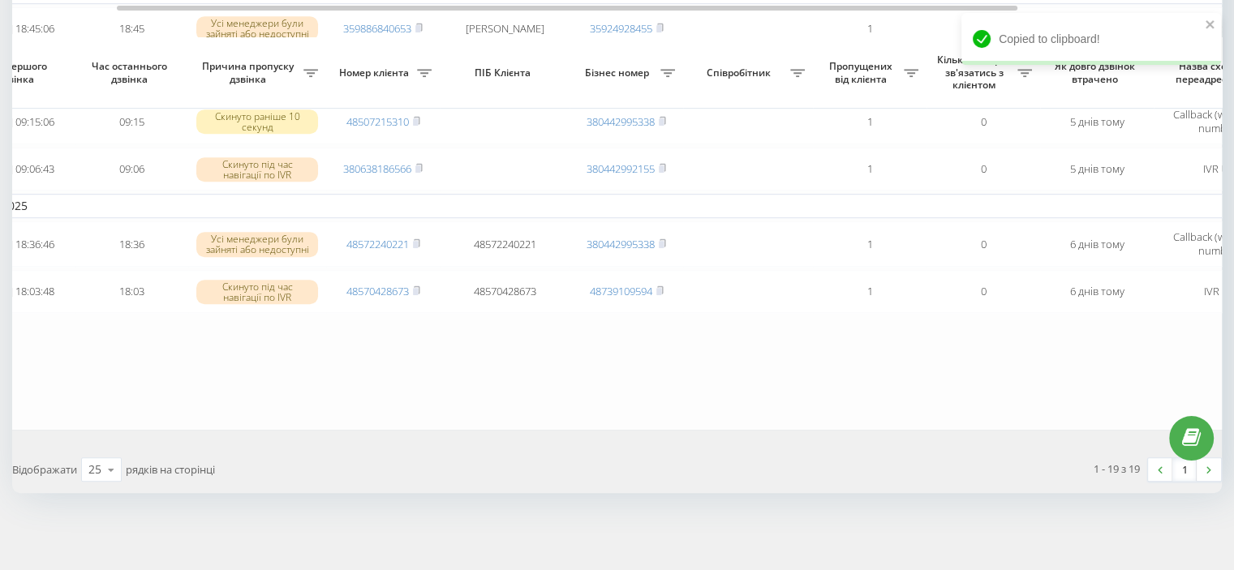
drag, startPoint x: 725, startPoint y: 300, endPoint x: 855, endPoint y: 402, distance: 164.8
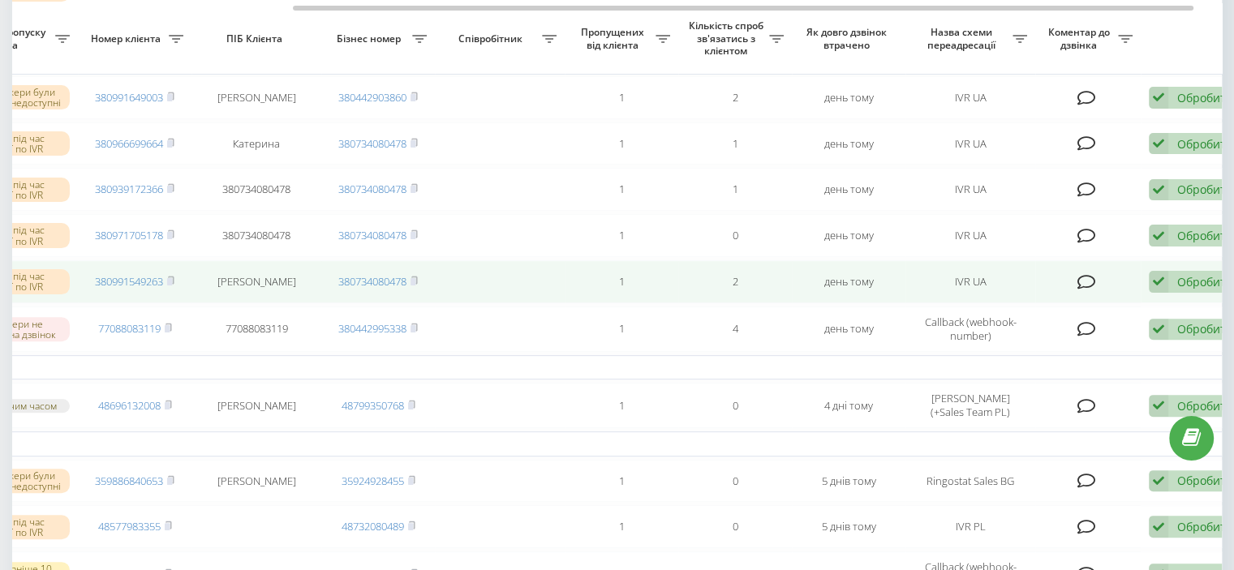
scroll to position [0, 412]
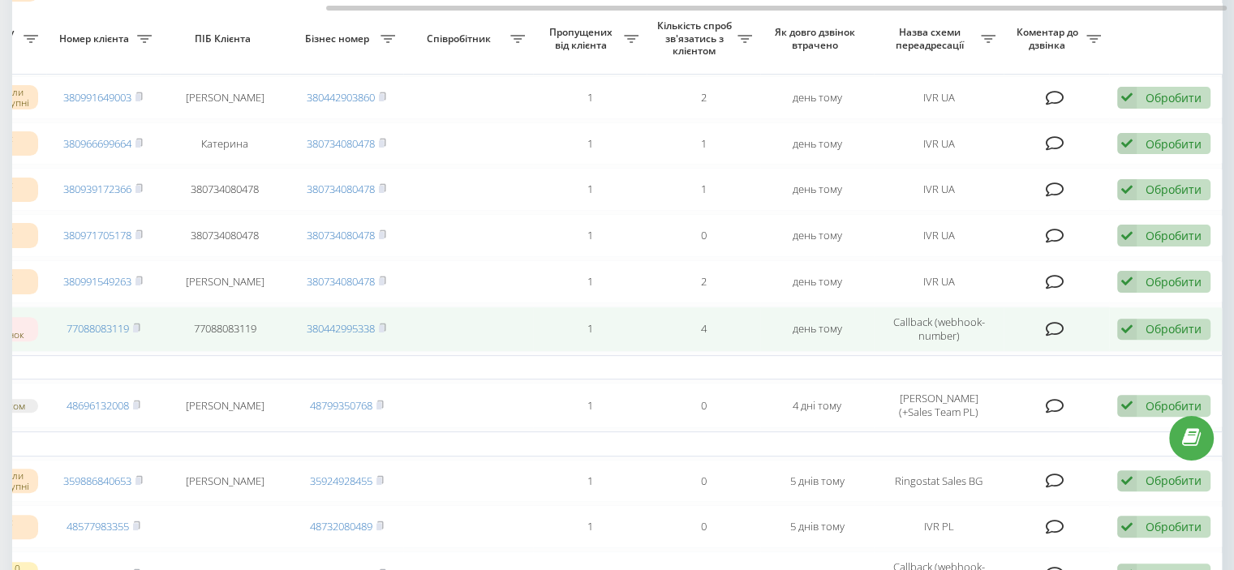
click at [997, 341] on div "Обробити Не вдалося зв'язатися Зв'язався з клієнтом за допомогою іншого каналу …" at bounding box center [1163, 330] width 93 height 22
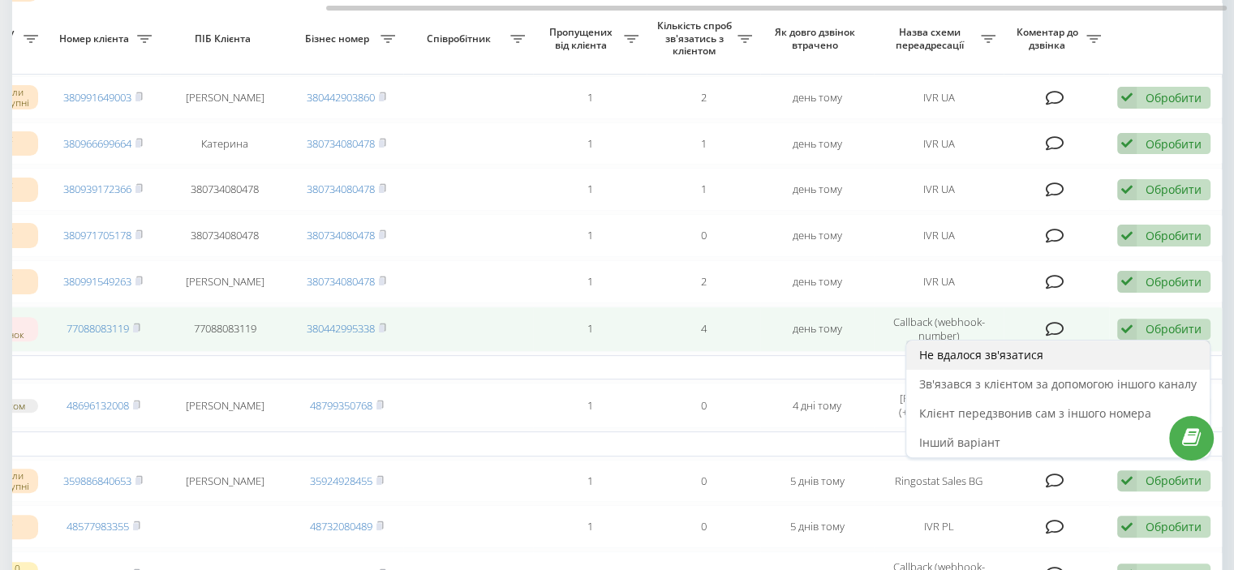
click at [997, 363] on span "Не вдалося зв'язатися" at bounding box center [981, 354] width 124 height 15
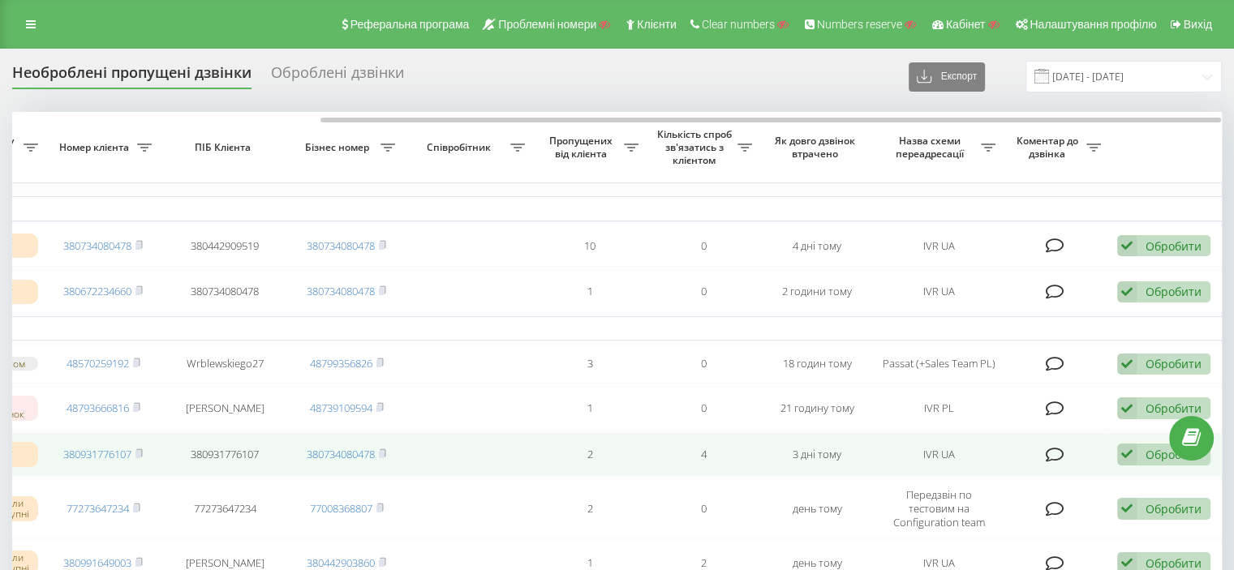
click at [997, 455] on icon at bounding box center [1126, 455] width 19 height 22
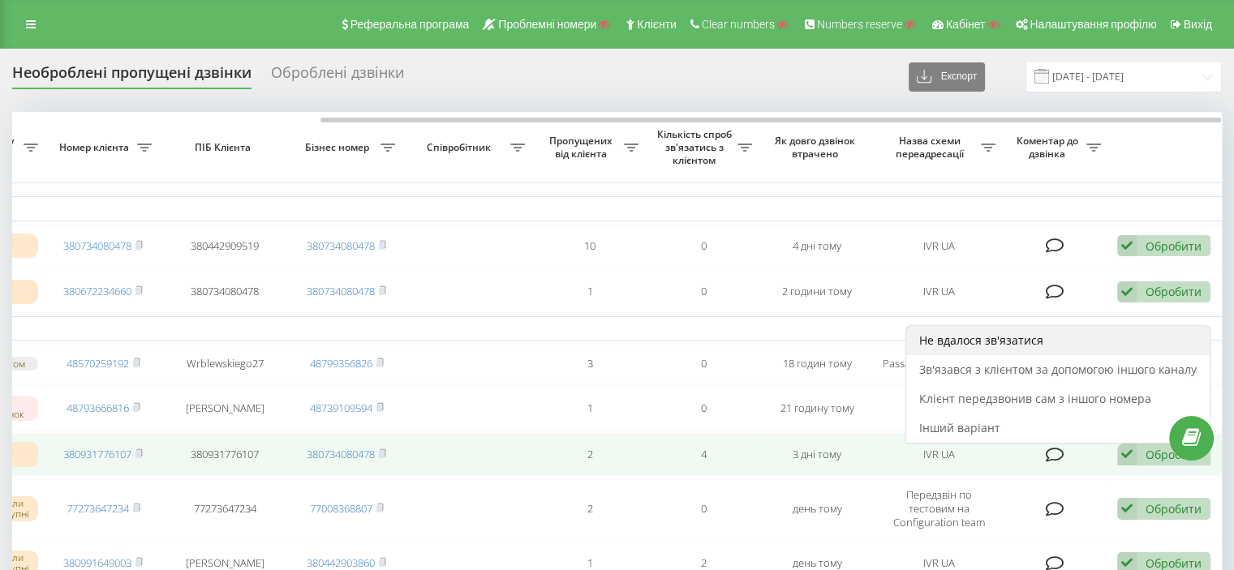
click at [987, 348] on span "Не вдалося зв'язатися" at bounding box center [981, 340] width 124 height 15
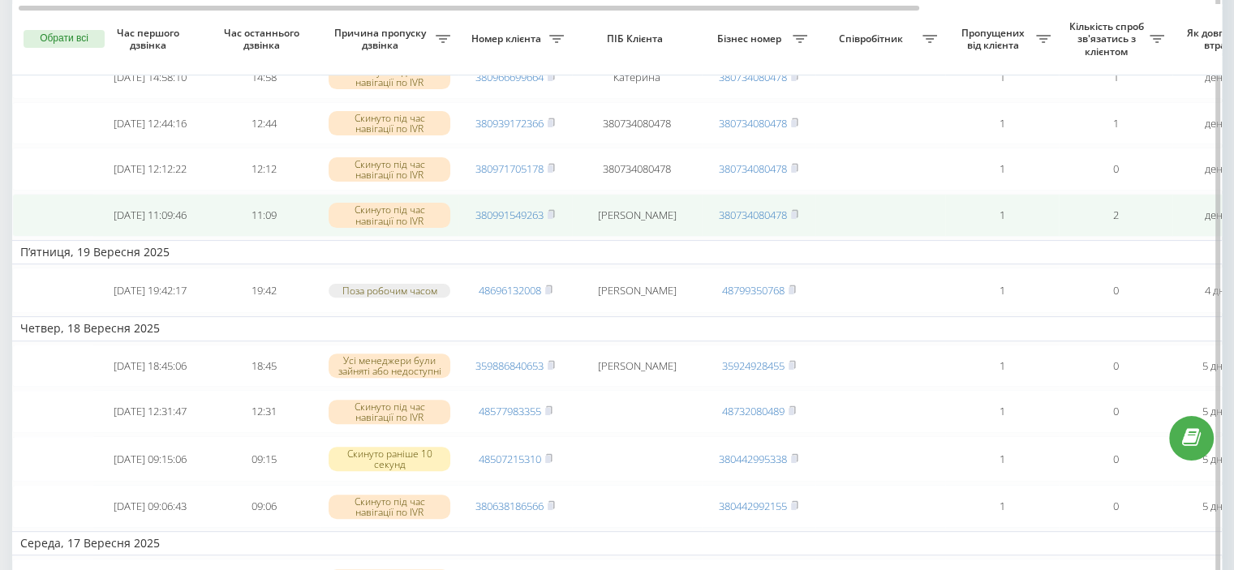
scroll to position [487, 0]
click at [553, 218] on rect at bounding box center [550, 214] width 5 height 7
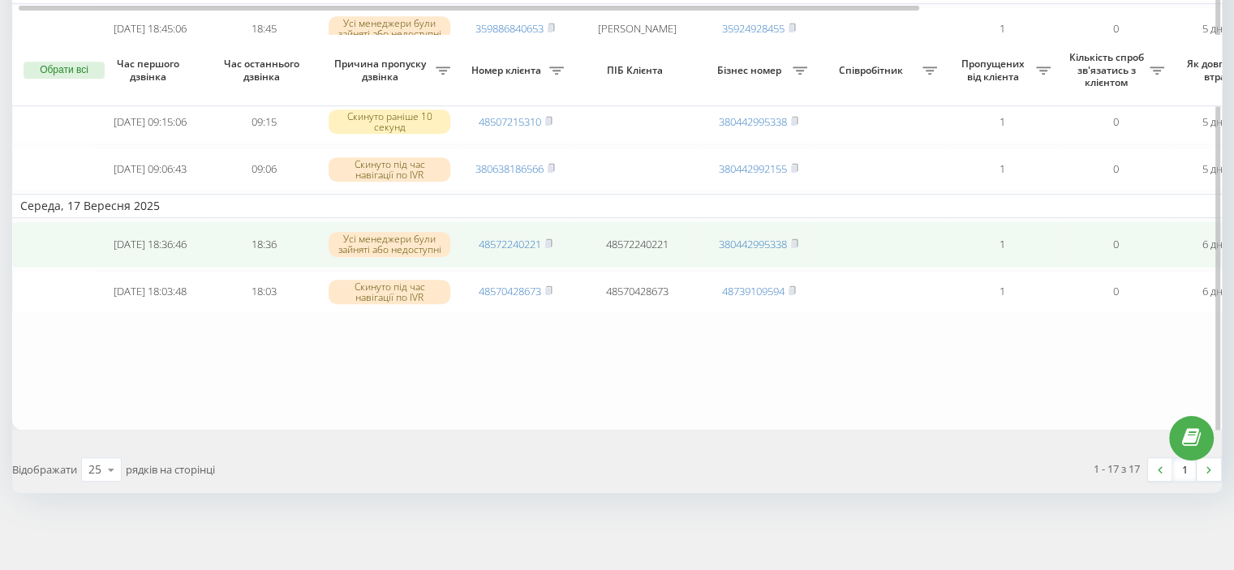
scroll to position [855, 0]
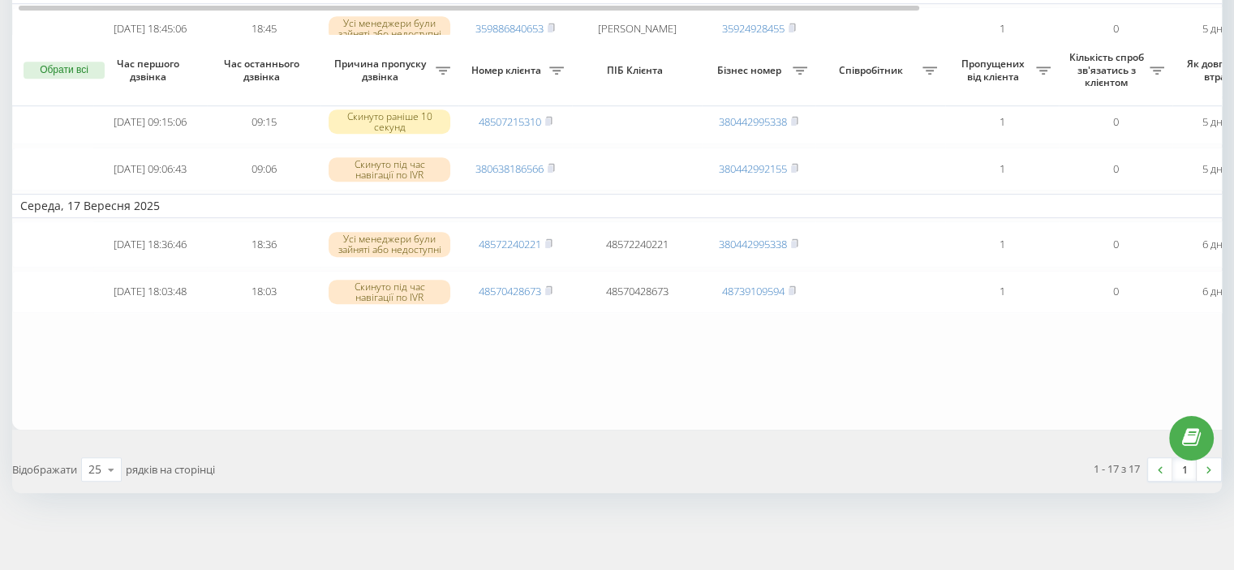
click at [760, 455] on div "1 - 17 з 17 1" at bounding box center [926, 469] width 617 height 47
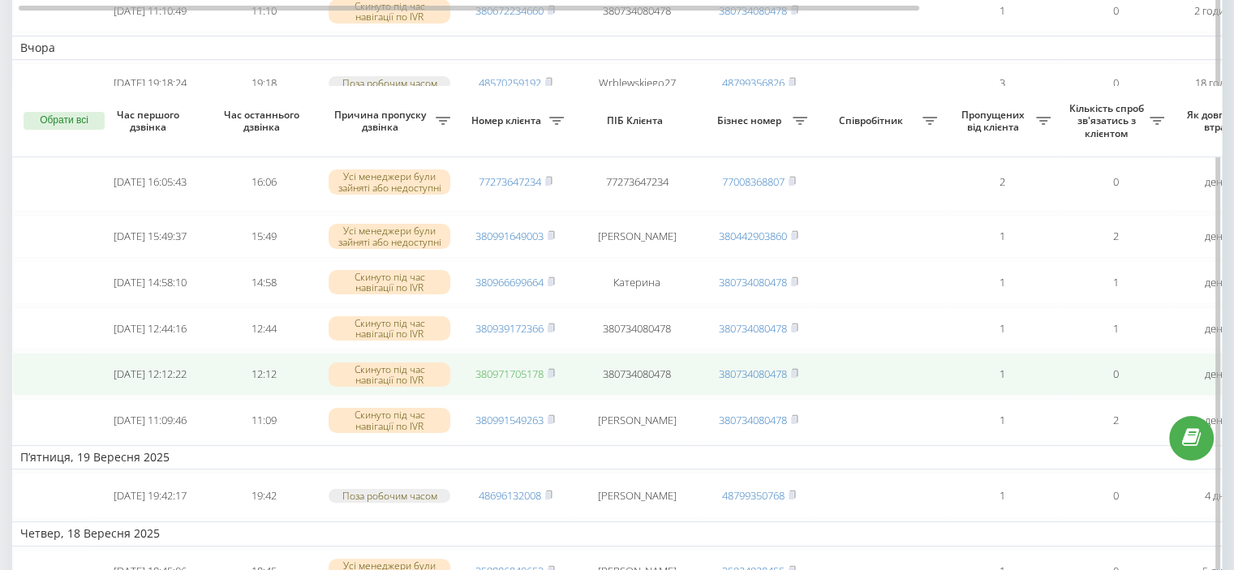
scroll to position [368, 0]
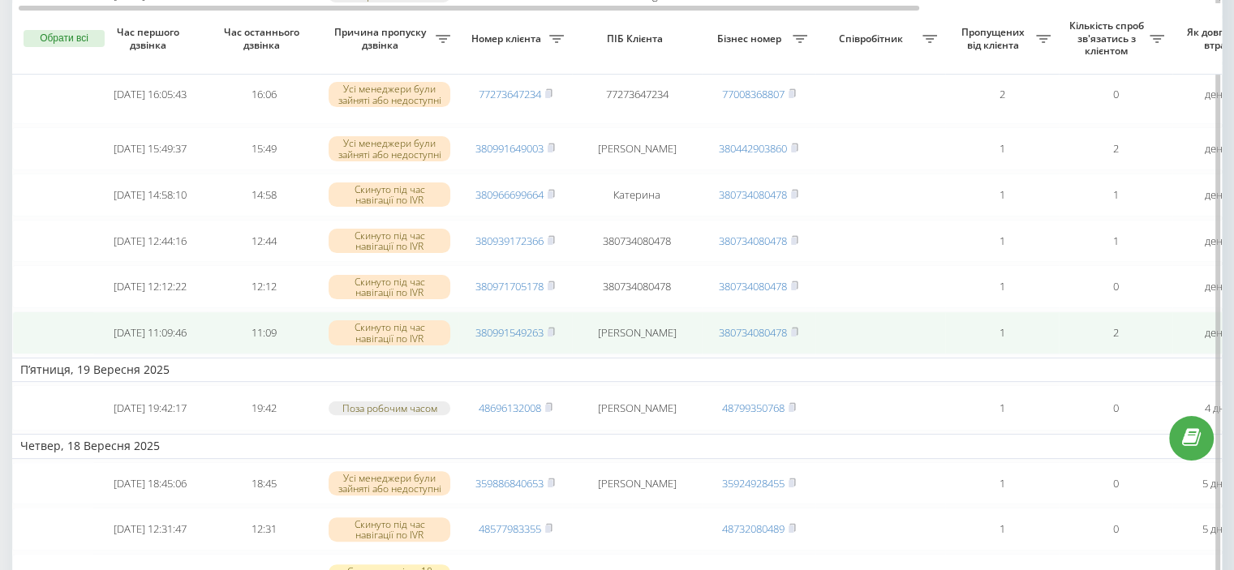
click at [548, 340] on span "380991549263" at bounding box center [516, 332] width 80 height 15
click at [555, 337] on icon at bounding box center [551, 332] width 7 height 10
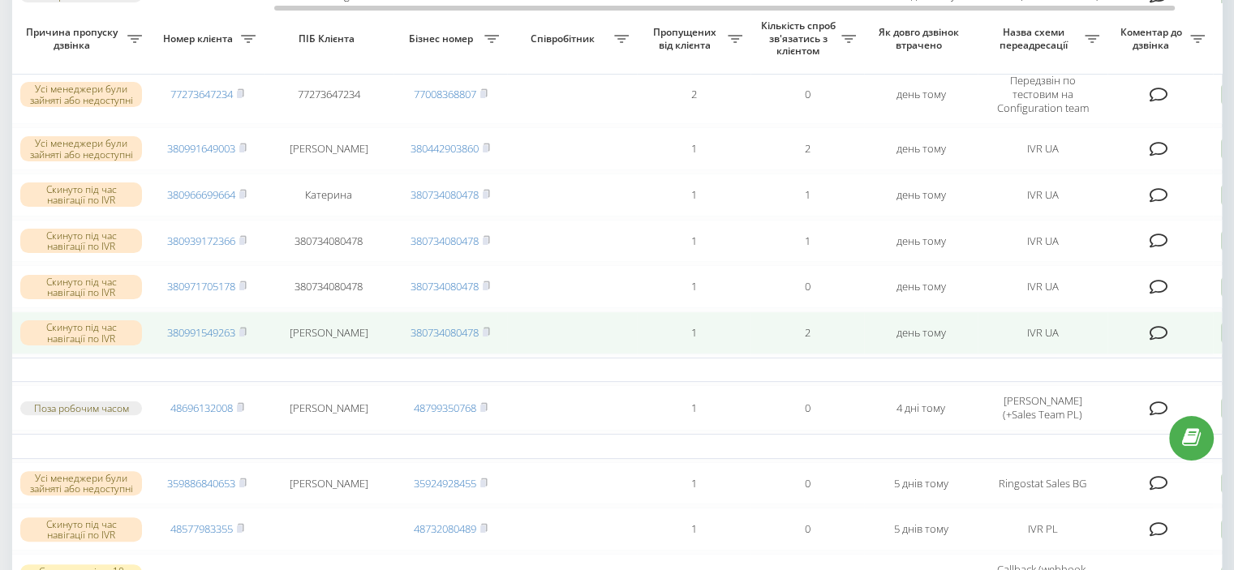
scroll to position [0, 412]
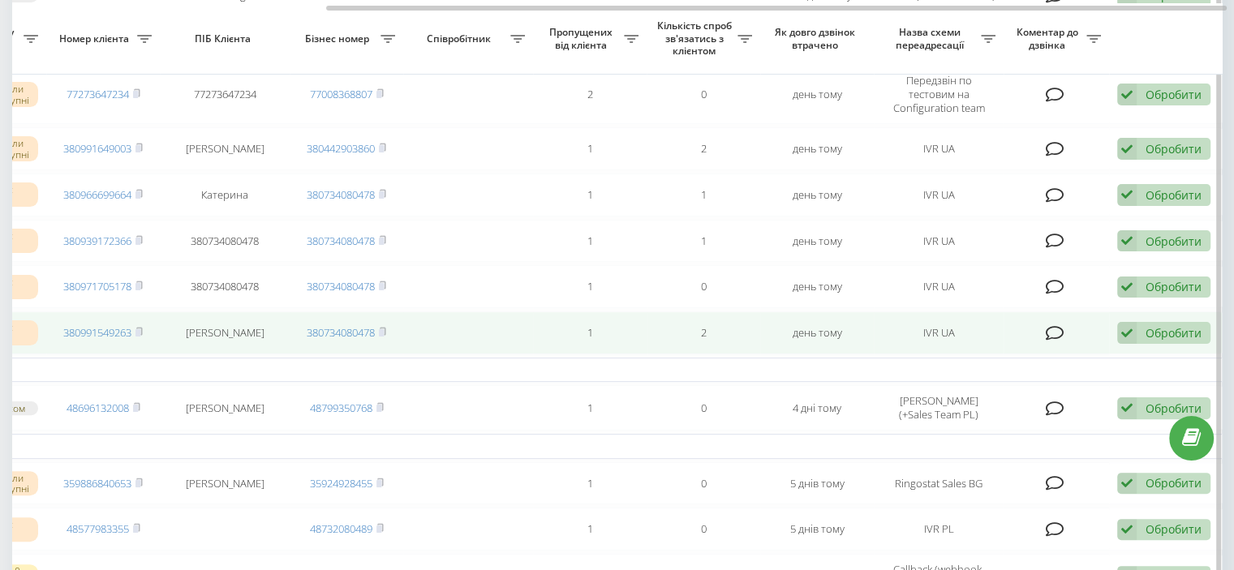
click at [997, 341] on div "Обробити" at bounding box center [1174, 332] width 56 height 15
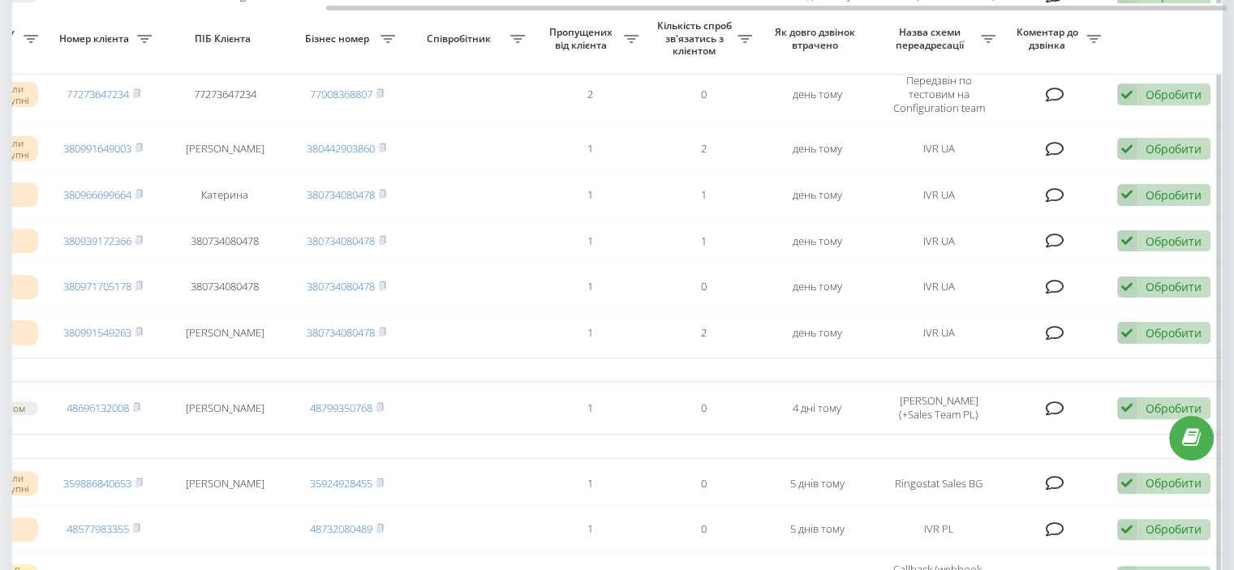
click at [558, 382] on td "П’ятниця, 19 Вересня 2025" at bounding box center [411, 370] width 1623 height 24
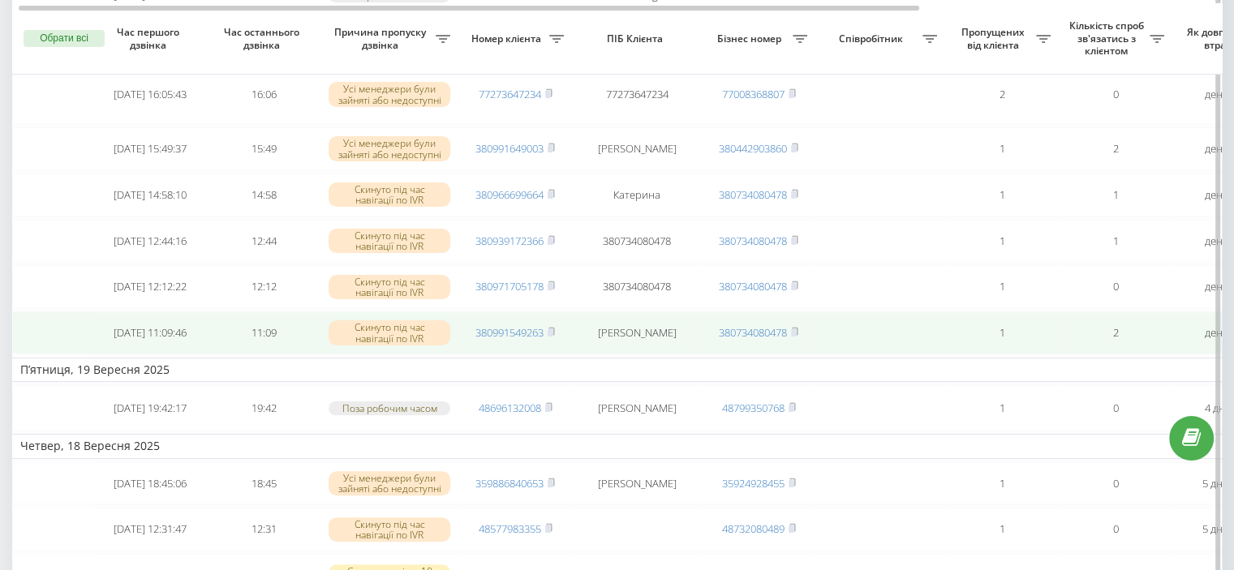
scroll to position [0, 0]
click at [550, 337] on rect at bounding box center [550, 332] width 5 height 7
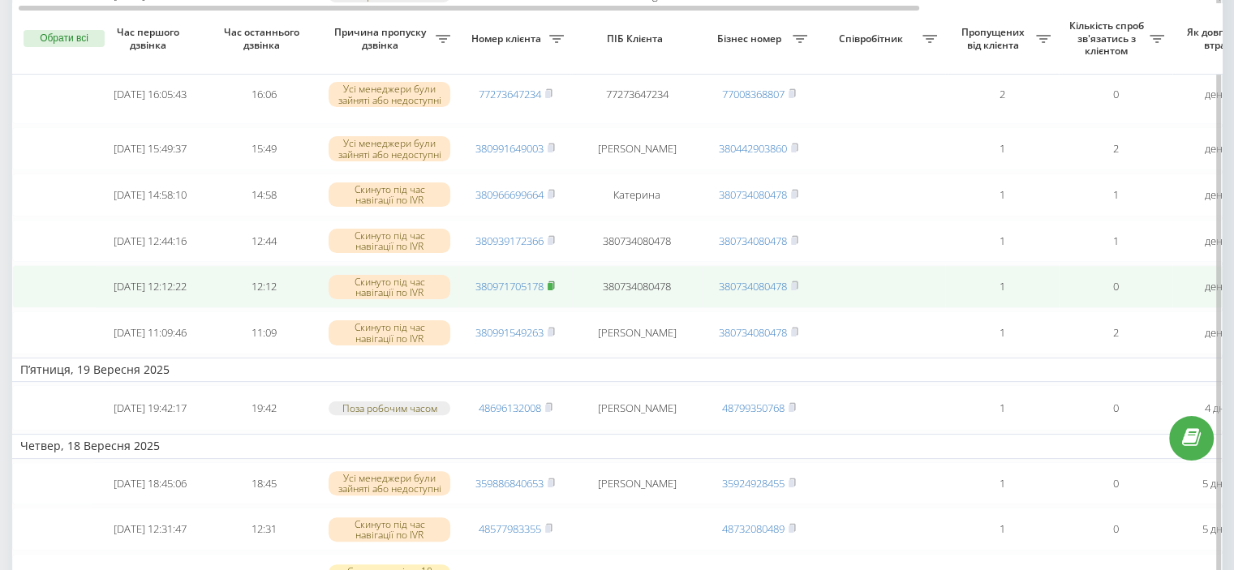
click at [553, 291] on rect at bounding box center [550, 286] width 5 height 7
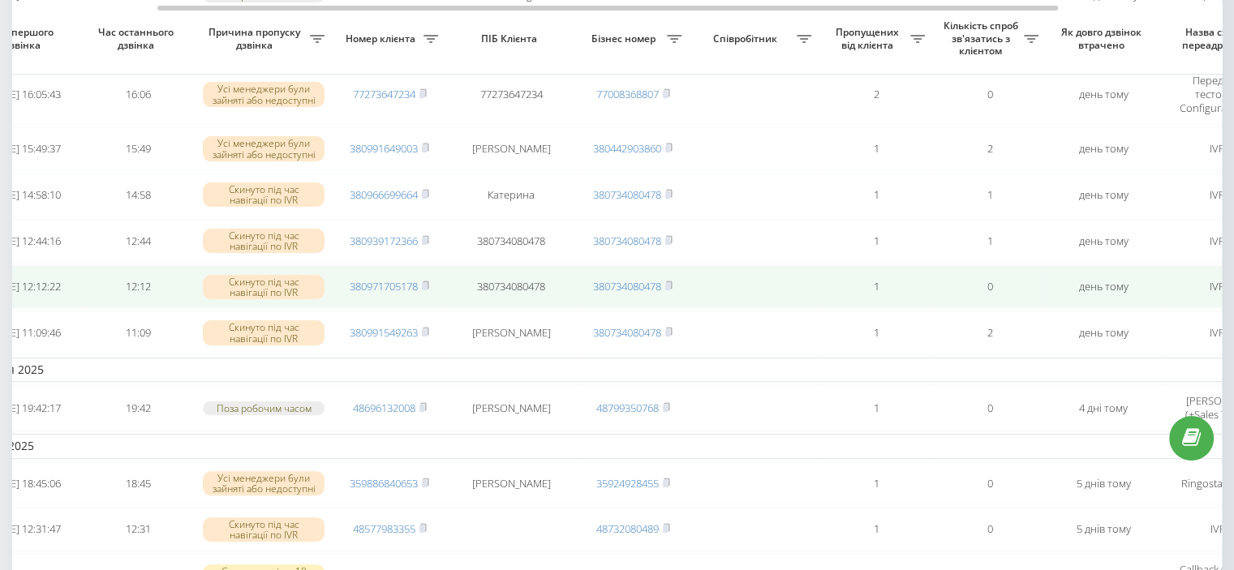
scroll to position [0, 412]
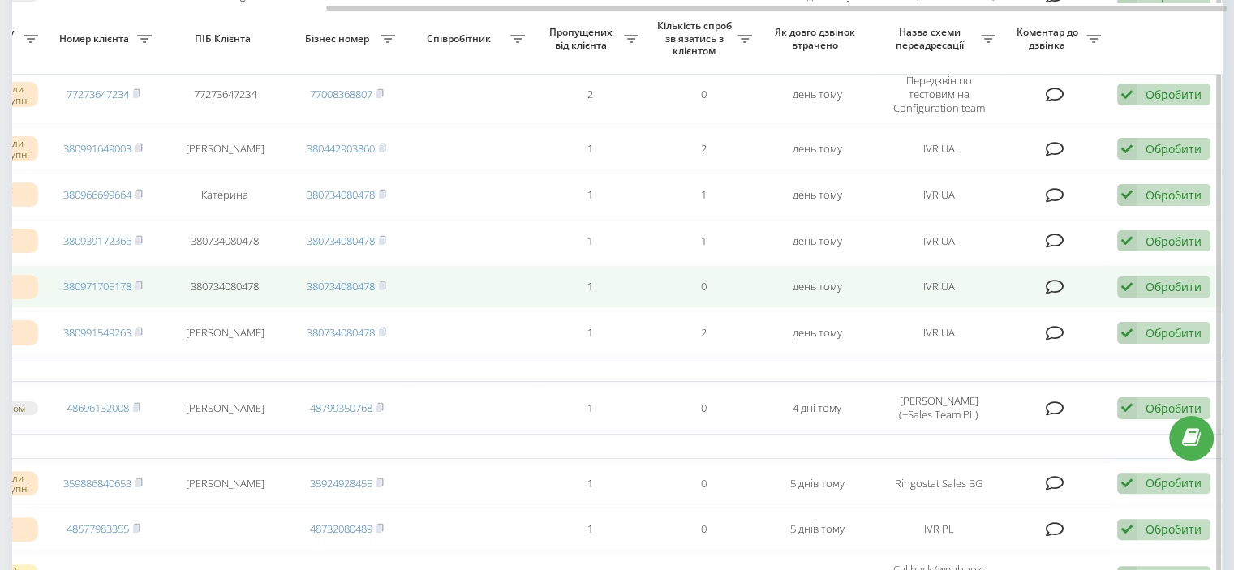
click at [997, 295] on div "Обробити" at bounding box center [1174, 286] width 56 height 15
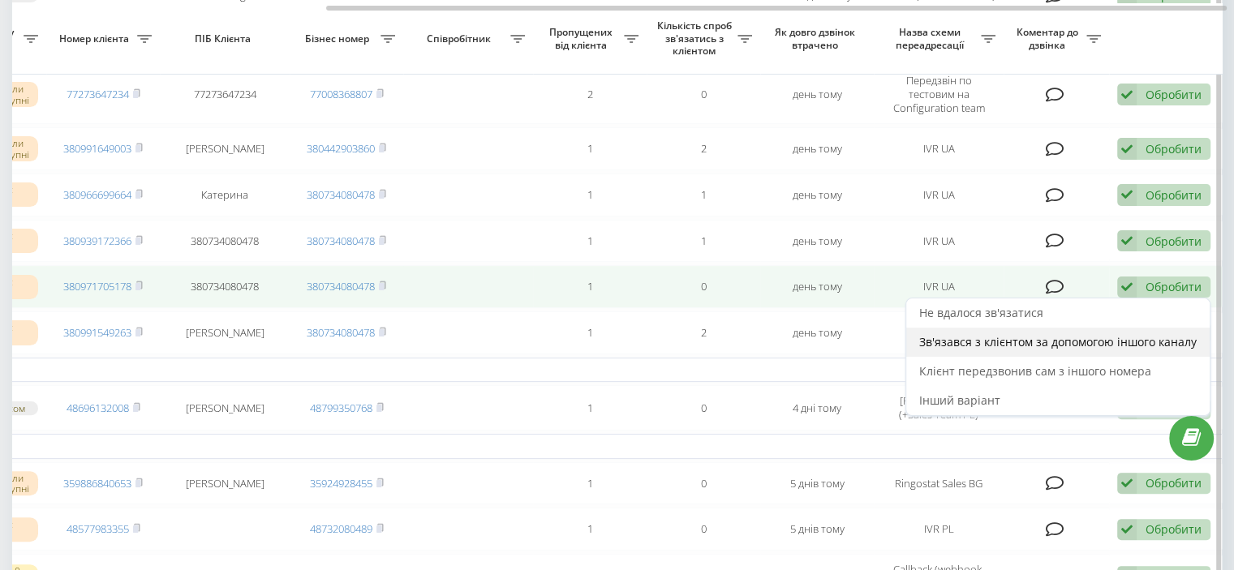
click at [974, 350] on span "Зв'язався з клієнтом за допомогою іншого каналу" at bounding box center [1058, 341] width 278 height 15
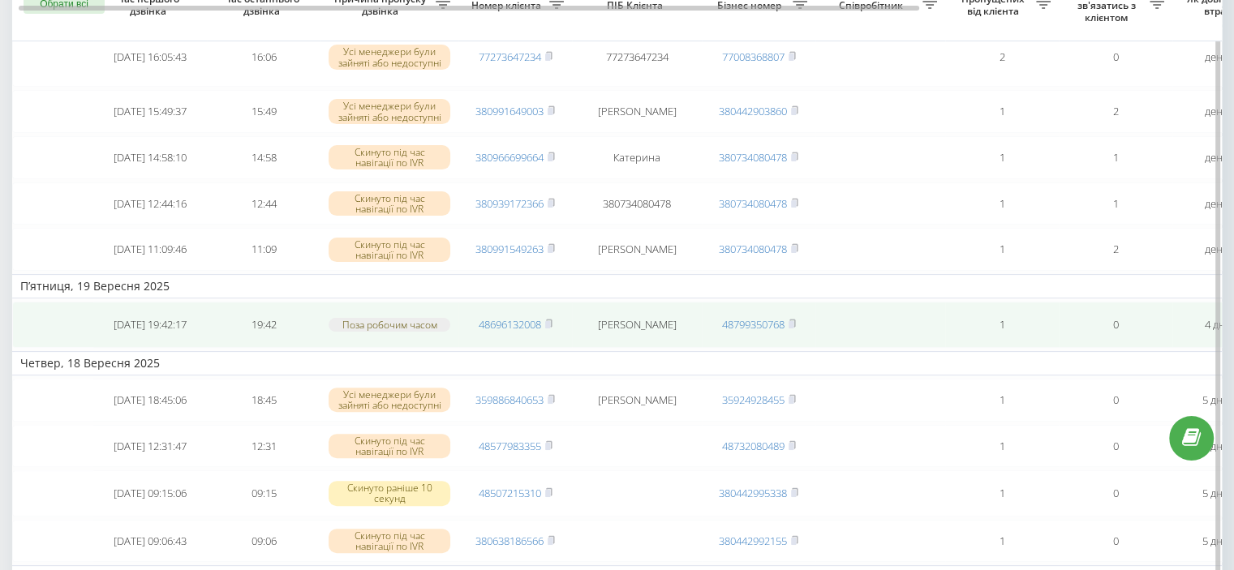
scroll to position [325, 0]
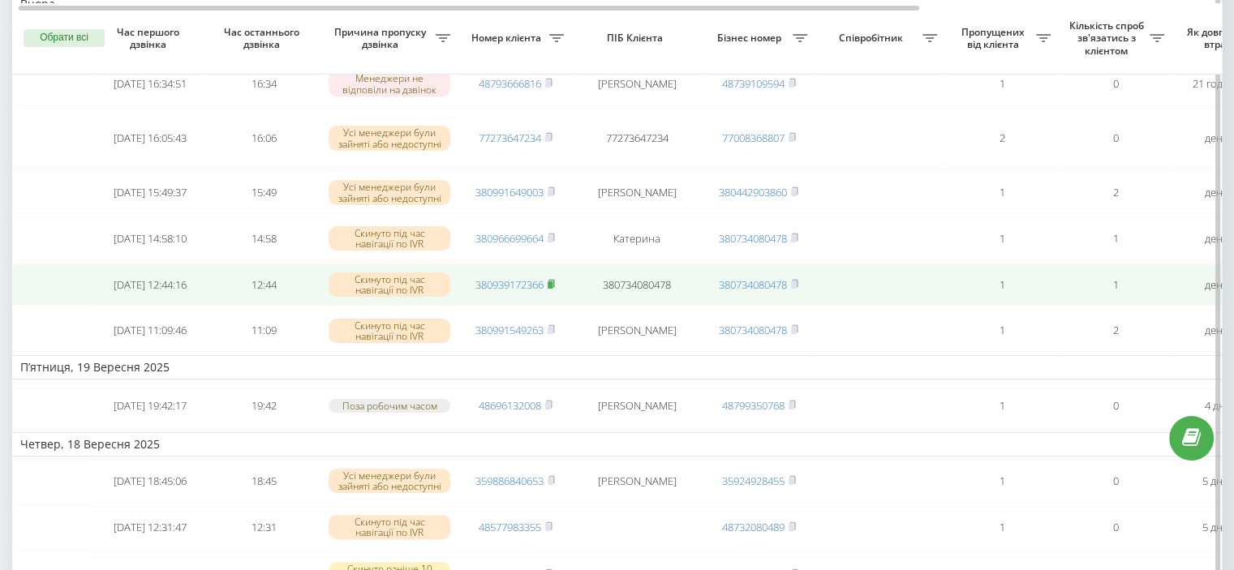
click at [552, 287] on icon at bounding box center [552, 283] width 6 height 7
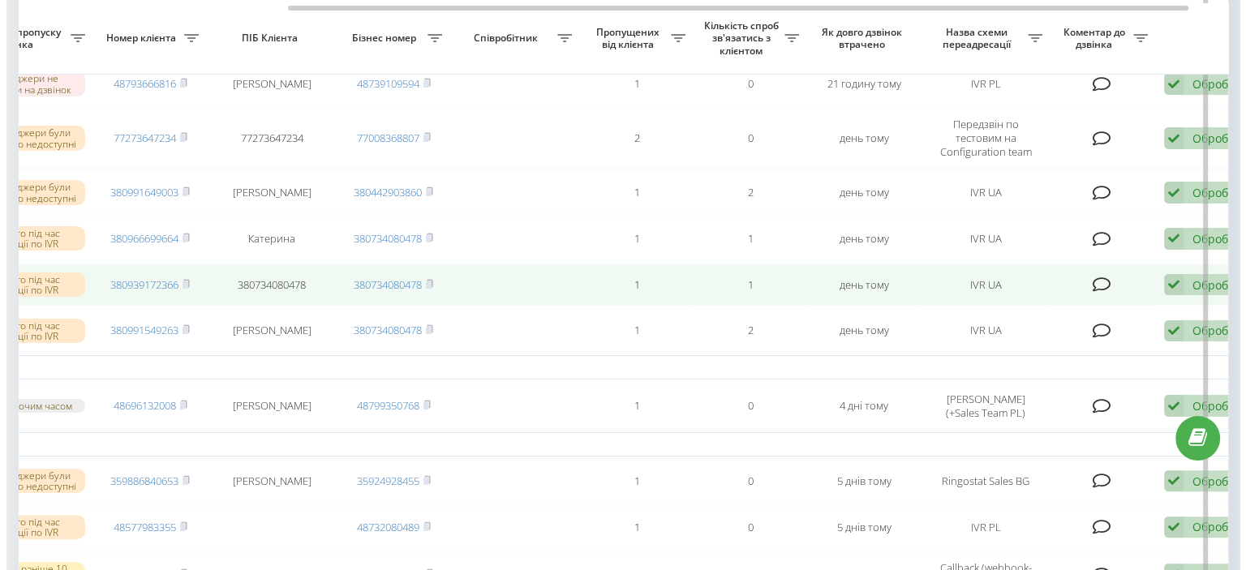
scroll to position [0, 412]
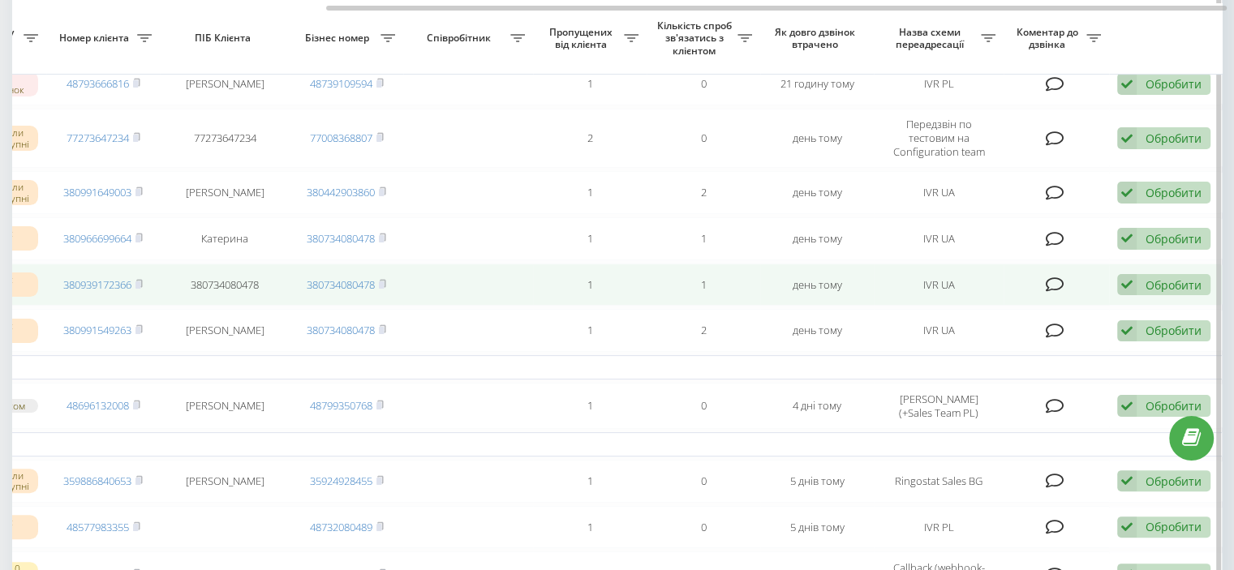
click at [997, 296] on div "Обробити Не вдалося зв'язатися Зв'язався з клієнтом за допомогою іншого каналу …" at bounding box center [1163, 285] width 93 height 22
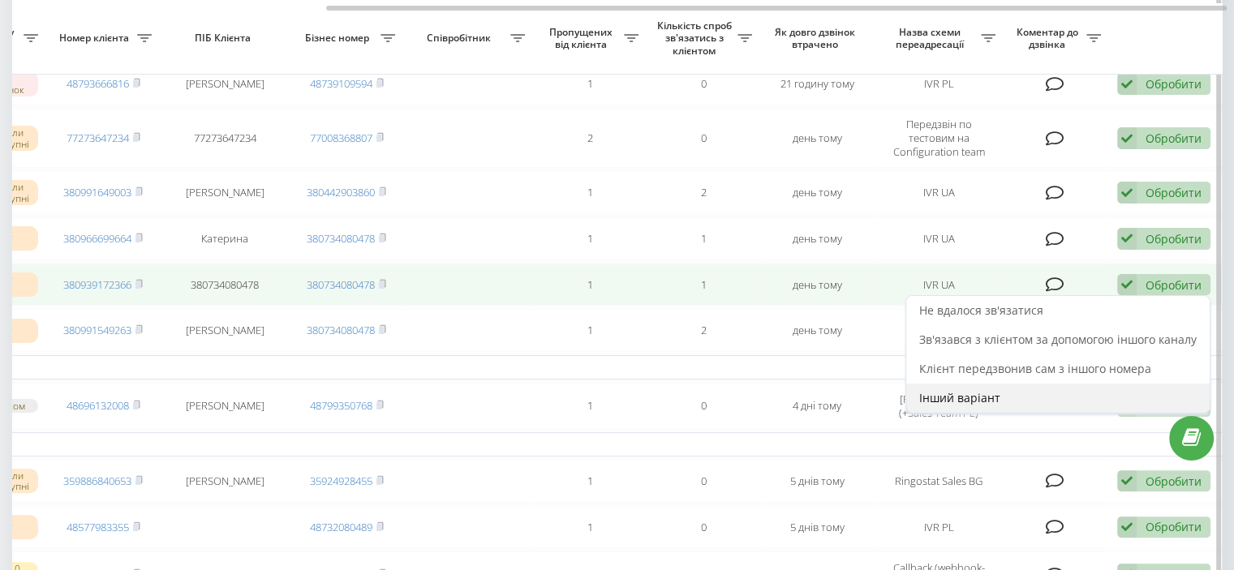
click at [997, 411] on div "Інший варіант" at bounding box center [1058, 398] width 304 height 29
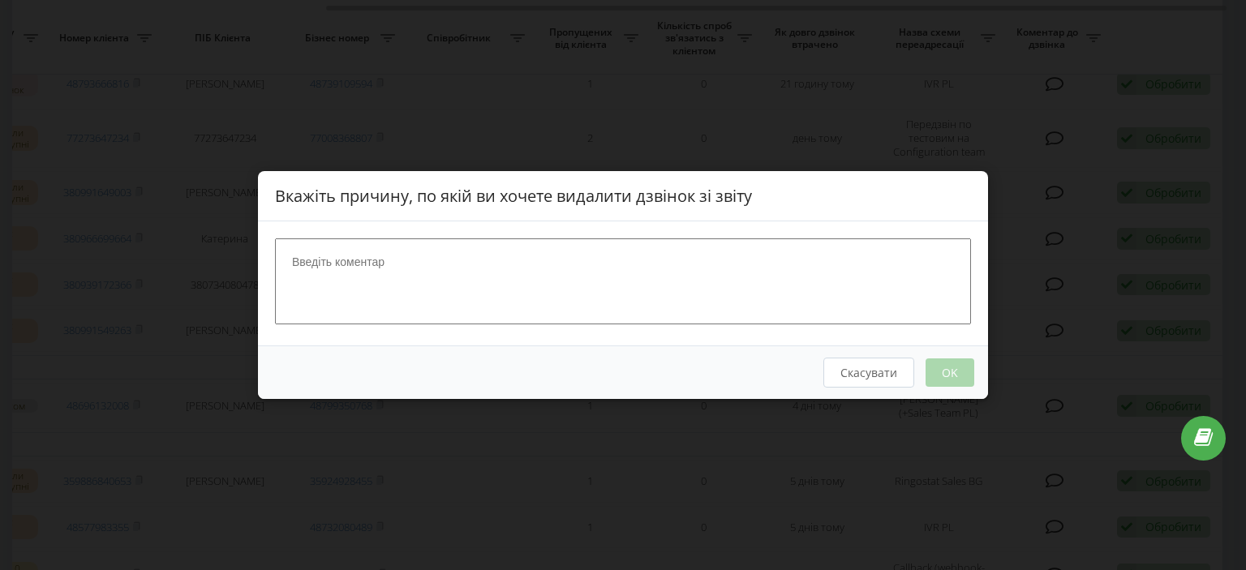
click at [572, 255] on textarea at bounding box center [623, 282] width 696 height 86
type textarea "тест"
click at [963, 380] on button "OK" at bounding box center [950, 373] width 49 height 28
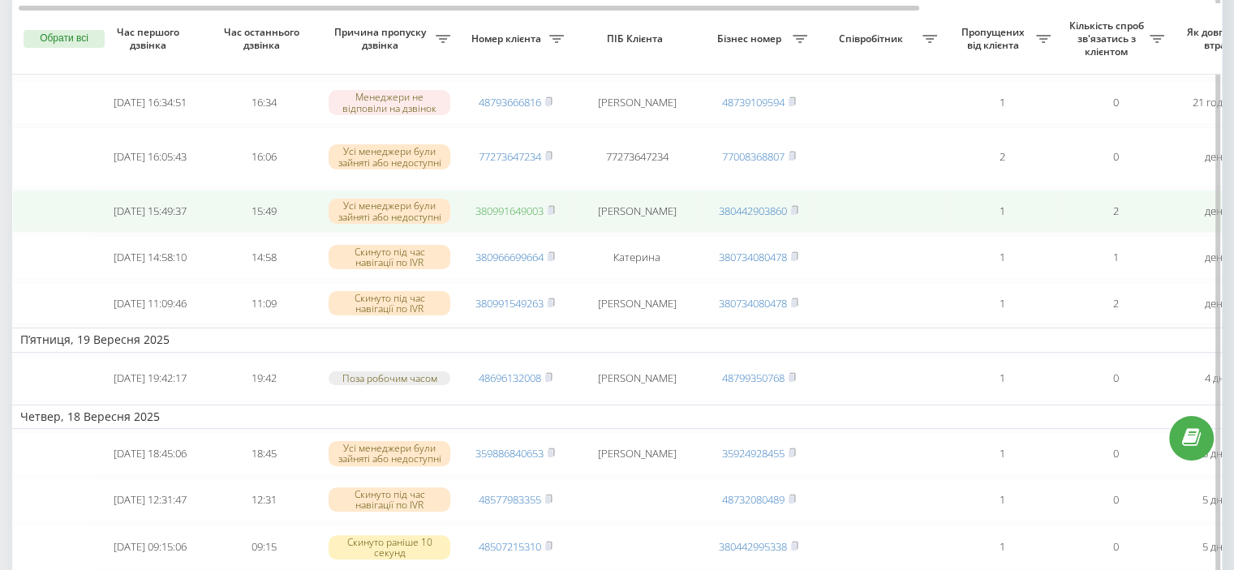
scroll to position [243, 0]
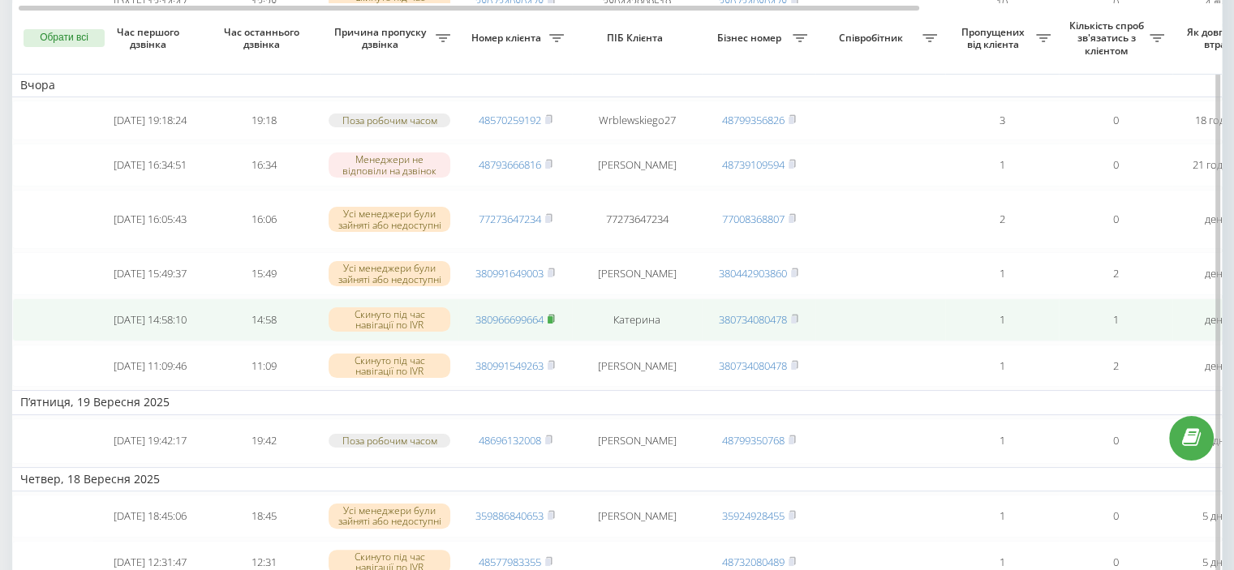
click at [552, 324] on rect at bounding box center [550, 319] width 5 height 7
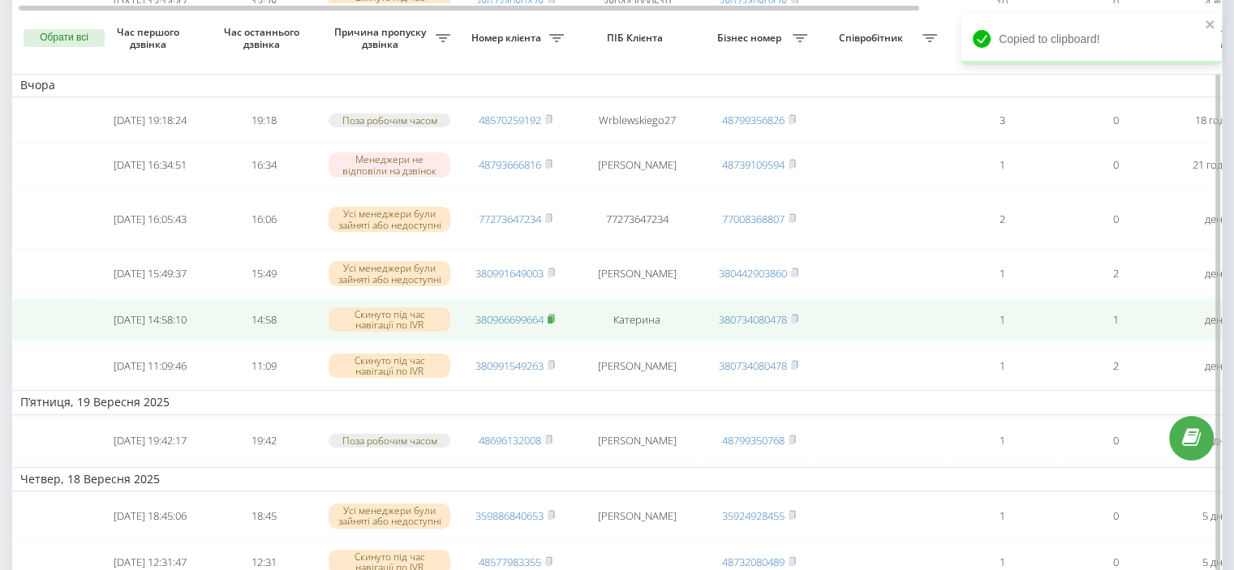
click at [553, 324] on rect at bounding box center [550, 319] width 5 height 7
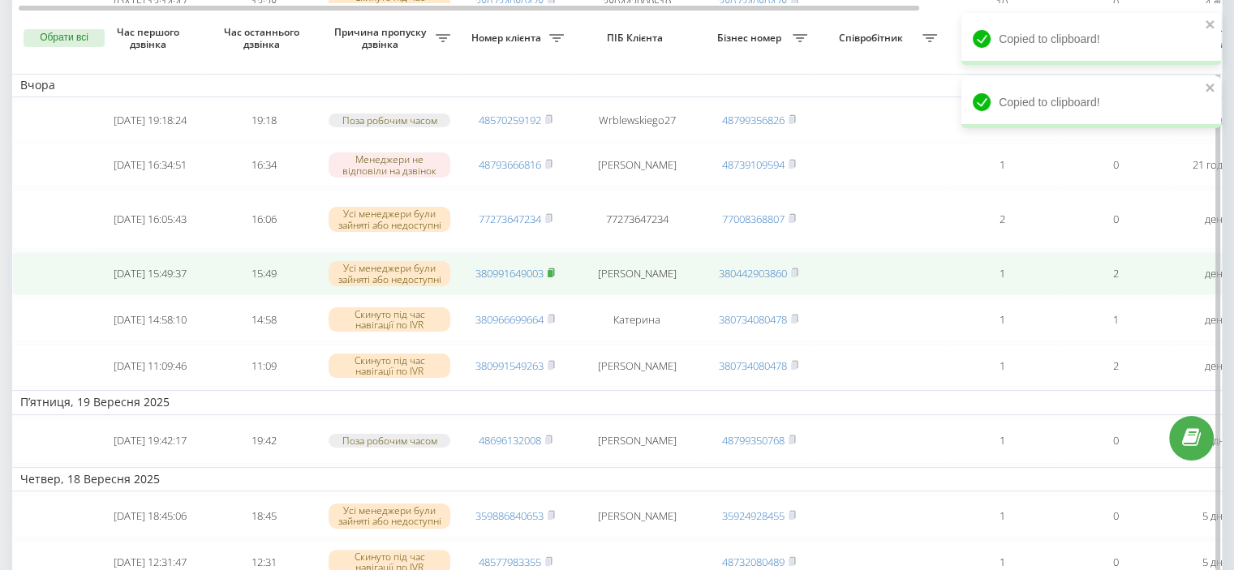
click at [549, 278] on rect at bounding box center [550, 273] width 5 height 7
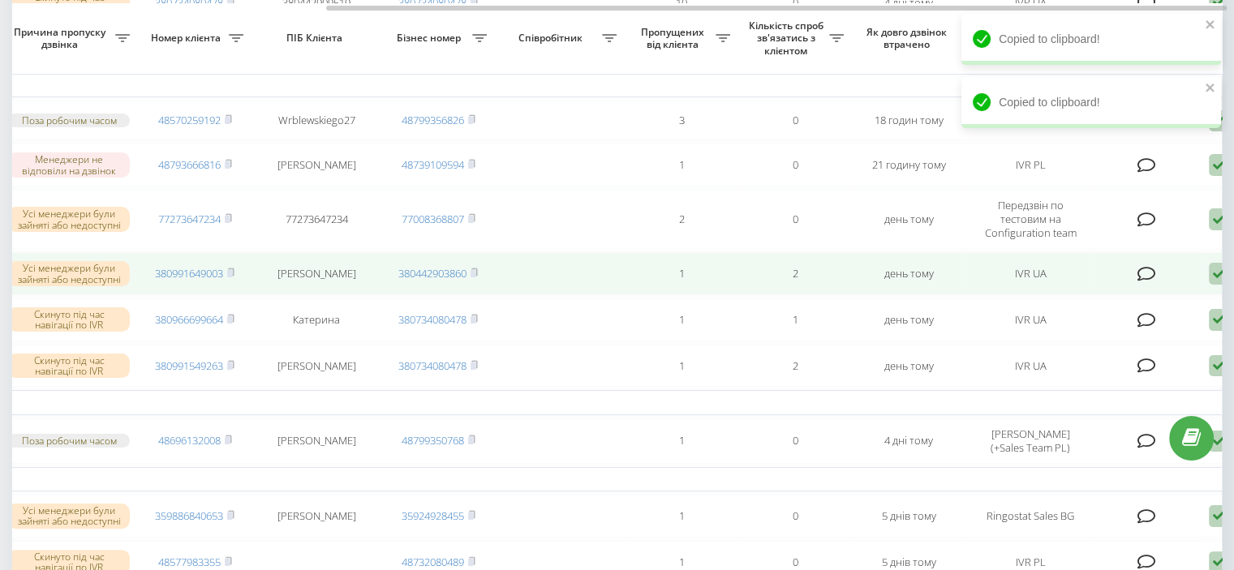
scroll to position [0, 412]
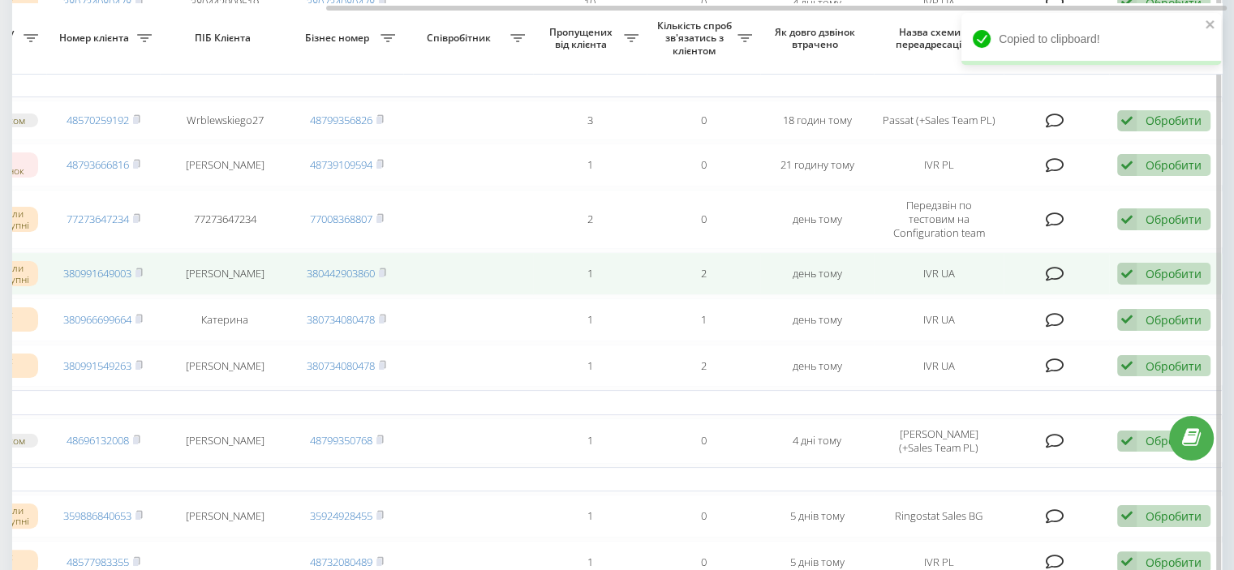
click at [997, 282] on div "Обробити" at bounding box center [1174, 273] width 56 height 15
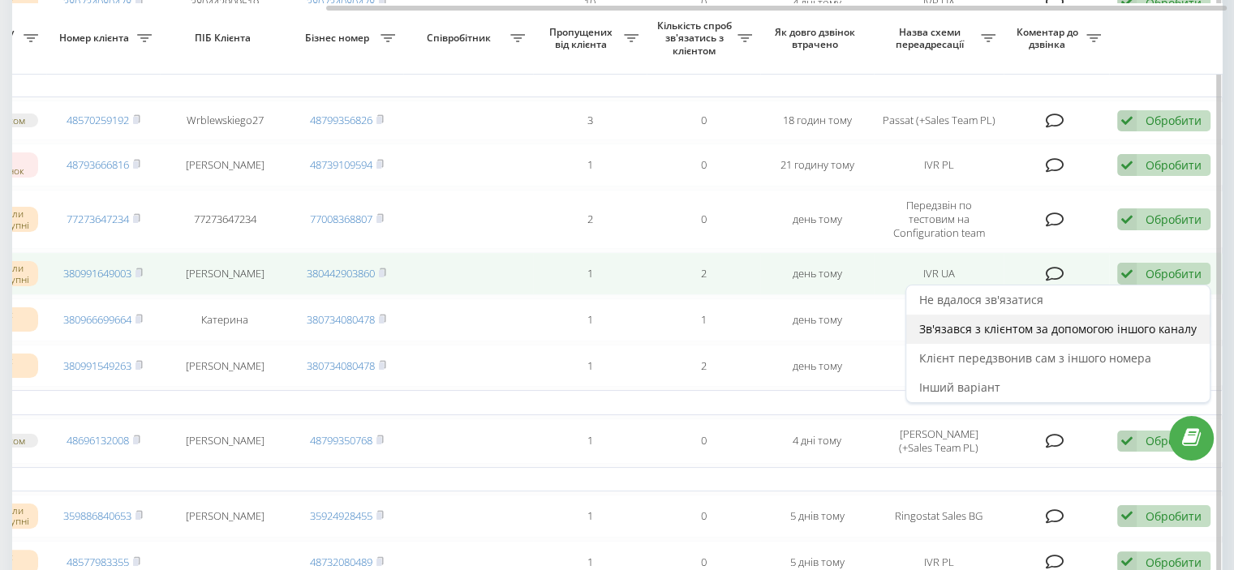
click at [994, 334] on span "Зв'язався з клієнтом за допомогою іншого каналу" at bounding box center [1058, 328] width 278 height 15
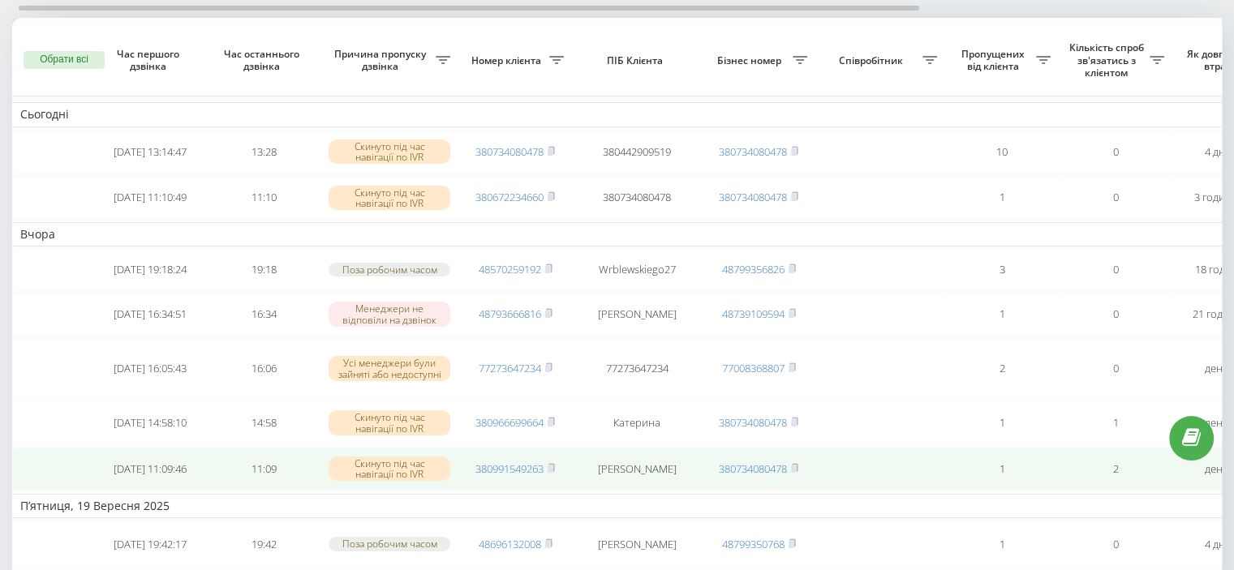
scroll to position [162, 0]
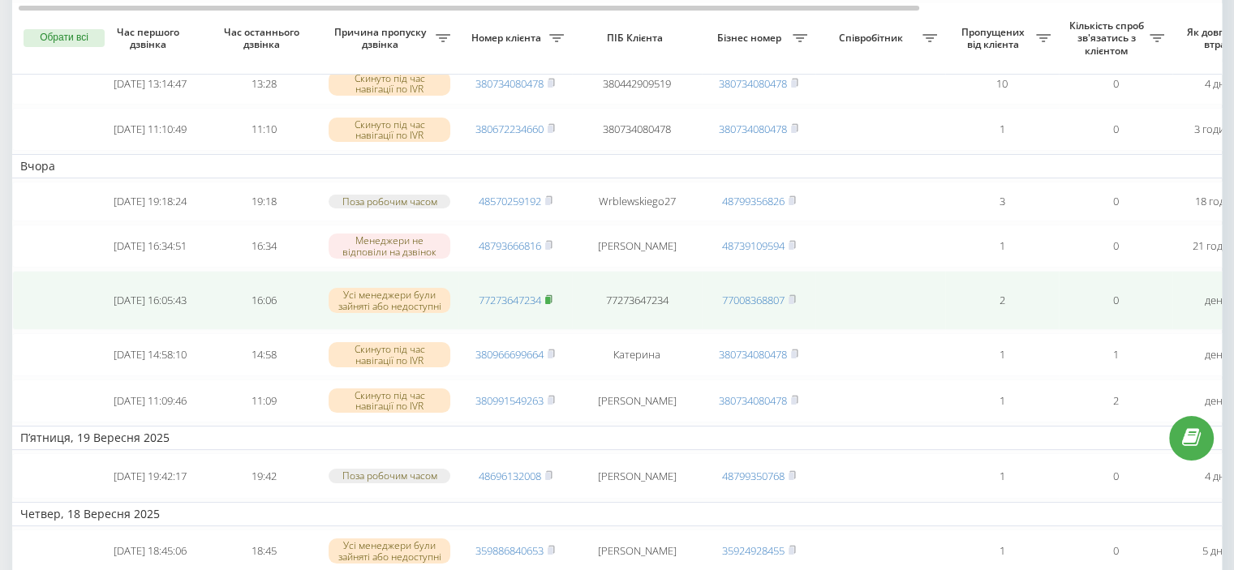
click at [550, 304] on rect at bounding box center [547, 300] width 5 height 7
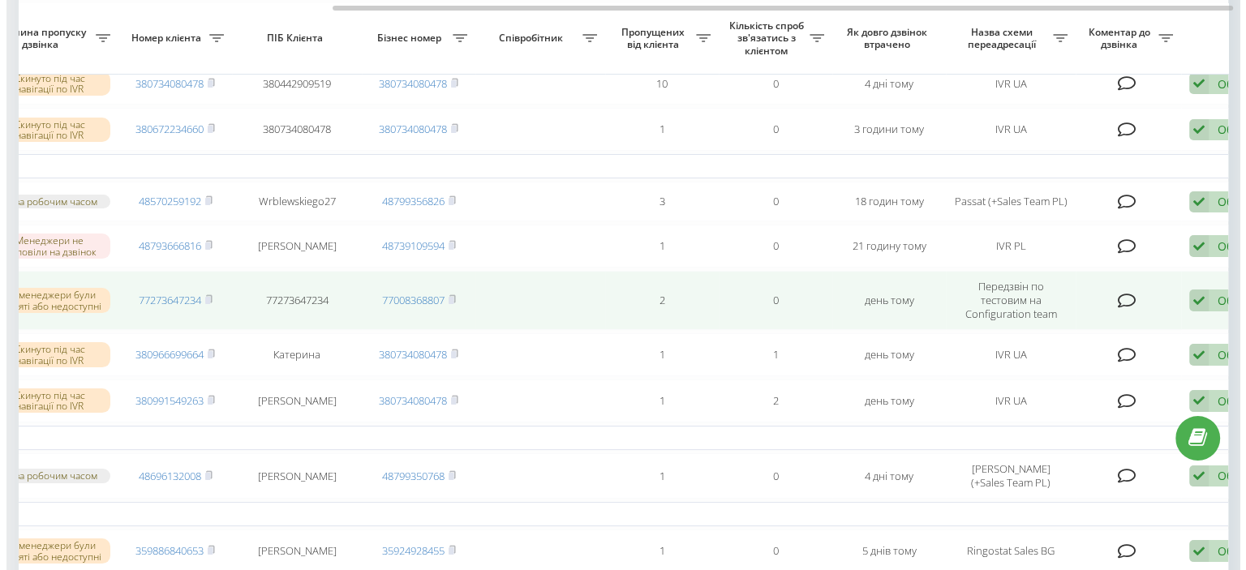
scroll to position [0, 412]
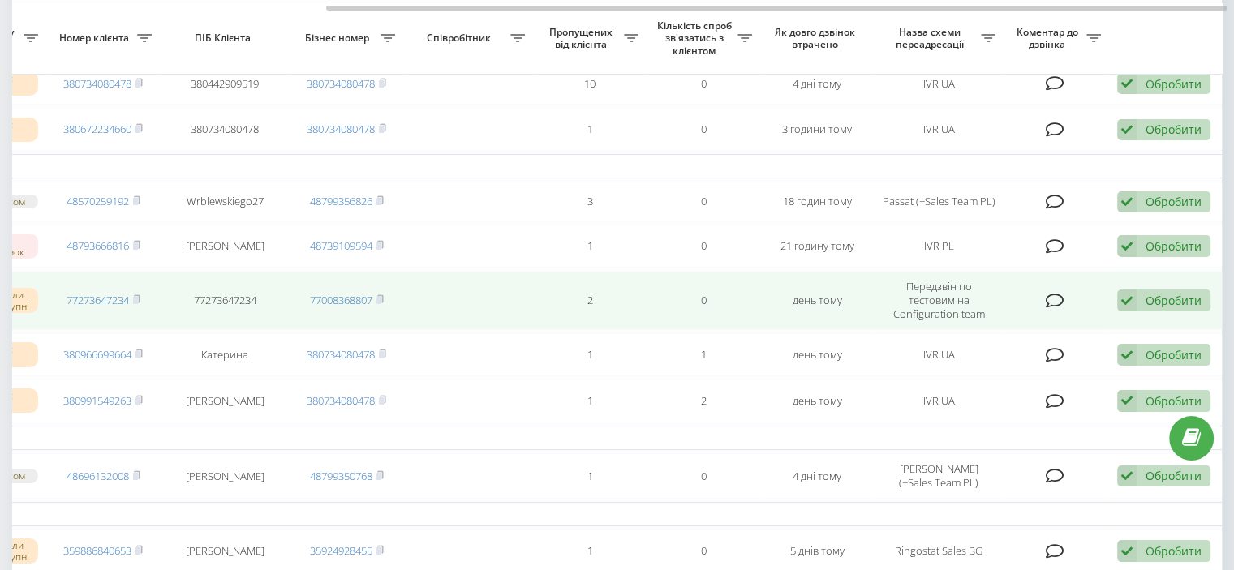
click at [997, 308] on div "Обробити" at bounding box center [1174, 300] width 56 height 15
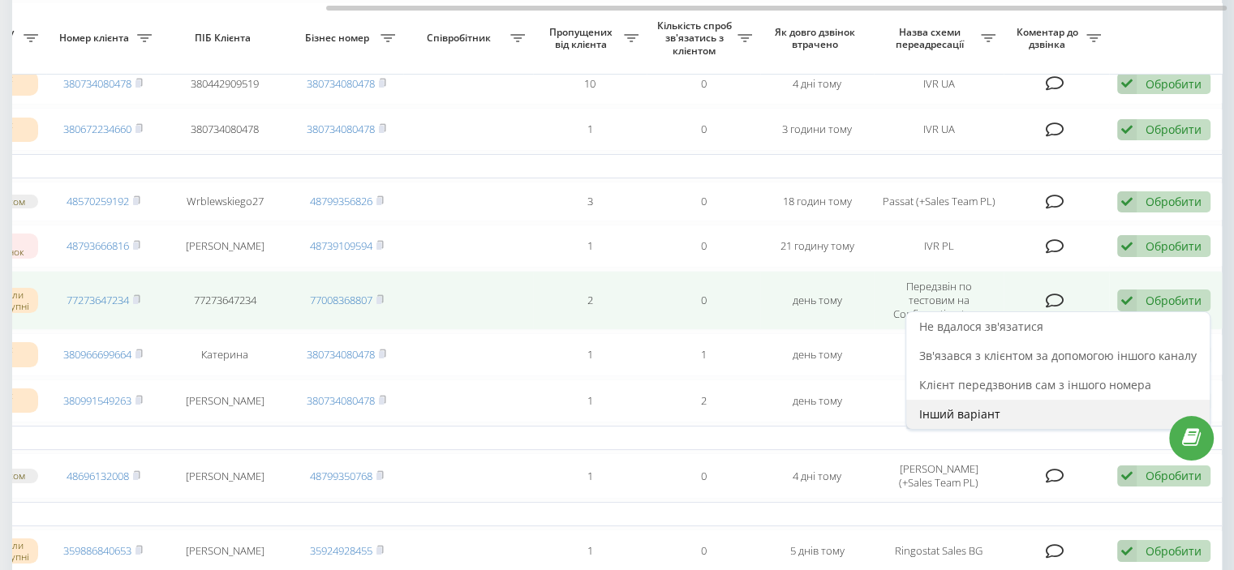
click at [959, 422] on span "Інший варіант" at bounding box center [959, 414] width 81 height 15
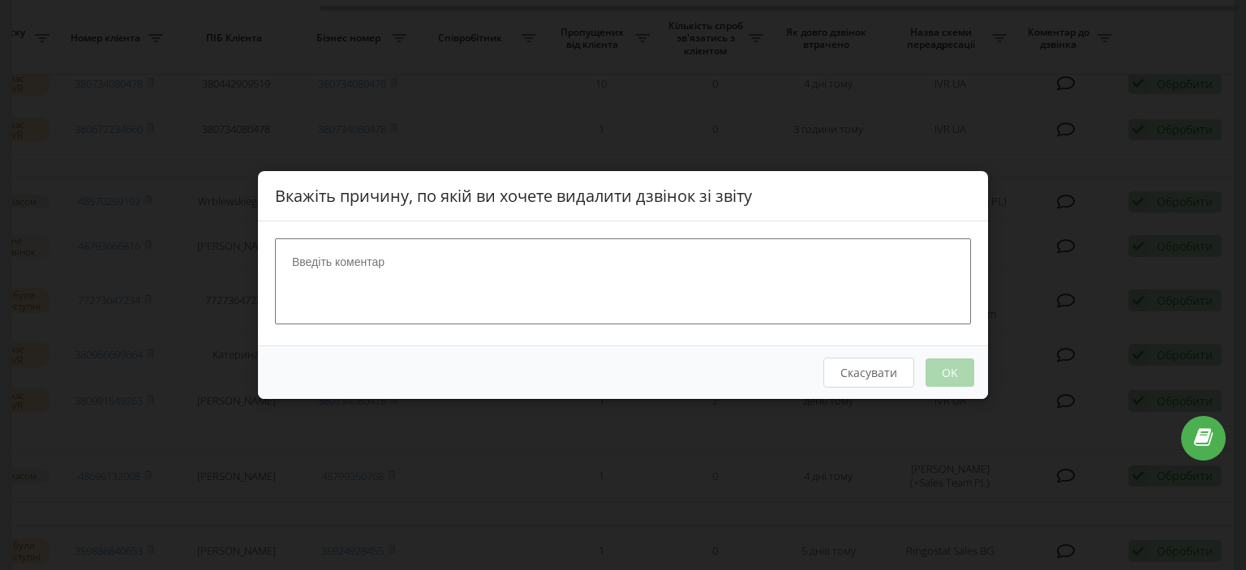
scroll to position [0, 400]
click at [428, 295] on textarea at bounding box center [623, 282] width 696 height 86
type textarea "Передзвін на тестові"
click at [945, 369] on button "OK" at bounding box center [950, 373] width 49 height 28
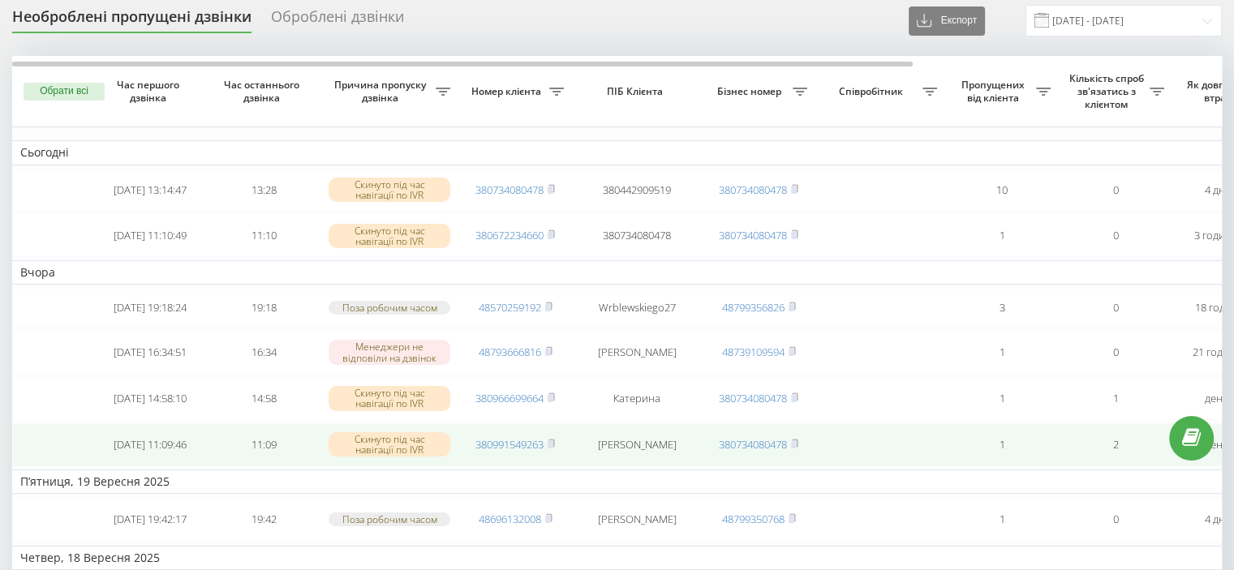
scroll to position [81, 0]
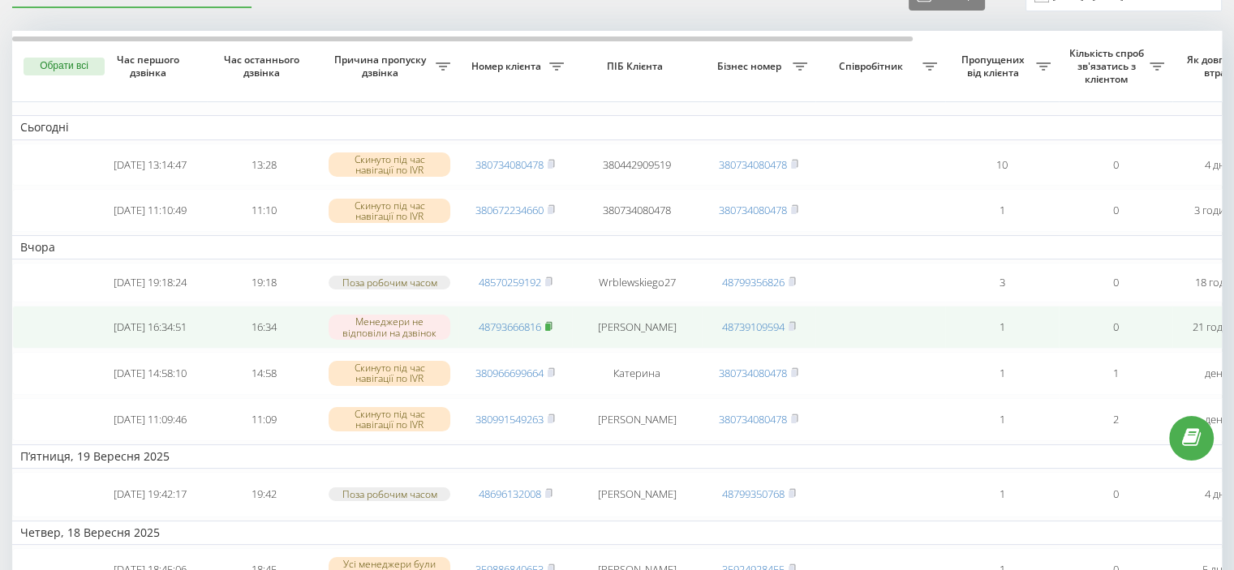
click at [548, 331] on rect at bounding box center [547, 327] width 5 height 7
click at [550, 331] on rect at bounding box center [547, 327] width 5 height 7
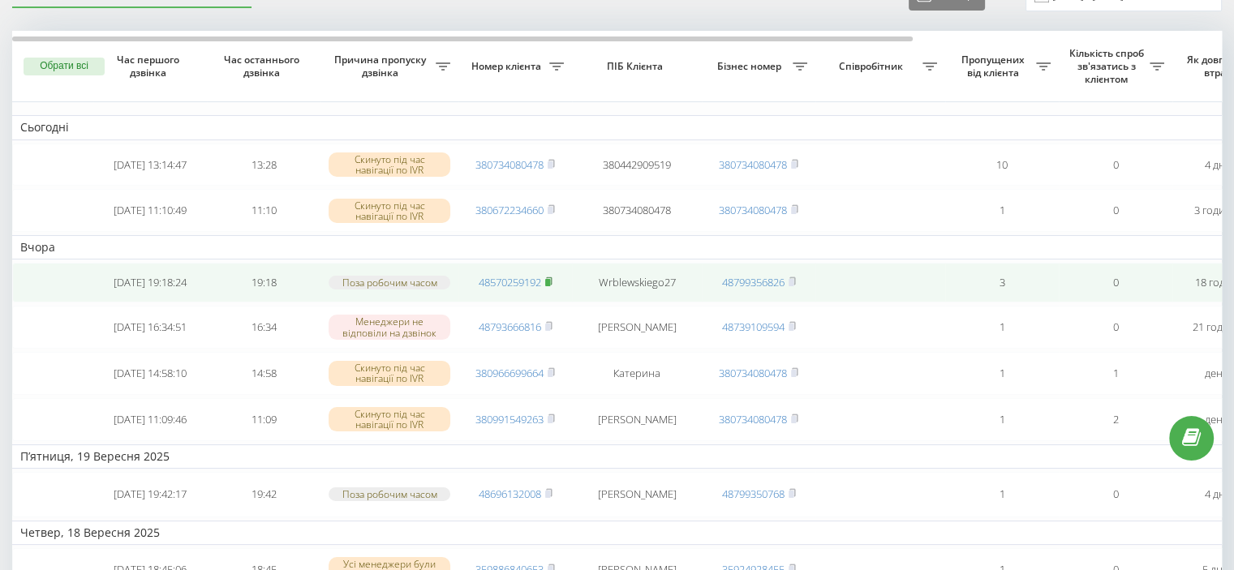
click at [550, 286] on rect at bounding box center [547, 282] width 5 height 7
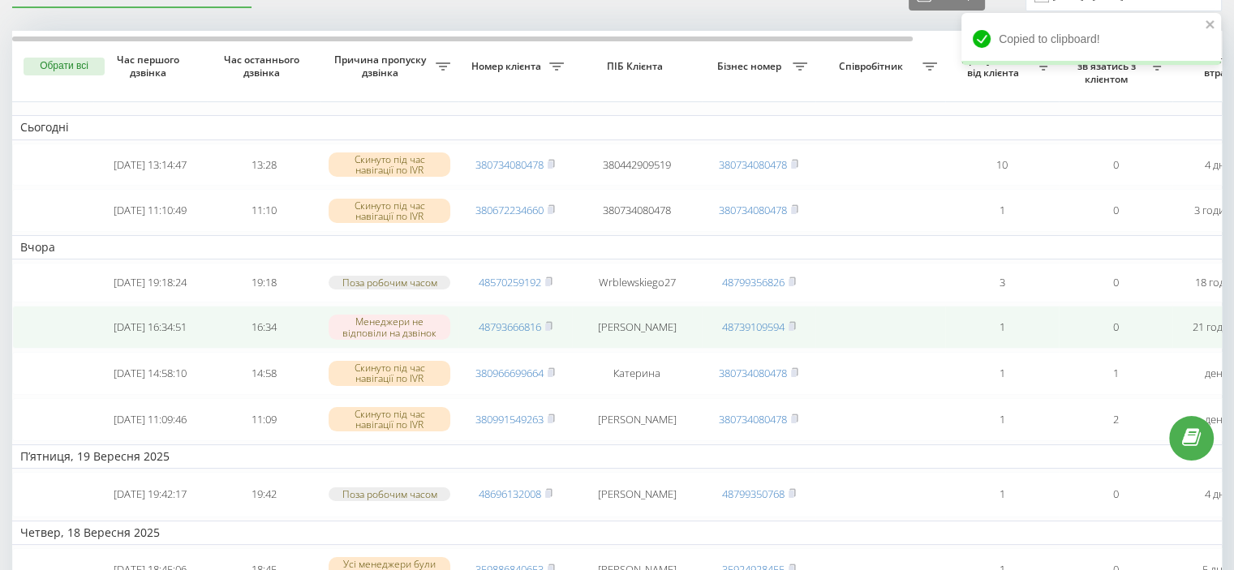
scroll to position [0, 0]
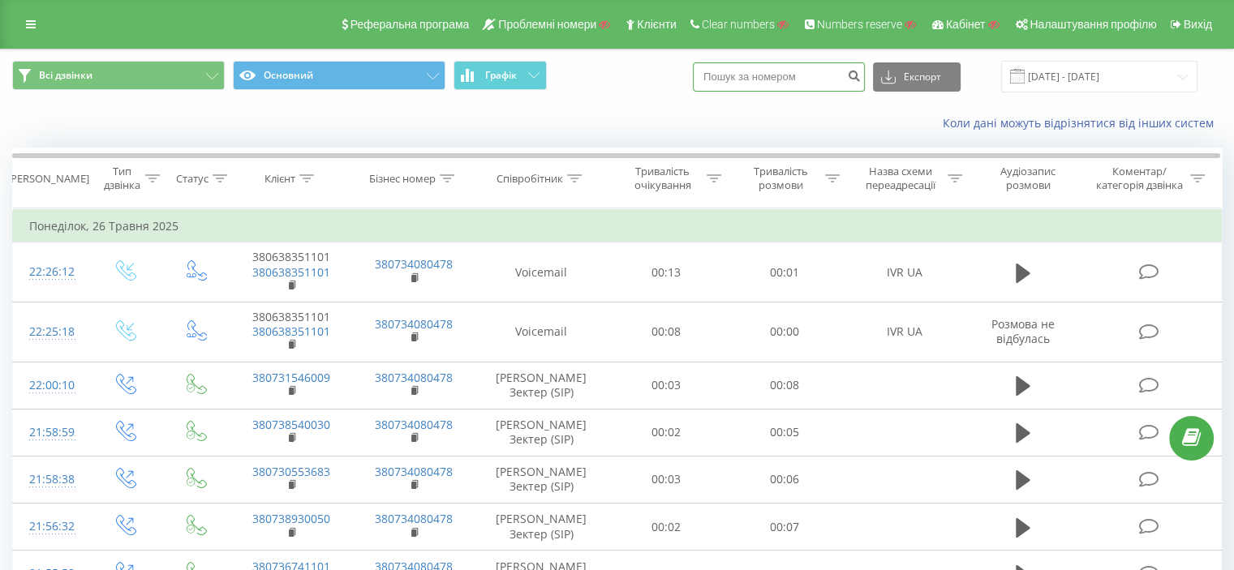
click at [769, 75] on input at bounding box center [779, 76] width 172 height 29
paste input "380991549263"
type input "380991549263"
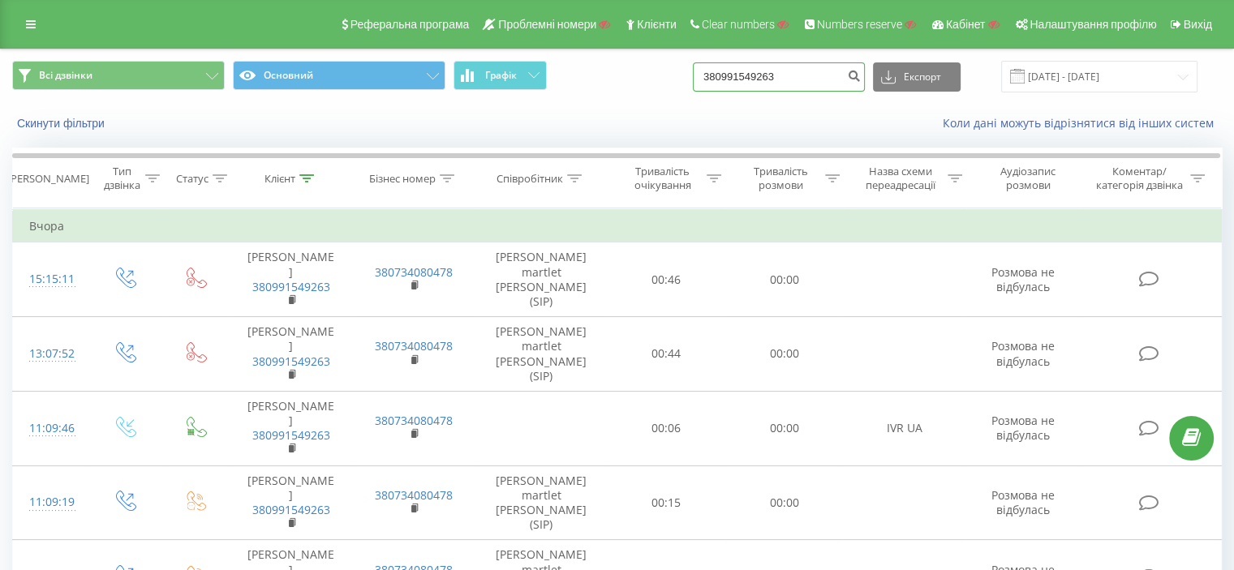
drag, startPoint x: 816, startPoint y: 73, endPoint x: 693, endPoint y: 73, distance: 123.4
click at [693, 73] on div "Всі дзвінки Основний Графік 380991549263 Експорт .csv .xls .xlsx [DATE] - [DATE]" at bounding box center [617, 77] width 1210 height 32
paste input "71705178"
type input "380971705178"
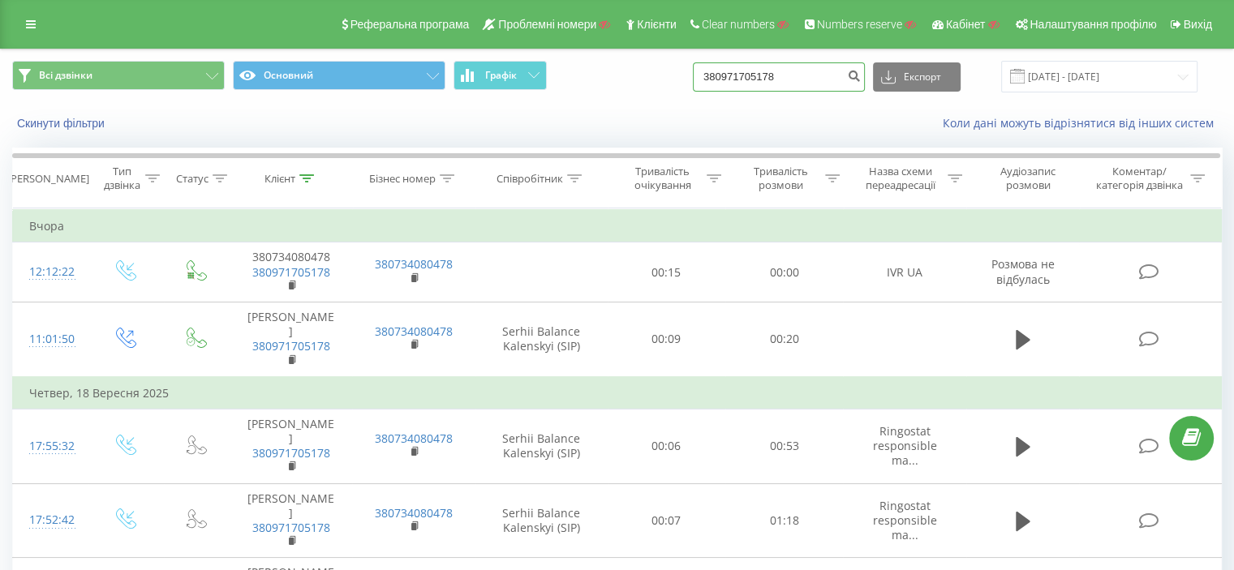
drag, startPoint x: 820, startPoint y: 80, endPoint x: 672, endPoint y: 75, distance: 148.6
click at [672, 75] on div "Всі дзвінки Основний Графік 380971705178 Експорт .csv .xls .xlsx [DATE] - [DATE]" at bounding box center [617, 77] width 1210 height 32
paste input "39172366"
type input "380939172366"
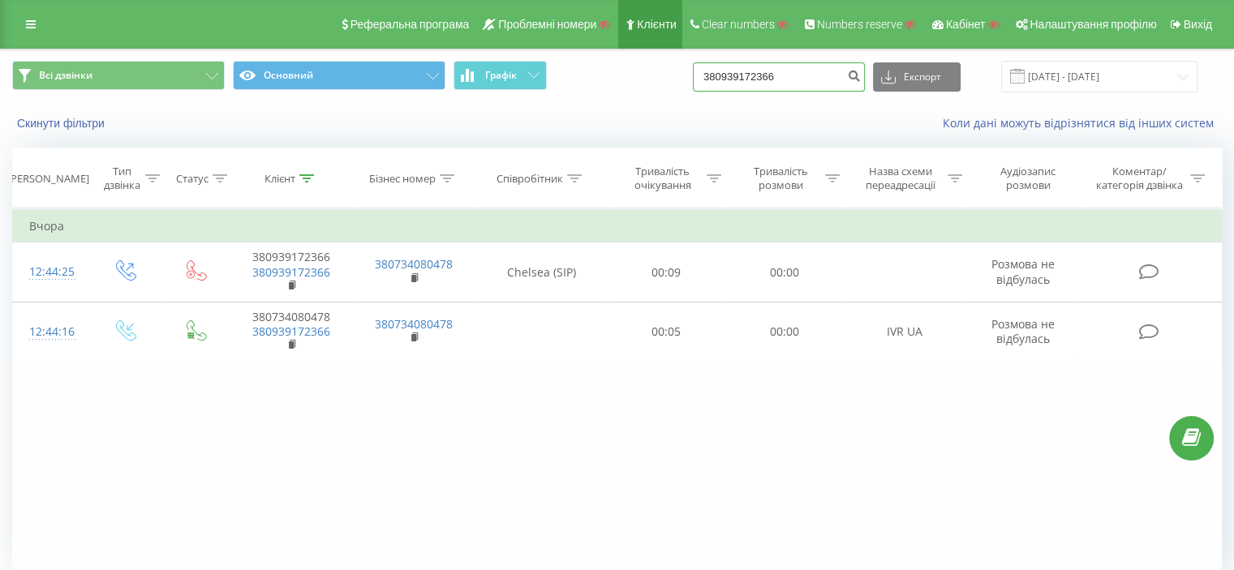
drag, startPoint x: 822, startPoint y: 74, endPoint x: 646, endPoint y: 47, distance: 178.1
click at [646, 47] on div "Реферальна програма Проблемні номери Клієнти Clear numbers Numbers reserve Кабі…" at bounding box center [617, 317] width 1234 height 635
paste input "91649003"
type input "380991649003"
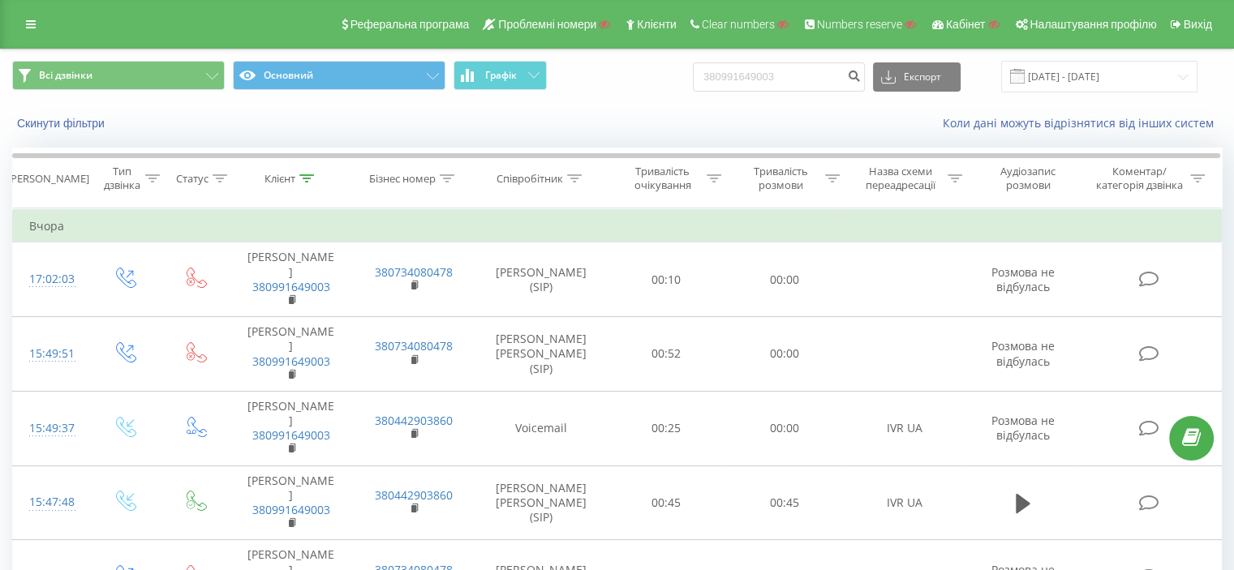
click at [798, 128] on div "Коли дані можуть відрізнятися вiд інших систем" at bounding box center [848, 123] width 770 height 16
drag, startPoint x: 807, startPoint y: 74, endPoint x: 643, endPoint y: 77, distance: 164.8
click at [643, 77] on div "Всі дзвінки Основний Графік 380991649003 Експорт .csv .xls .xlsx 23.06.2025 - 2…" at bounding box center [617, 77] width 1210 height 32
paste input "77273647234"
type input "77273647234"
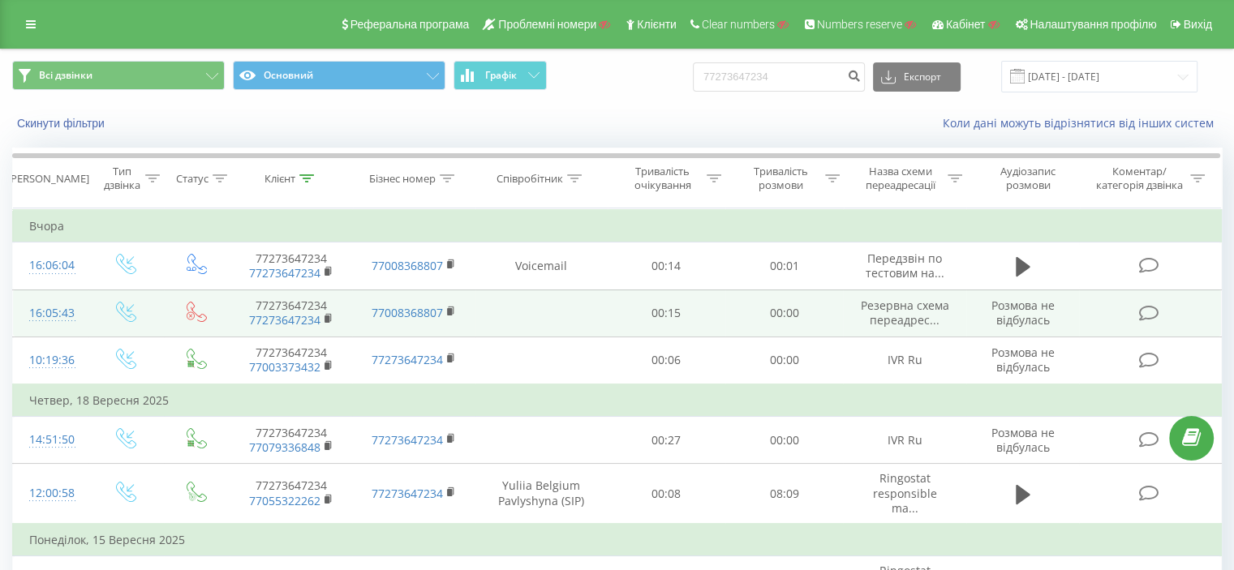
click at [906, 311] on span "Резервна схема переадрес..." at bounding box center [905, 313] width 88 height 30
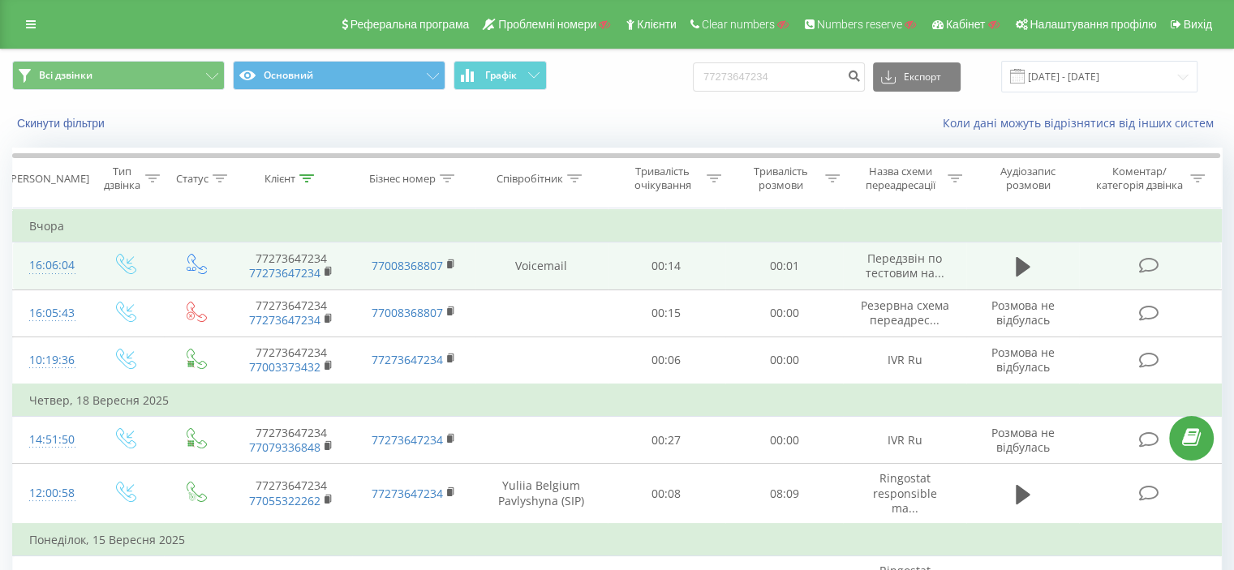
click at [902, 258] on span "Передзвін по тестовим на..." at bounding box center [905, 266] width 79 height 30
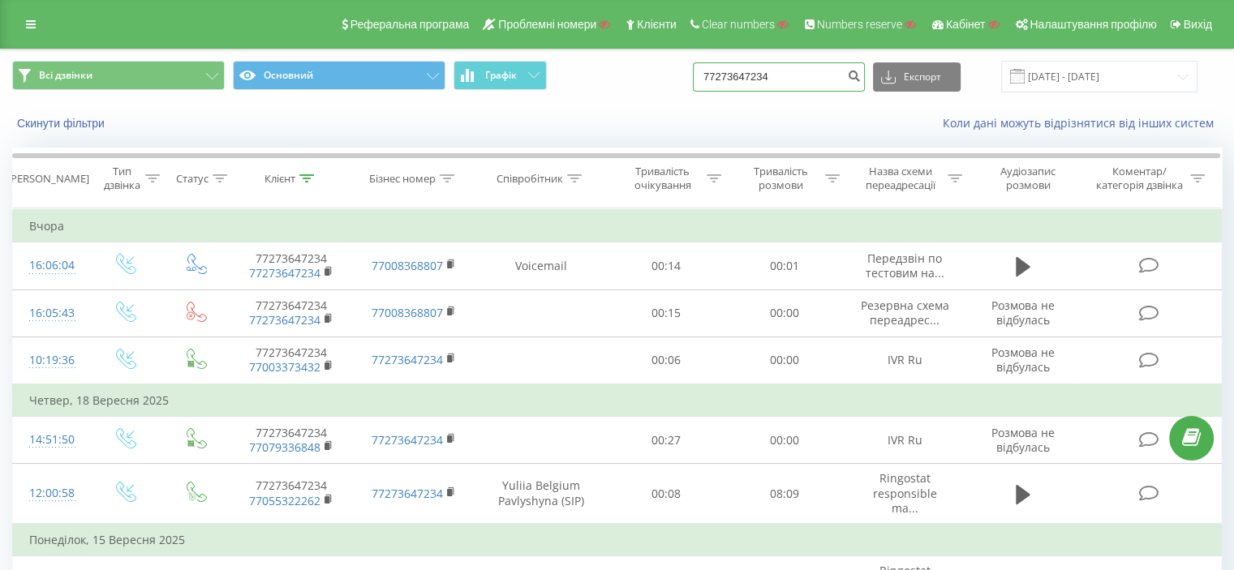
drag, startPoint x: 792, startPoint y: 67, endPoint x: 682, endPoint y: 64, distance: 109.6
click at [682, 64] on div "Всі дзвінки Основний Графік 77273647234 Експорт .csv .xls .xlsx 23.06.2025 - 23…" at bounding box center [617, 77] width 1210 height 32
paste input "48793666816"
type input "48793666816"
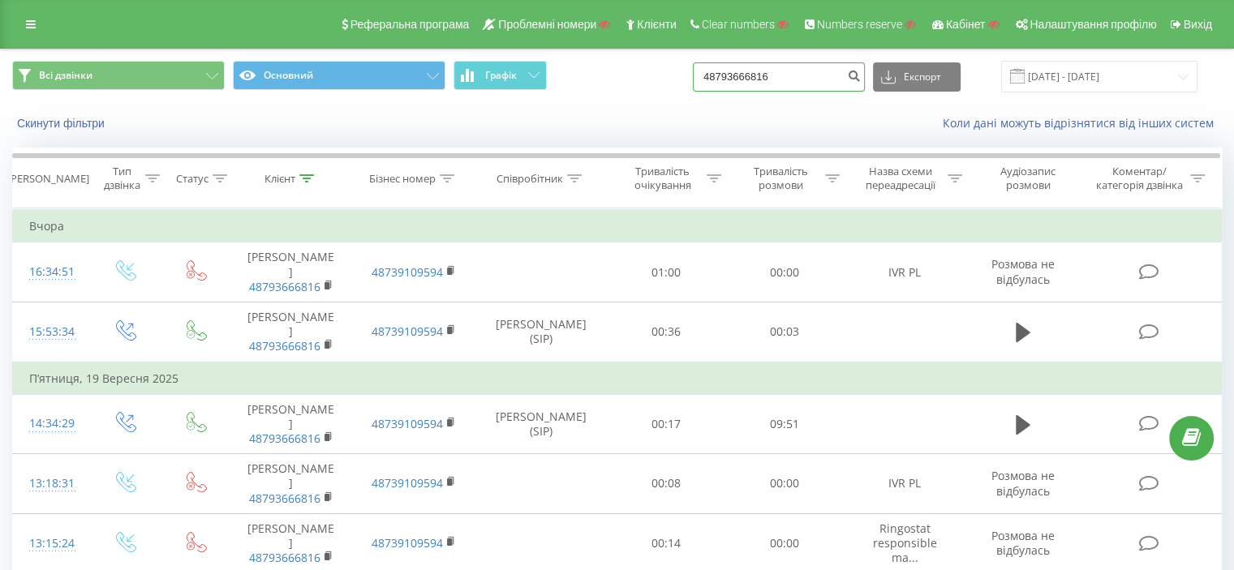
drag, startPoint x: 754, startPoint y: 71, endPoint x: 701, endPoint y: 63, distance: 53.3
click at [701, 63] on div "Всі дзвінки Основний Графік 48793666816 Експорт .csv .xls .xlsx [DATE] - [DATE]" at bounding box center [617, 77] width 1210 height 32
paste input "570259192"
type input "48570259192"
click at [861, 72] on icon "submit" at bounding box center [854, 74] width 14 height 10
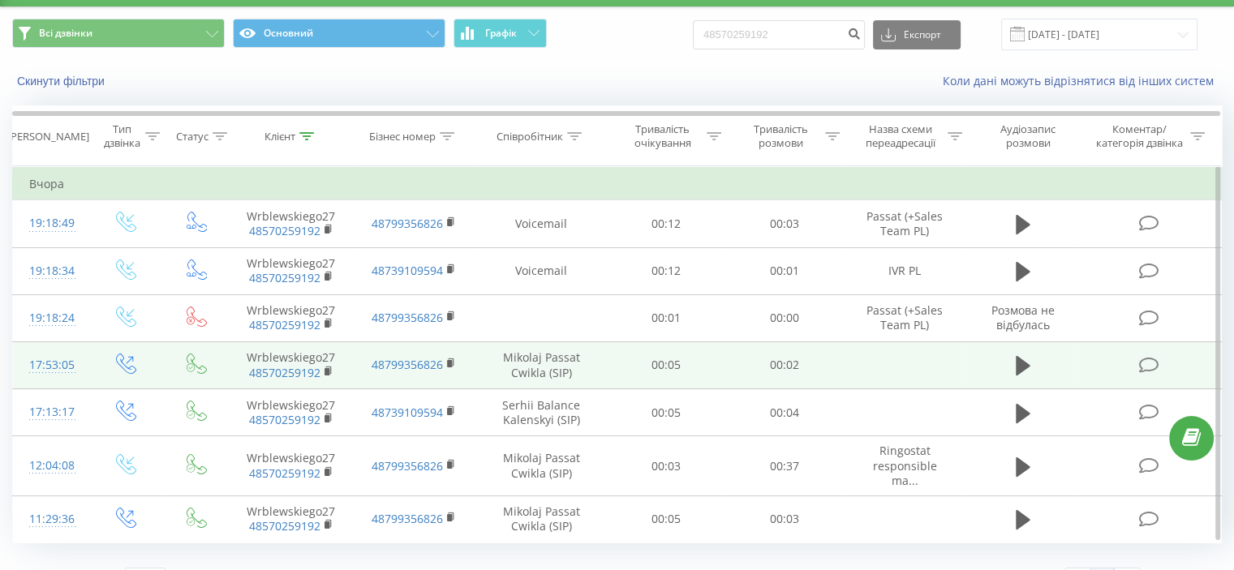
scroll to position [74, 0]
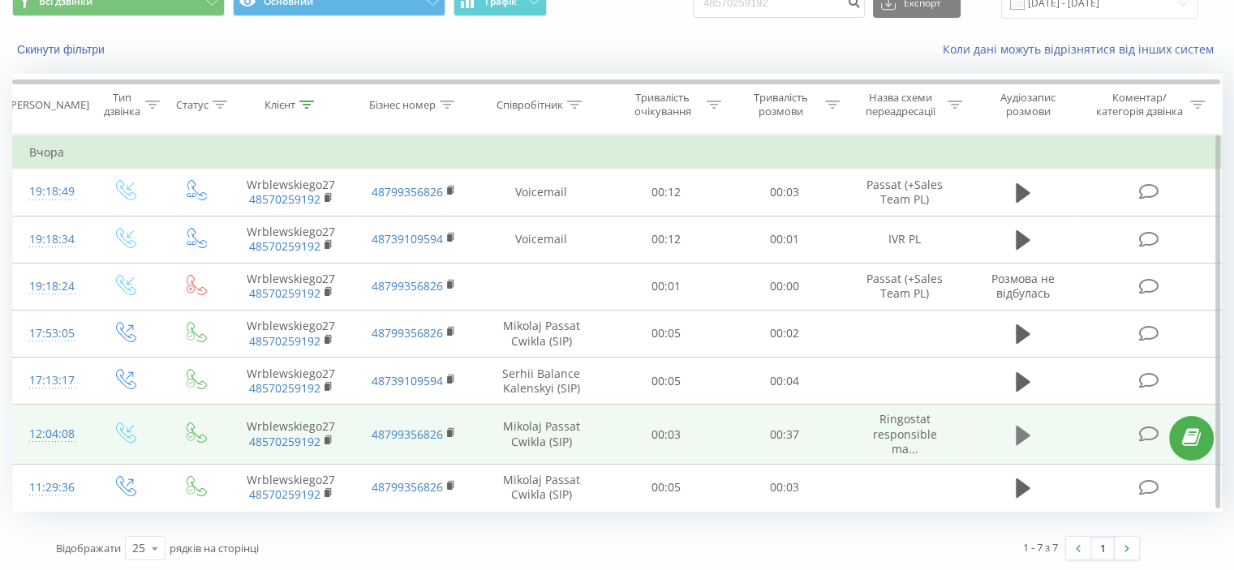
click at [1014, 428] on button at bounding box center [1023, 436] width 24 height 24
